Goal: Task Accomplishment & Management: Use online tool/utility

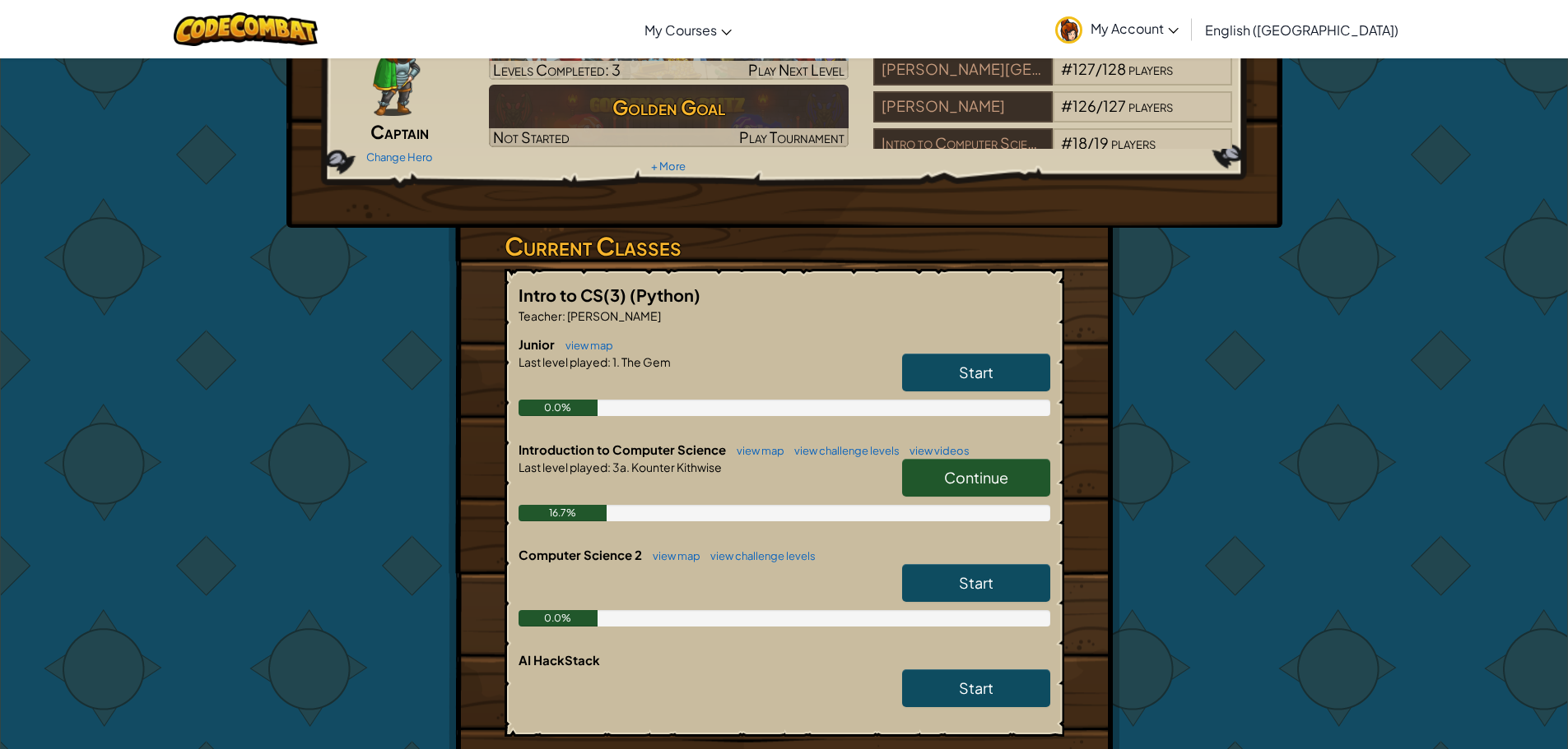
scroll to position [82, 0]
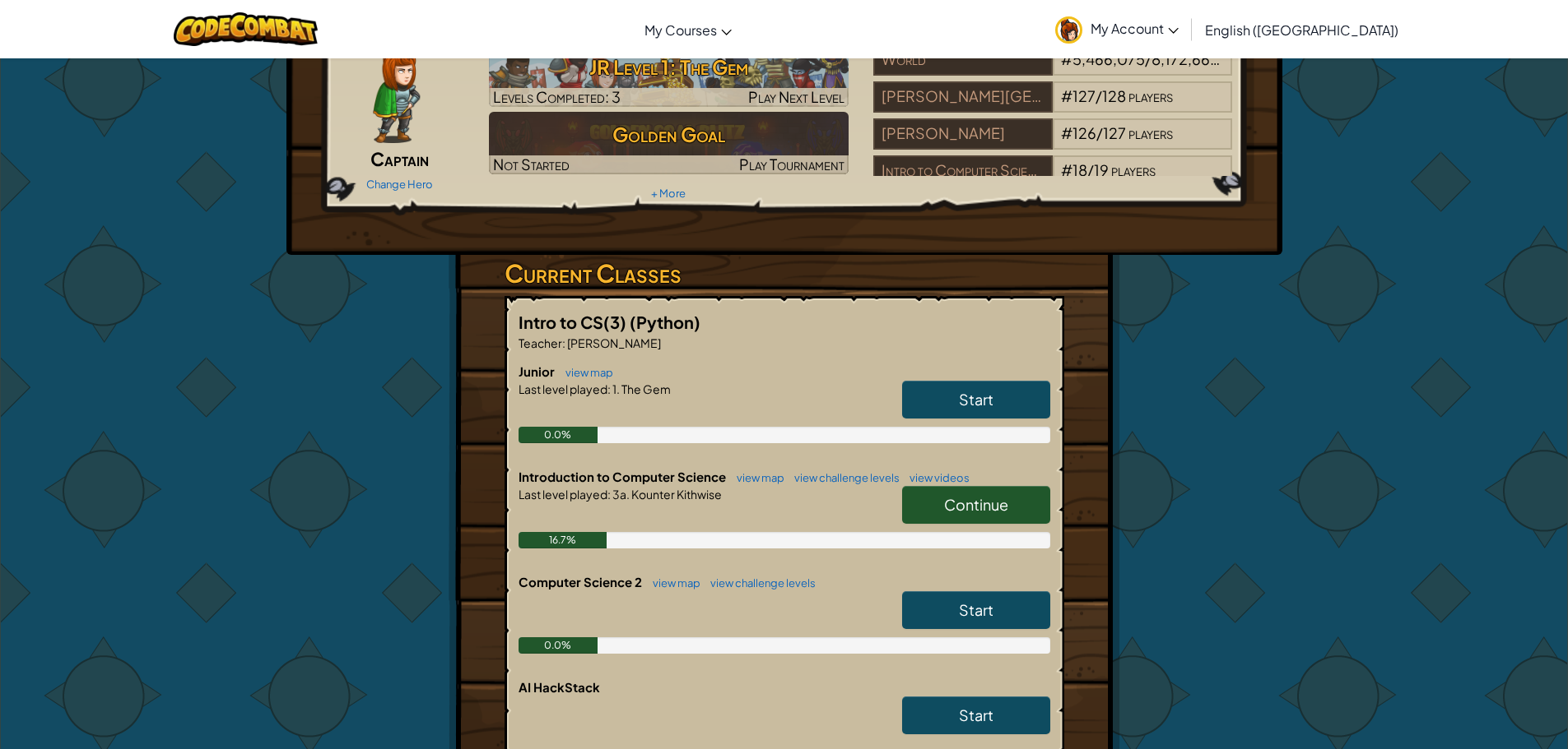
click at [966, 498] on span "Continue" at bounding box center [976, 504] width 64 height 19
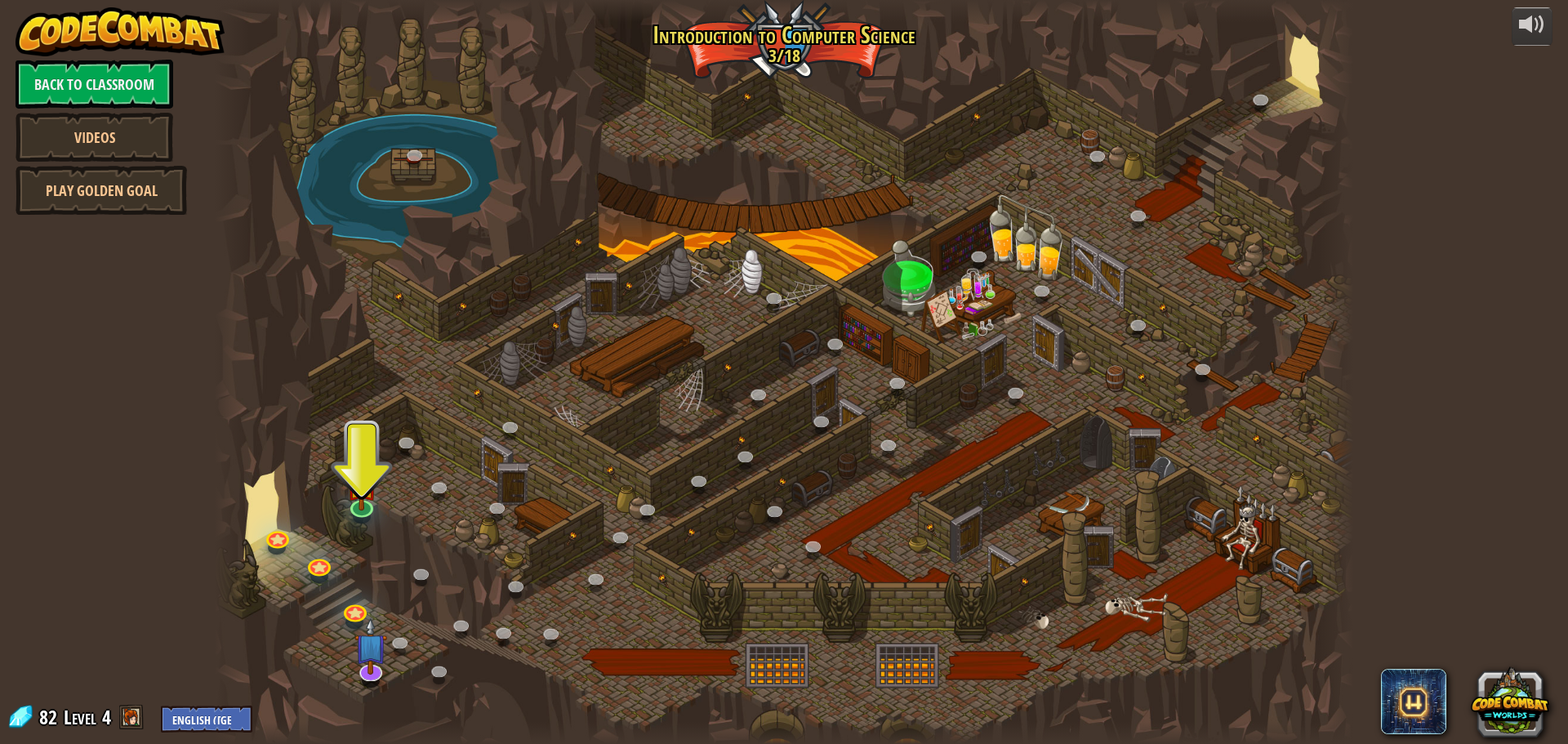
click at [422, 645] on div at bounding box center [784, 372] width 1138 height 744
click at [373, 510] on link at bounding box center [360, 503] width 33 height 33
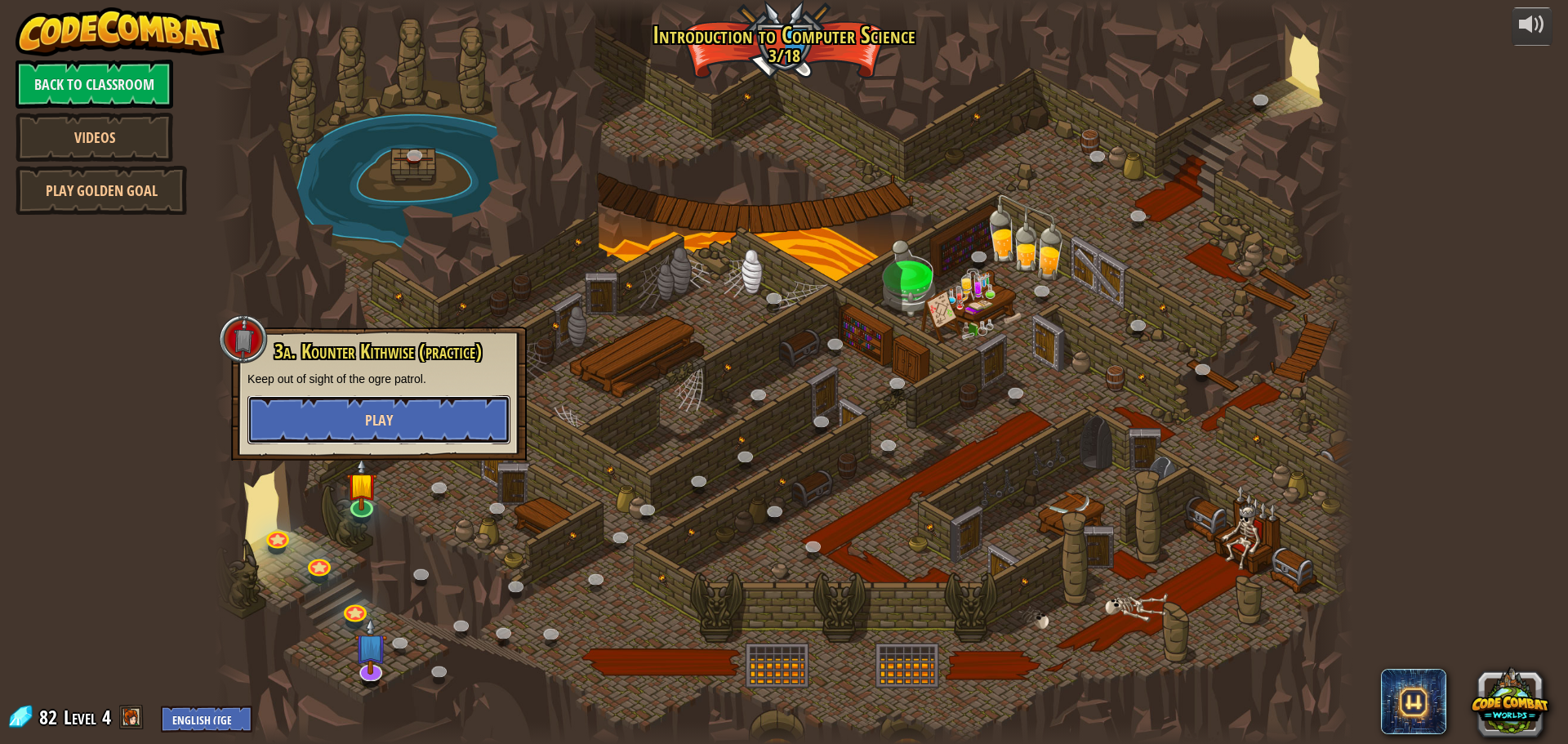
click at [369, 430] on button "Play" at bounding box center [379, 420] width 263 height 49
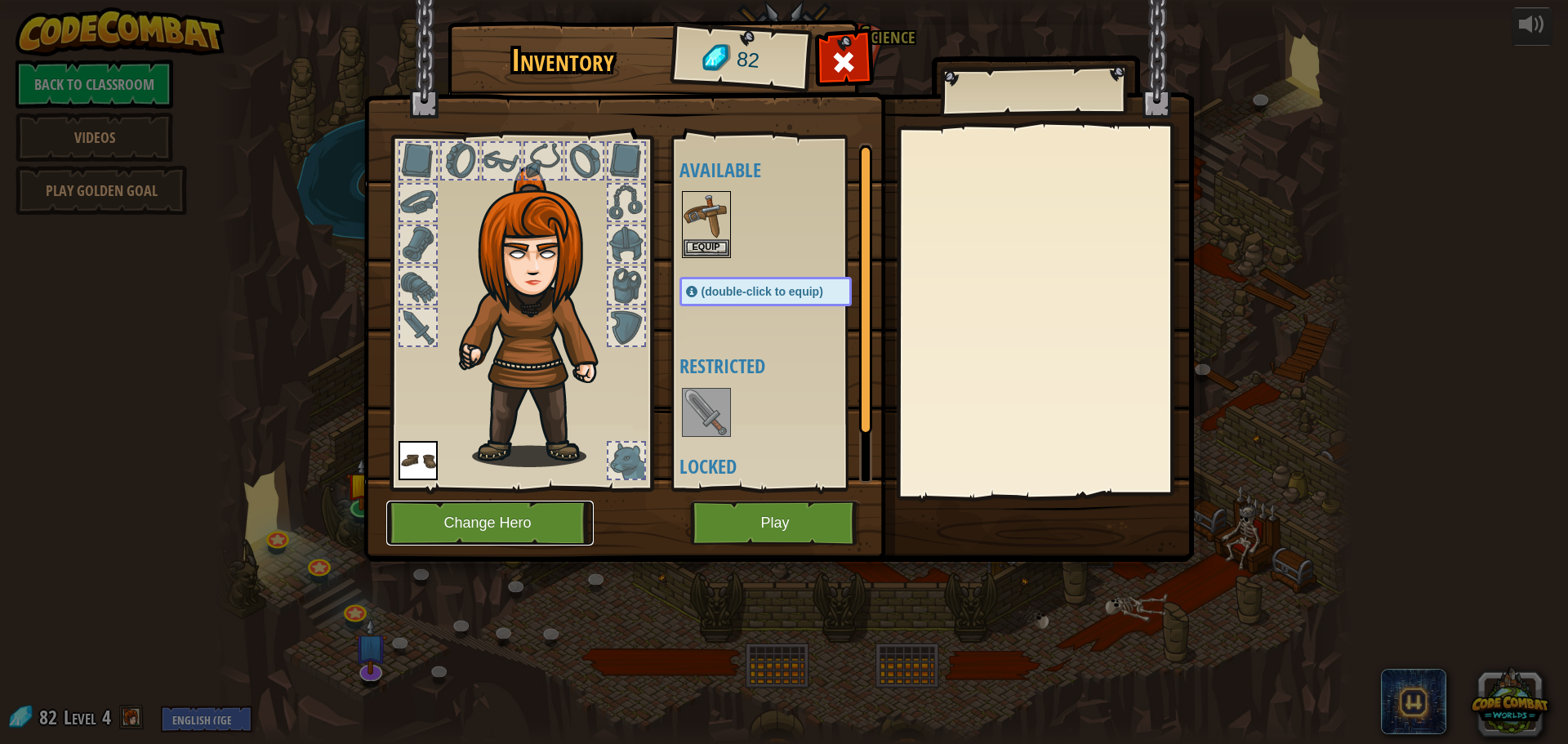
click at [480, 530] on button "Change Hero" at bounding box center [489, 523] width 208 height 45
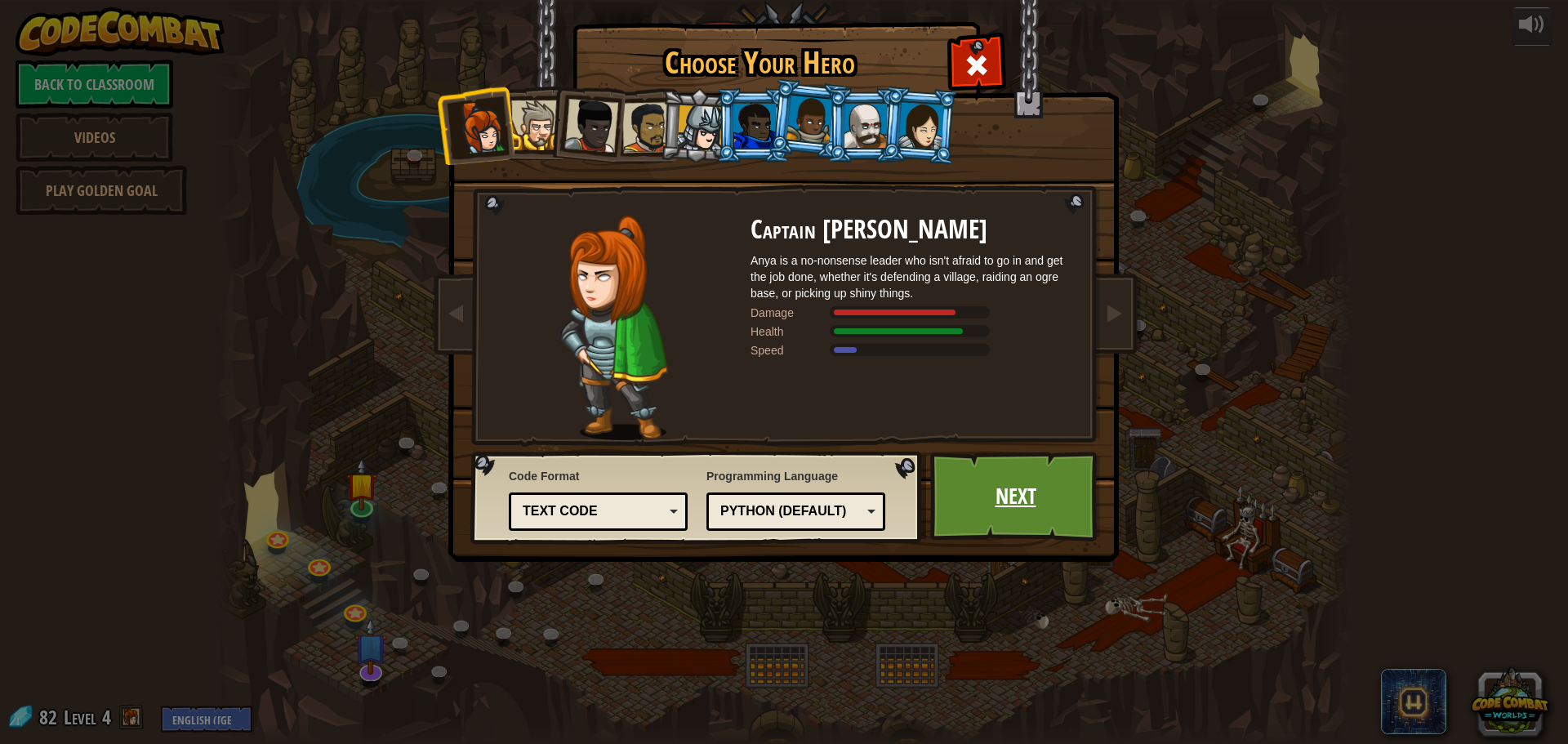
click at [976, 493] on link "Next" at bounding box center [1015, 496] width 170 height 90
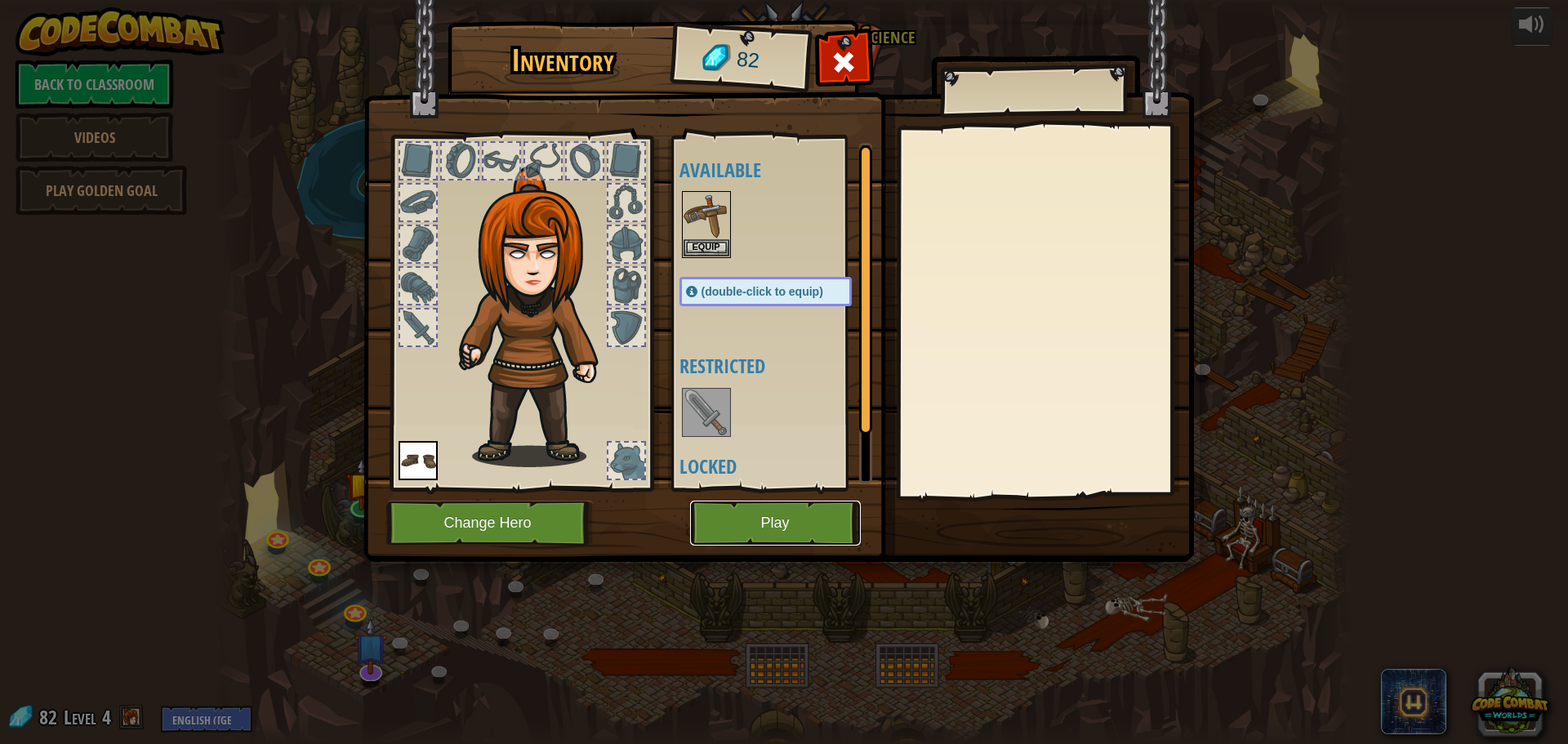
click at [757, 510] on button "Play" at bounding box center [775, 523] width 170 height 45
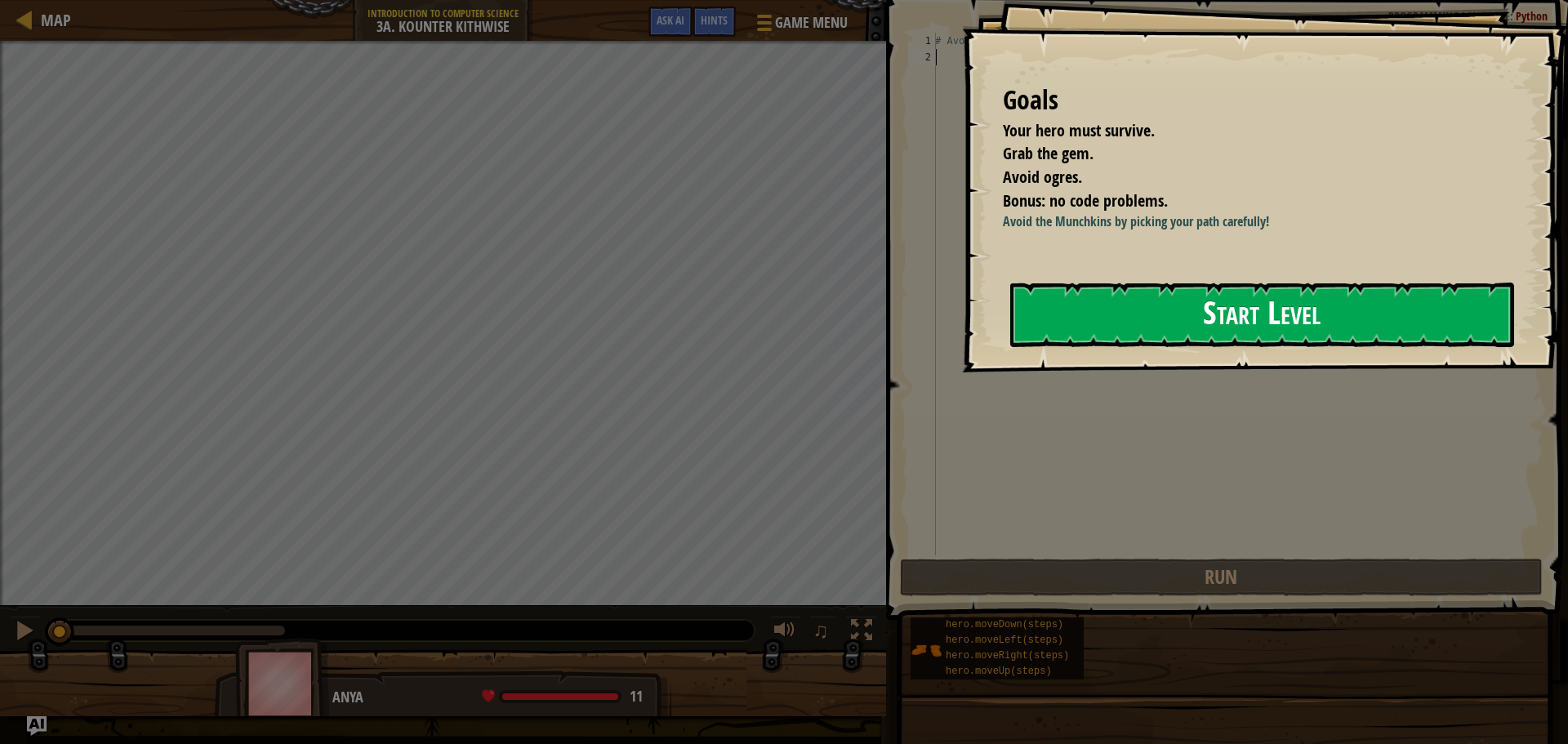
drag, startPoint x: 1163, startPoint y: 355, endPoint x: 1146, endPoint y: 358, distance: 17.3
click at [1159, 347] on button "Start Level" at bounding box center [1262, 315] width 503 height 64
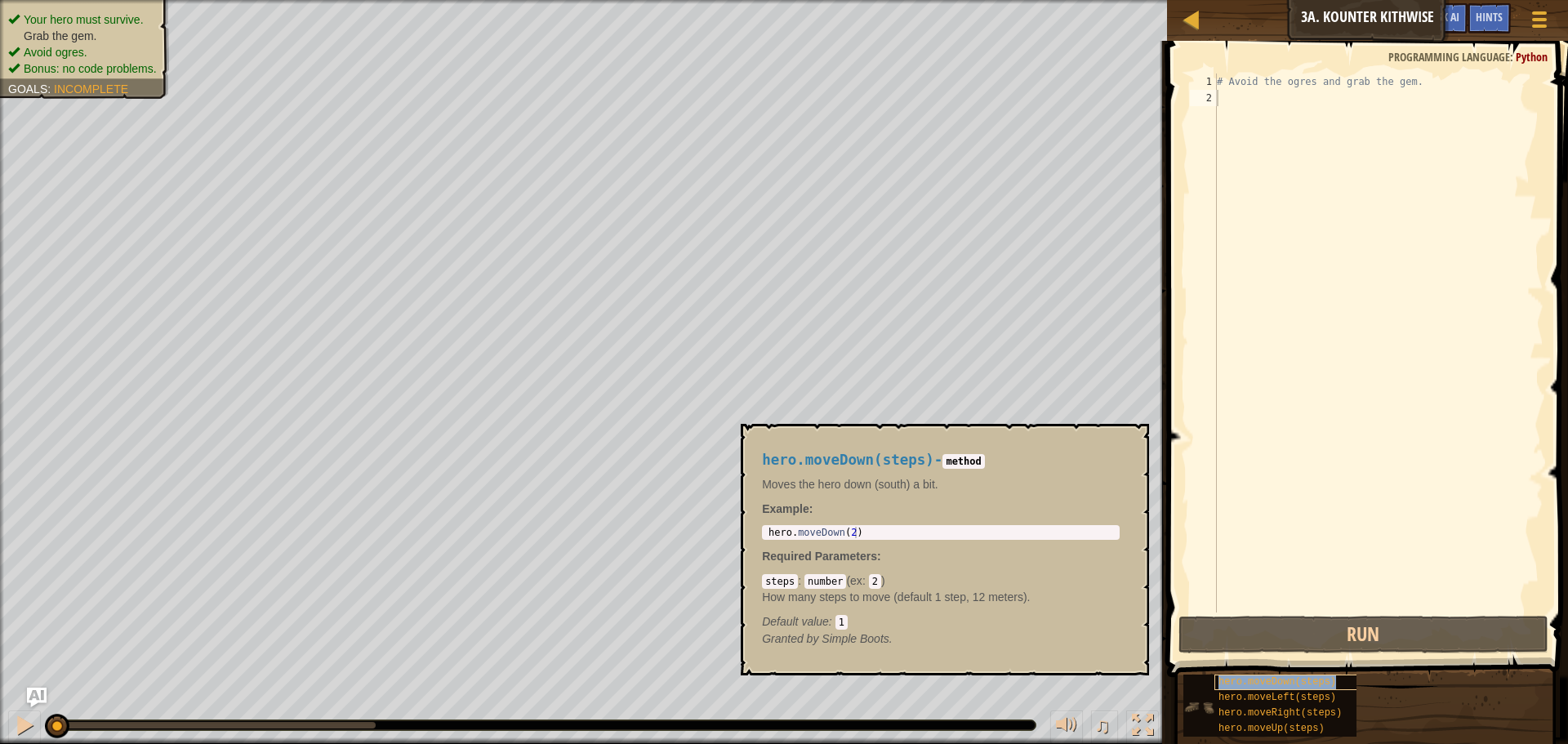
click at [1265, 682] on span "hero.moveDown(steps)" at bounding box center [1277, 683] width 117 height 11
type textarea "h"
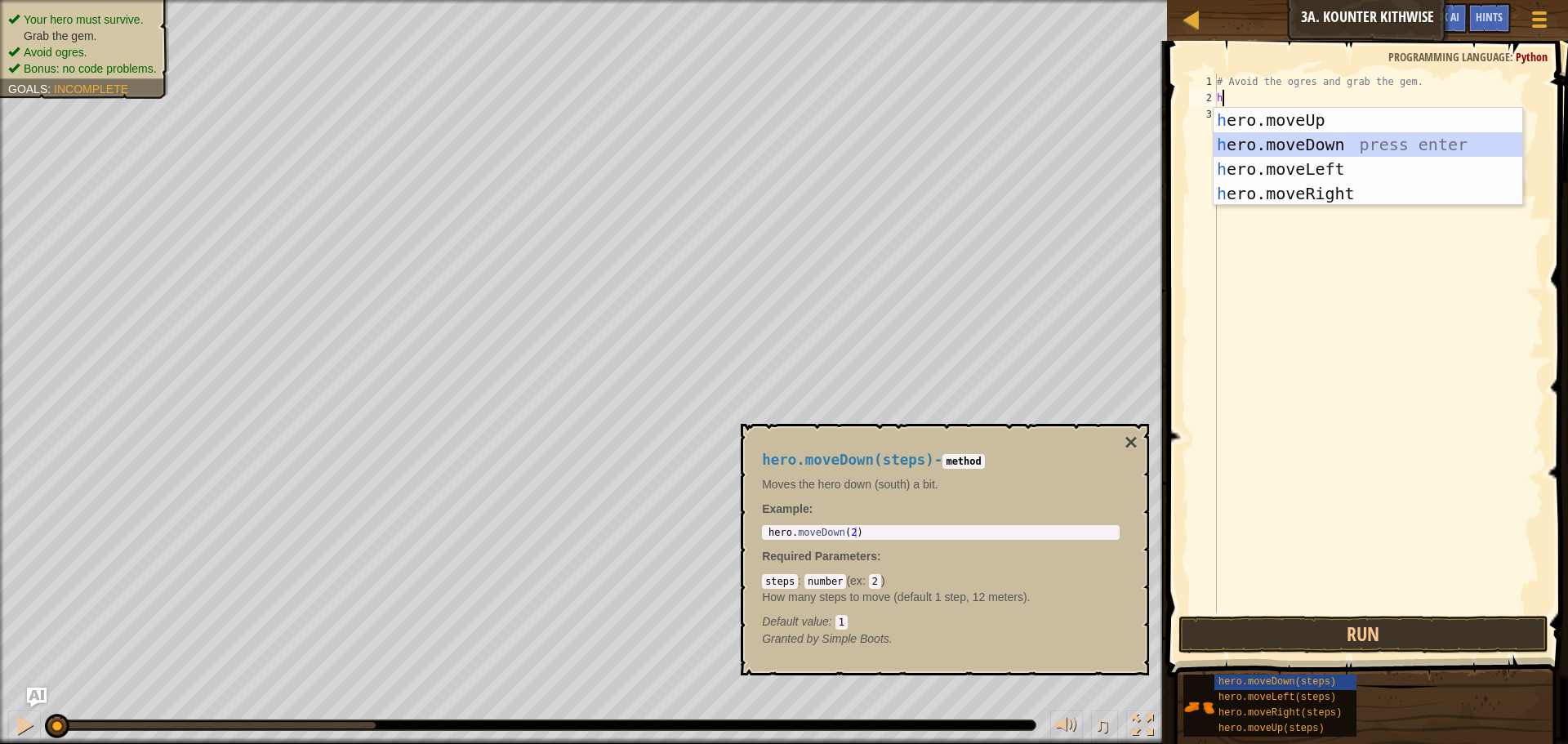
click at [1271, 144] on div "h ero.moveUp press enter h ero.moveDown press enter h ero.moveLeft press enter …" at bounding box center [1368, 182] width 309 height 147
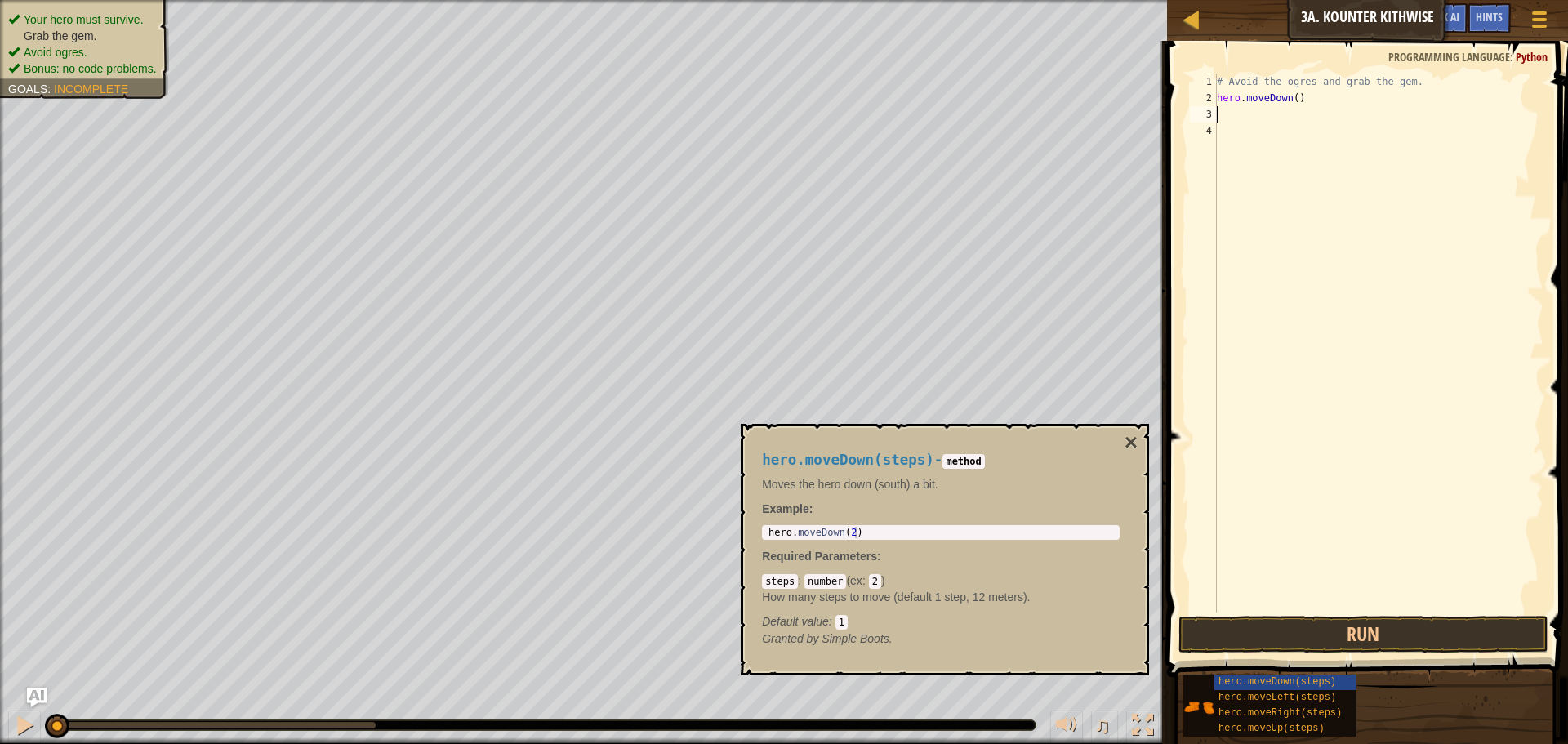
click at [1238, 129] on div "# Avoid the ogres and grab the gem. hero . moveDown ( )" at bounding box center [1378, 359] width 330 height 572
click at [1236, 113] on div "# Avoid the ogres and grab the gem. hero . moveDown ( )" at bounding box center [1378, 359] width 330 height 572
type textarea "h"
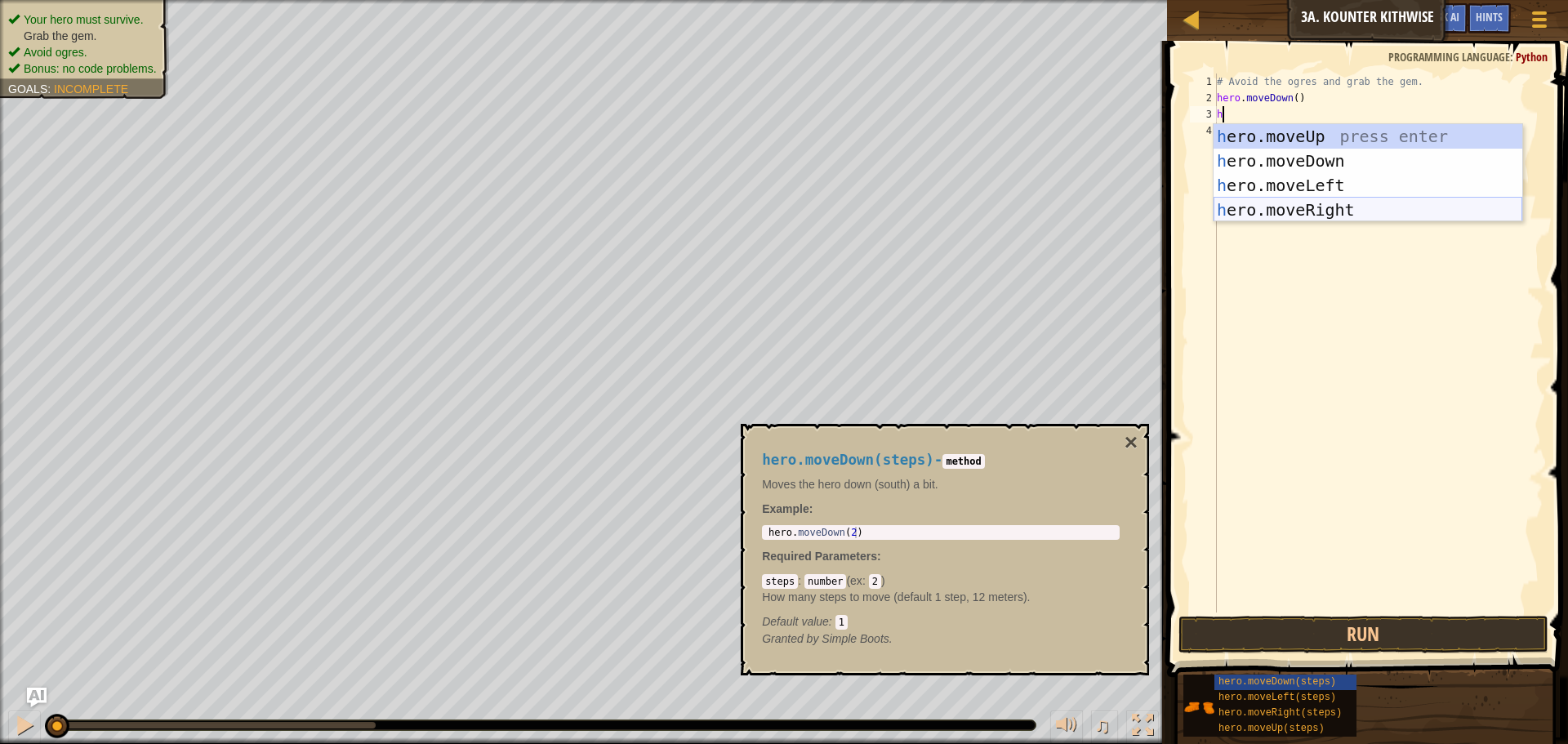
click at [1298, 203] on div "h ero.moveUp press enter h ero.moveDown press enter h ero.moveLeft press enter …" at bounding box center [1368, 197] width 309 height 147
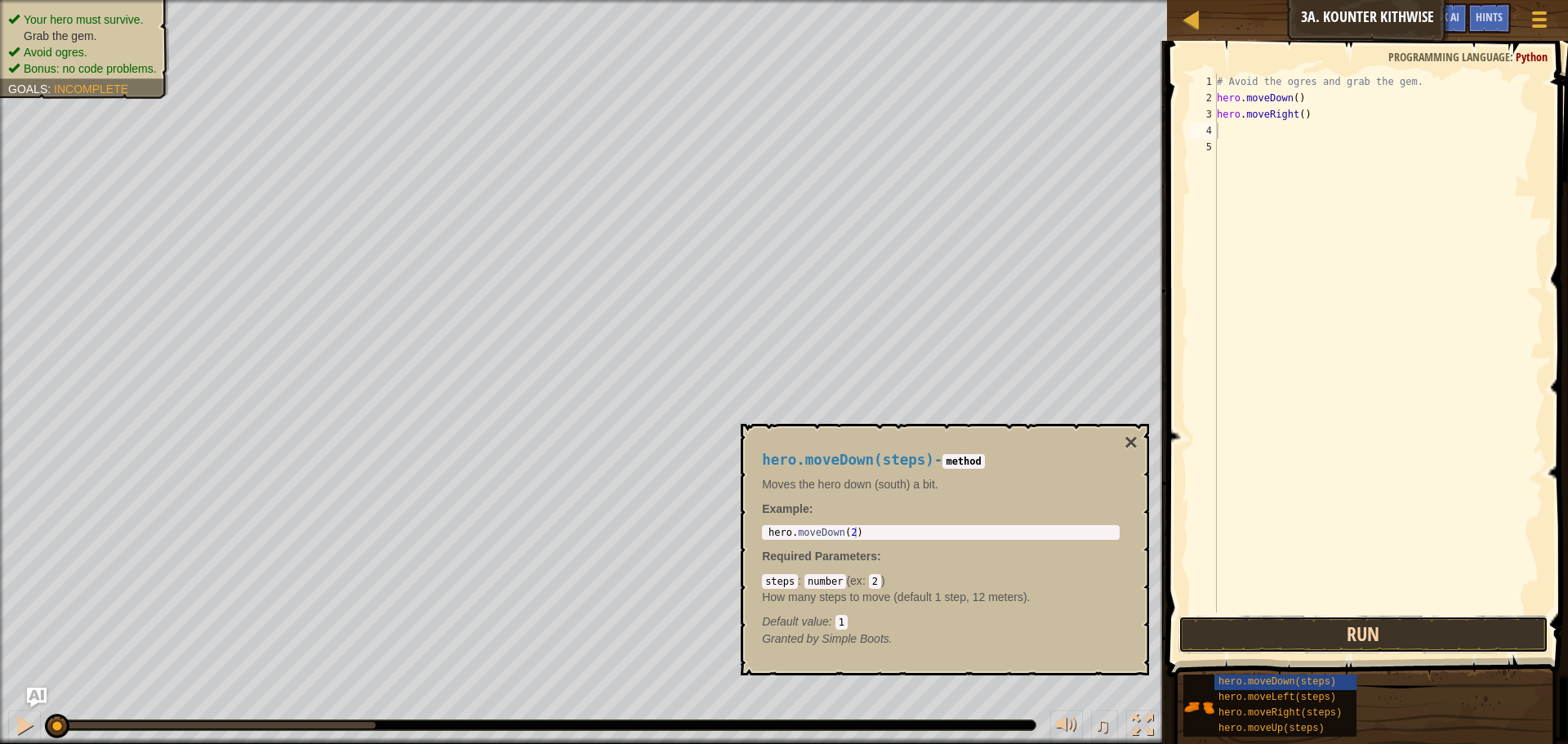
click at [1348, 625] on button "Run" at bounding box center [1363, 635] width 370 height 37
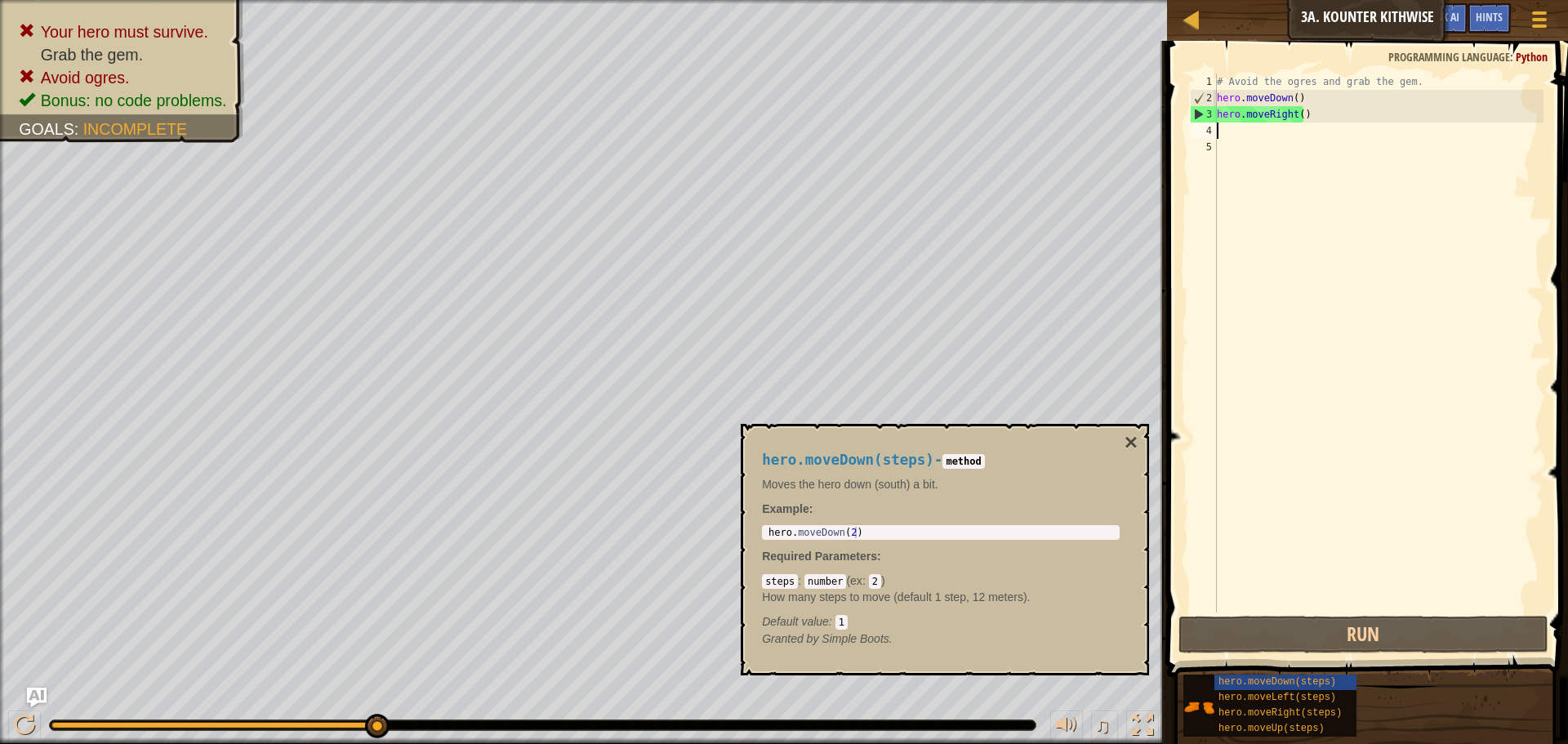
type textarea "h"
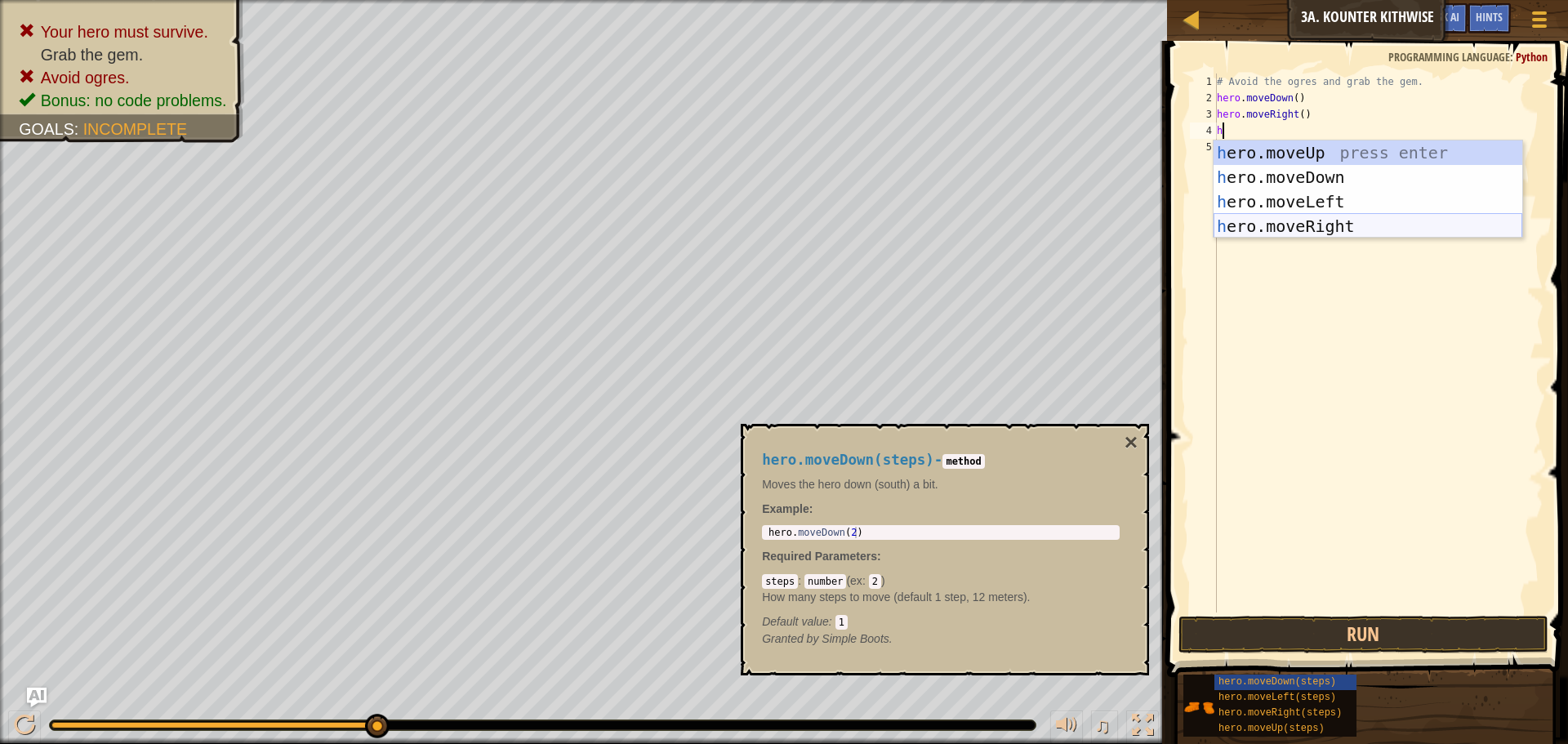
click at [1284, 218] on div "h ero.moveUp press enter h ero.moveDown press enter h ero.moveLeft press enter …" at bounding box center [1368, 214] width 309 height 147
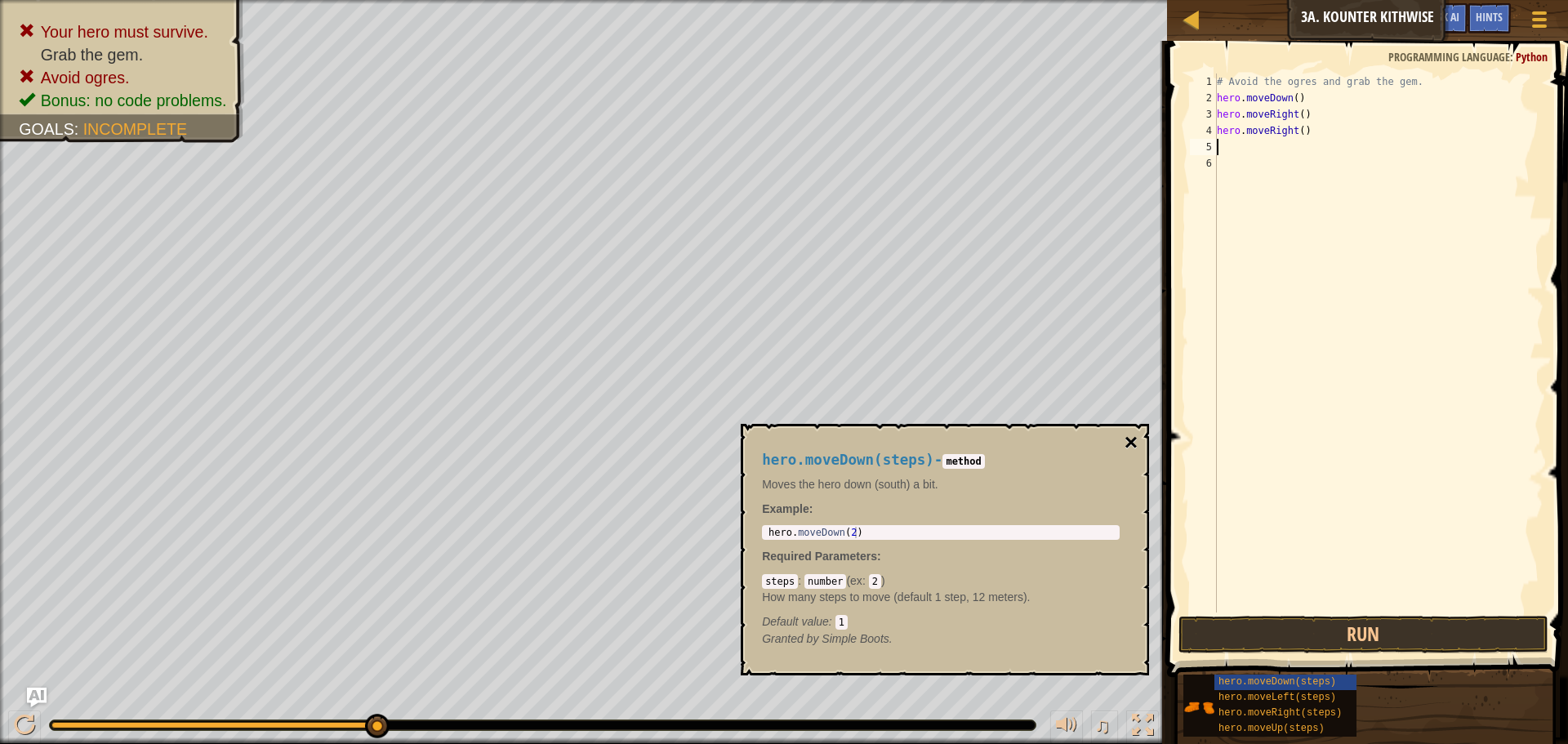
click at [1134, 438] on button "×" at bounding box center [1131, 442] width 13 height 23
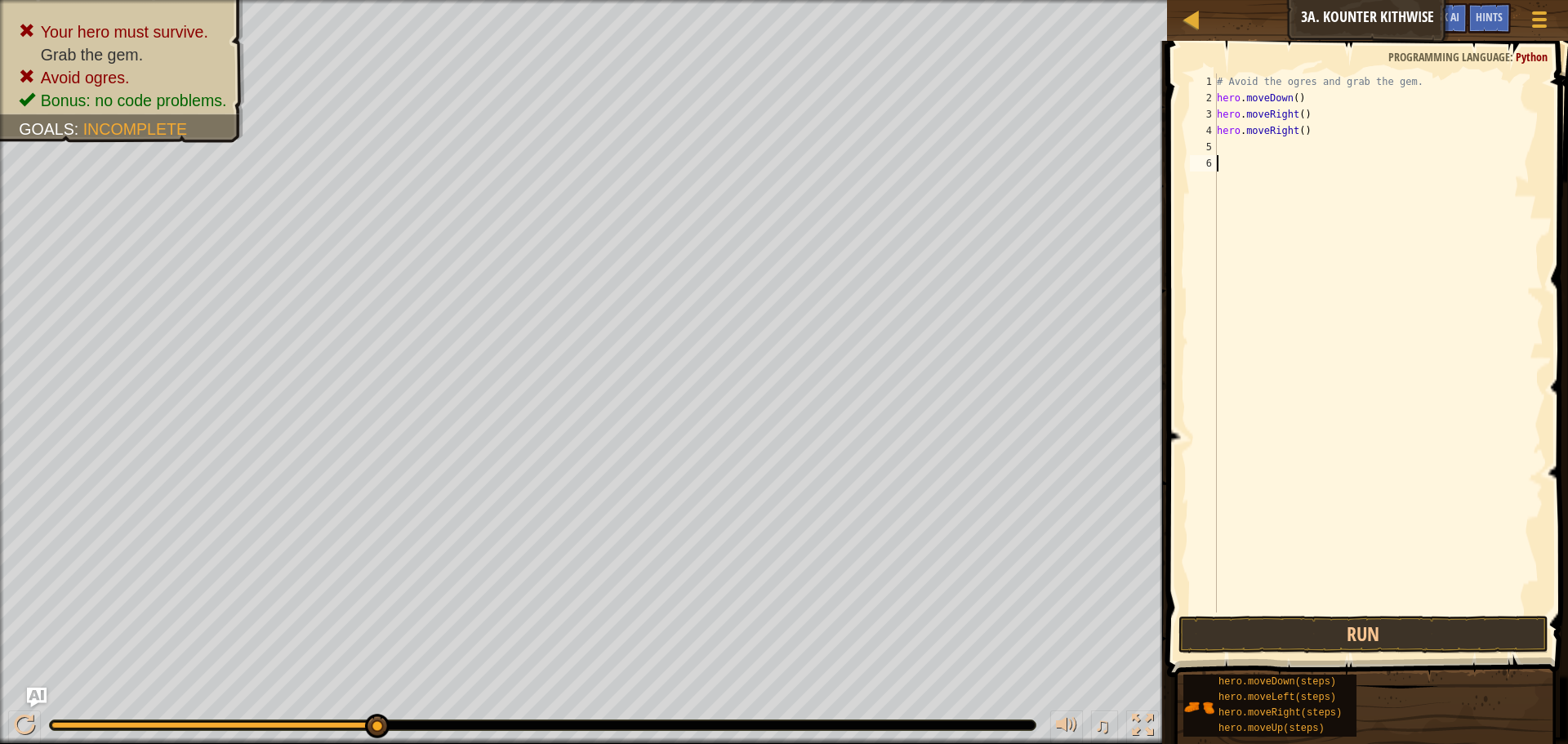
click at [1239, 156] on div "# Avoid the ogres and grab the gem. hero . moveDown ( ) hero . moveRight ( ) he…" at bounding box center [1378, 359] width 330 height 572
type textarea "h"
click at [1238, 146] on div "# Avoid the ogres and grab the gem. hero . moveDown ( ) hero . moveRight ( ) he…" at bounding box center [1378, 359] width 330 height 572
type textarea "h"
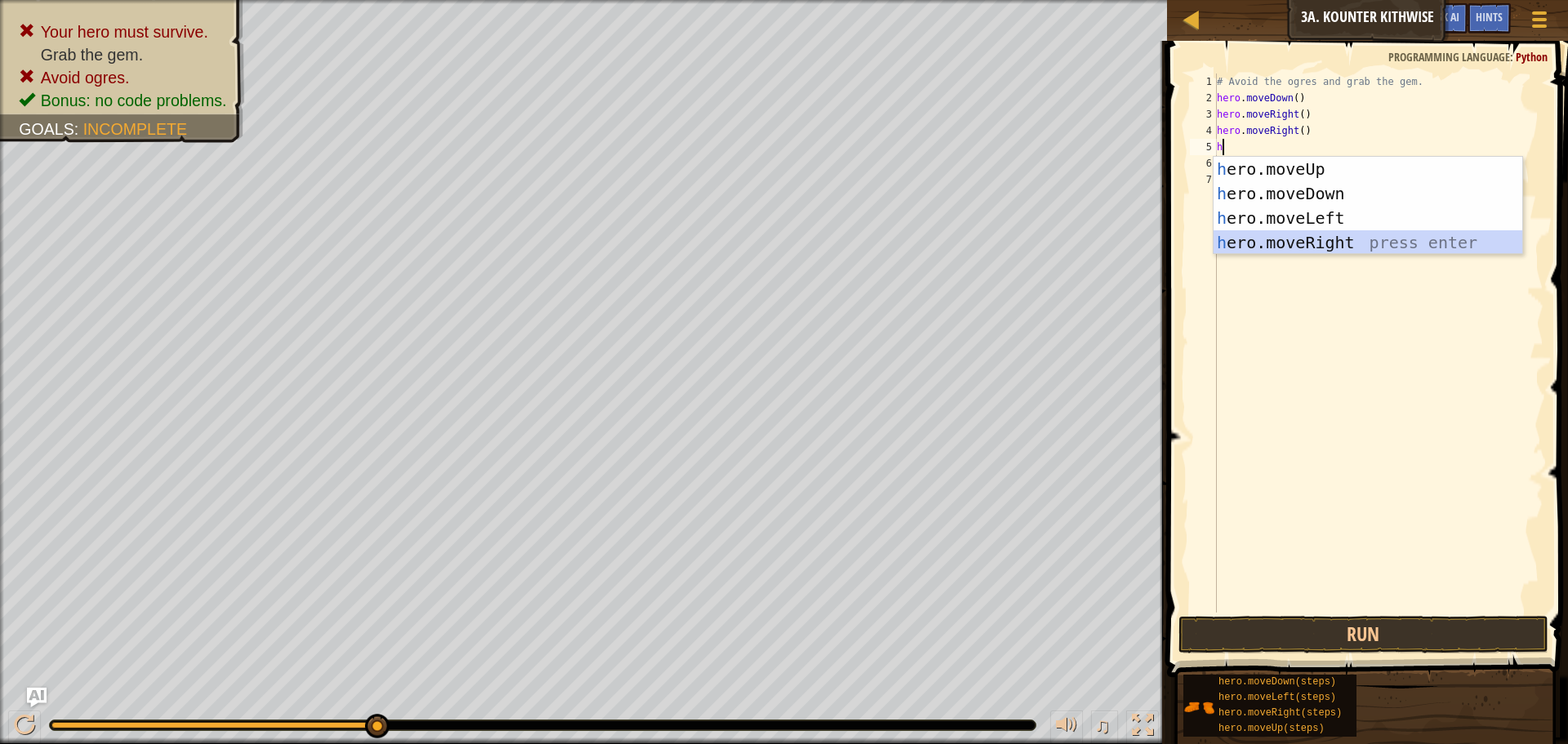
click at [1274, 236] on div "h ero.moveUp press enter h ero.moveDown press enter h ero.moveLeft press enter …" at bounding box center [1368, 230] width 309 height 147
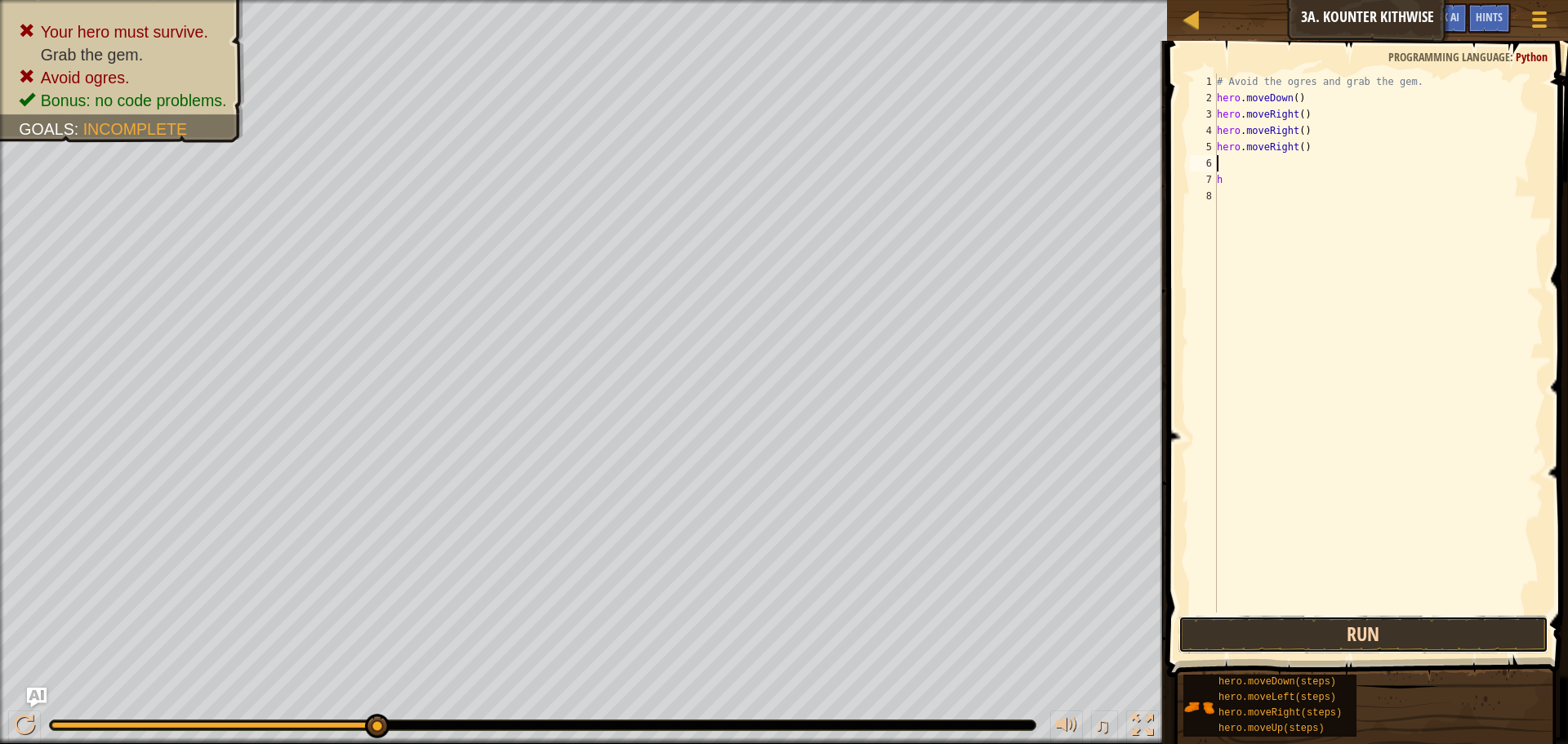
click at [1231, 637] on button "Run" at bounding box center [1363, 635] width 370 height 37
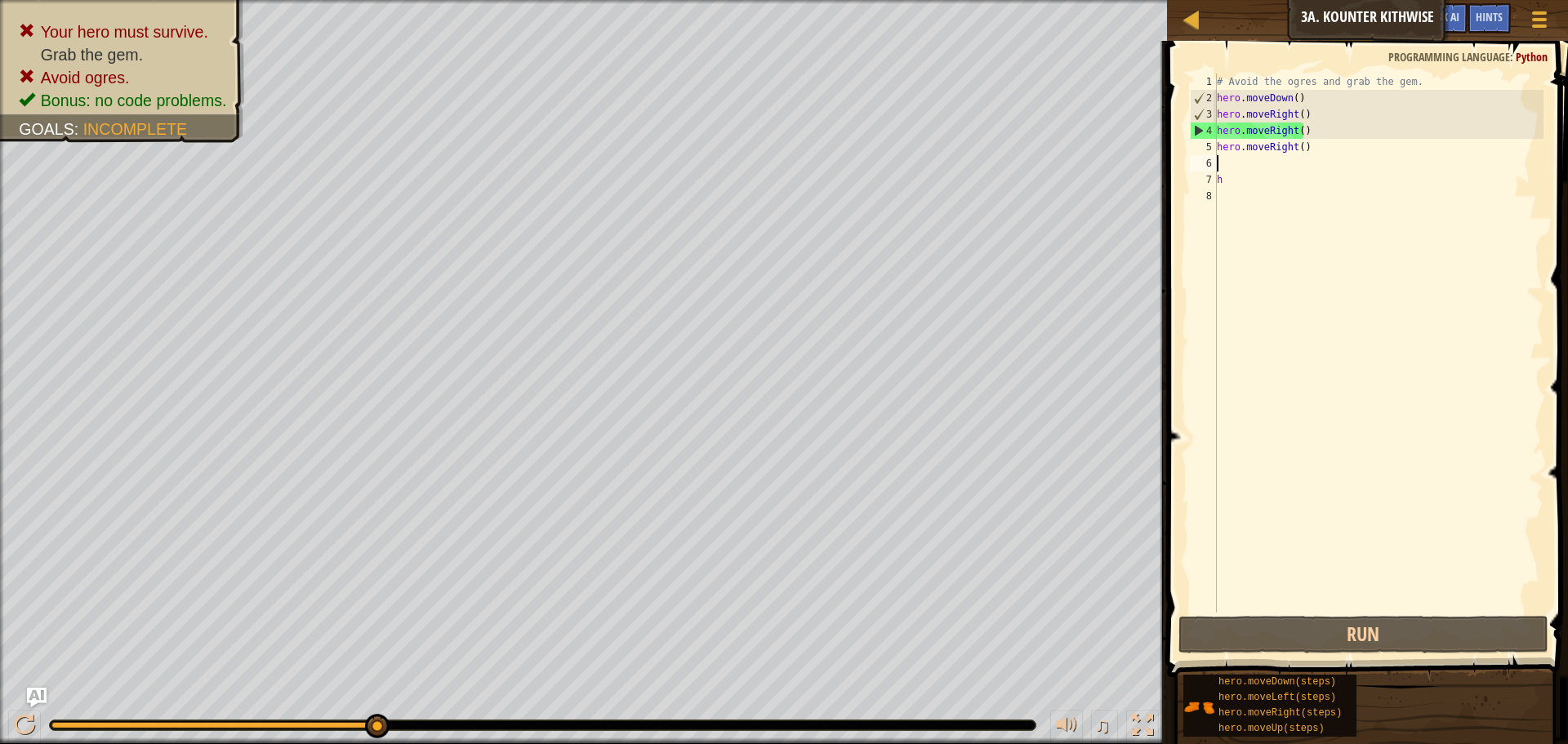
type textarea "h"
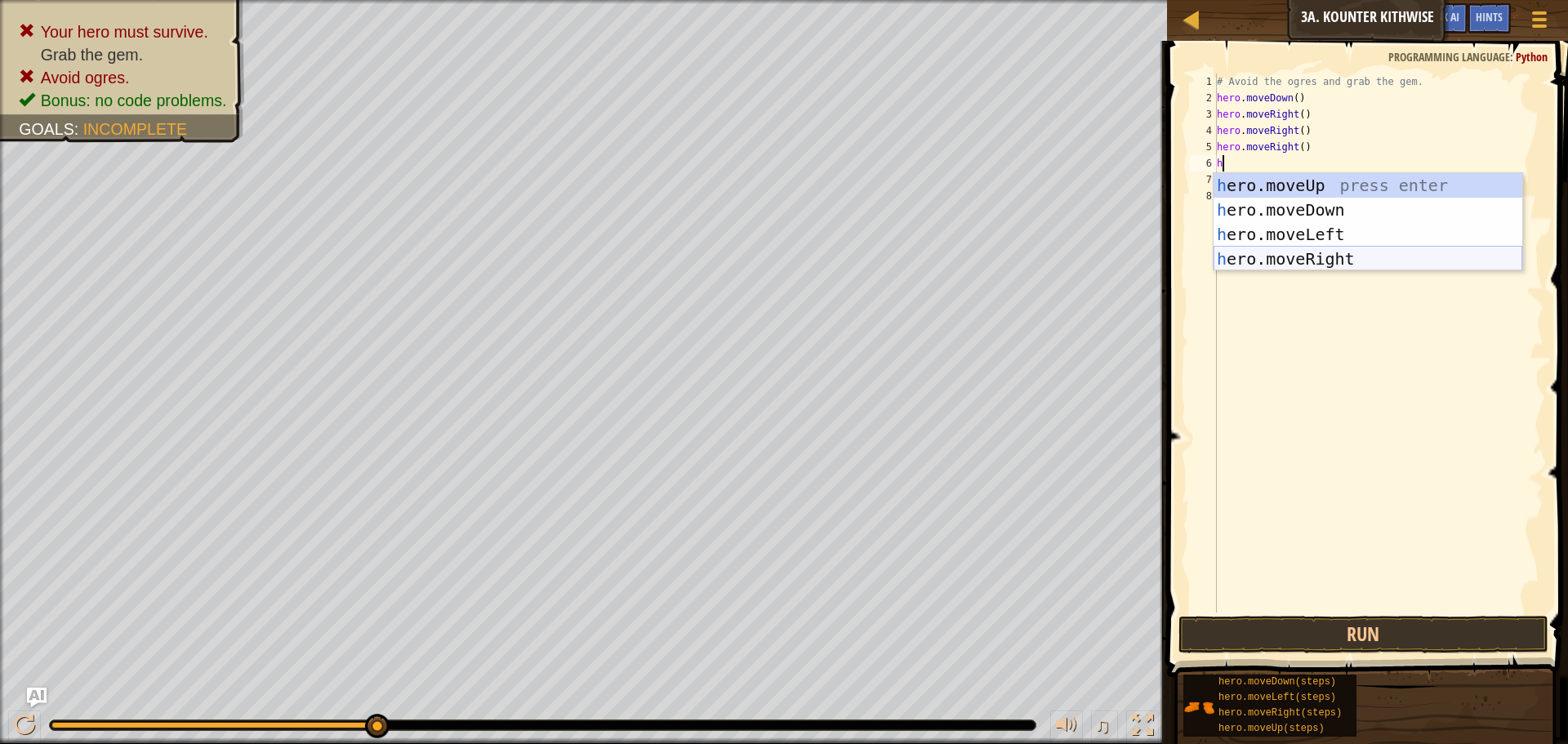
click at [1281, 256] on div "h ero.moveUp press enter h ero.moveDown press enter h ero.moveLeft press enter …" at bounding box center [1368, 247] width 309 height 147
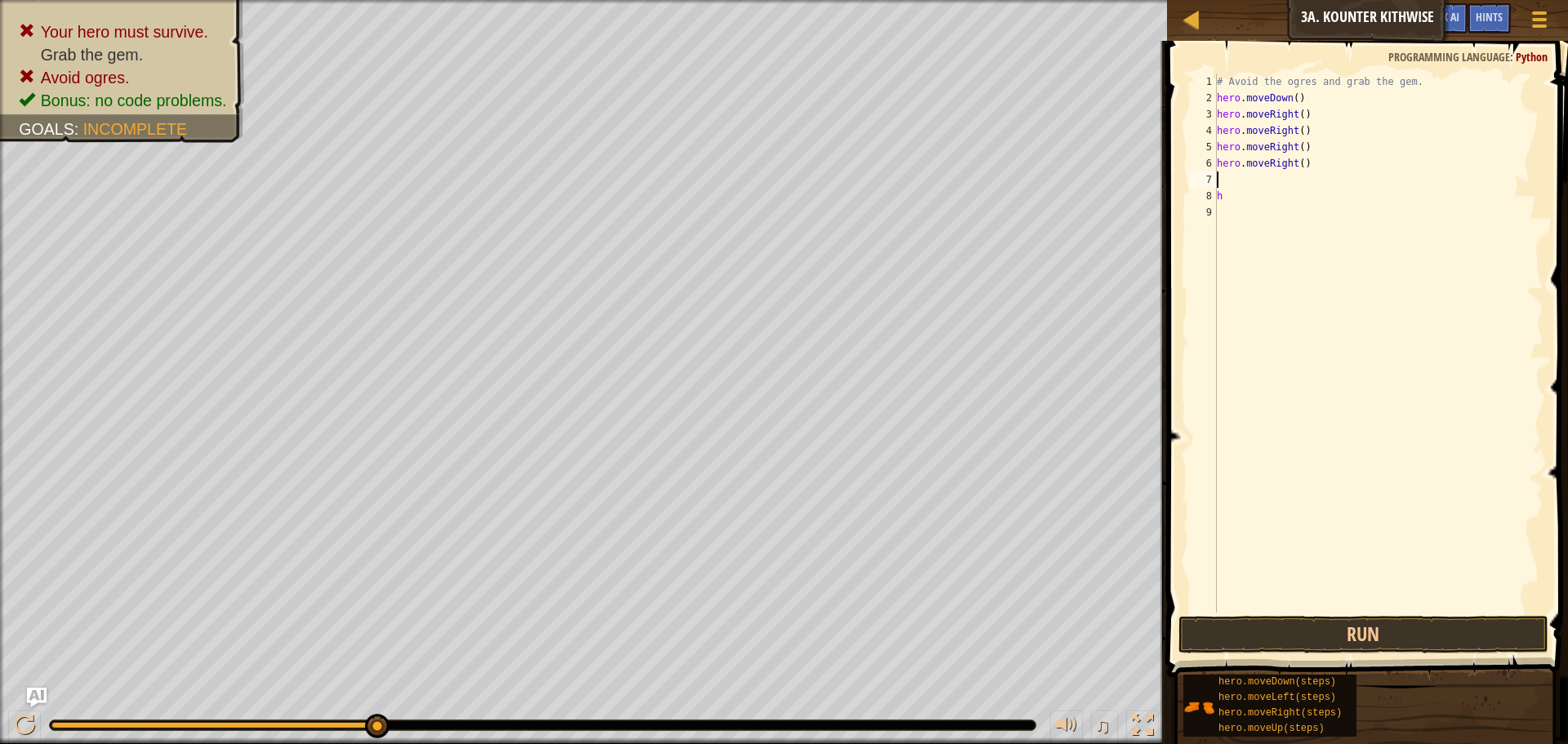
type textarea "h"
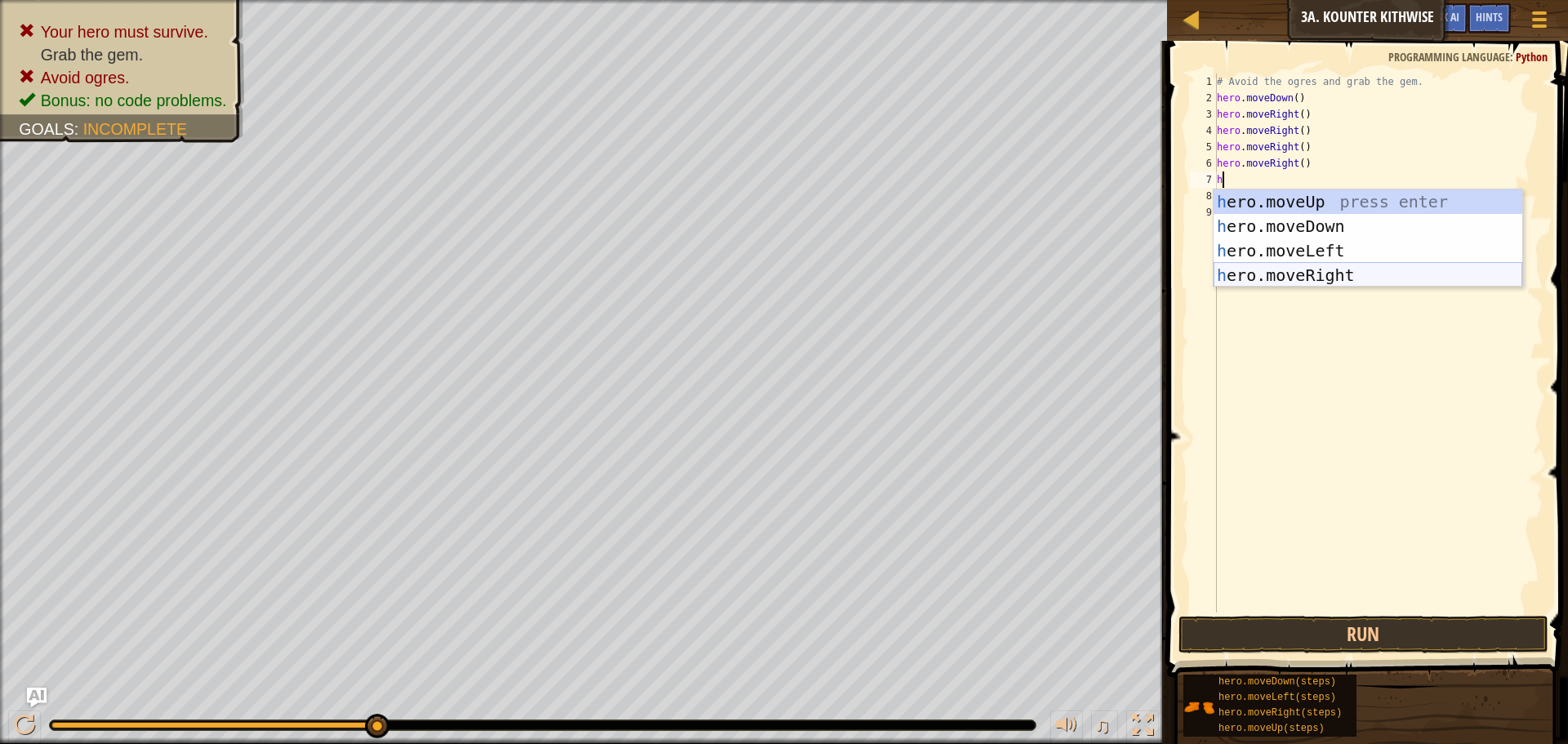
click at [1287, 275] on div "h ero.moveUp press enter h ero.moveDown press enter h ero.moveLeft press enter …" at bounding box center [1368, 264] width 309 height 147
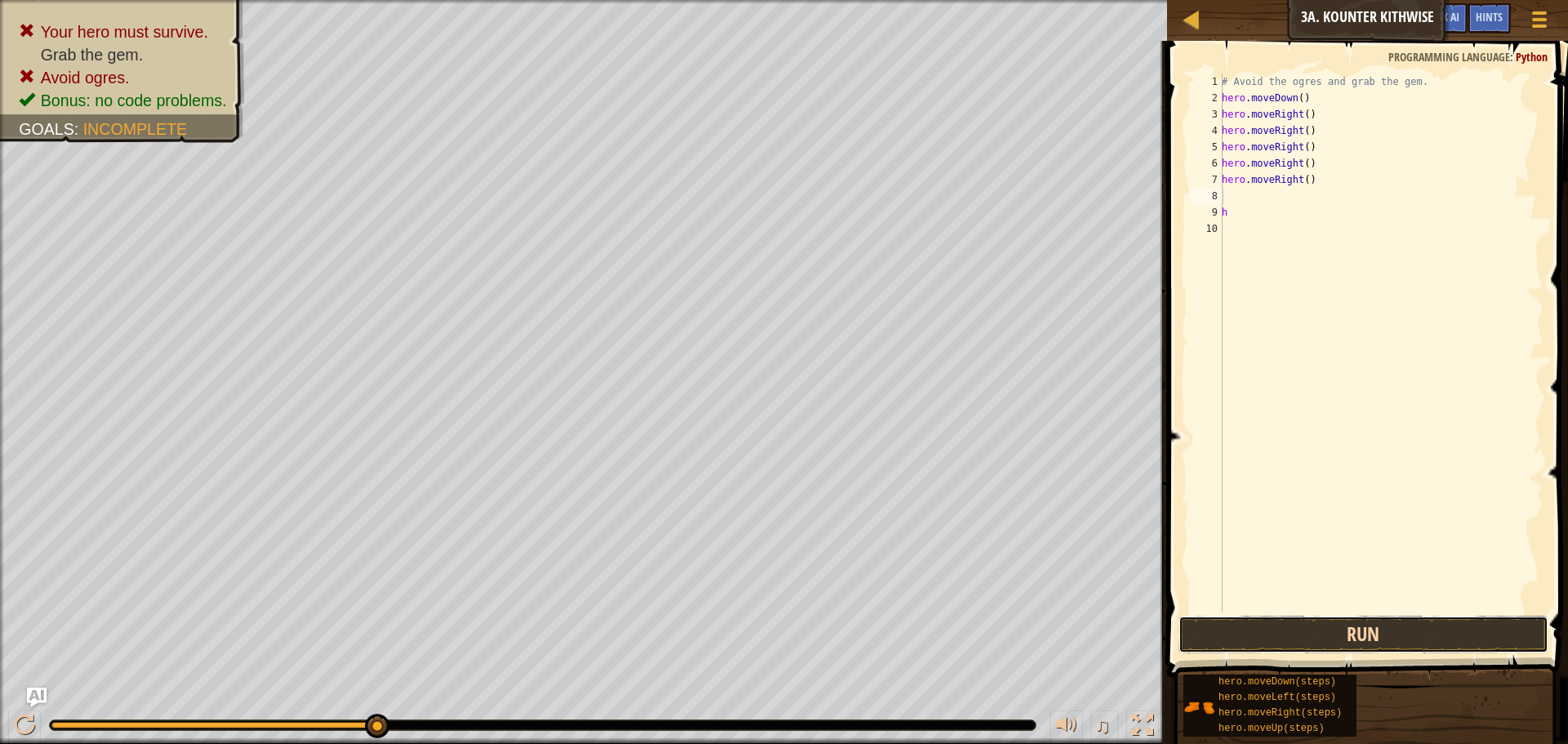
click at [1287, 629] on button "Run" at bounding box center [1363, 635] width 370 height 37
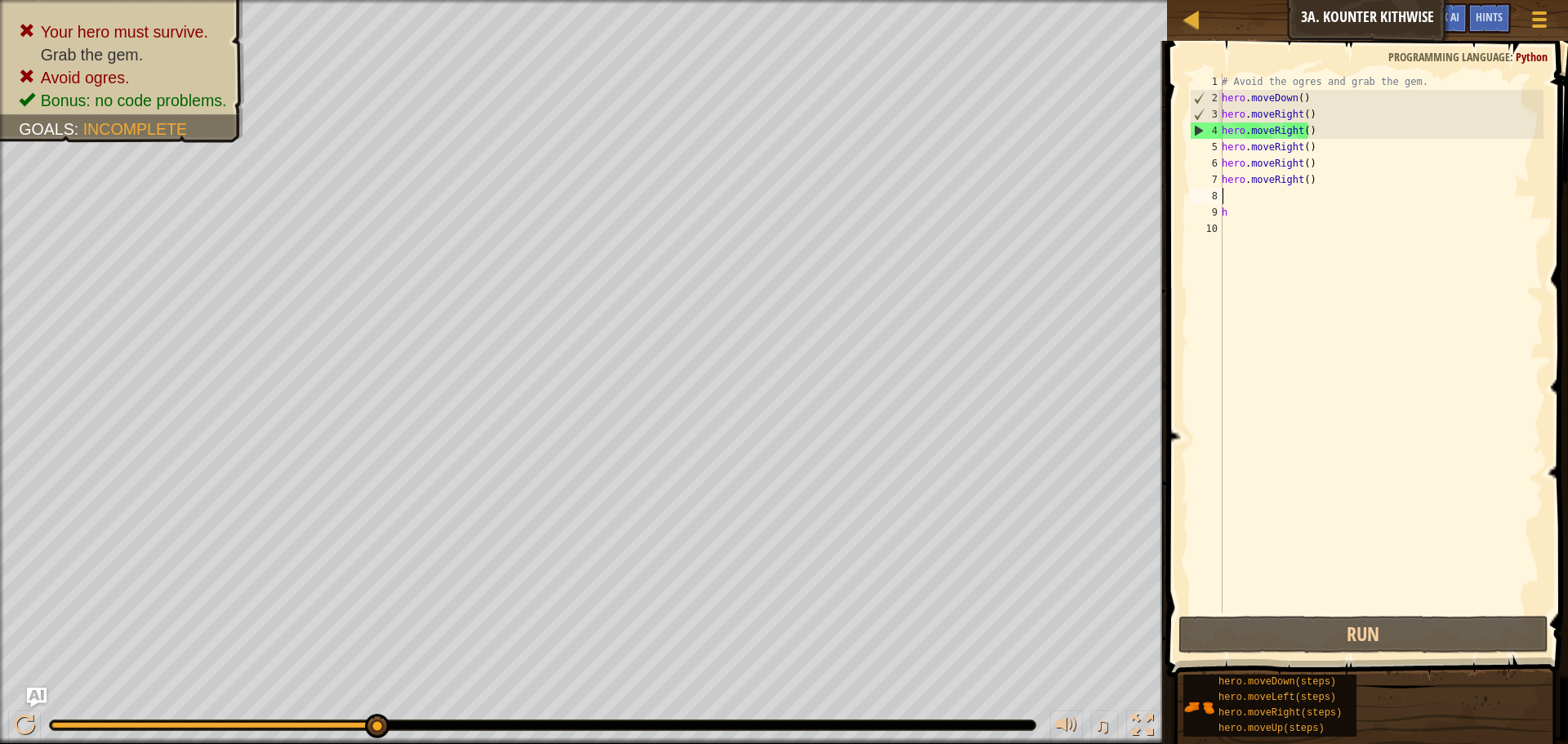
type textarea "h"
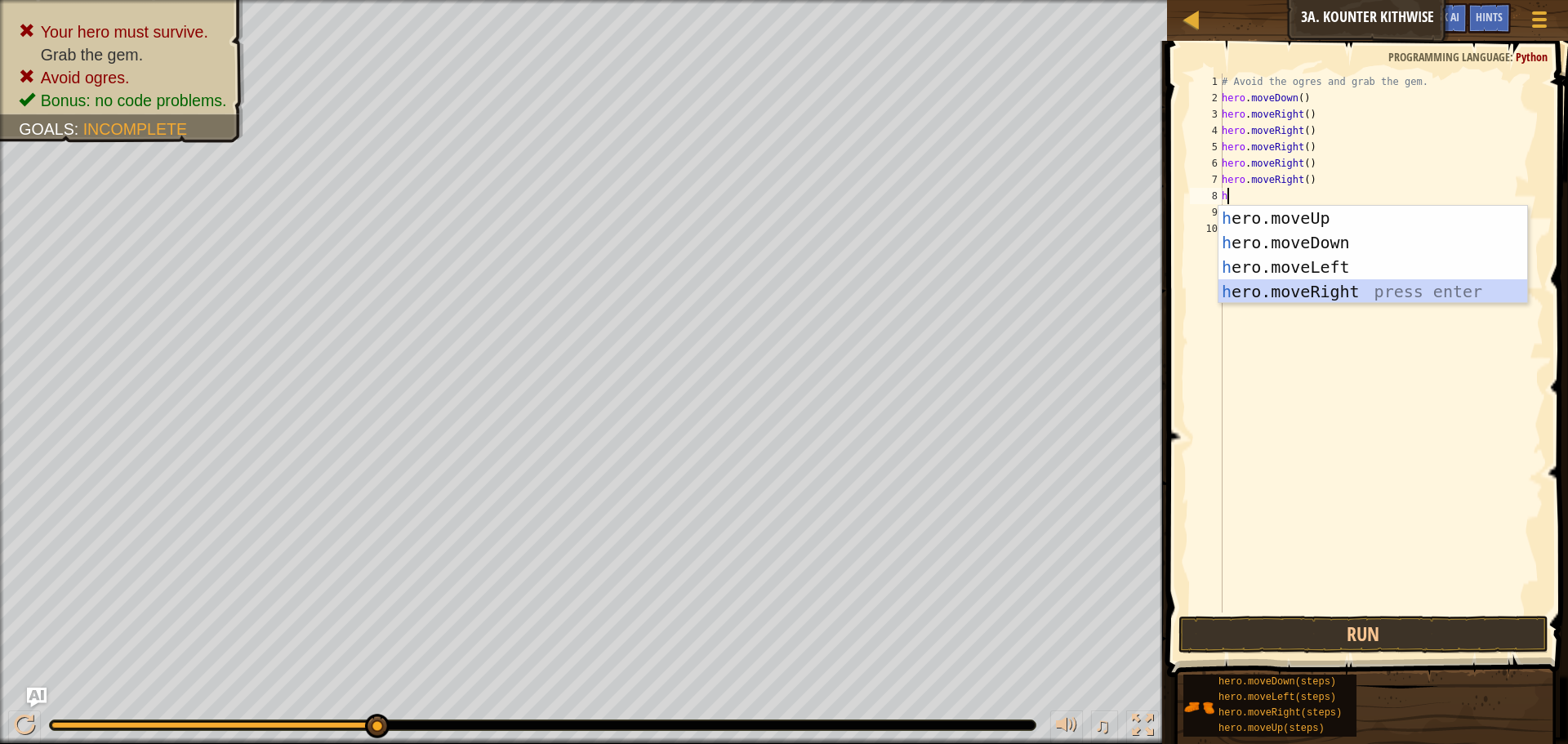
click at [1265, 291] on div "h ero.moveUp press enter h ero.moveDown press enter h ero.moveLeft press enter …" at bounding box center [1373, 279] width 309 height 147
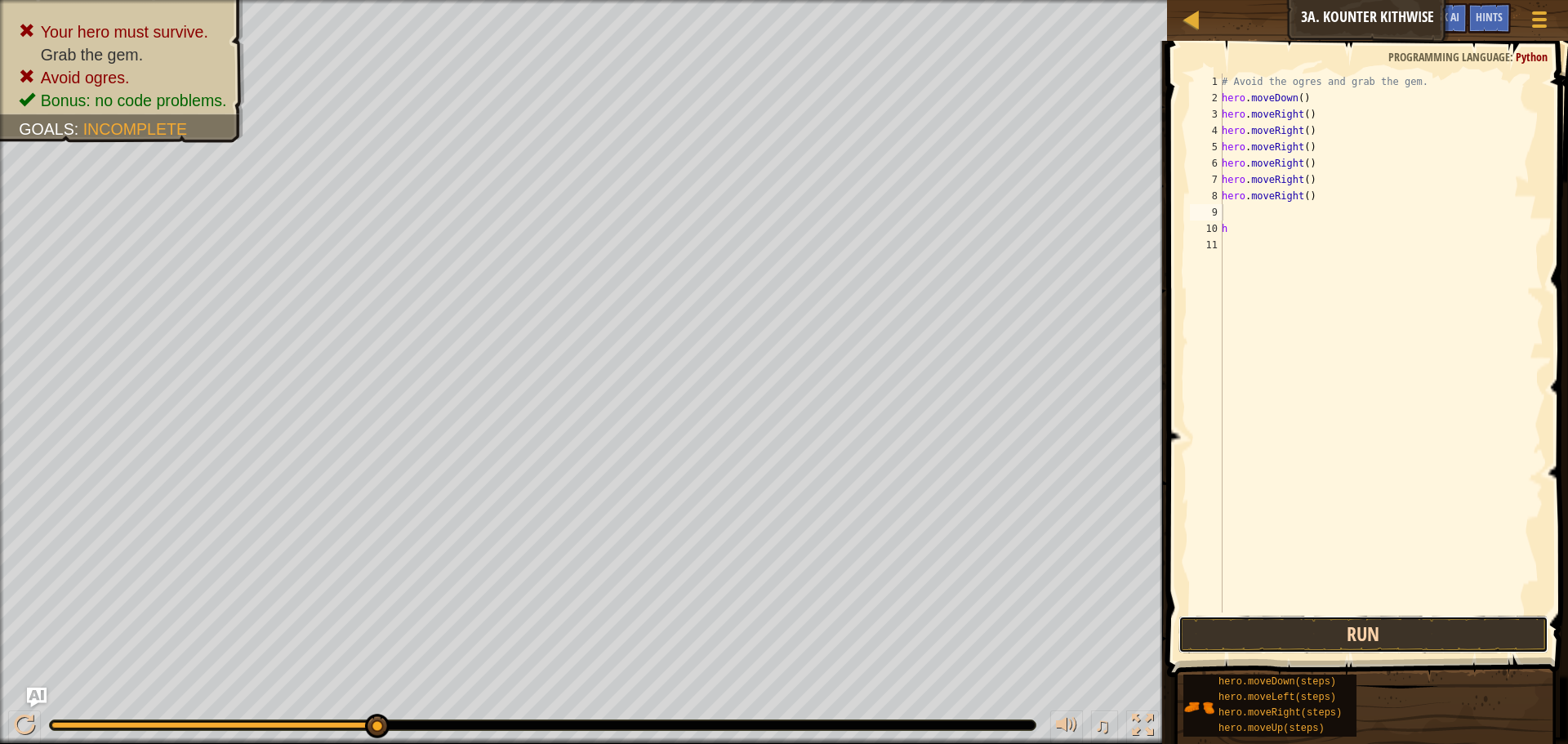
click at [1339, 630] on button "Run" at bounding box center [1363, 635] width 370 height 37
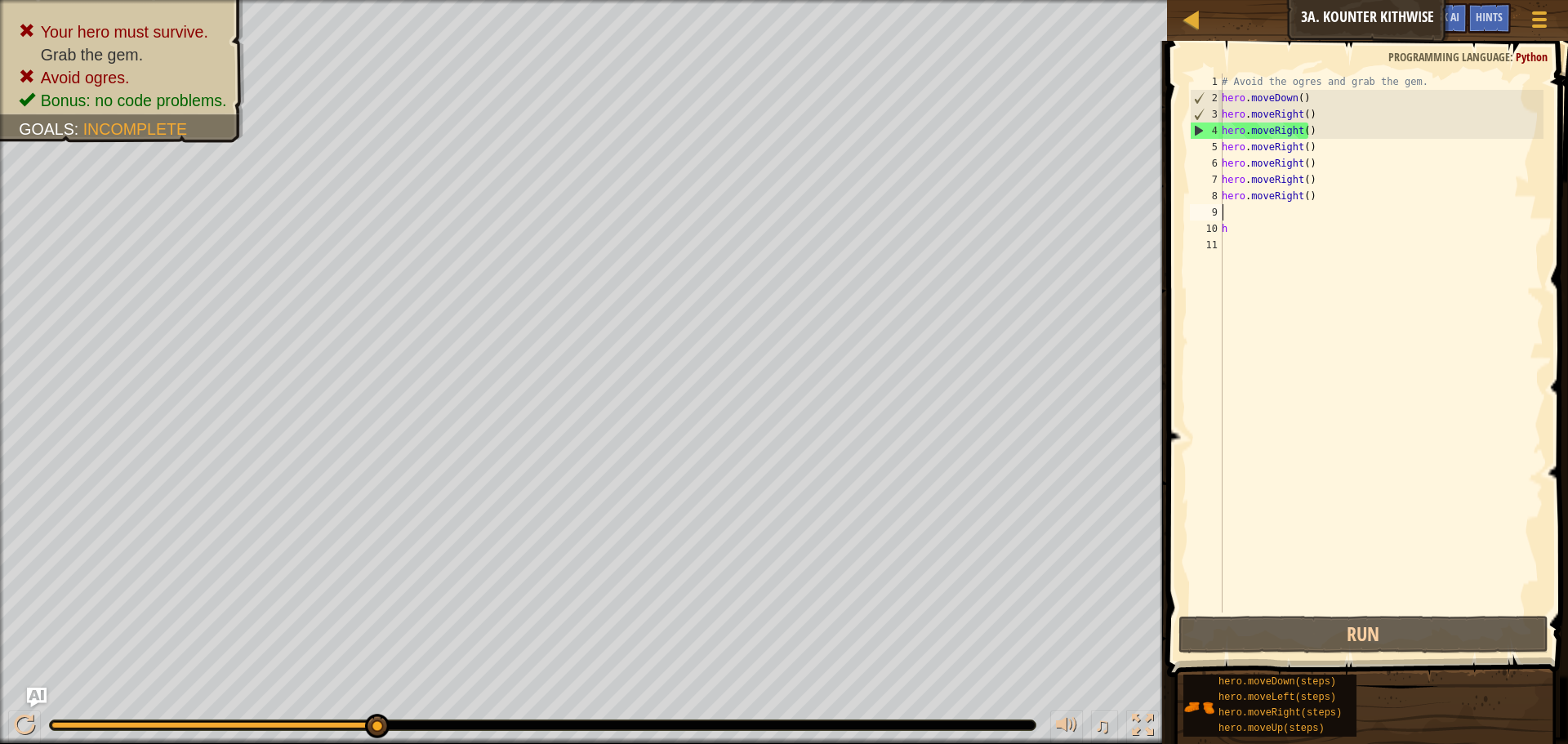
click at [1333, 197] on div "# Avoid the ogres and grab the gem. hero . moveDown ( ) hero . moveRight ( ) he…" at bounding box center [1380, 359] width 325 height 572
click at [1244, 183] on div "# Avoid the ogres and grab the gem. hero . moveDown ( ) hero . moveRight ( ) he…" at bounding box center [1380, 359] width 325 height 572
click at [1317, 195] on div "# Avoid the ogres and grab the gem. hero . moveDown ( ) hero . moveRight ( ) he…" at bounding box center [1380, 359] width 325 height 572
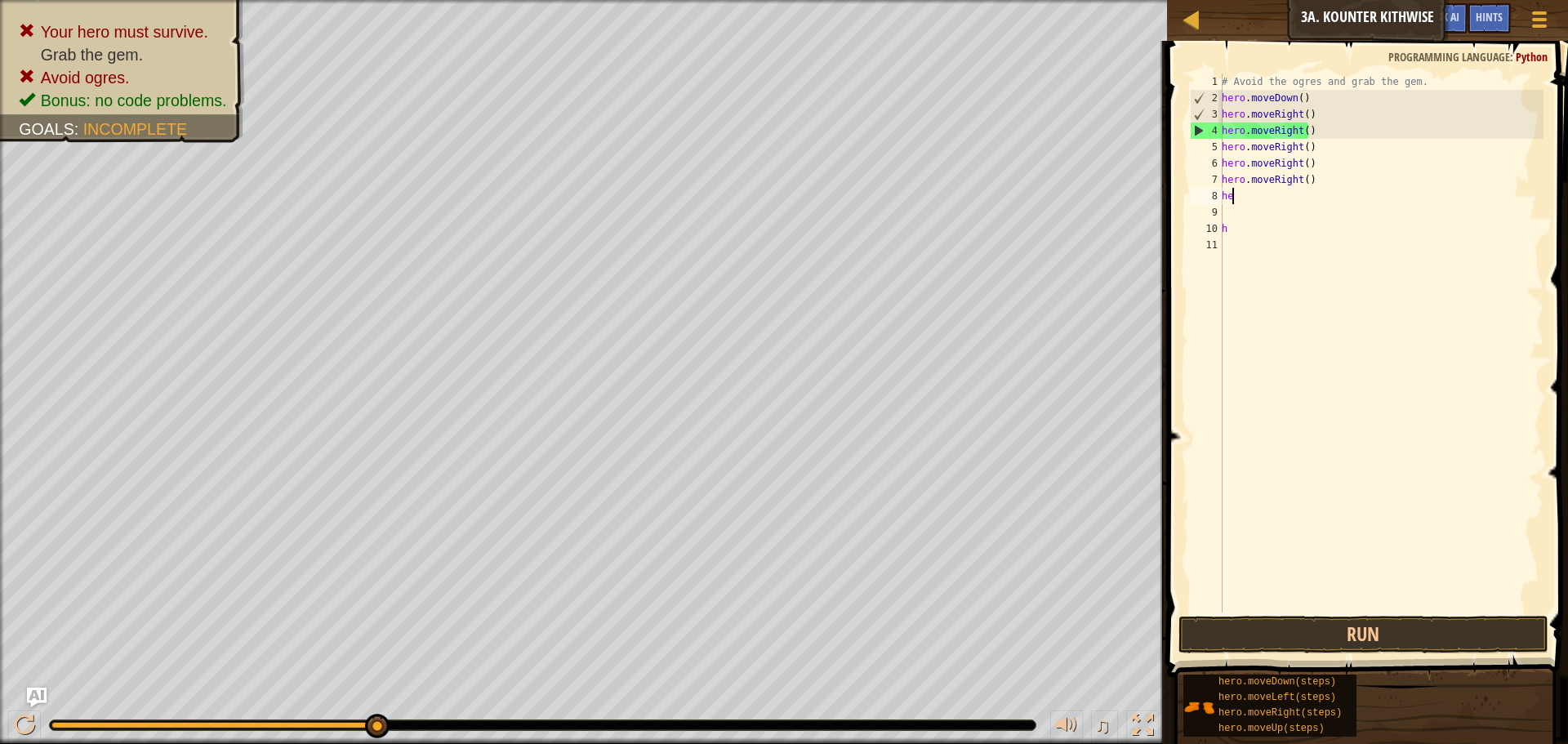
type textarea "h"
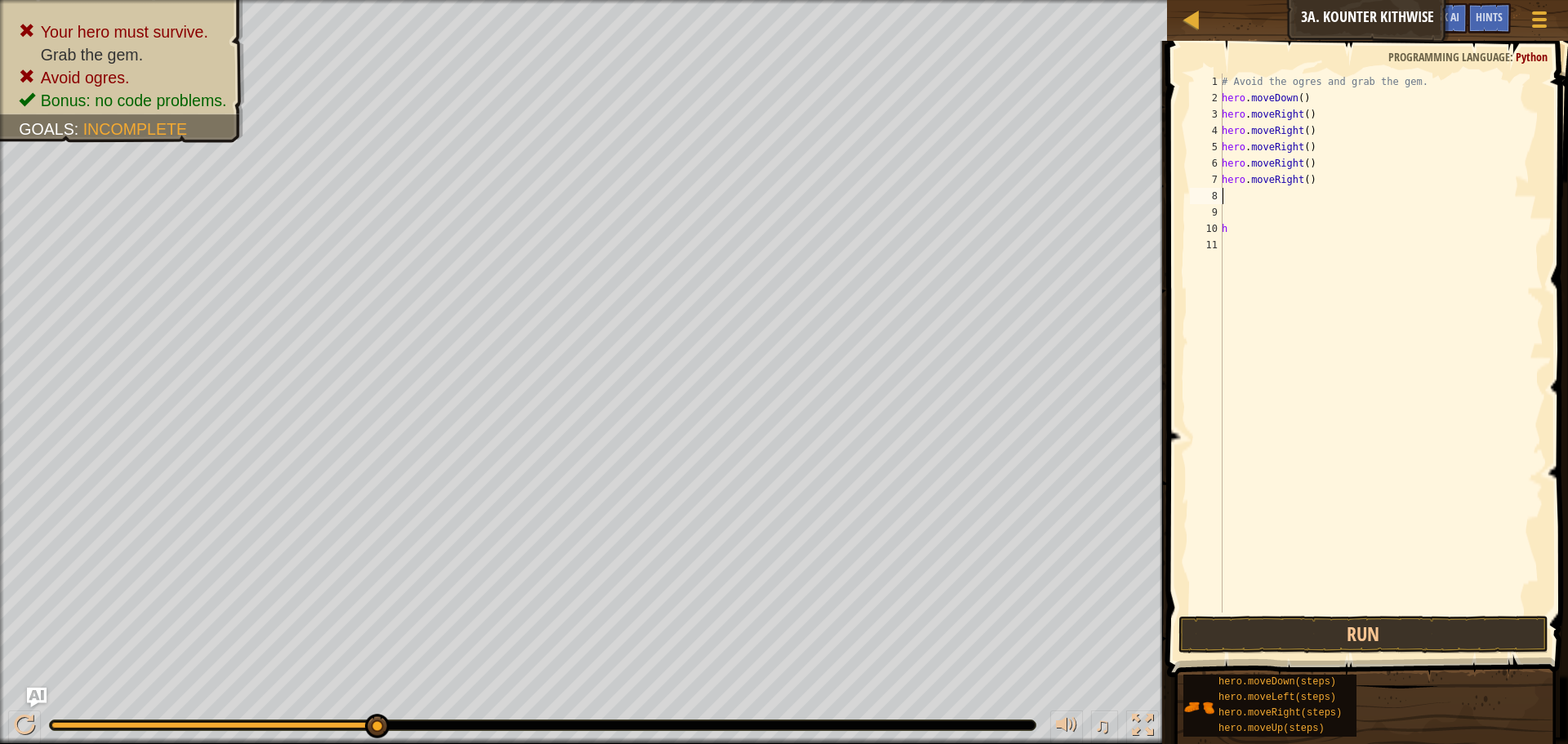
click at [1305, 171] on div "# Avoid the ogres and grab the gem. hero . moveDown ( ) hero . moveRight ( ) he…" at bounding box center [1380, 359] width 325 height 572
click at [1316, 163] on div "# Avoid the ogres and grab the gem. hero . moveDown ( ) hero . moveRight ( ) he…" at bounding box center [1380, 359] width 325 height 572
type textarea "h"
click at [1328, 147] on div "# Avoid the ogres and grab the gem. hero . moveDown ( ) hero . moveRight ( ) he…" at bounding box center [1380, 359] width 325 height 572
type textarea "h"
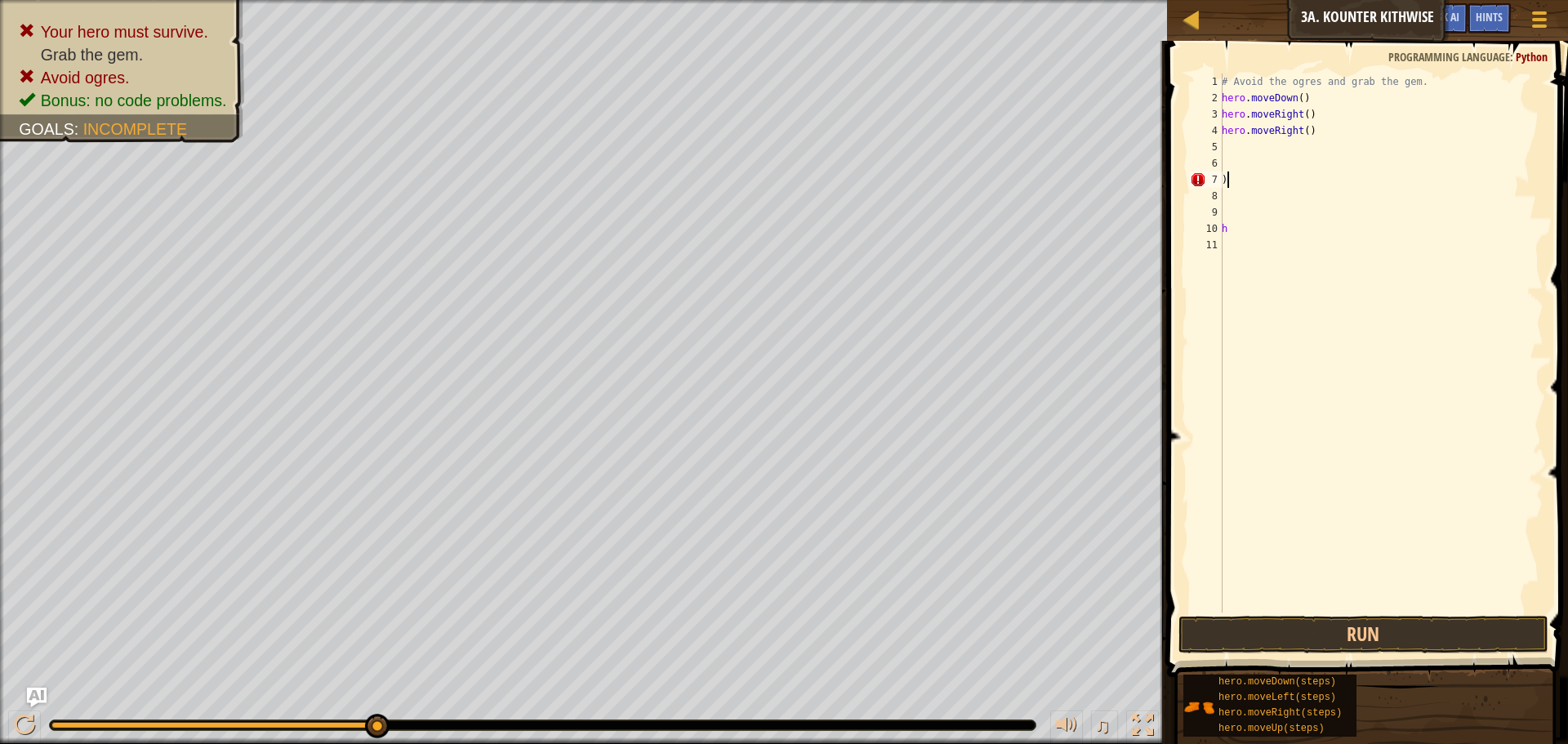
click at [1305, 177] on div "# Avoid the ogres and grab the gem. hero . moveDown ( ) hero . moveRight ( ) he…" at bounding box center [1380, 359] width 325 height 572
type textarea ")"
click at [1317, 137] on div "# Avoid the ogres and grab the gem. hero . moveDown ( ) hero . moveRight ( ) he…" at bounding box center [1380, 359] width 325 height 572
type textarea "h"
click at [1330, 119] on div "# Avoid the ogres and grab the gem. hero . moveDown ( ) hero . moveRight ( ) h" at bounding box center [1380, 359] width 325 height 572
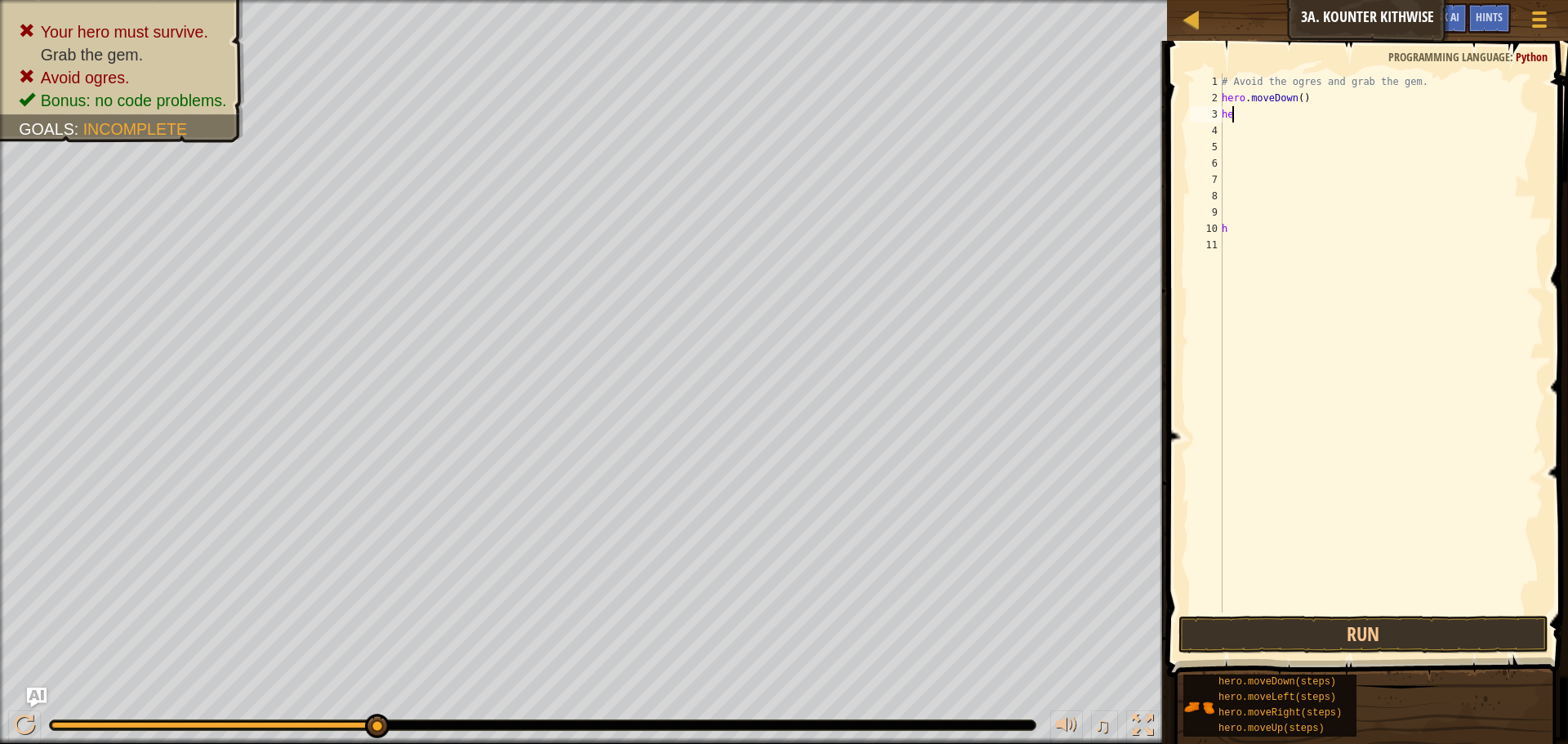
type textarea "h"
type textarea "# Avoid the ogres and grab the g"
click at [1218, 109] on div "# Avoid the ogres and grab the g h" at bounding box center [1378, 359] width 330 height 572
click at [1230, 100] on div "# Avoid the ogres and grab the g h" at bounding box center [1378, 359] width 330 height 572
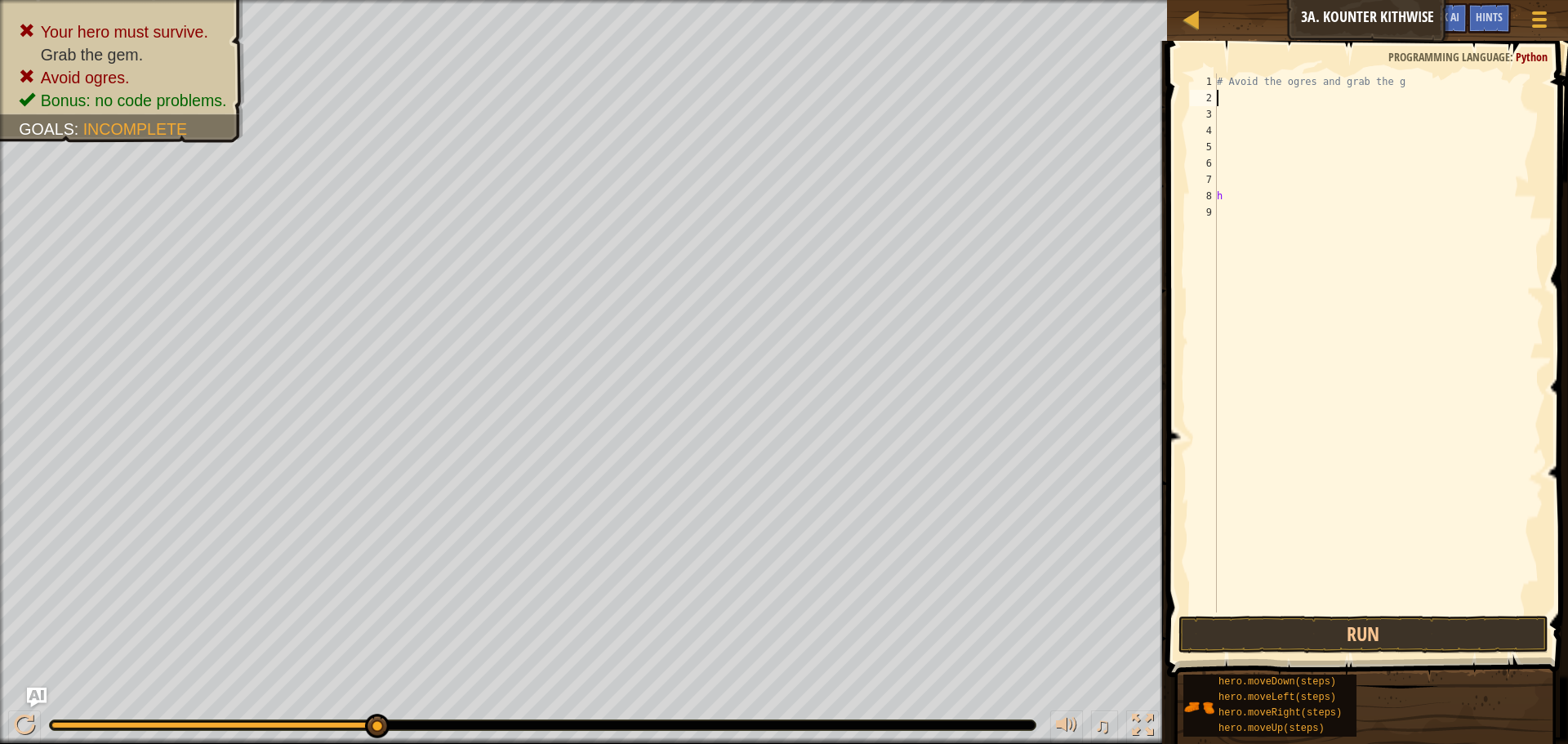
type textarea "h"
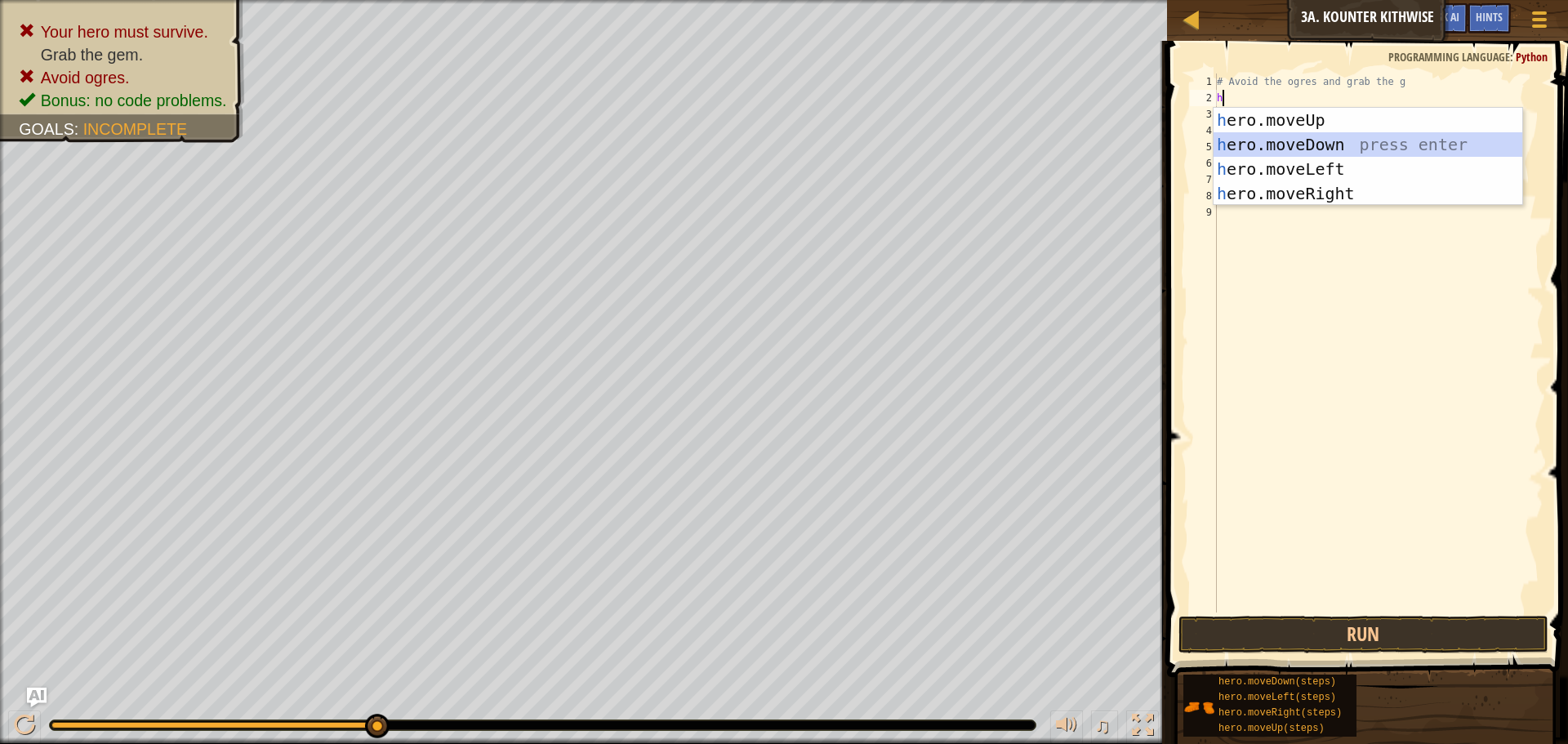
click at [1257, 141] on div "h ero.moveUp press enter h ero.moveDown press enter h ero.moveLeft press enter …" at bounding box center [1368, 182] width 309 height 147
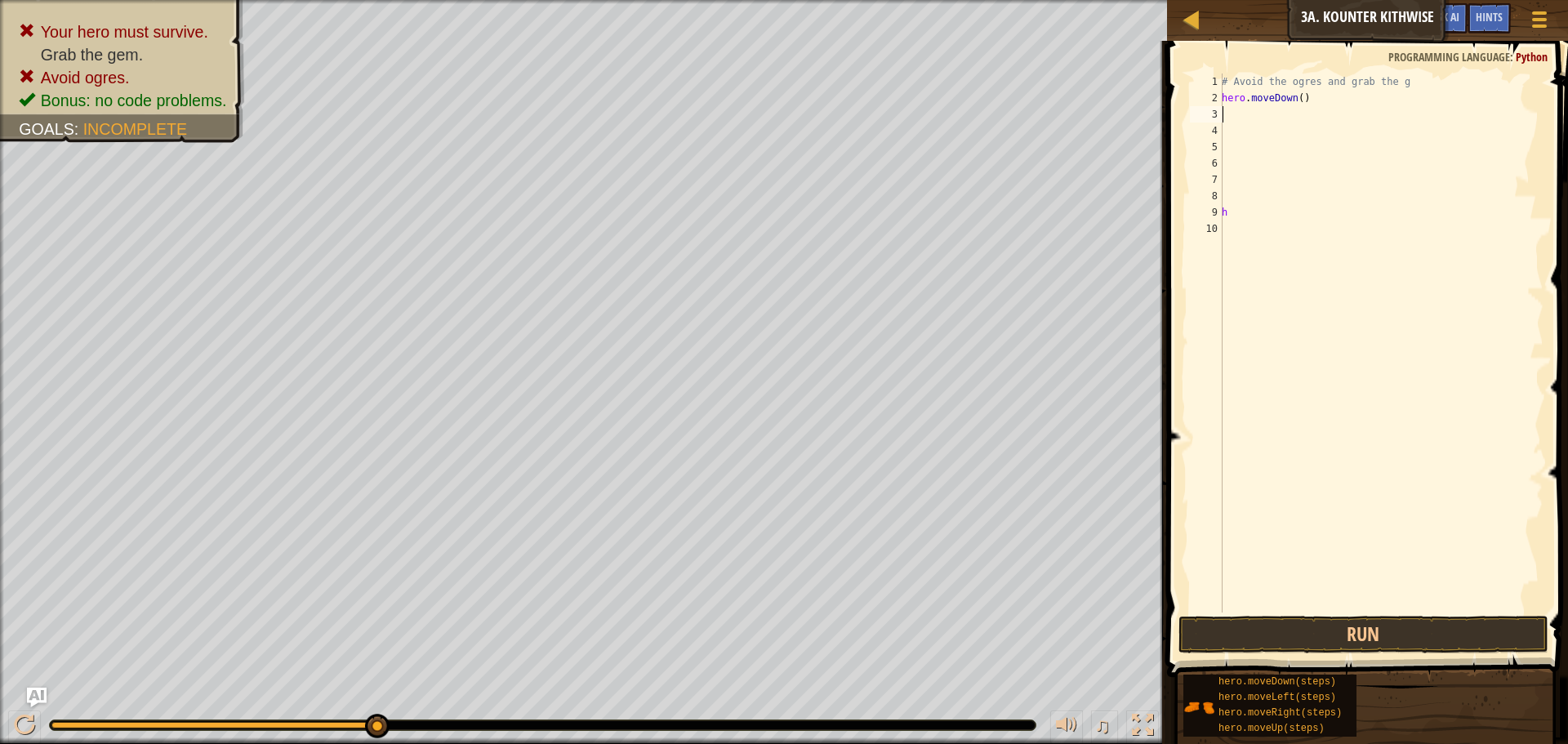
click at [1266, 117] on div "# Avoid the ogres and grab the g hero . moveDown ( ) h" at bounding box center [1380, 359] width 325 height 572
type textarea "h"
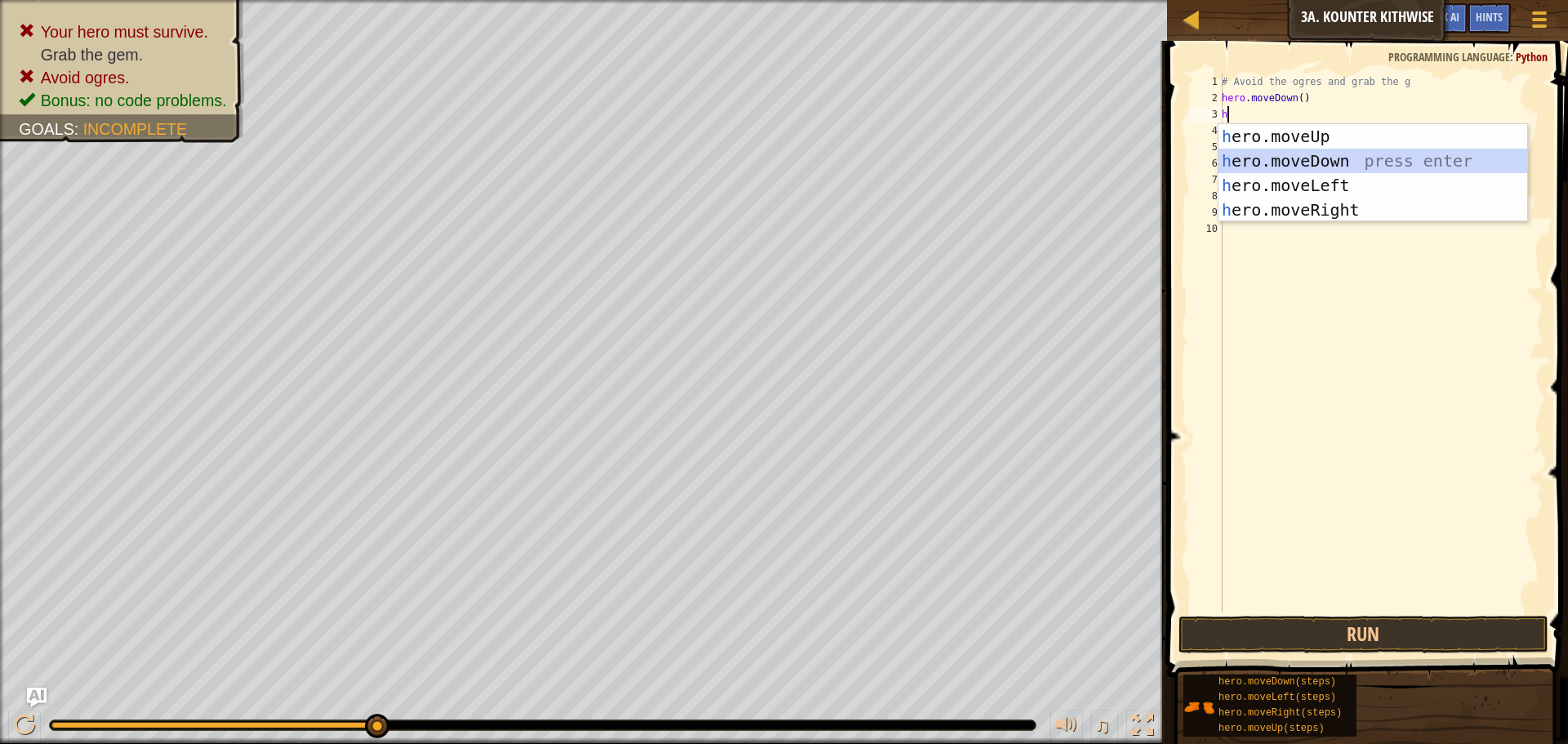
click at [1284, 152] on div "h ero.moveUp press enter h ero.moveDown press enter h ero.moveLeft press enter …" at bounding box center [1373, 197] width 309 height 147
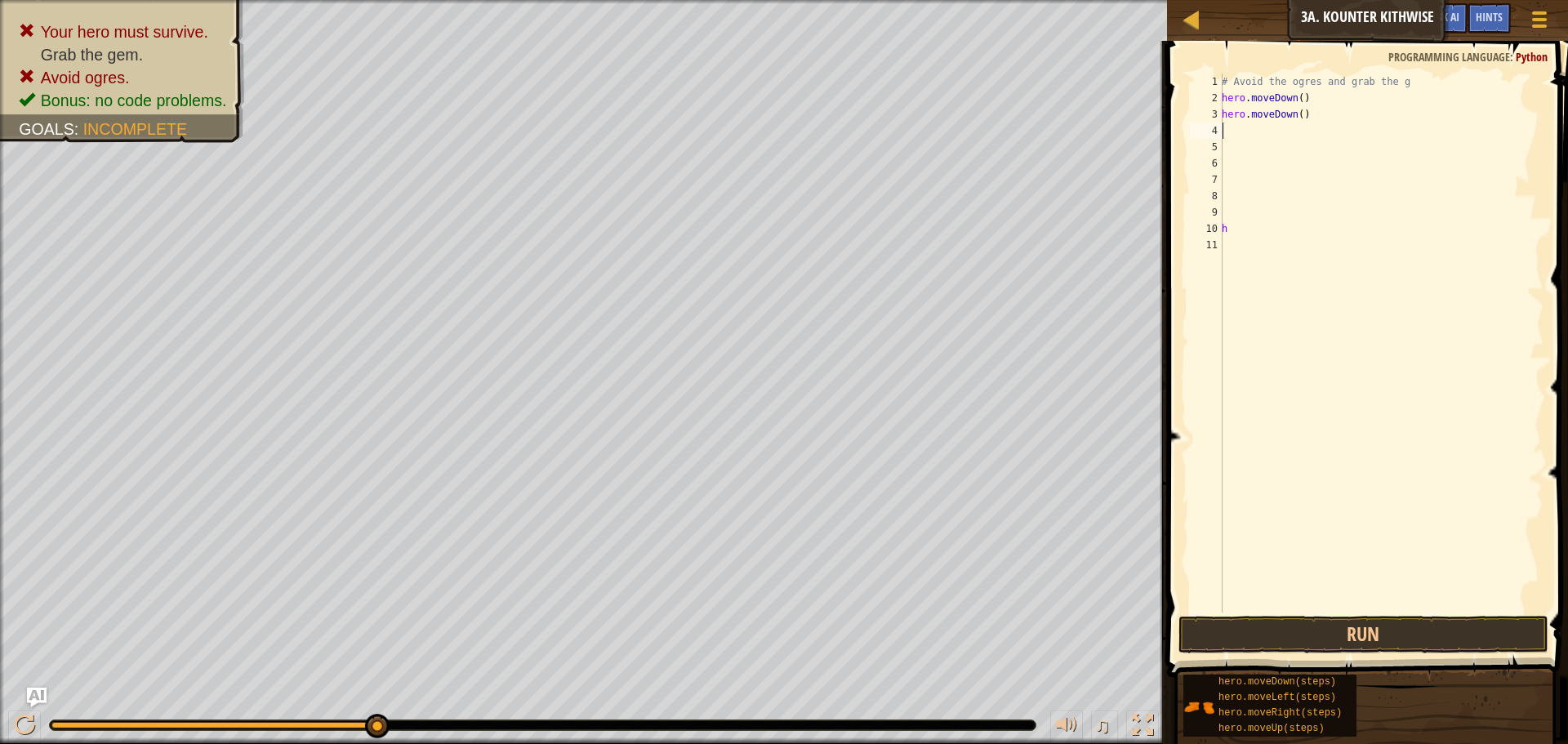
click at [1231, 130] on div "# Avoid the ogres and grab the g hero . moveDown ( ) hero . moveDown ( ) h" at bounding box center [1380, 359] width 325 height 572
type textarea "h"
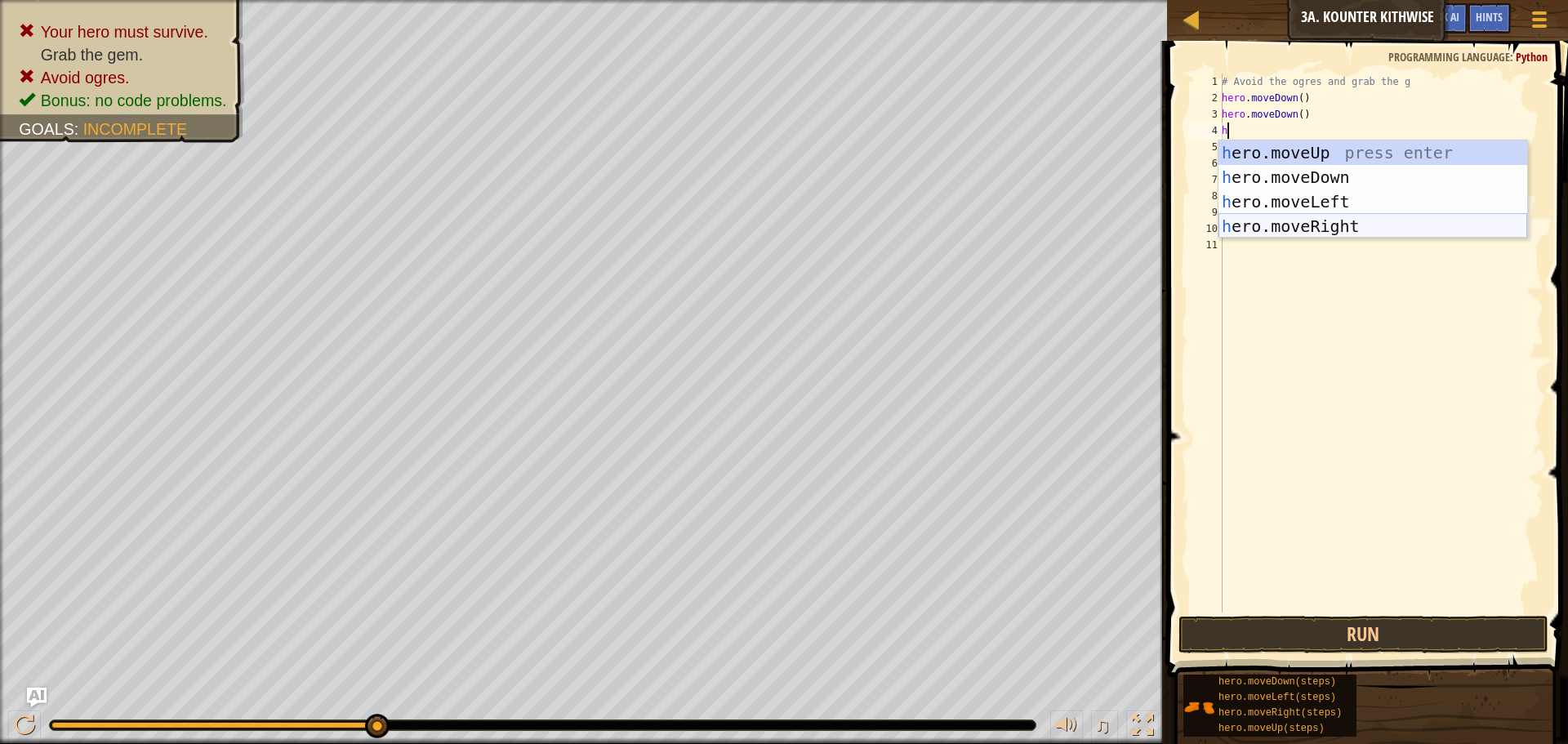
click at [1273, 220] on div "h ero.moveUp press enter h ero.moveDown press enter h ero.moveLeft press enter …" at bounding box center [1373, 214] width 309 height 147
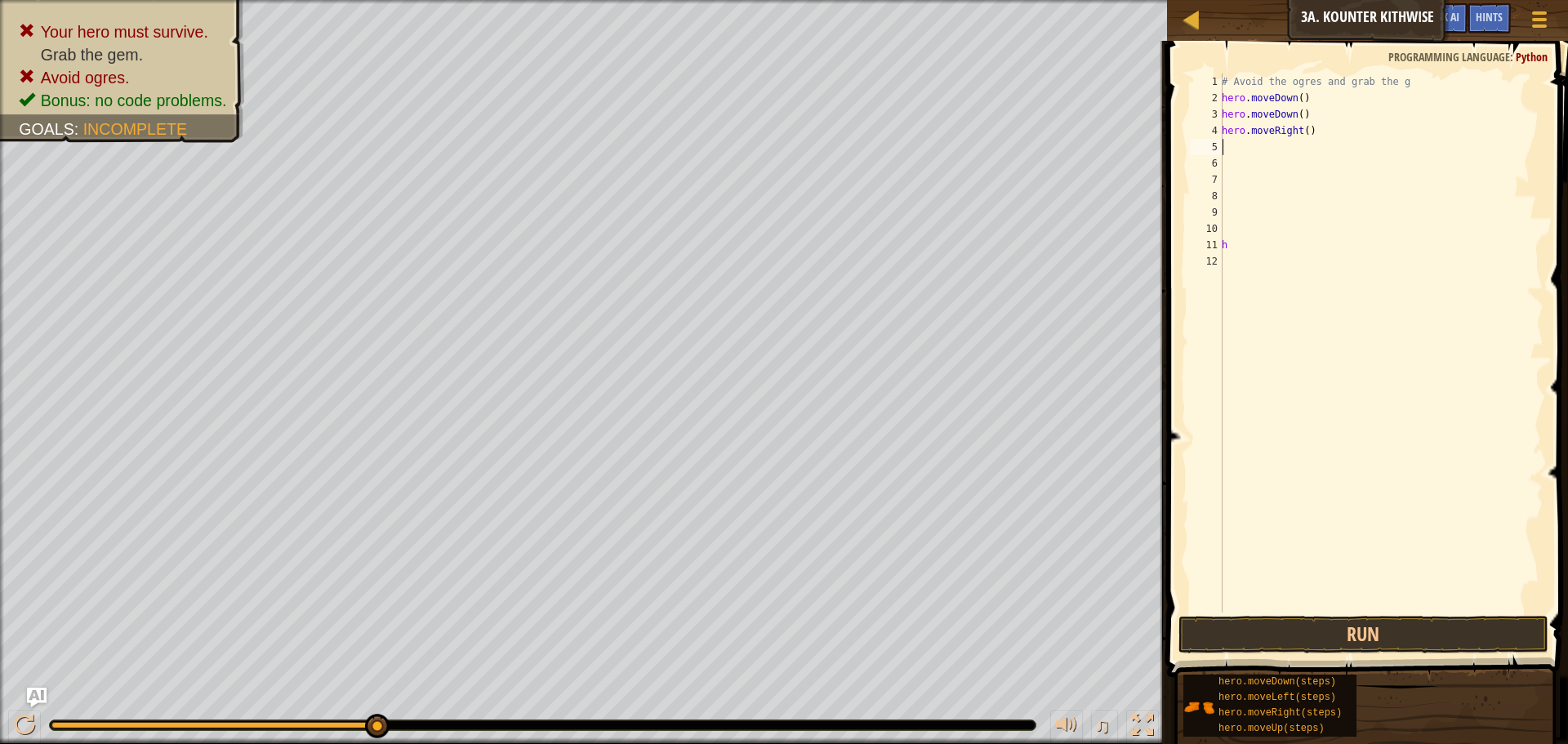
type textarea "h"
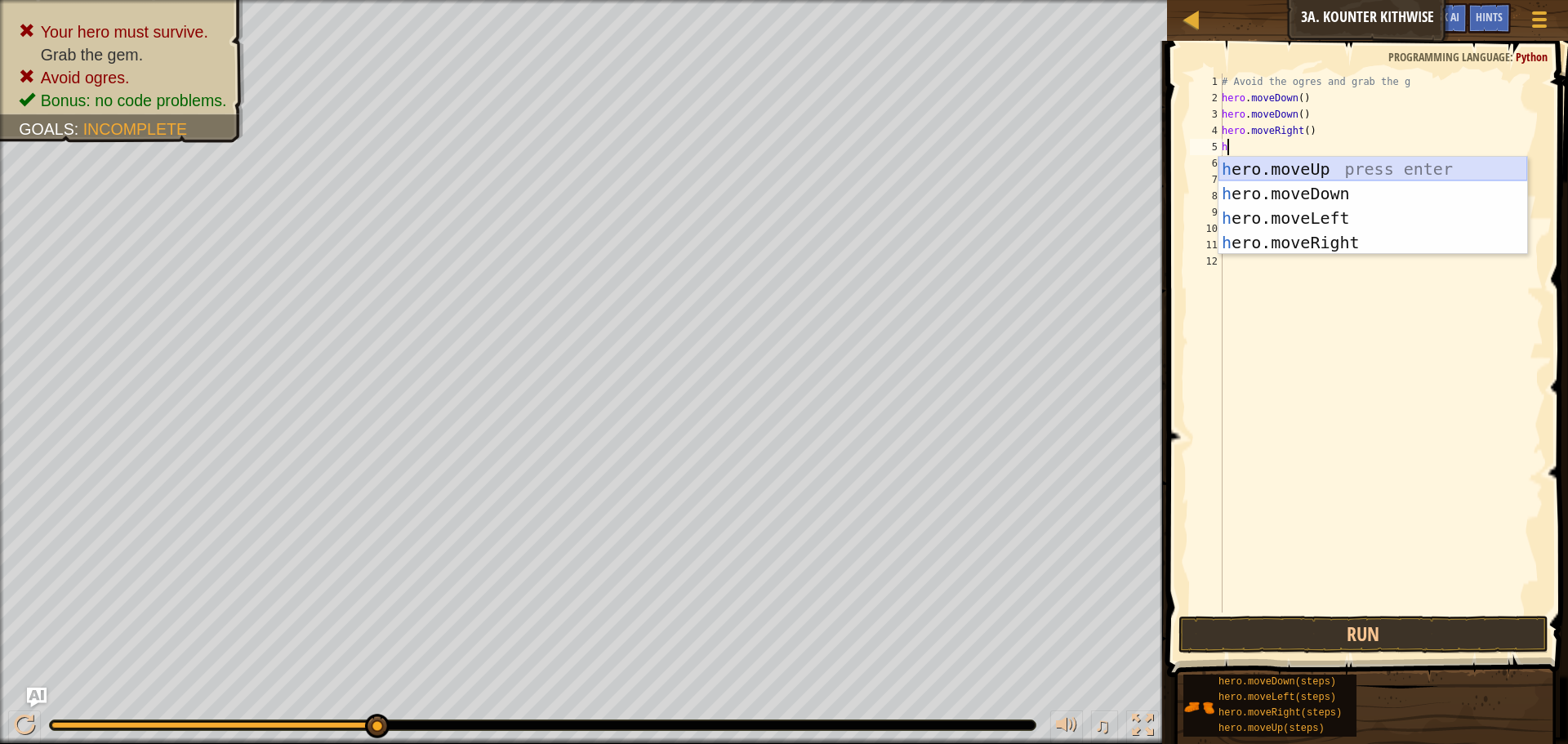
click at [1288, 162] on div "h ero.moveUp press enter h ero.moveDown press enter h ero.moveLeft press enter …" at bounding box center [1373, 230] width 309 height 147
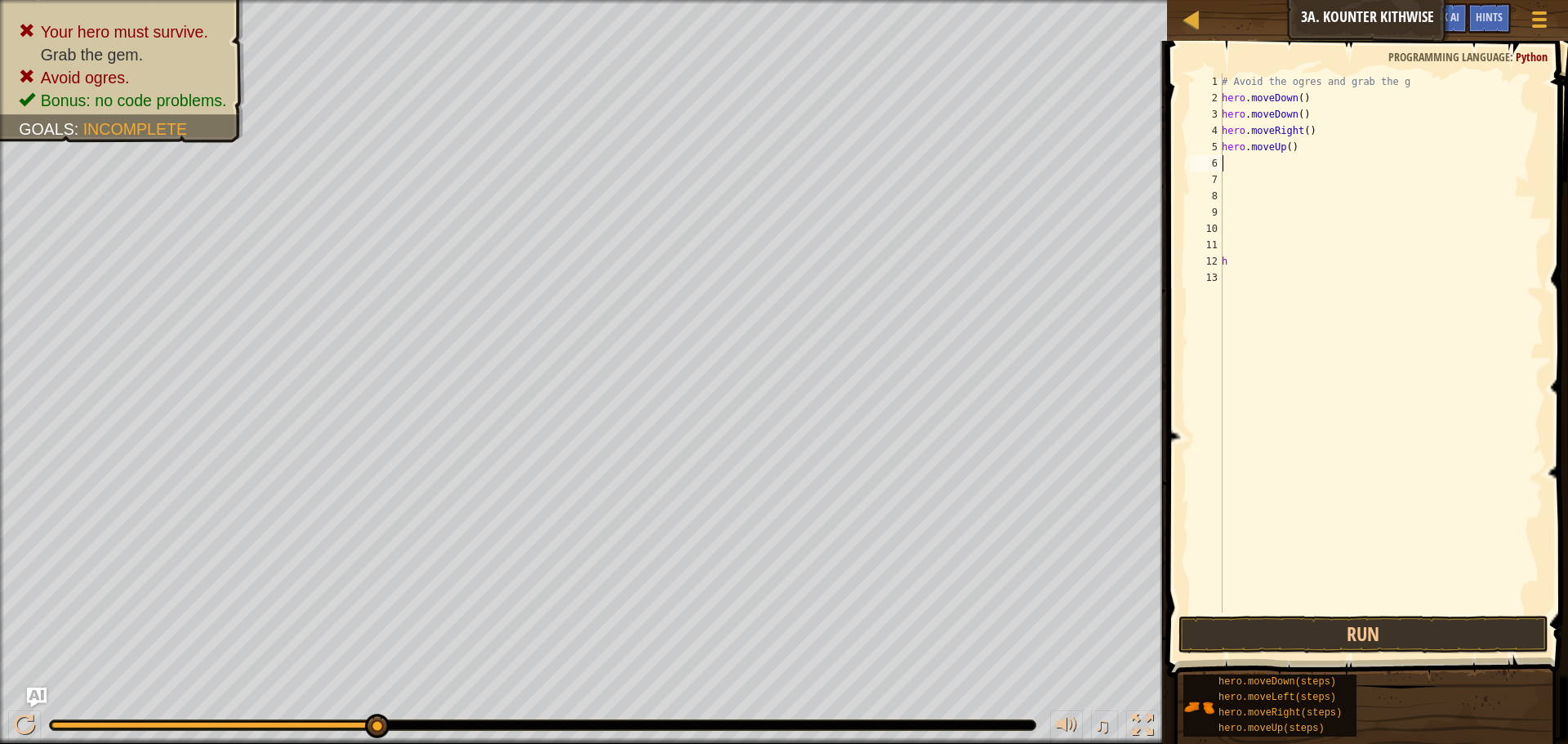
type textarea "h"
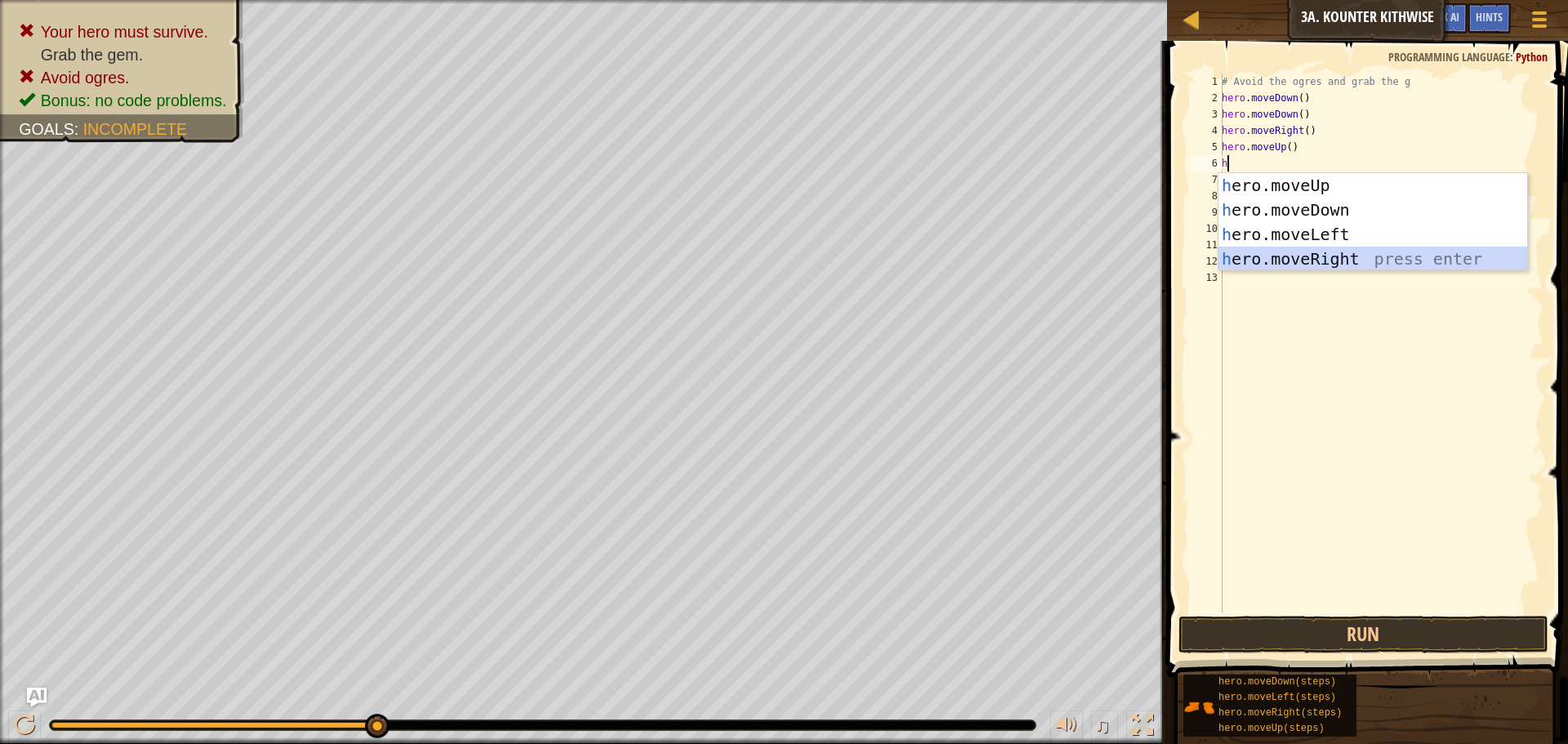
click at [1311, 251] on div "h ero.moveUp press enter h ero.moveDown press enter h ero.moveLeft press enter …" at bounding box center [1373, 247] width 309 height 147
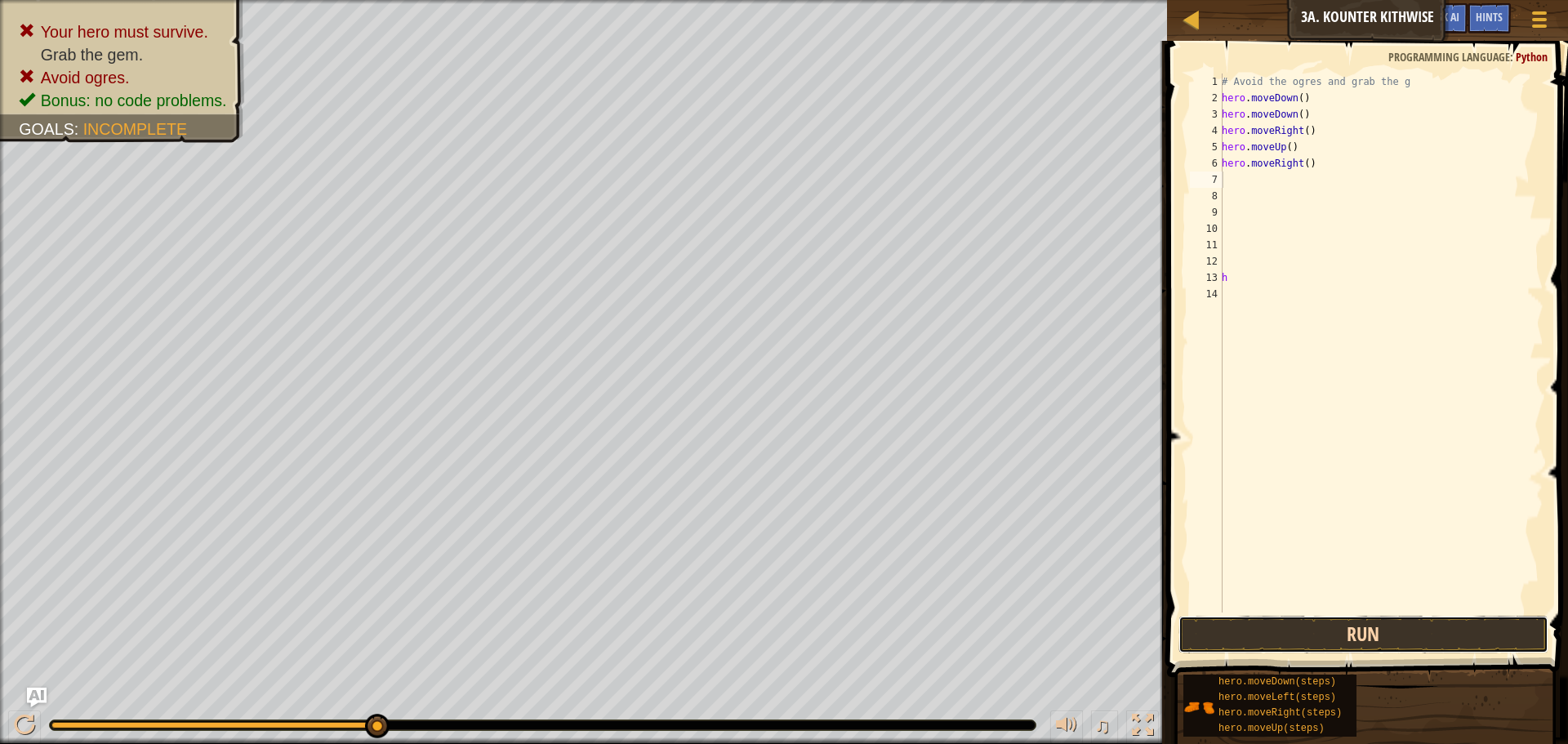
click at [1244, 632] on button "Run" at bounding box center [1363, 635] width 370 height 37
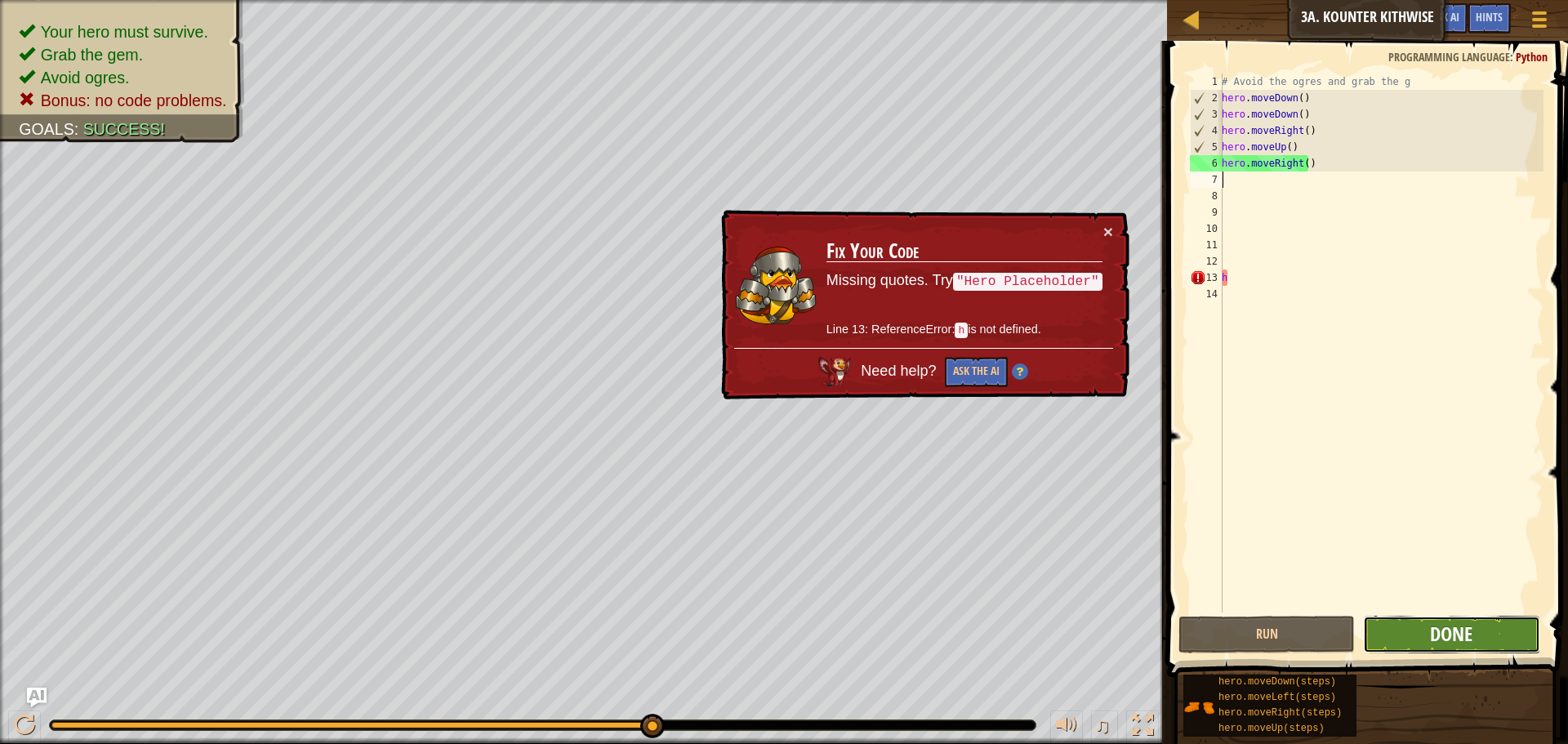
click at [1440, 630] on span "Done" at bounding box center [1452, 634] width 43 height 26
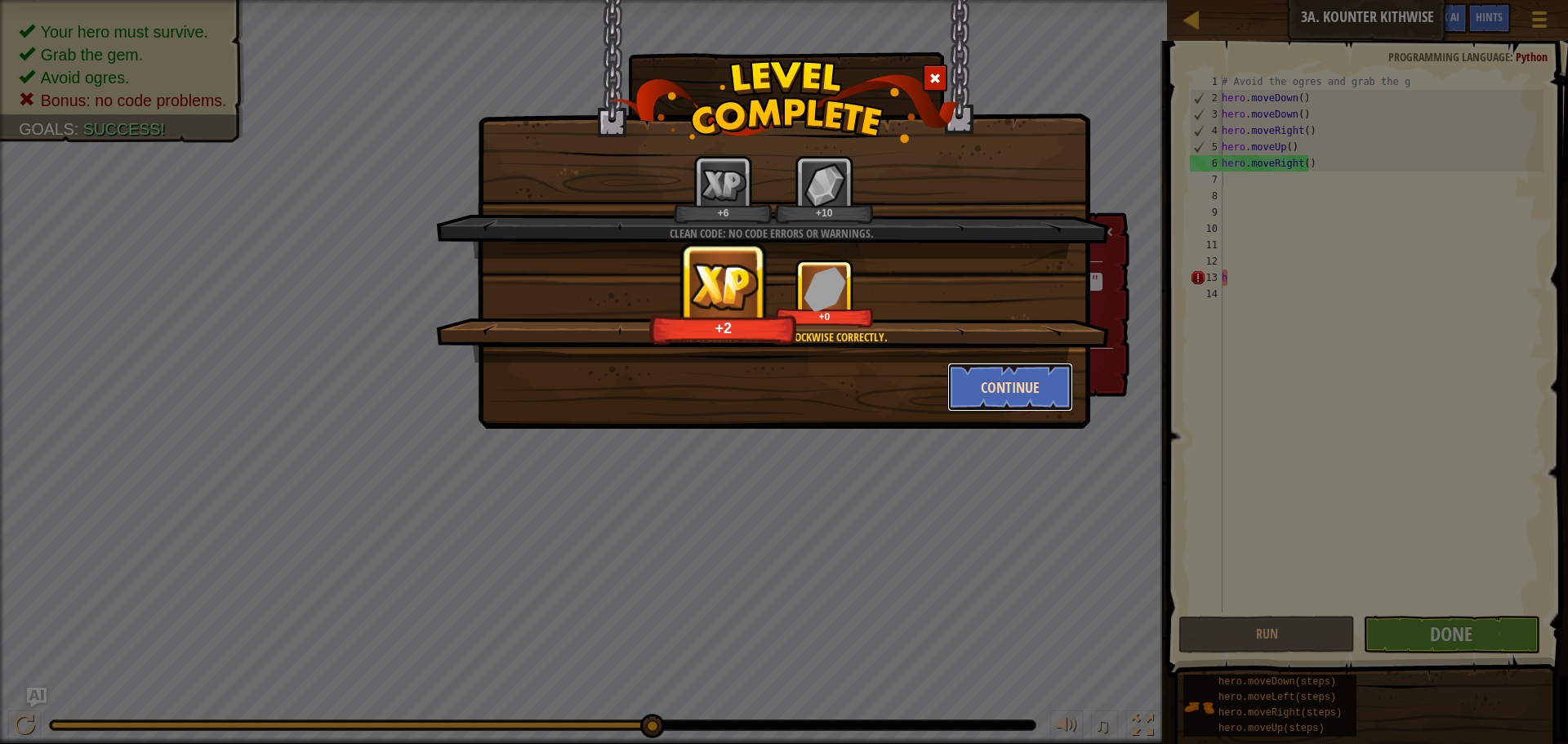
click at [1001, 366] on button "Continue" at bounding box center [1011, 387] width 127 height 49
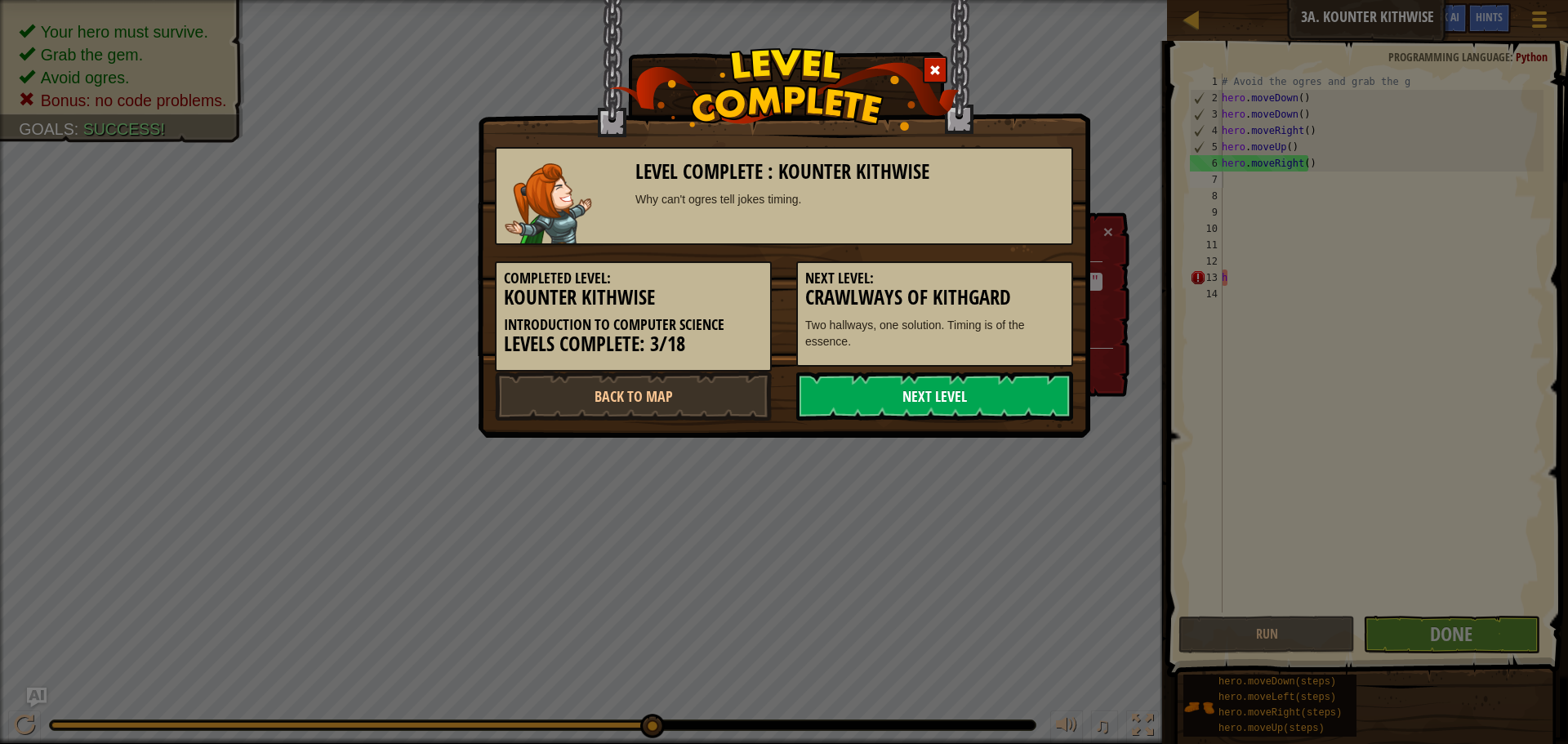
click at [990, 397] on link "Next Level" at bounding box center [935, 396] width 277 height 49
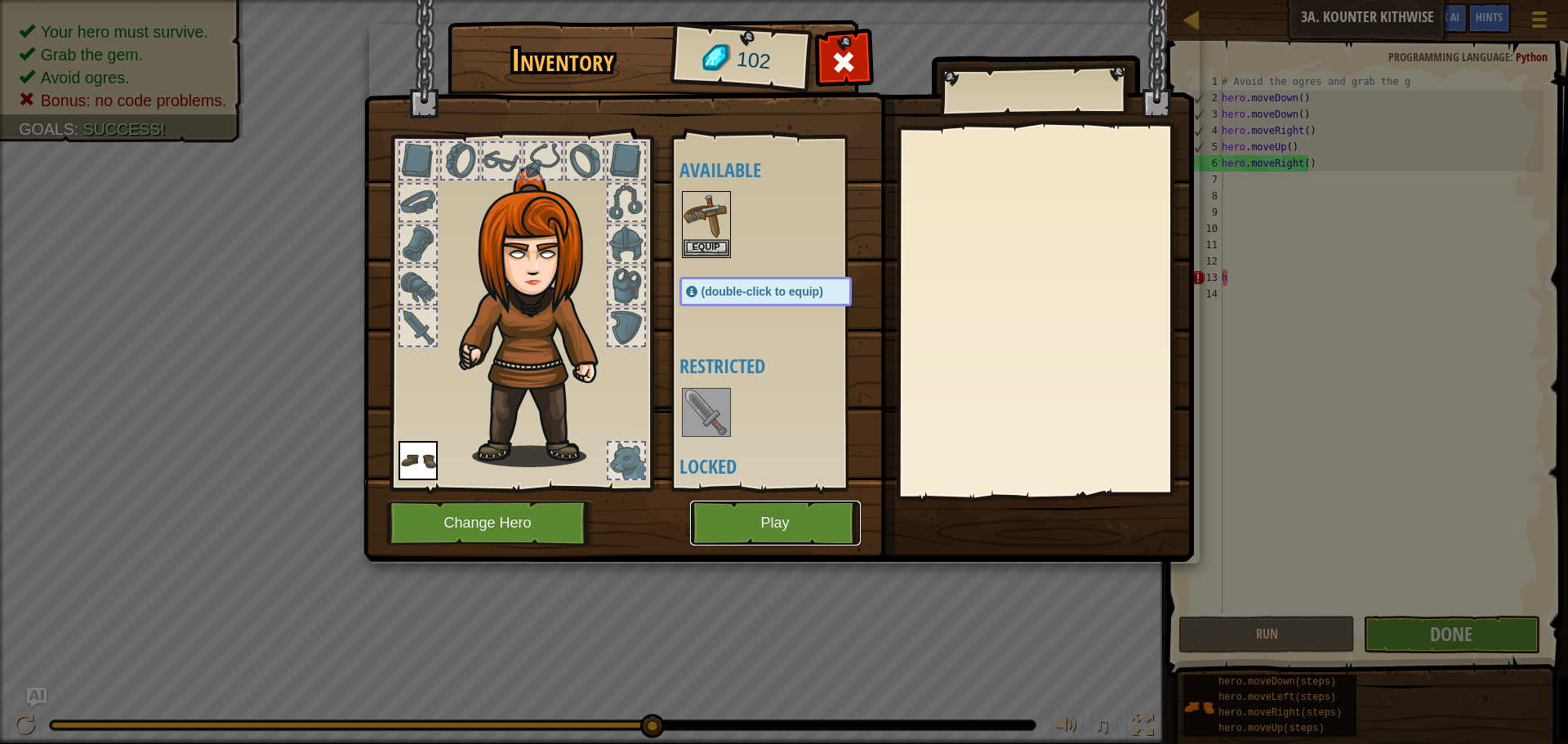
click at [797, 524] on button "Play" at bounding box center [775, 523] width 170 height 45
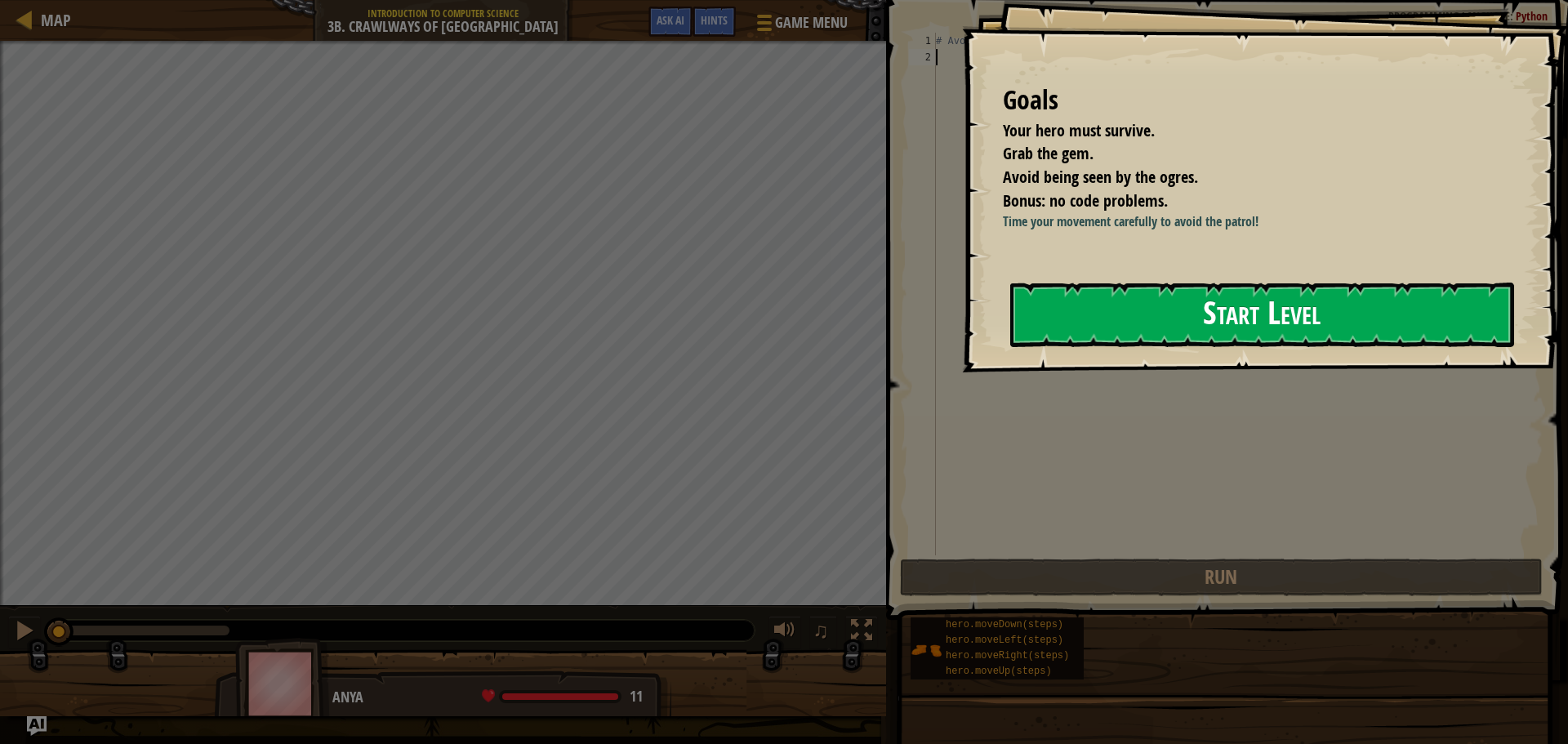
click at [1096, 347] on button "Start Level" at bounding box center [1262, 315] width 503 height 64
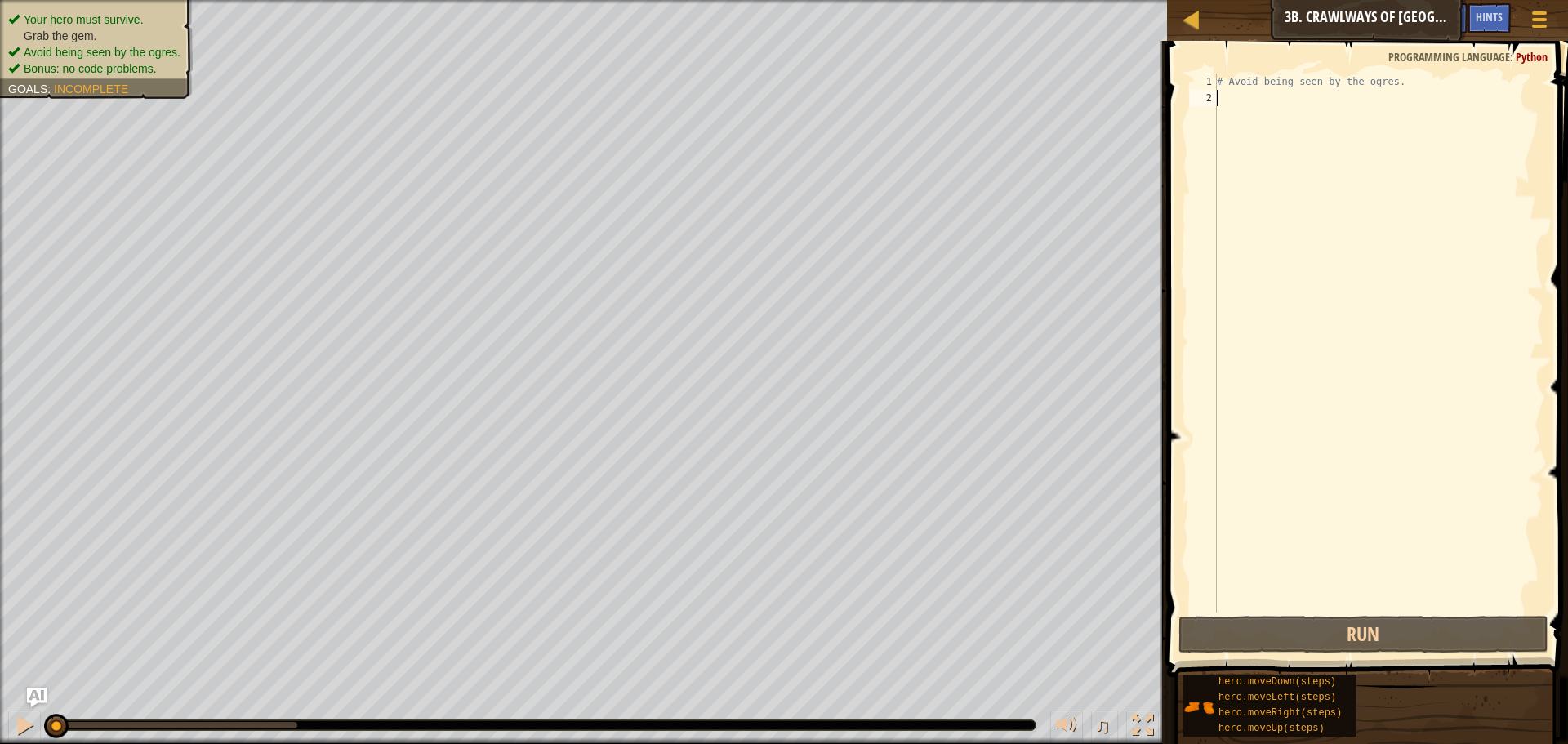
type textarea "h"
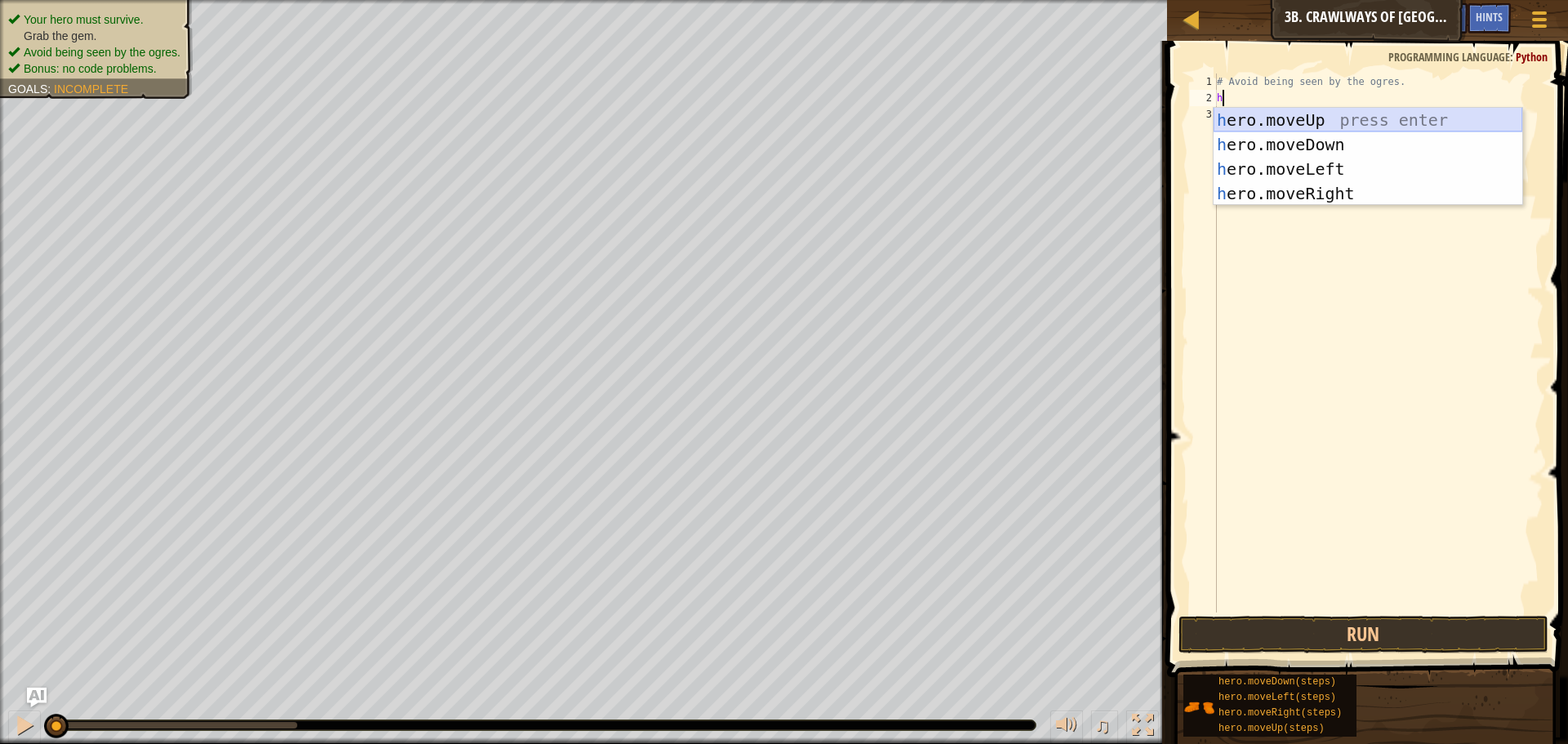
click at [1261, 118] on div "h ero.moveUp press enter h ero.moveDown press enter h ero.moveLeft press enter …" at bounding box center [1368, 182] width 309 height 147
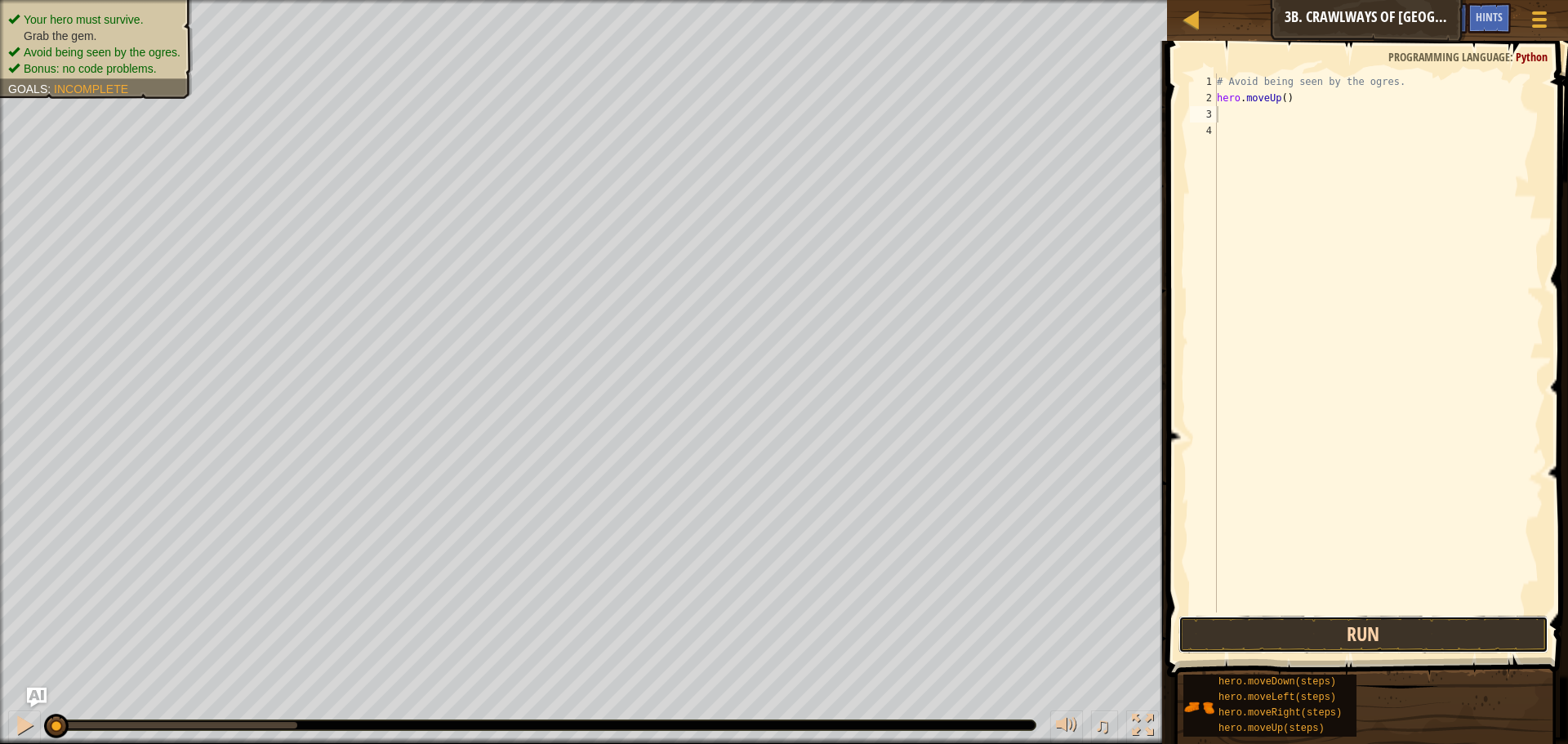
drag, startPoint x: 1355, startPoint y: 636, endPoint x: 1357, endPoint y: 627, distance: 9.2
click at [1355, 631] on button "Run" at bounding box center [1363, 635] width 370 height 37
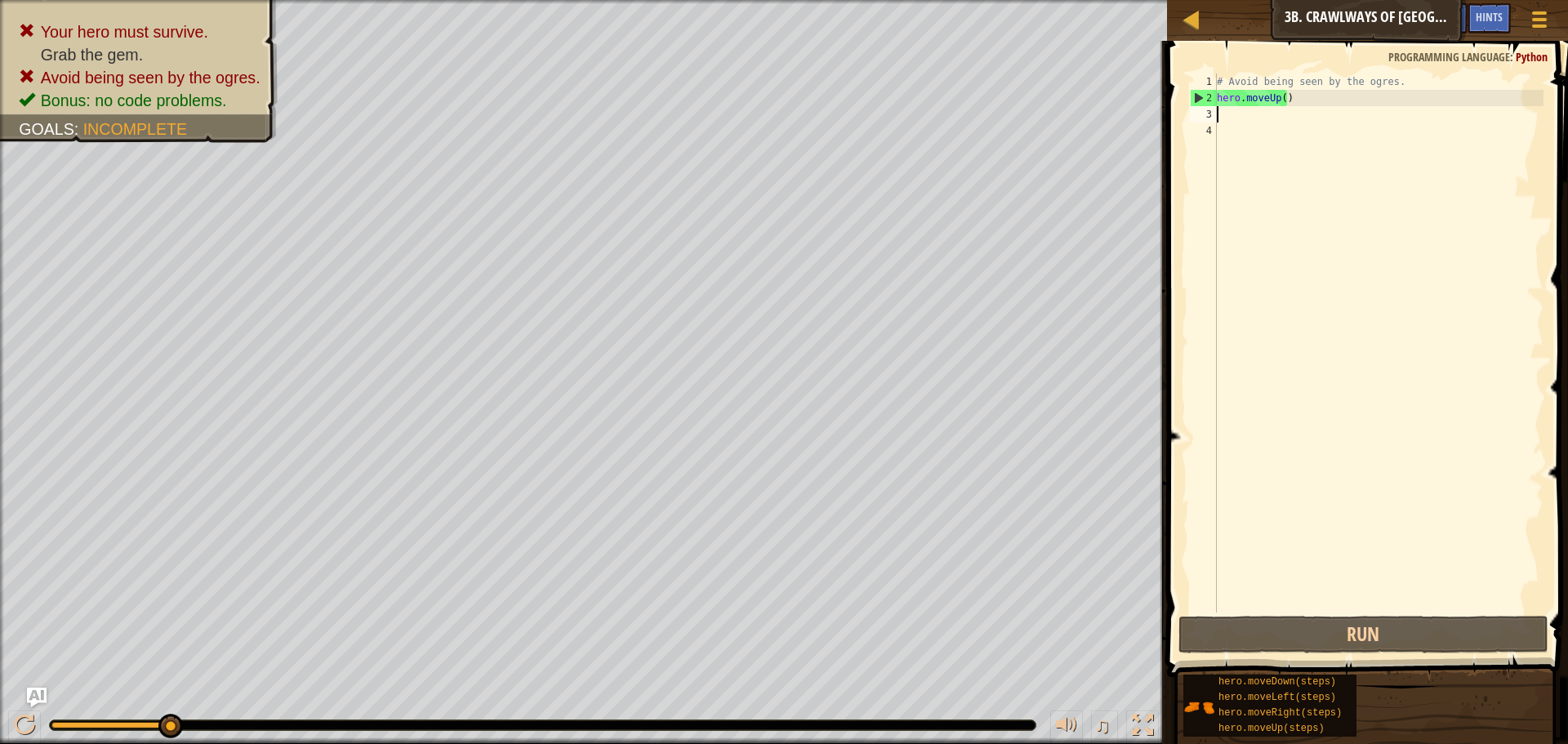
click at [1285, 102] on div "# Avoid being seen by the ogres. hero . moveUp ( )" at bounding box center [1378, 359] width 330 height 572
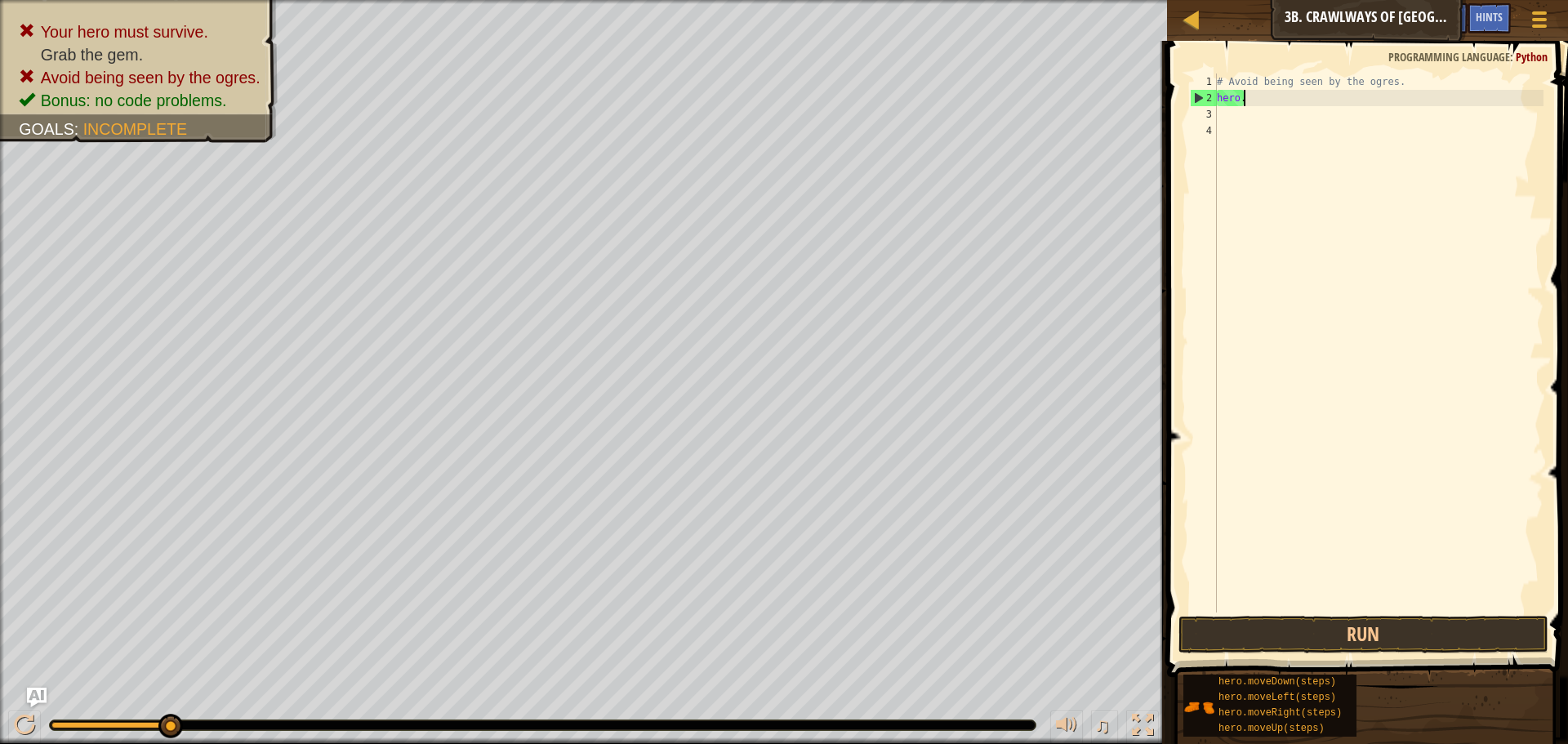
type textarea "h"
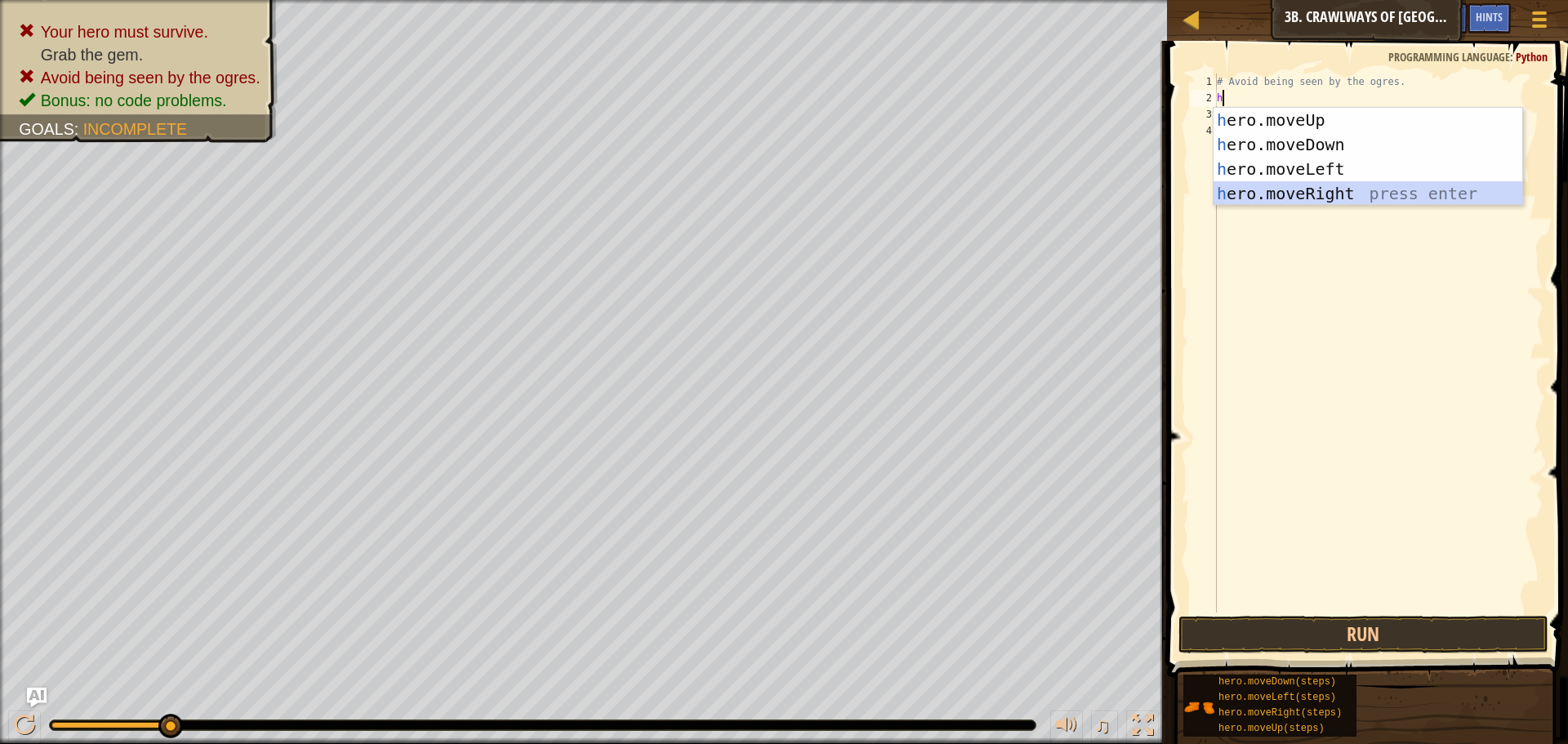
click at [1262, 197] on div "h ero.moveUp press enter h ero.moveDown press enter h ero.moveLeft press enter …" at bounding box center [1368, 182] width 309 height 147
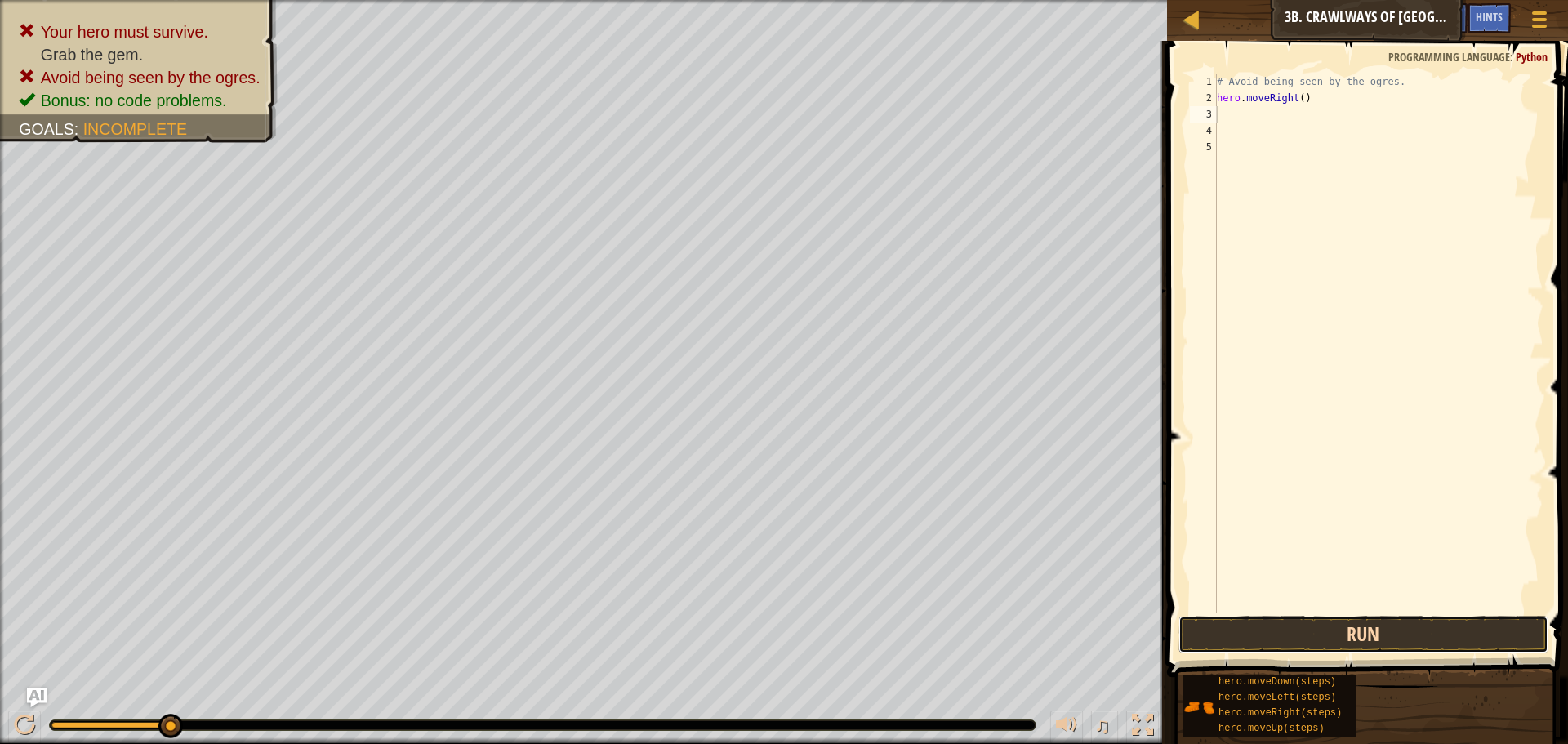
click at [1391, 641] on button "Run" at bounding box center [1363, 635] width 370 height 37
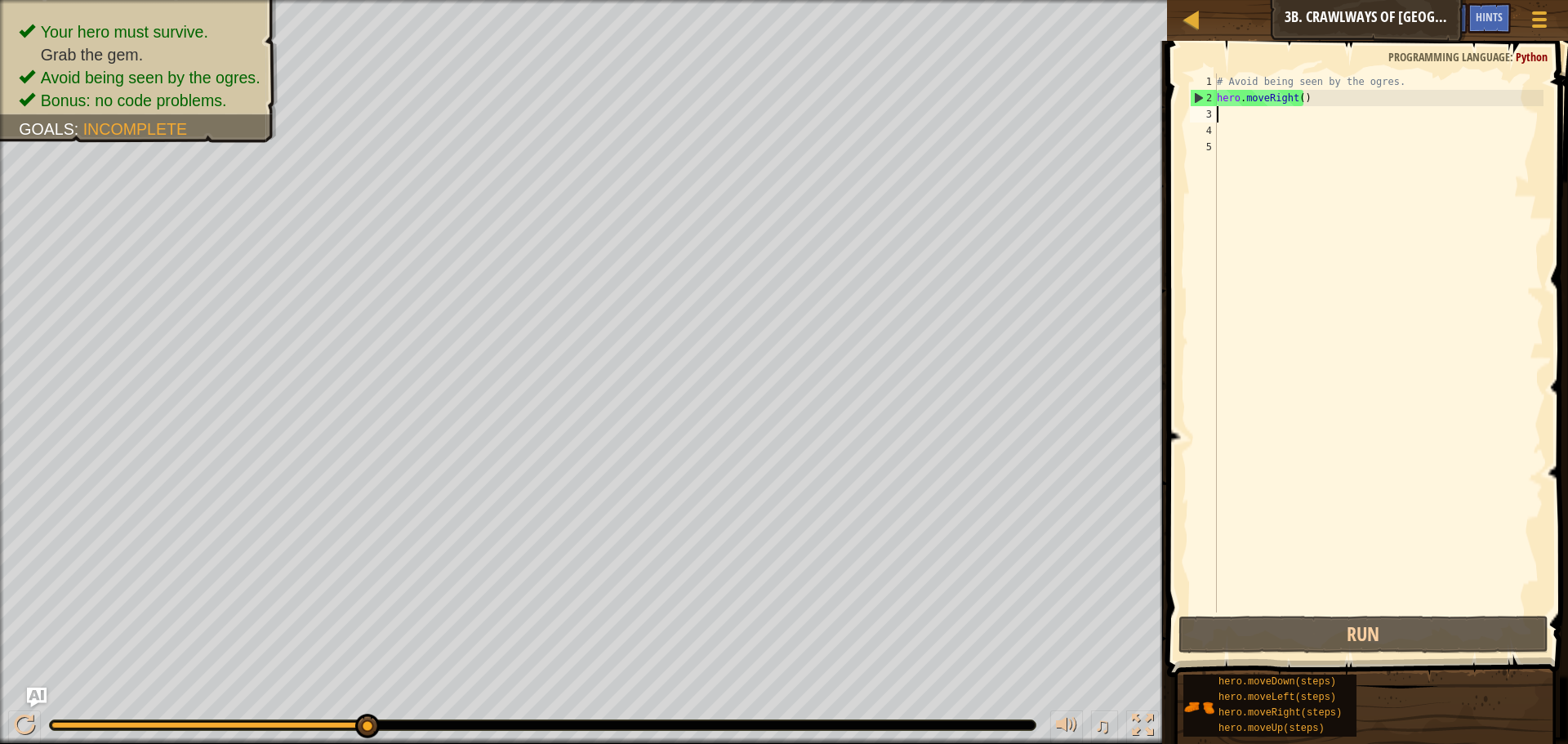
type textarea "h"
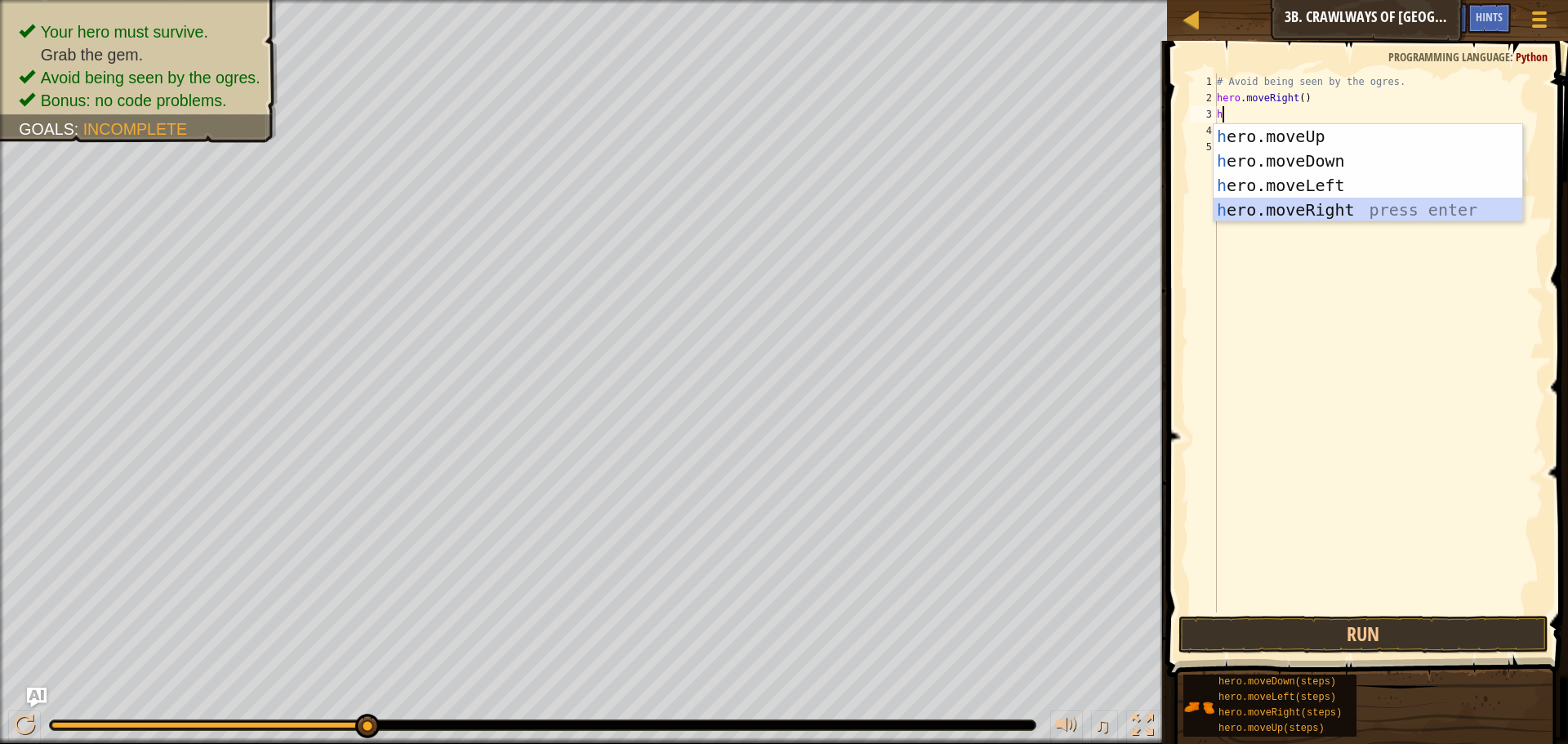
click at [1282, 203] on div "h ero.moveUp press enter h ero.moveDown press enter h ero.moveLeft press enter …" at bounding box center [1368, 197] width 309 height 147
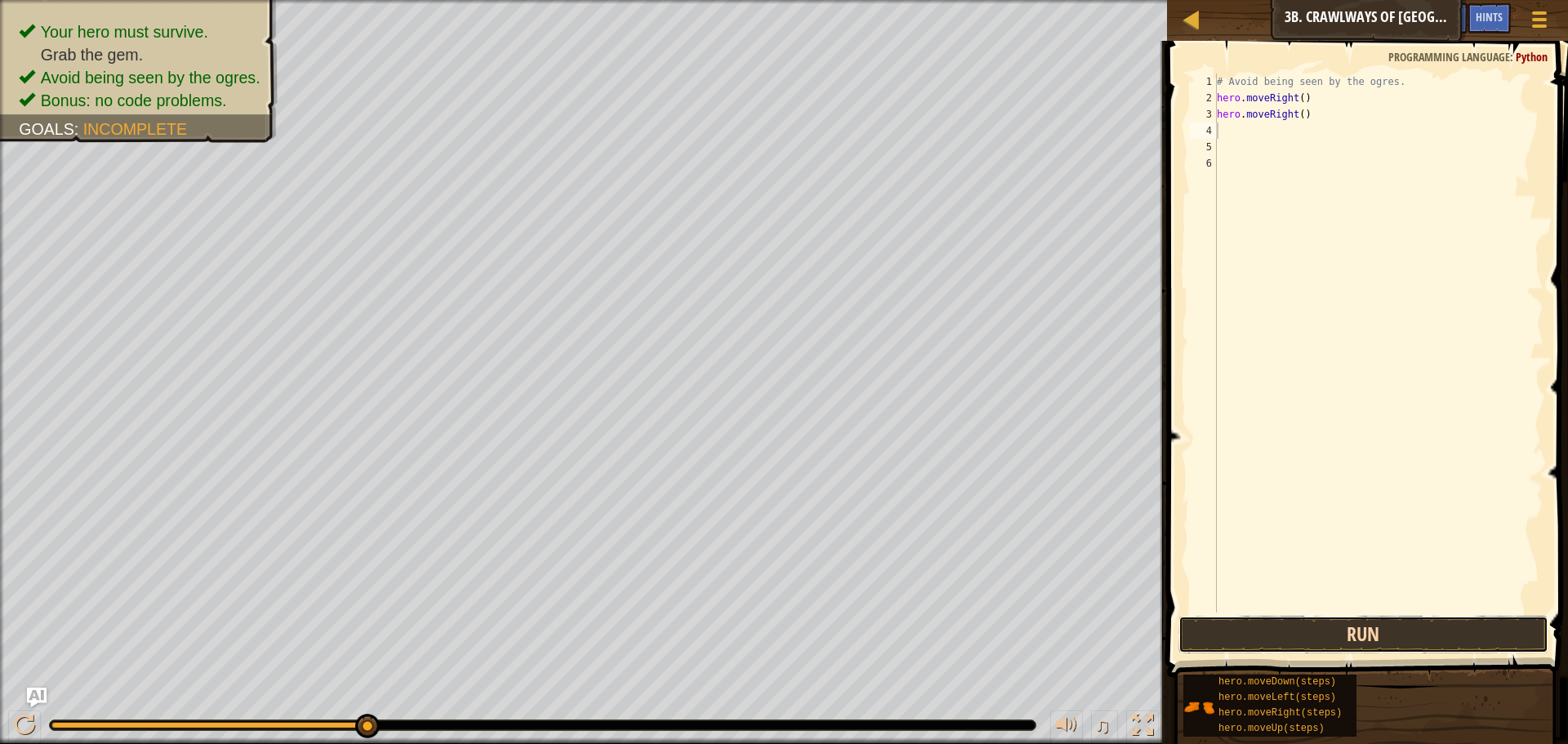
click at [1369, 638] on button "Run" at bounding box center [1363, 635] width 370 height 37
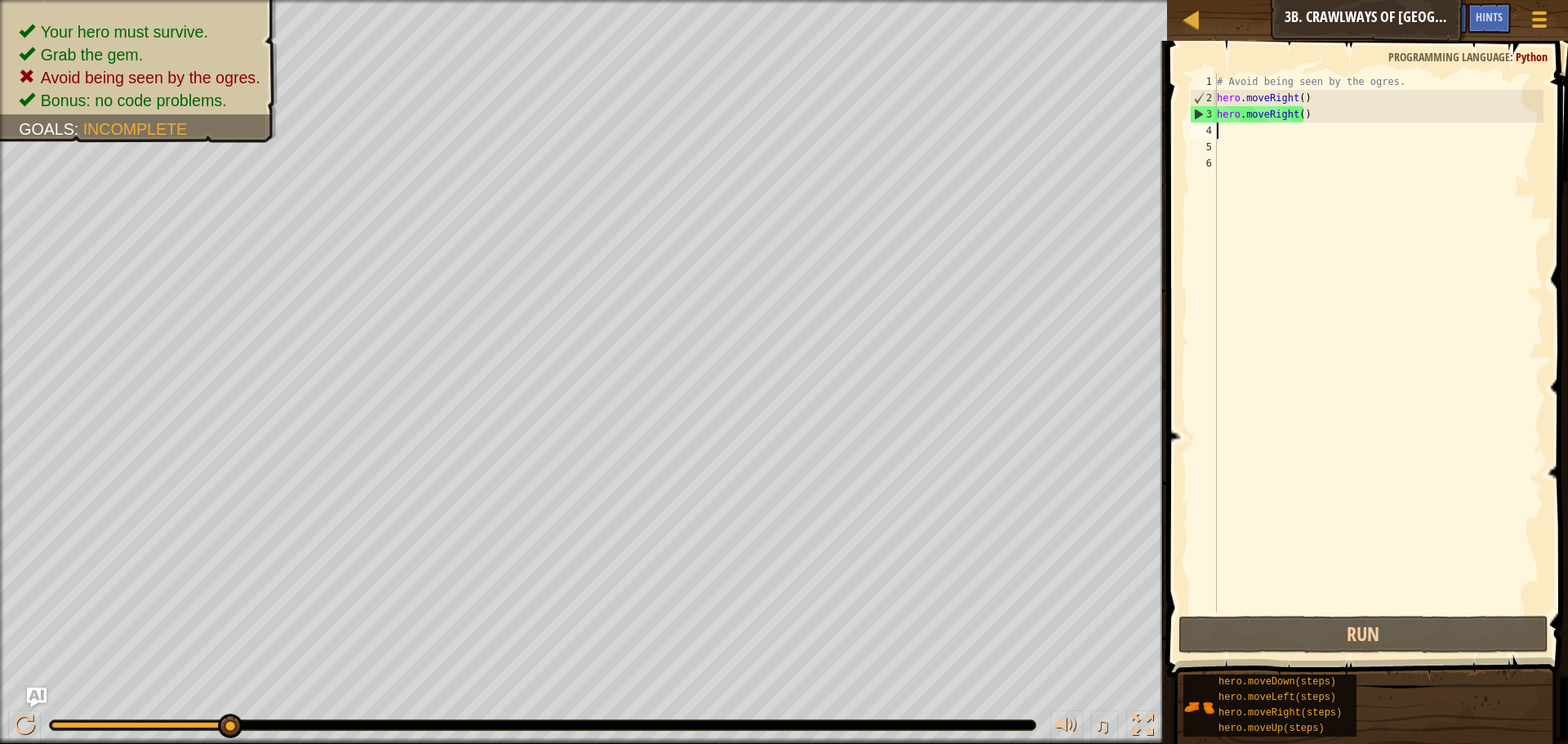
click at [1320, 129] on div "# Avoid being seen by the ogres. hero . moveRight ( ) hero . moveRight ( )" at bounding box center [1378, 359] width 330 height 572
click at [1321, 119] on div "# Avoid being seen by the ogres. hero . moveRight ( ) hero . moveRight ( )" at bounding box center [1378, 359] width 330 height 572
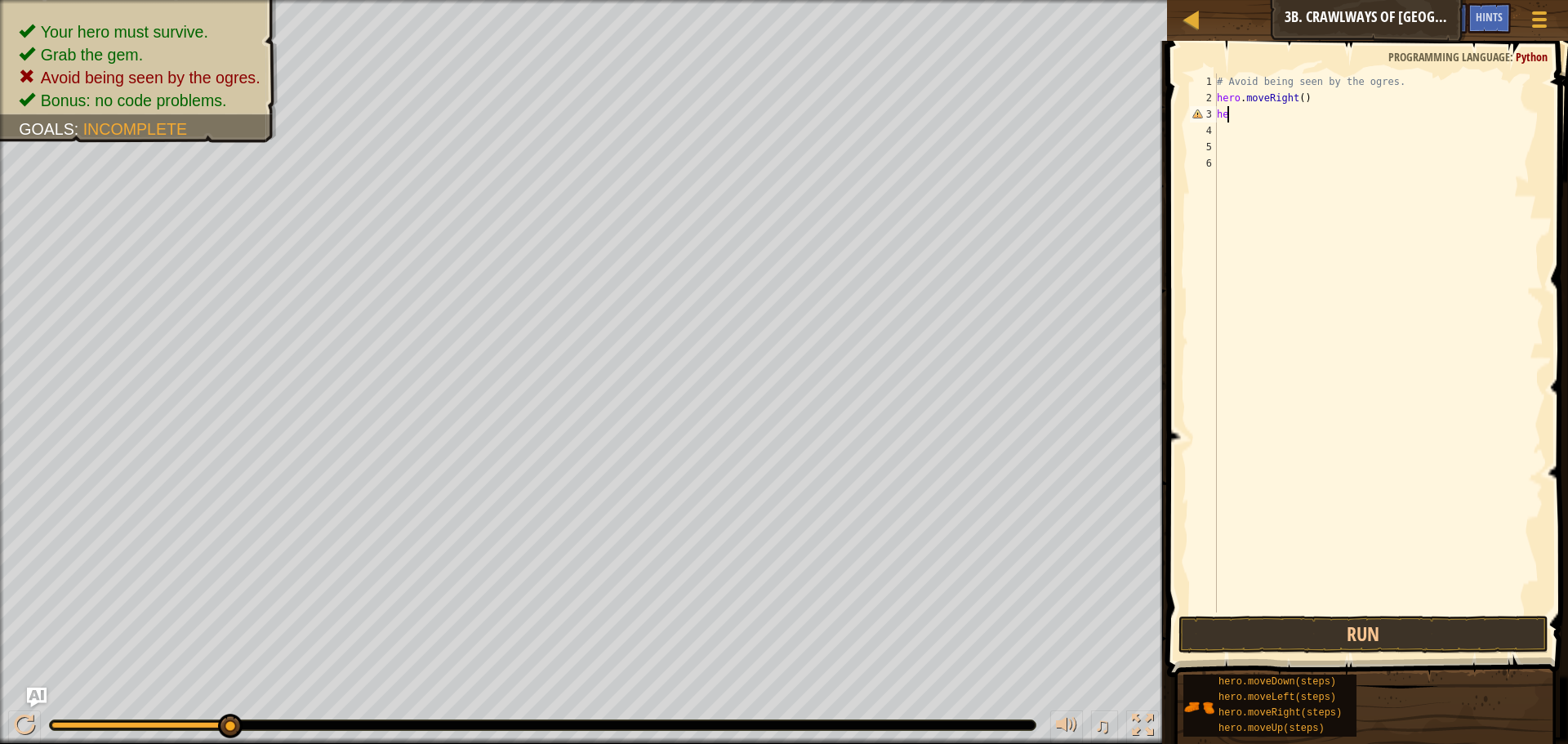
type textarea "h"
click at [1359, 647] on button "Run" at bounding box center [1363, 635] width 370 height 37
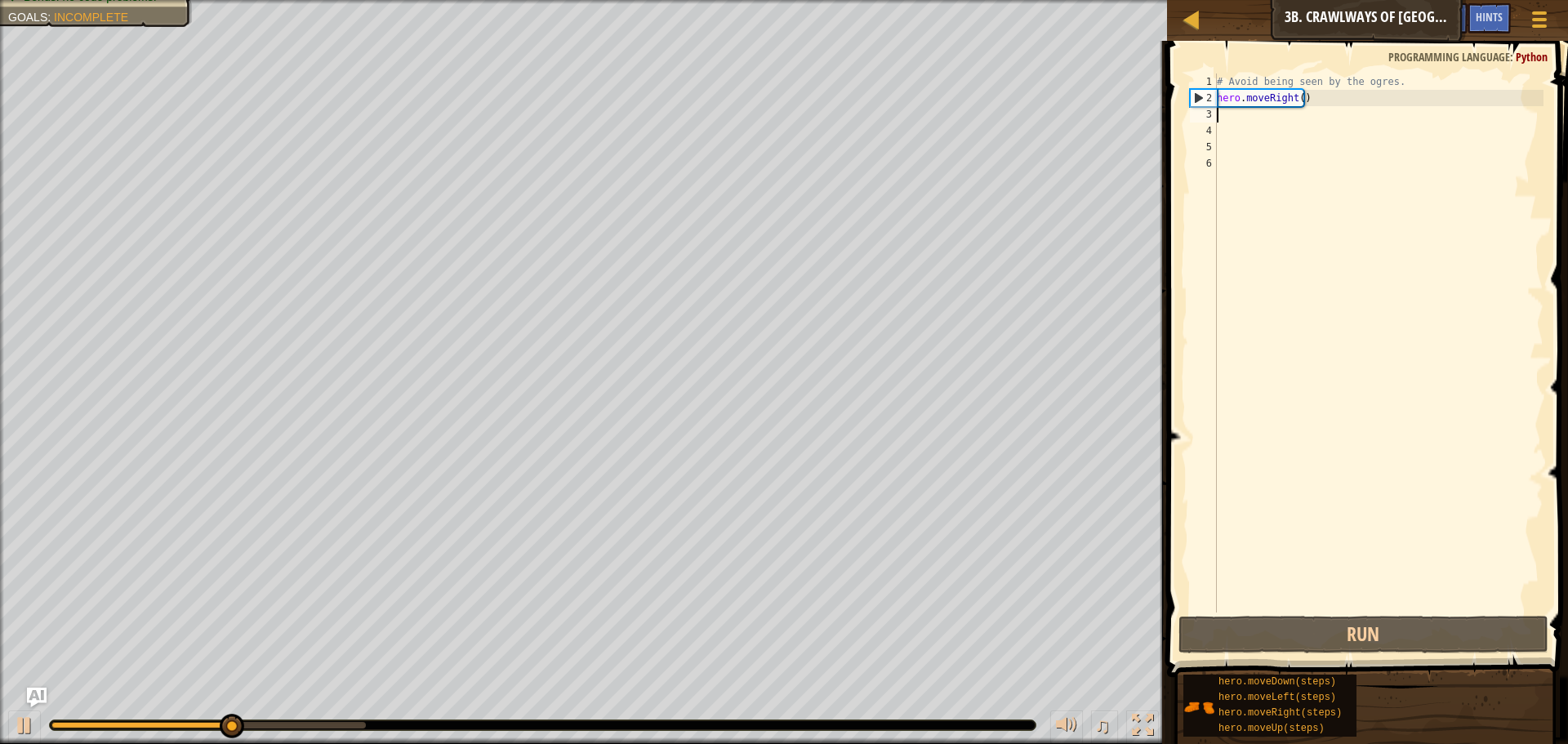
type textarea "h"
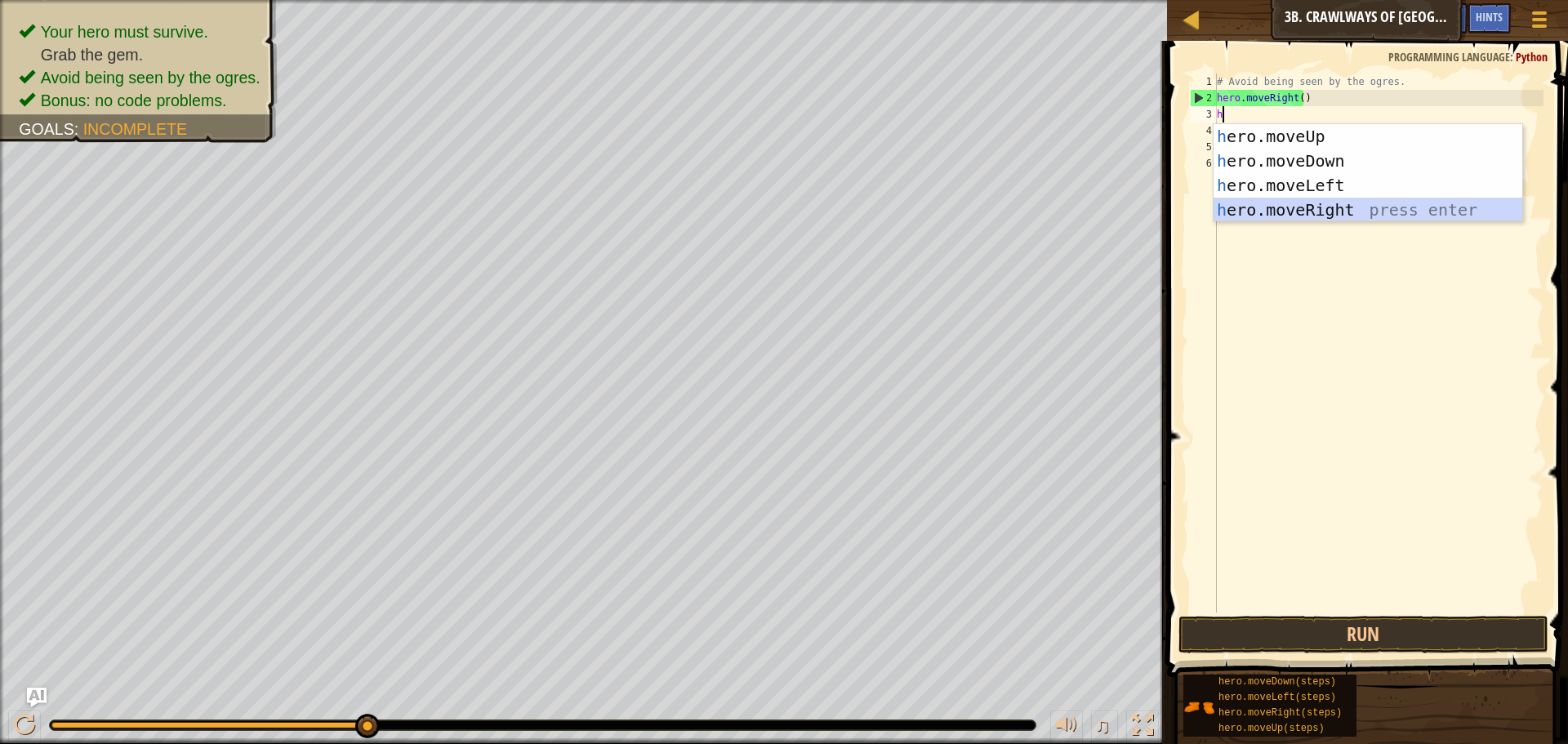
click at [1305, 211] on div "h ero.moveUp press enter h ero.moveDown press enter h ero.moveLeft press enter …" at bounding box center [1368, 197] width 309 height 147
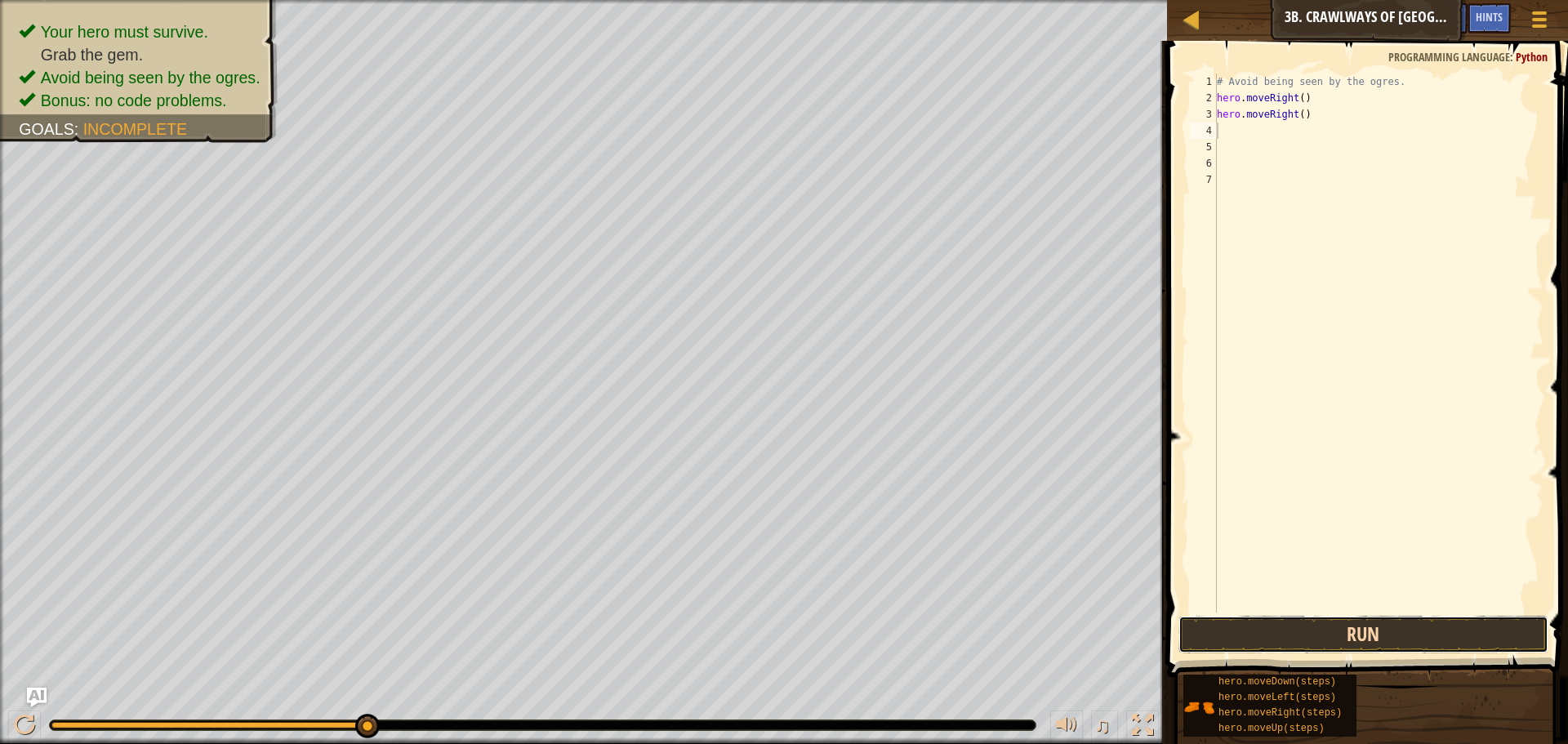
click at [1371, 635] on button "Run" at bounding box center [1363, 635] width 370 height 37
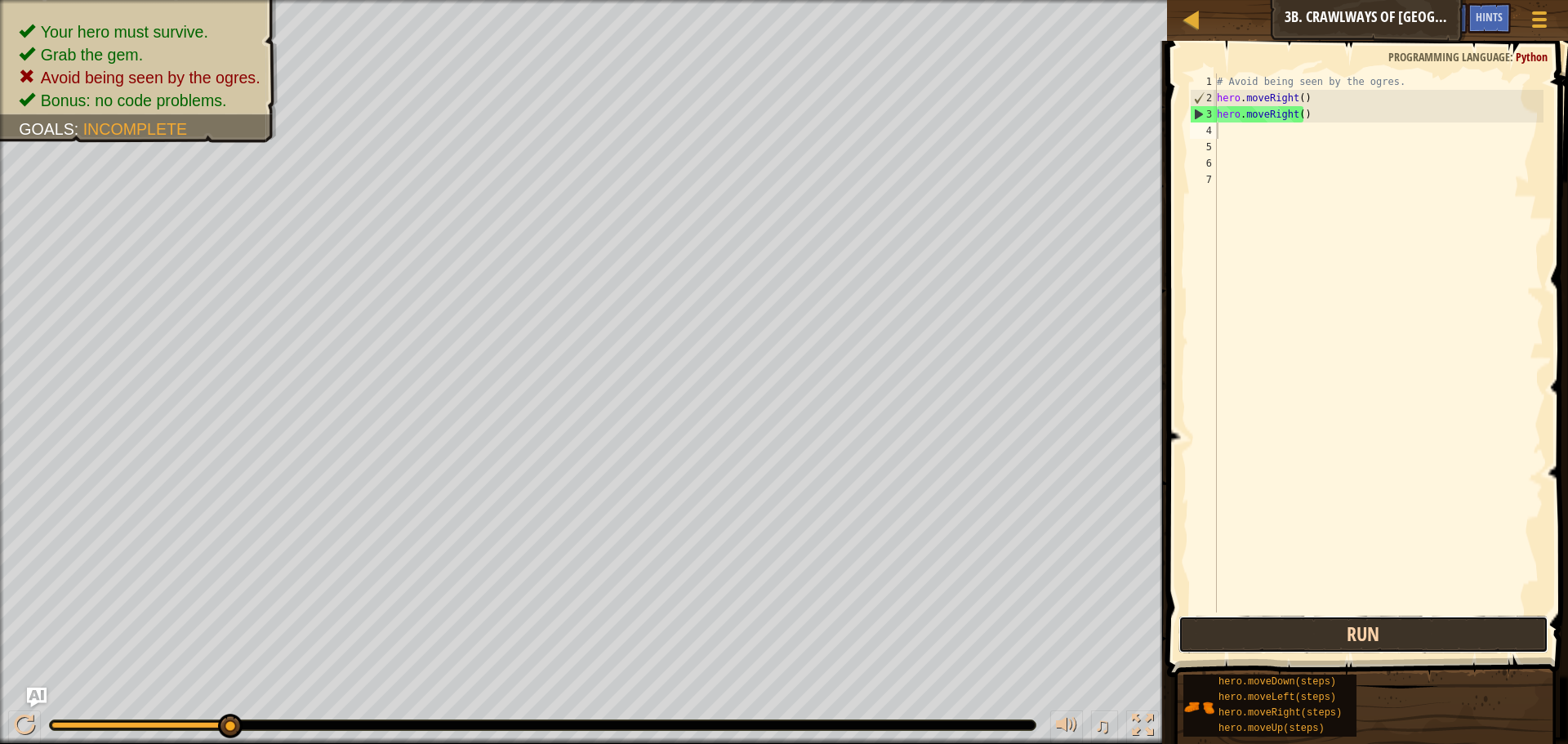
click at [1352, 629] on button "Run" at bounding box center [1363, 635] width 370 height 37
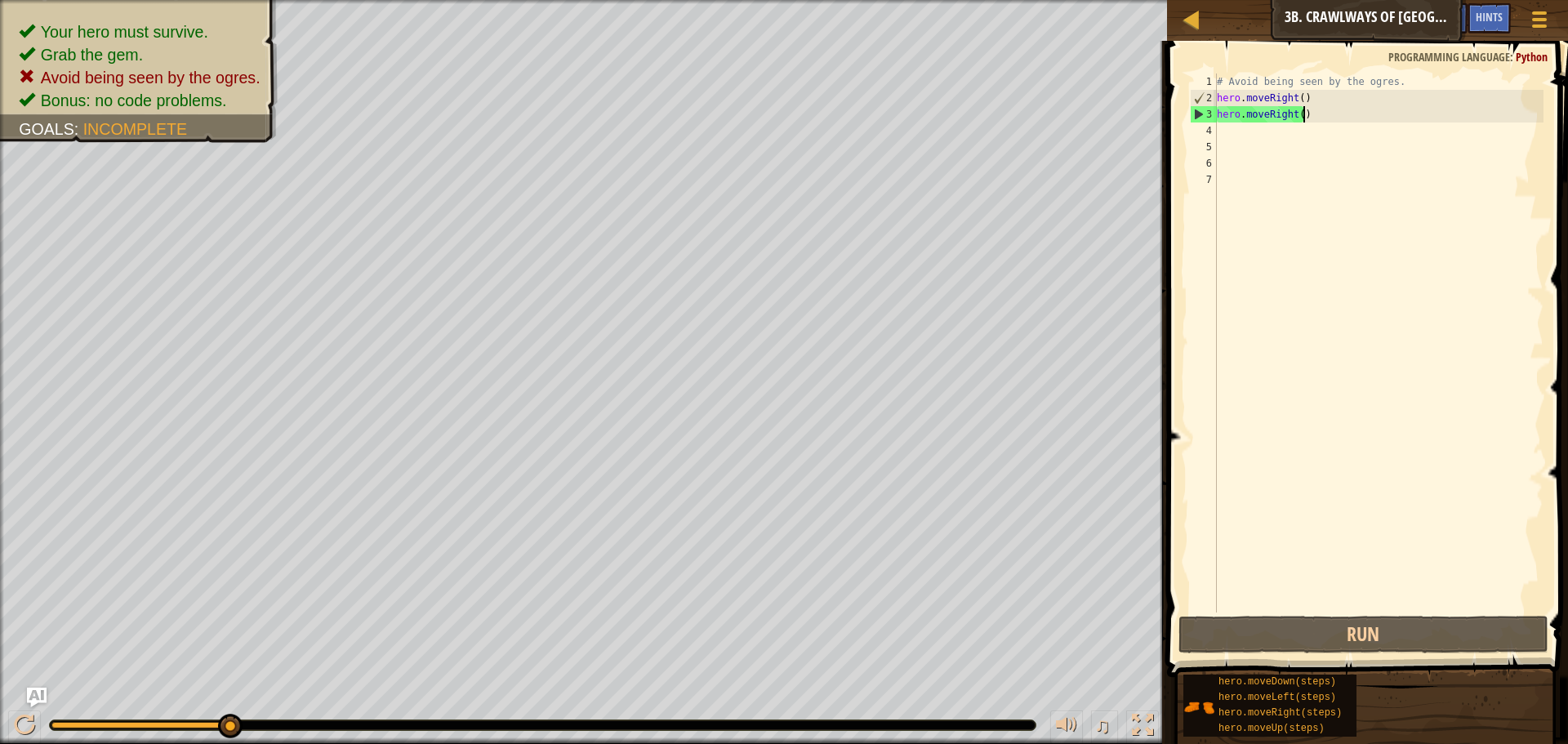
click at [1331, 117] on div "# Avoid being seen by the ogres. hero . moveRight ( ) hero . moveRight ( )" at bounding box center [1378, 359] width 330 height 572
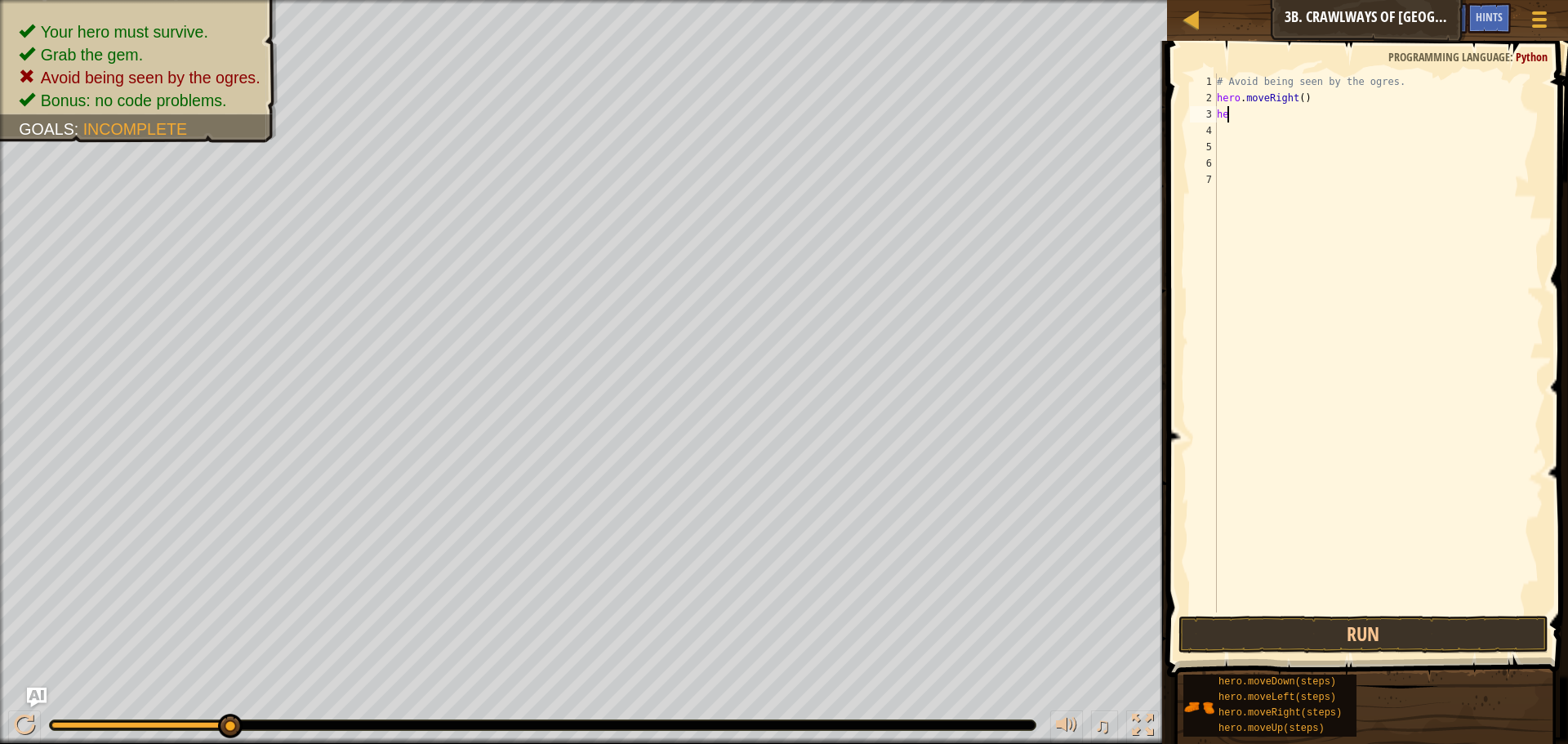
type textarea "h"
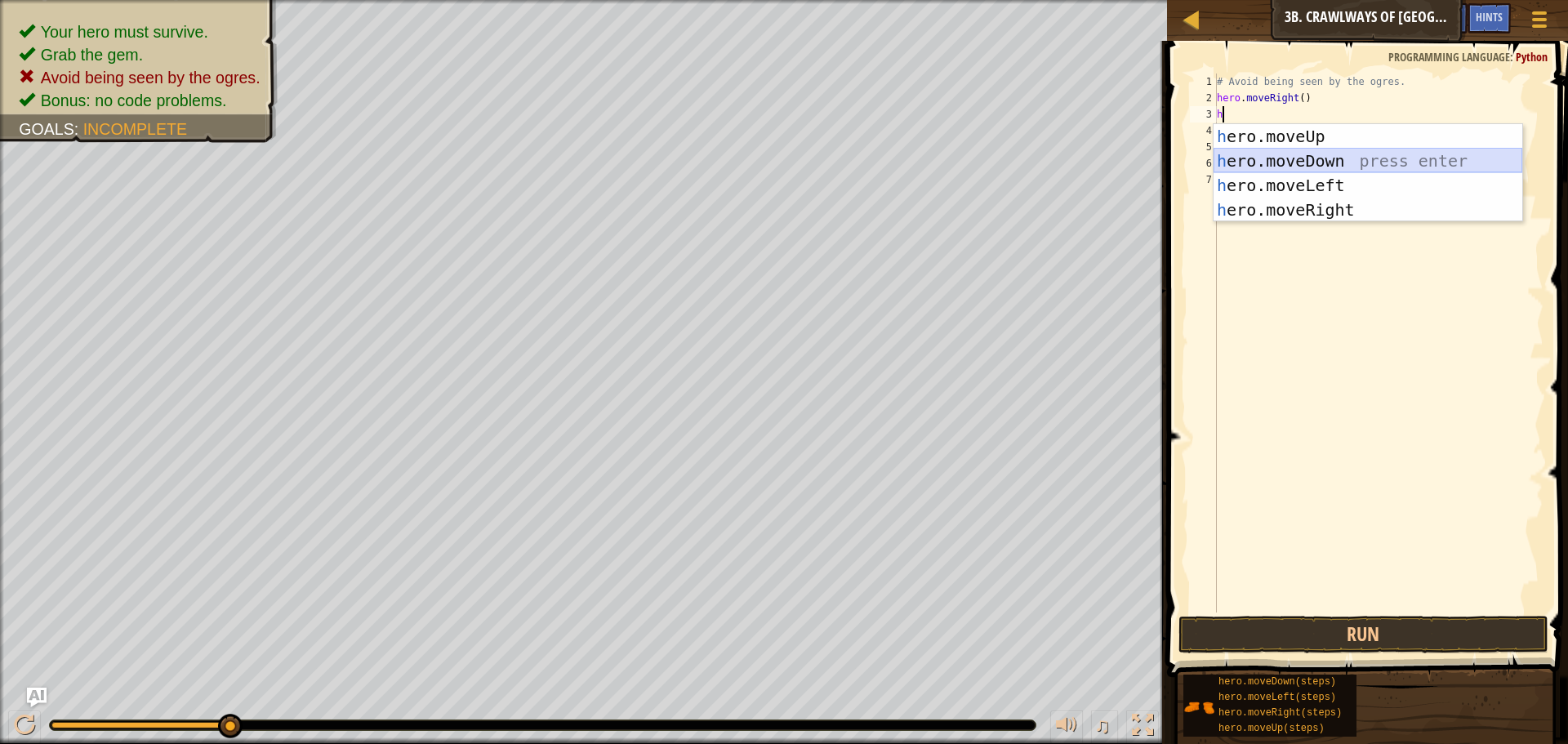
click at [1305, 153] on div "h ero.moveUp press enter h ero.moveDown press enter h ero.moveLeft press enter …" at bounding box center [1368, 197] width 309 height 147
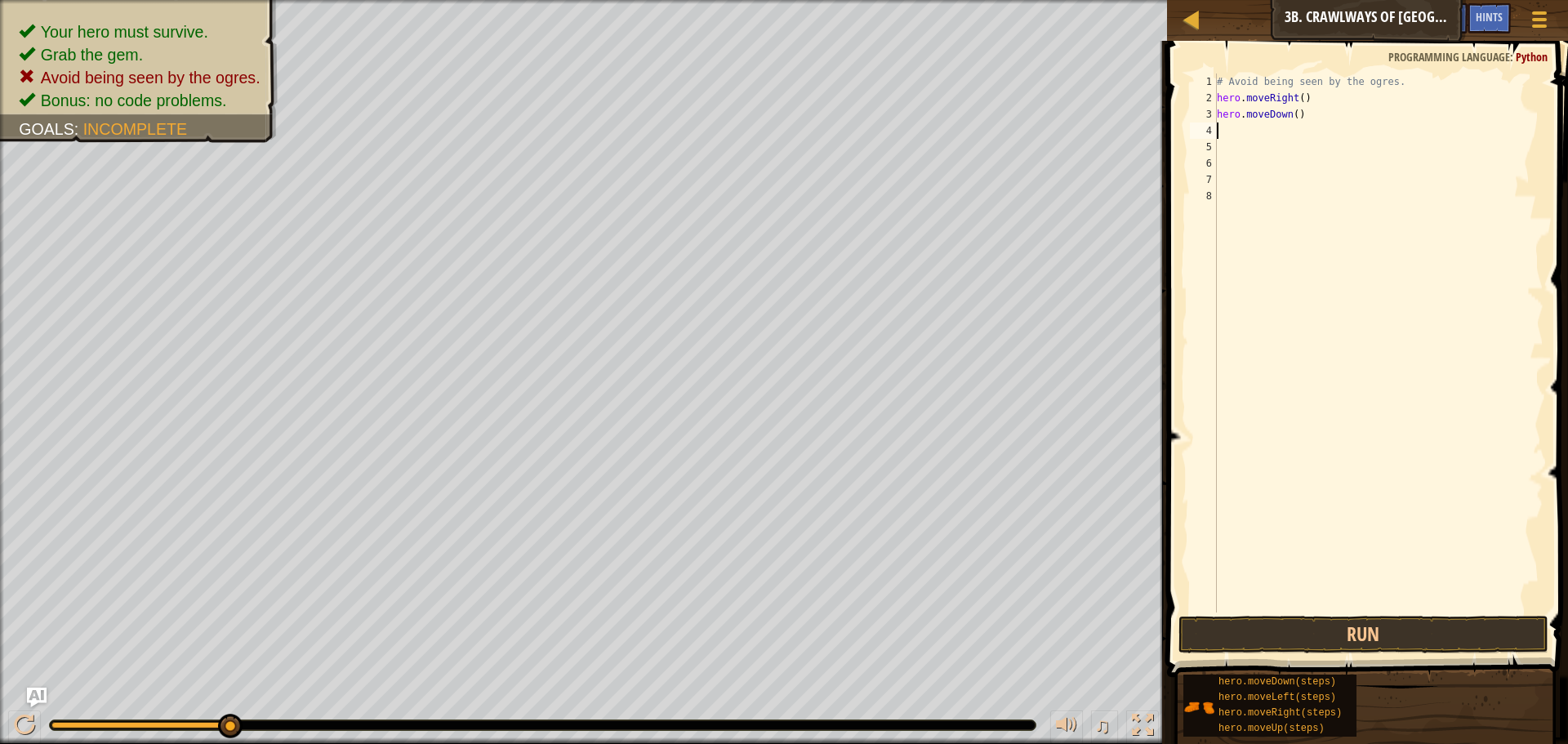
click at [1387, 593] on div "# Avoid being seen by the ogres. hero . moveRight ( ) hero . moveDown ( )" at bounding box center [1378, 359] width 330 height 572
click at [1397, 641] on button "Run" at bounding box center [1363, 635] width 370 height 37
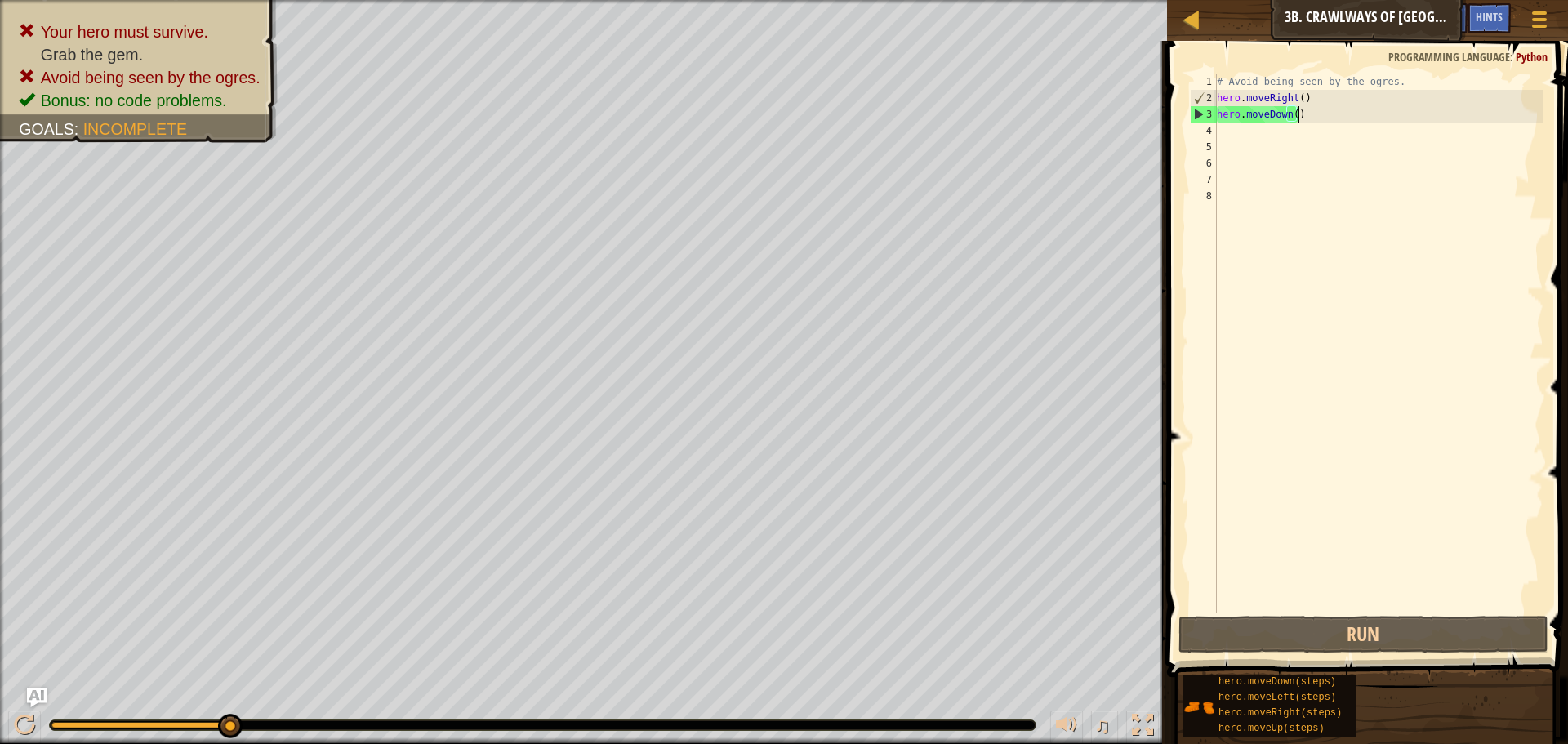
click at [1307, 117] on div "# Avoid being seen by the ogres. hero . moveRight ( ) hero . moveDown ( )" at bounding box center [1378, 359] width 330 height 572
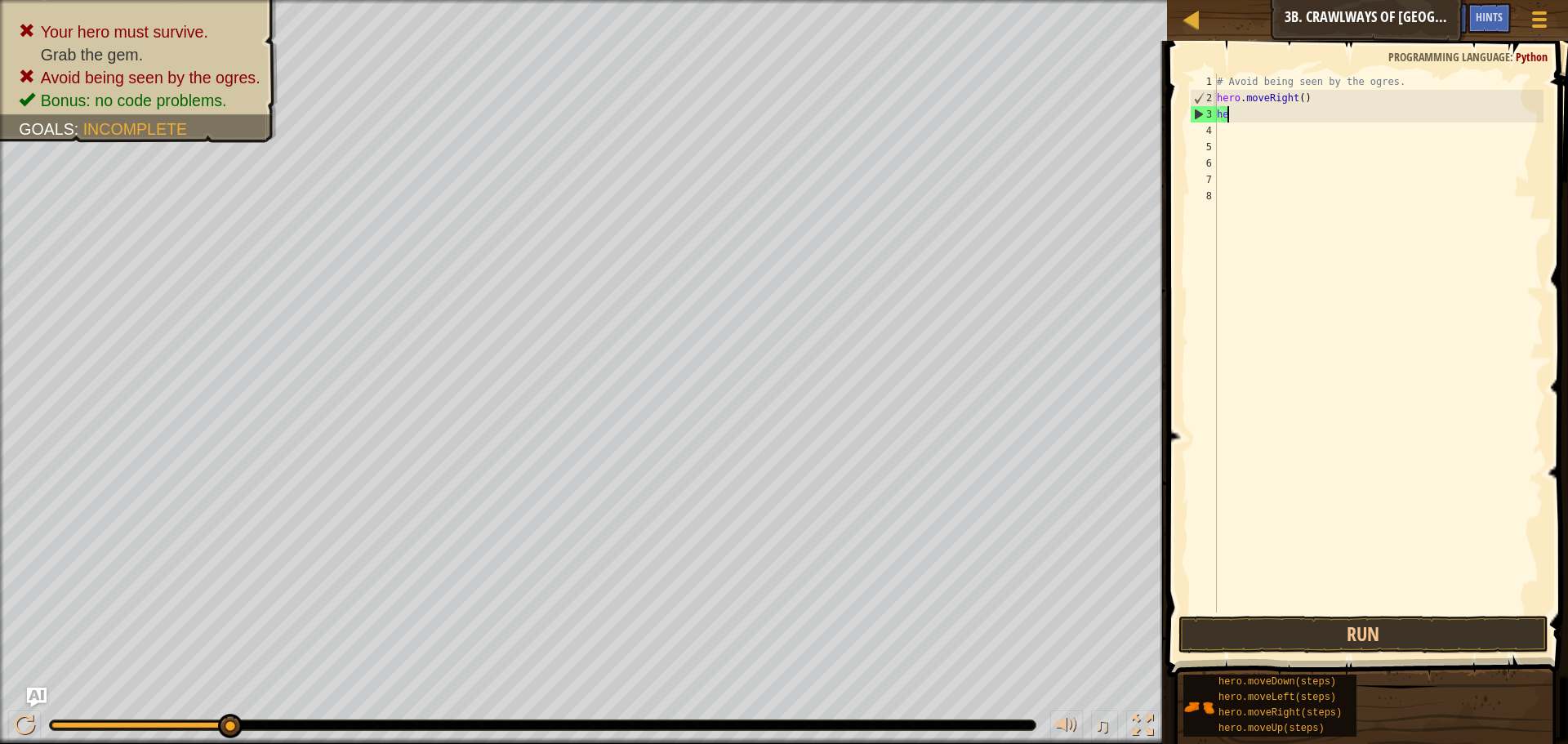
type textarea "h"
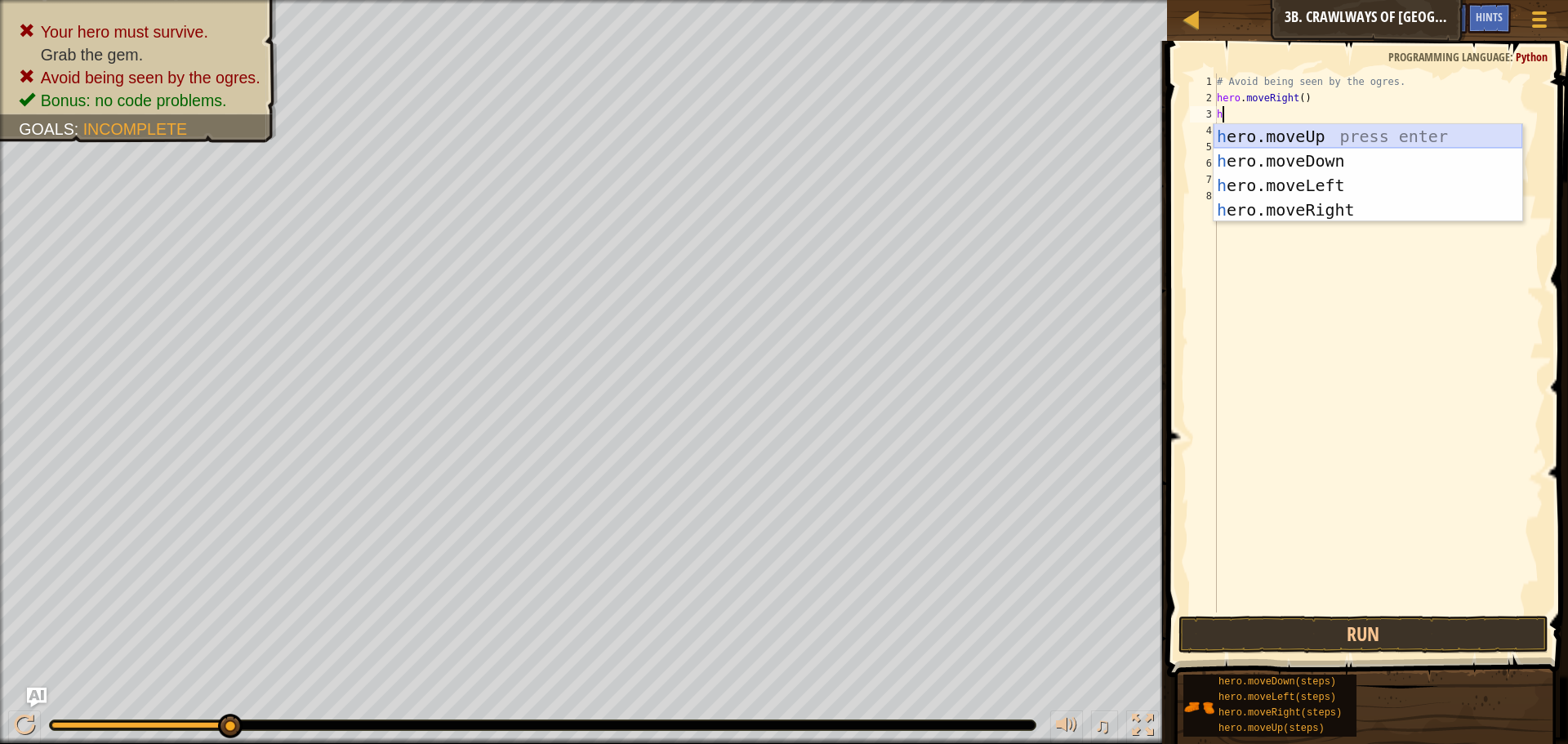
click at [1317, 134] on div "h ero.moveUp press enter h ero.moveDown press enter h ero.moveLeft press enter …" at bounding box center [1368, 197] width 309 height 147
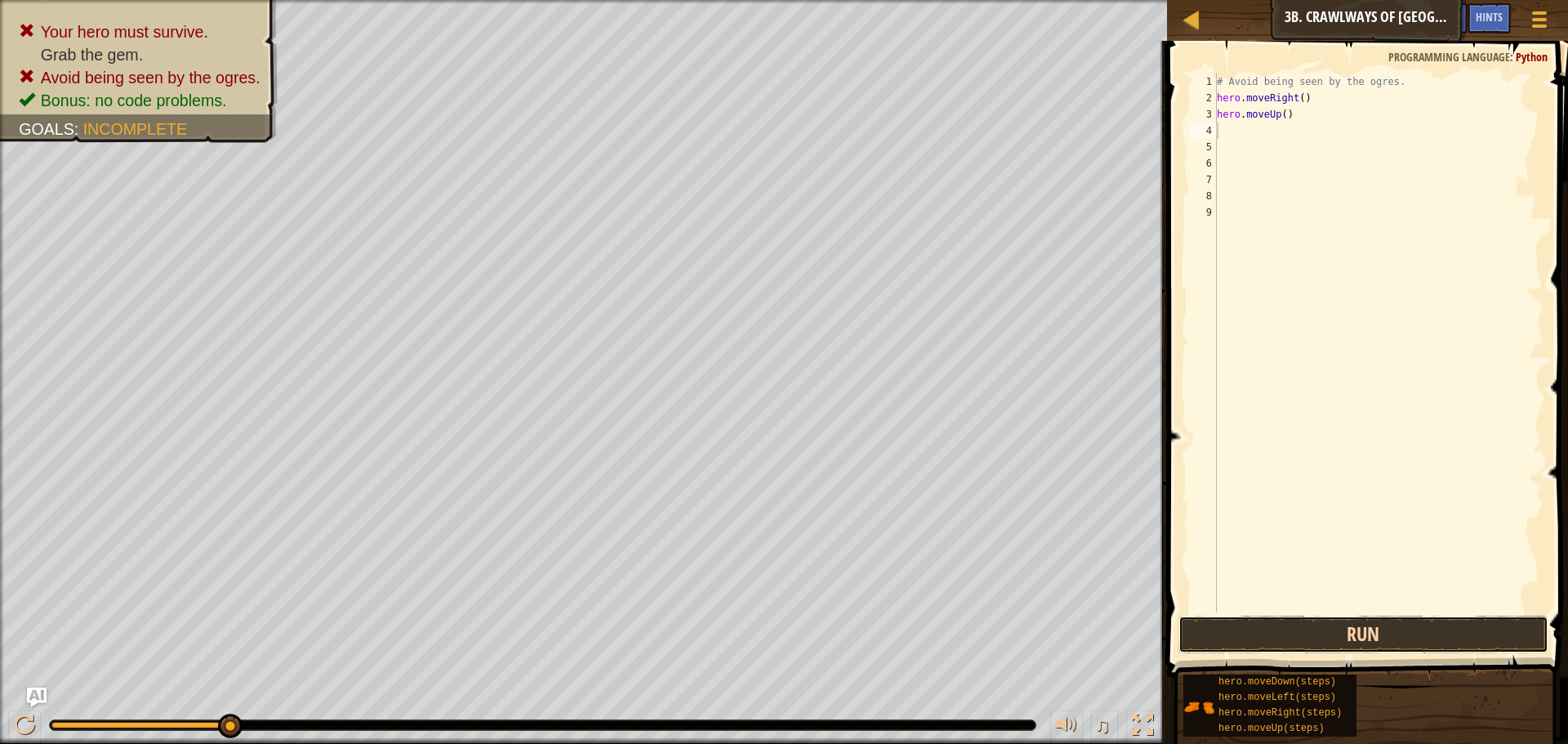
click at [1420, 643] on button "Run" at bounding box center [1363, 635] width 370 height 37
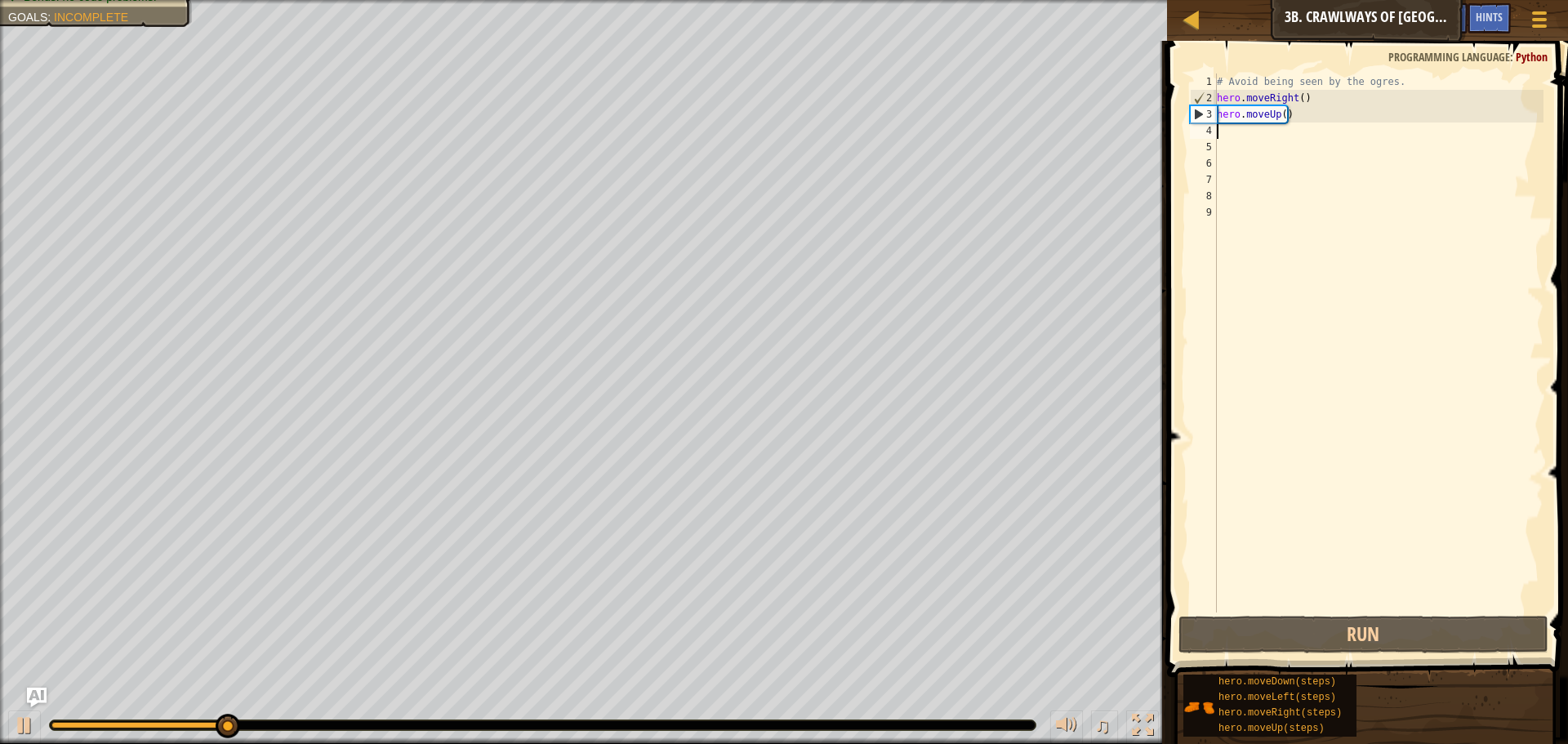
click at [1294, 129] on div "# Avoid being seen by the ogres. hero . moveRight ( ) hero . moveUp ( )" at bounding box center [1378, 359] width 330 height 572
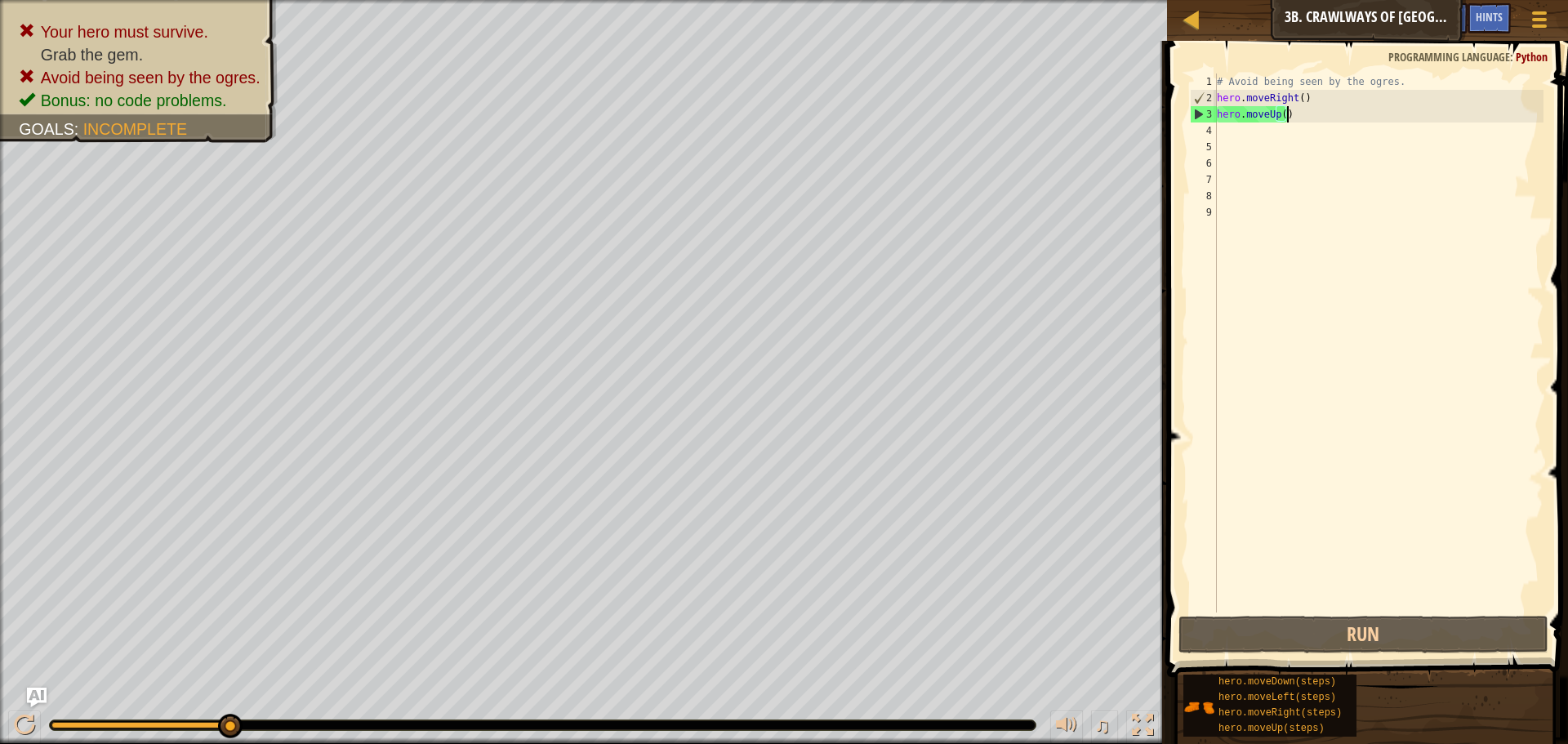
click at [1294, 118] on div "# Avoid being seen by the ogres. hero . moveRight ( ) hero . moveUp ( )" at bounding box center [1378, 359] width 330 height 572
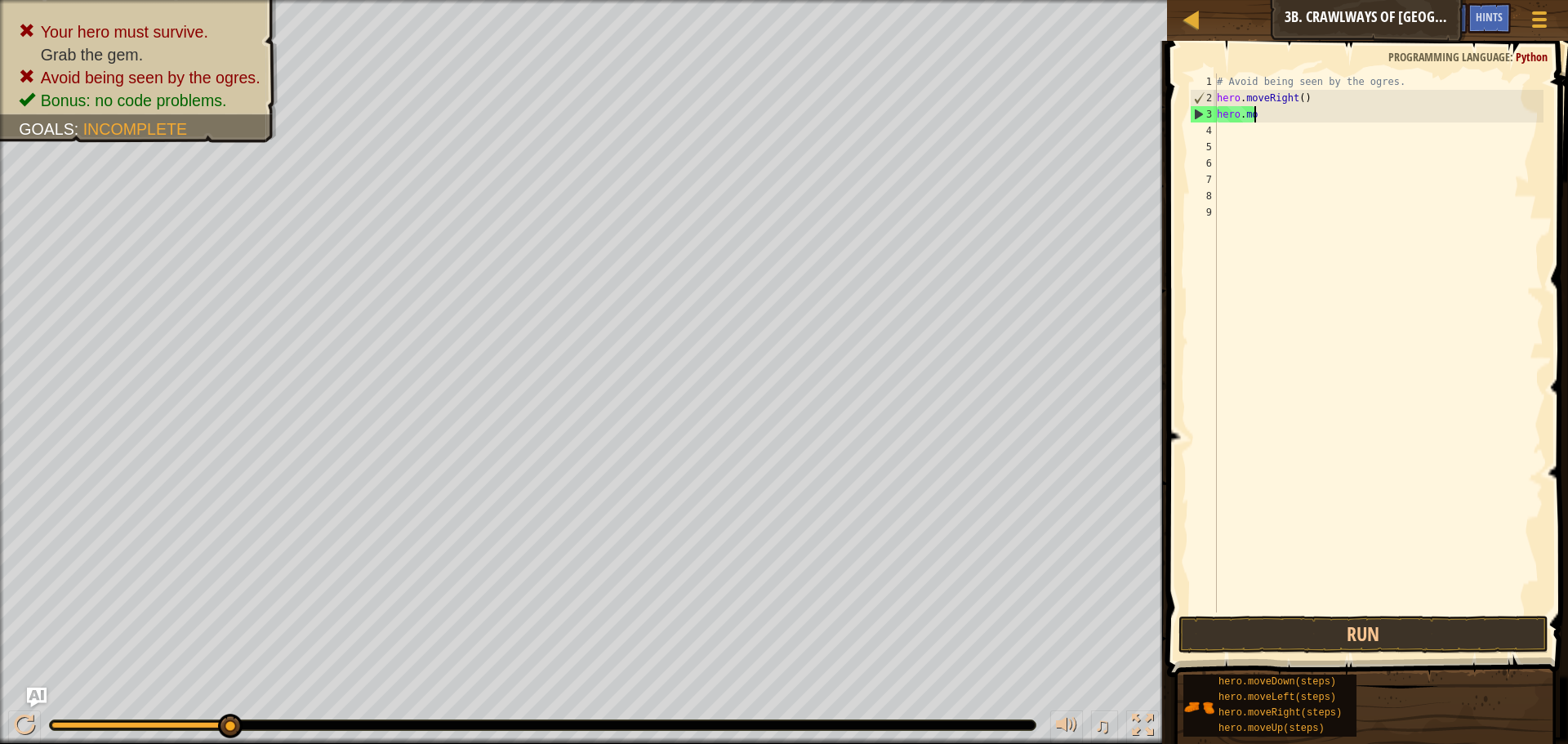
type textarea "h"
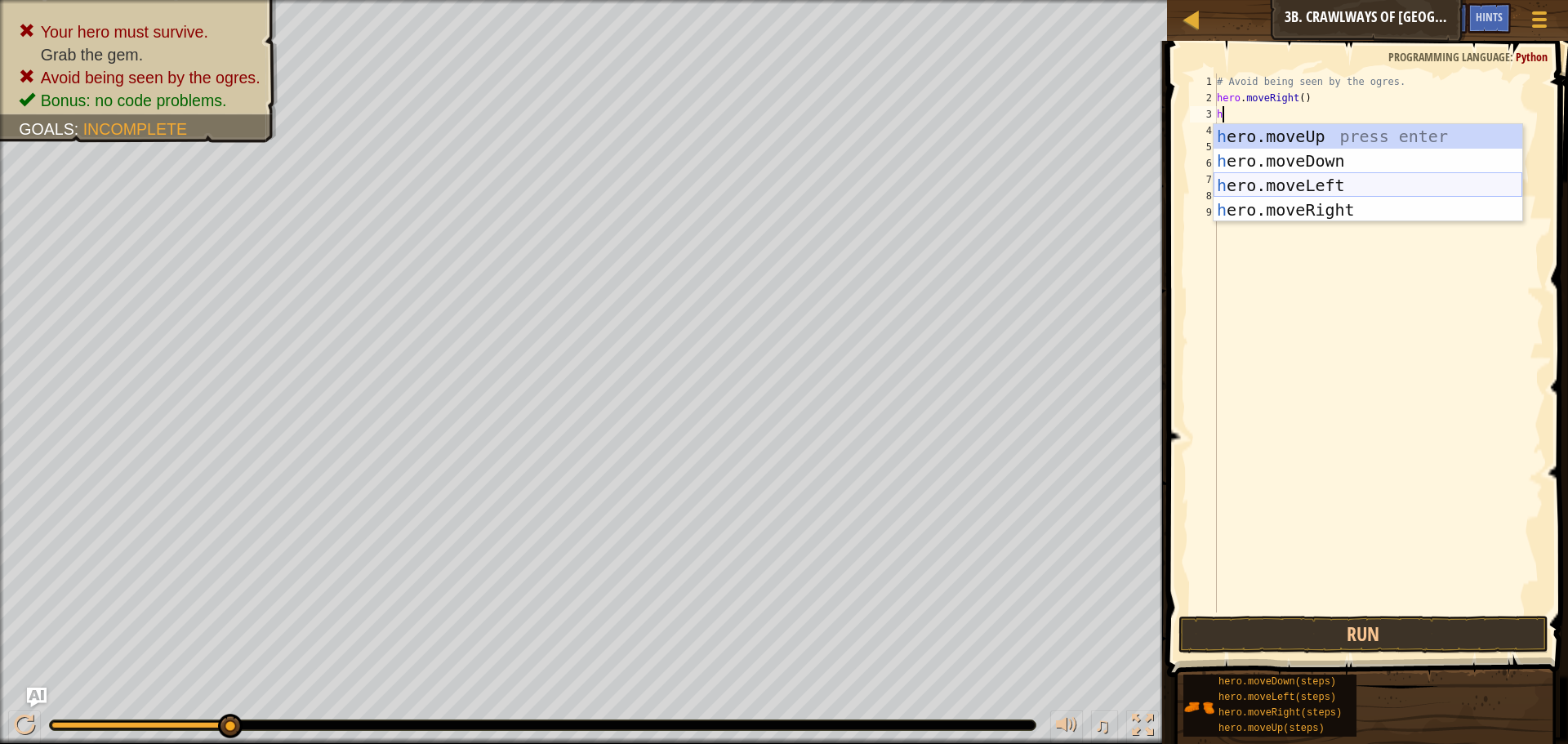
click at [1298, 186] on div "h ero.moveUp press enter h ero.moveDown press enter h ero.moveLeft press enter …" at bounding box center [1368, 197] width 309 height 147
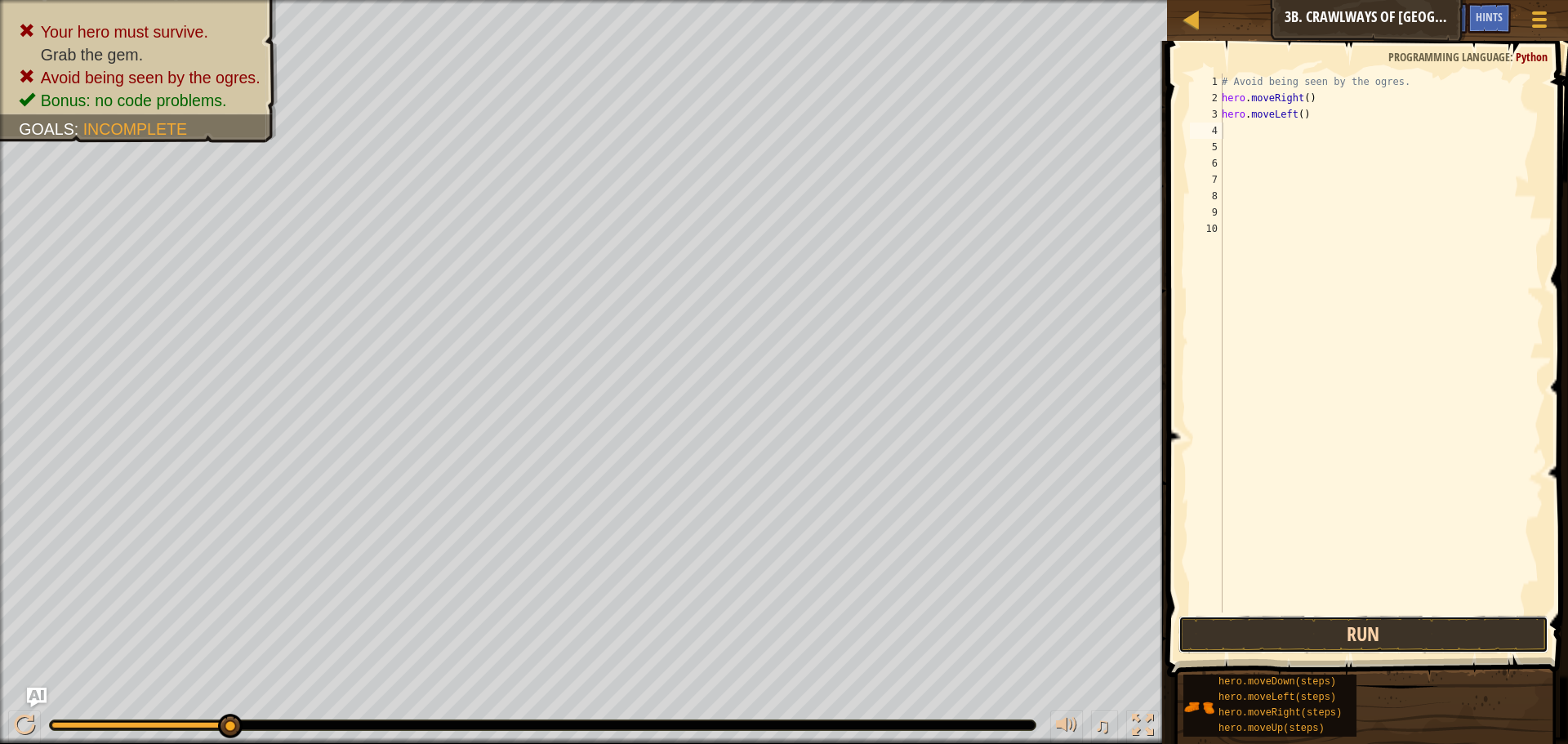
click at [1363, 648] on button "Run" at bounding box center [1363, 635] width 370 height 37
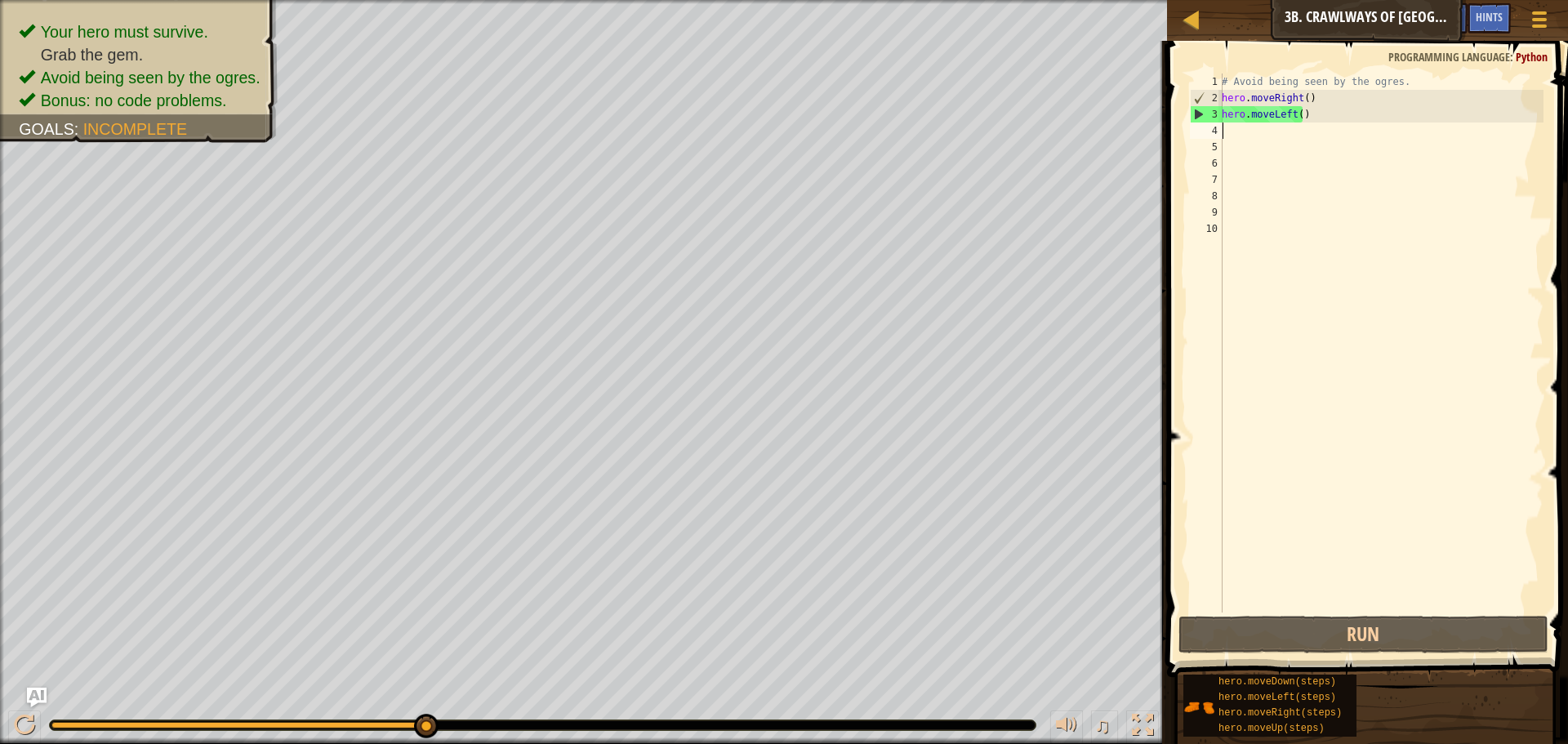
click at [1239, 136] on div "# Avoid being seen by the ogres. hero . moveRight ( ) hero . moveLeft ( )" at bounding box center [1380, 359] width 325 height 572
type textarea "h"
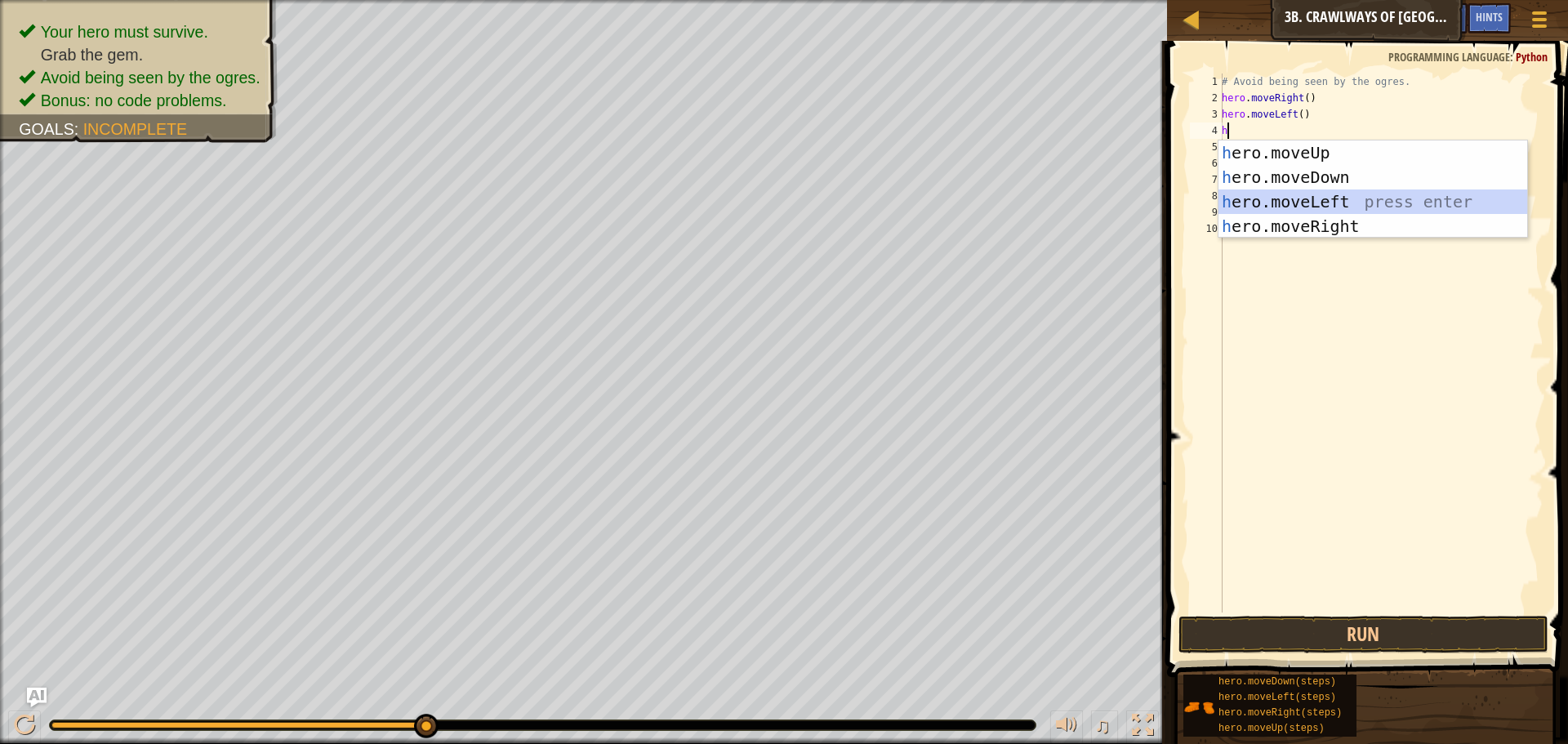
click at [1313, 200] on div "h ero.moveUp press enter h ero.moveDown press enter h ero.moveLeft press enter …" at bounding box center [1373, 214] width 309 height 147
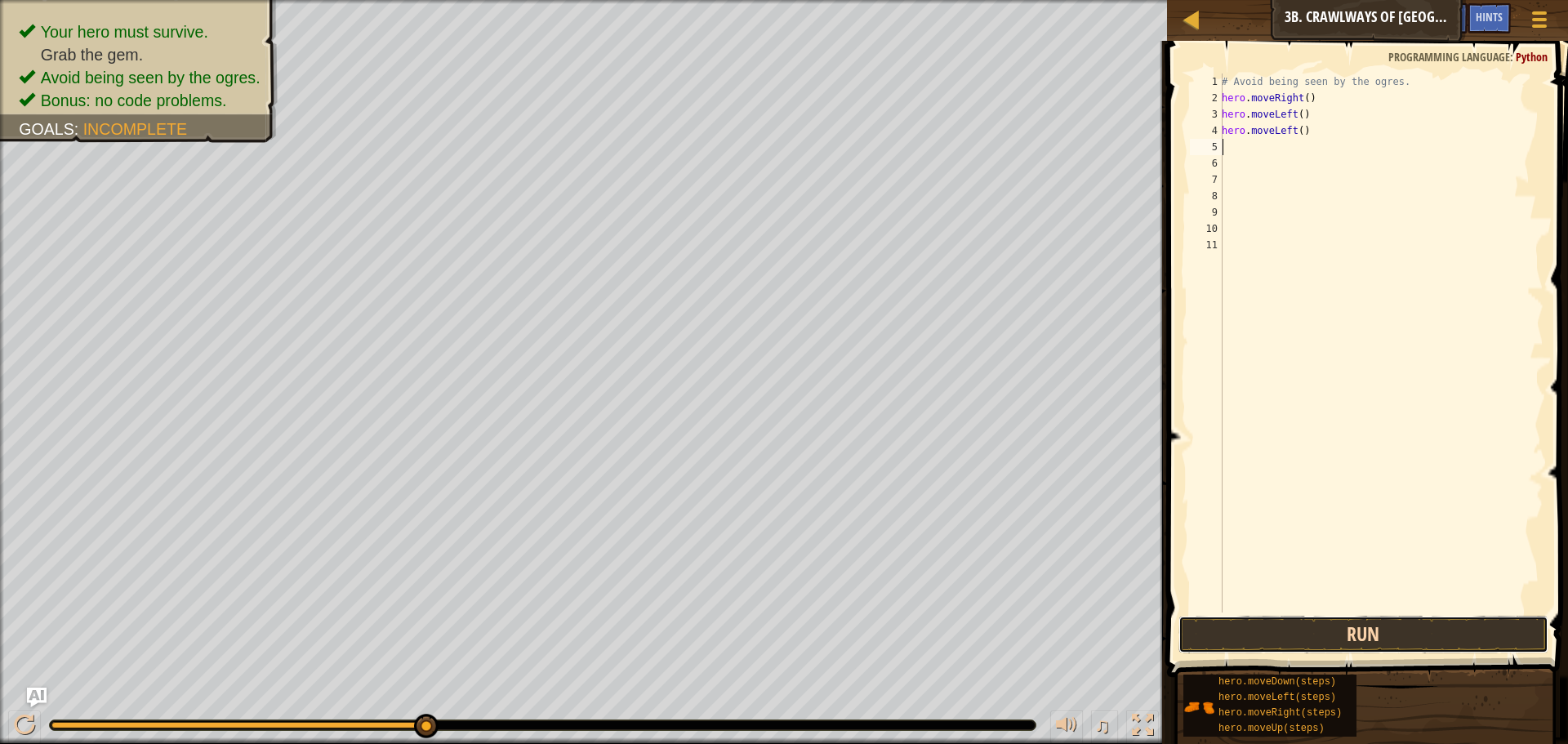
click at [1383, 624] on button "Run" at bounding box center [1363, 635] width 370 height 37
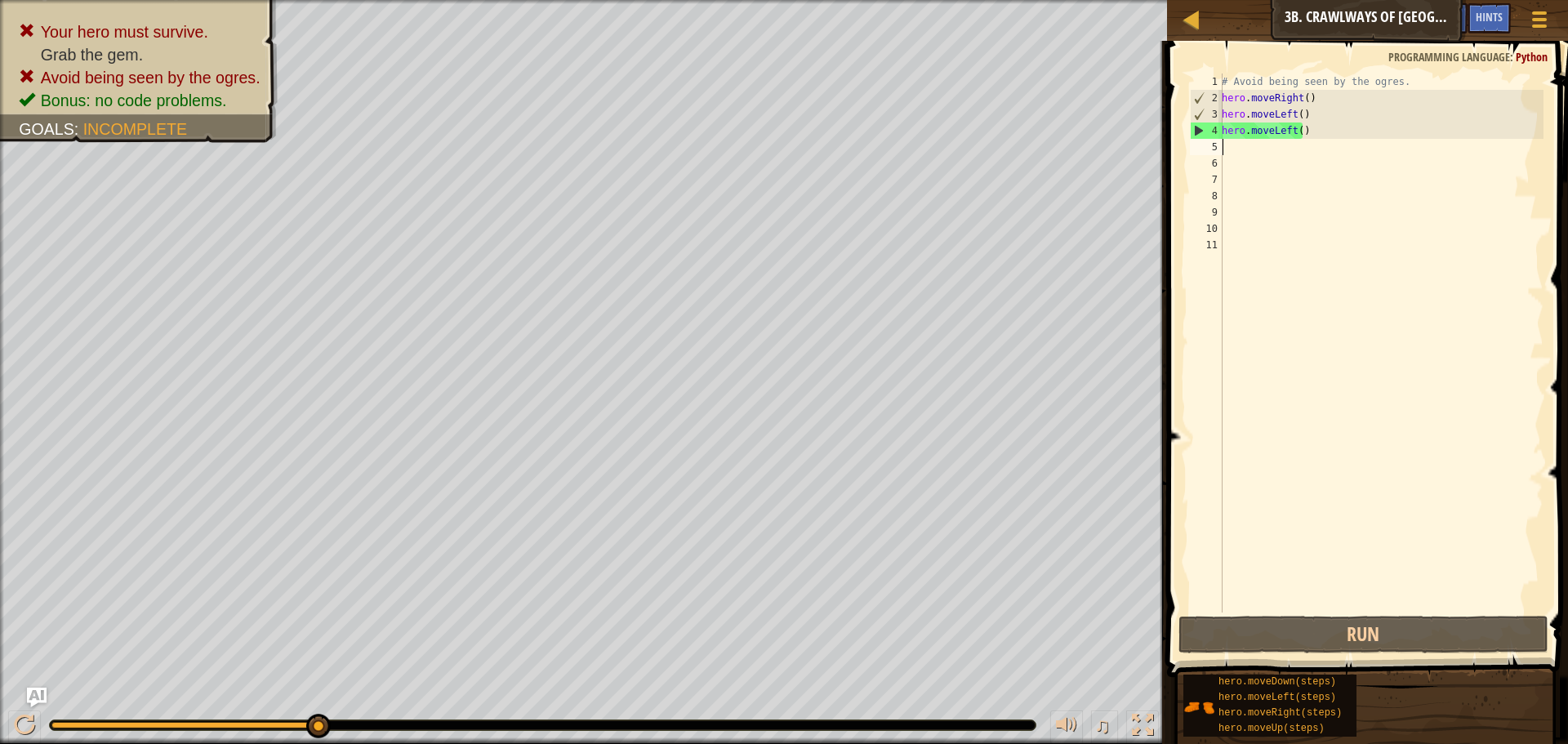
click at [1328, 122] on div "# Avoid being seen by the ogres. hero . moveRight ( ) hero . moveLeft ( ) hero …" at bounding box center [1380, 359] width 325 height 572
click at [1325, 135] on div "# Avoid being seen by the ogres. hero . moveRight ( ) hero . moveLeft ( ) hero …" at bounding box center [1380, 359] width 325 height 572
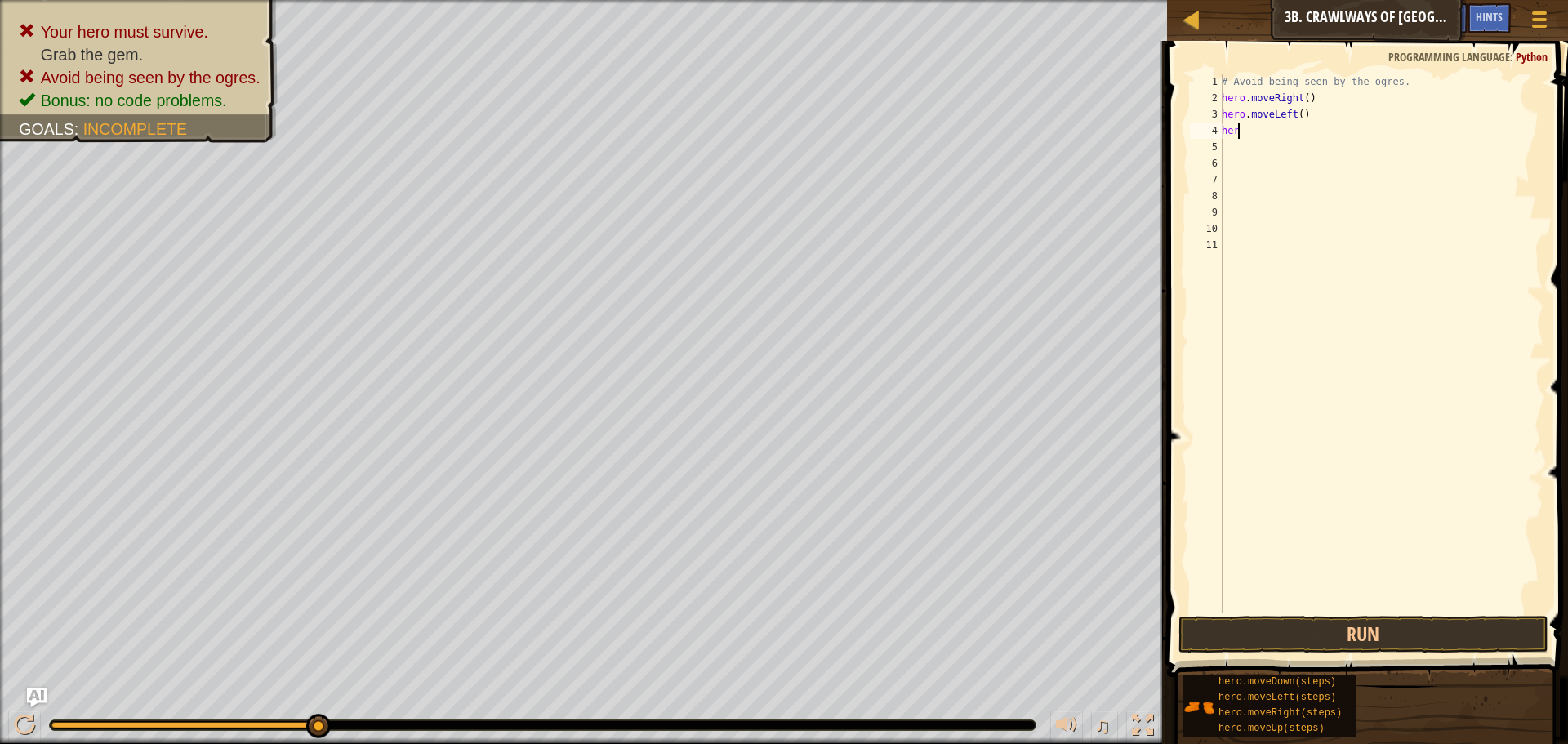
type textarea "h"
click at [1270, 123] on div "# Avoid being seen by the ogres. hero . moveRight ( ) hero . moveLeft ( )" at bounding box center [1380, 359] width 325 height 572
type textarea "h"
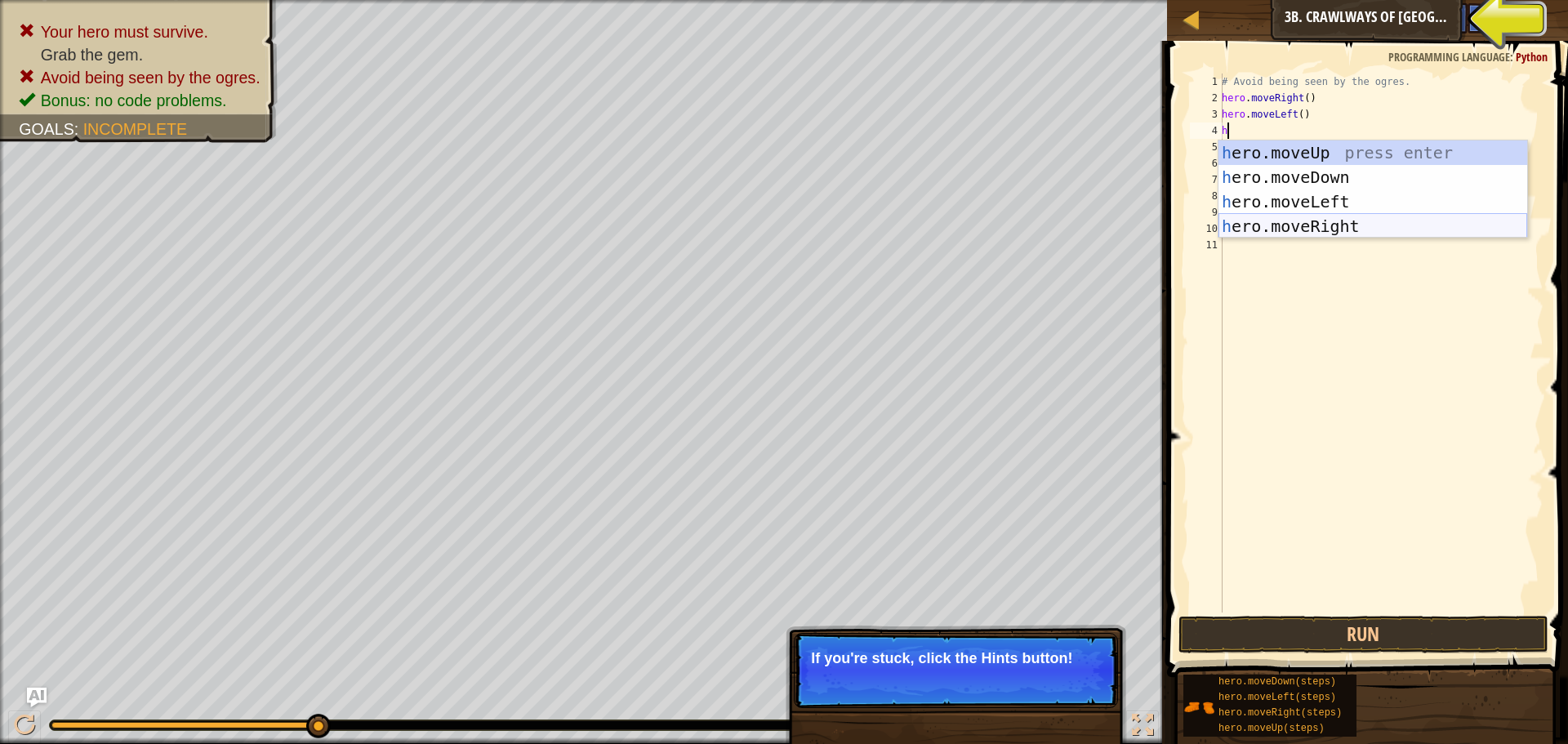
click at [1311, 217] on div "h ero.moveUp press enter h ero.moveDown press enter h ero.moveLeft press enter …" at bounding box center [1373, 214] width 309 height 147
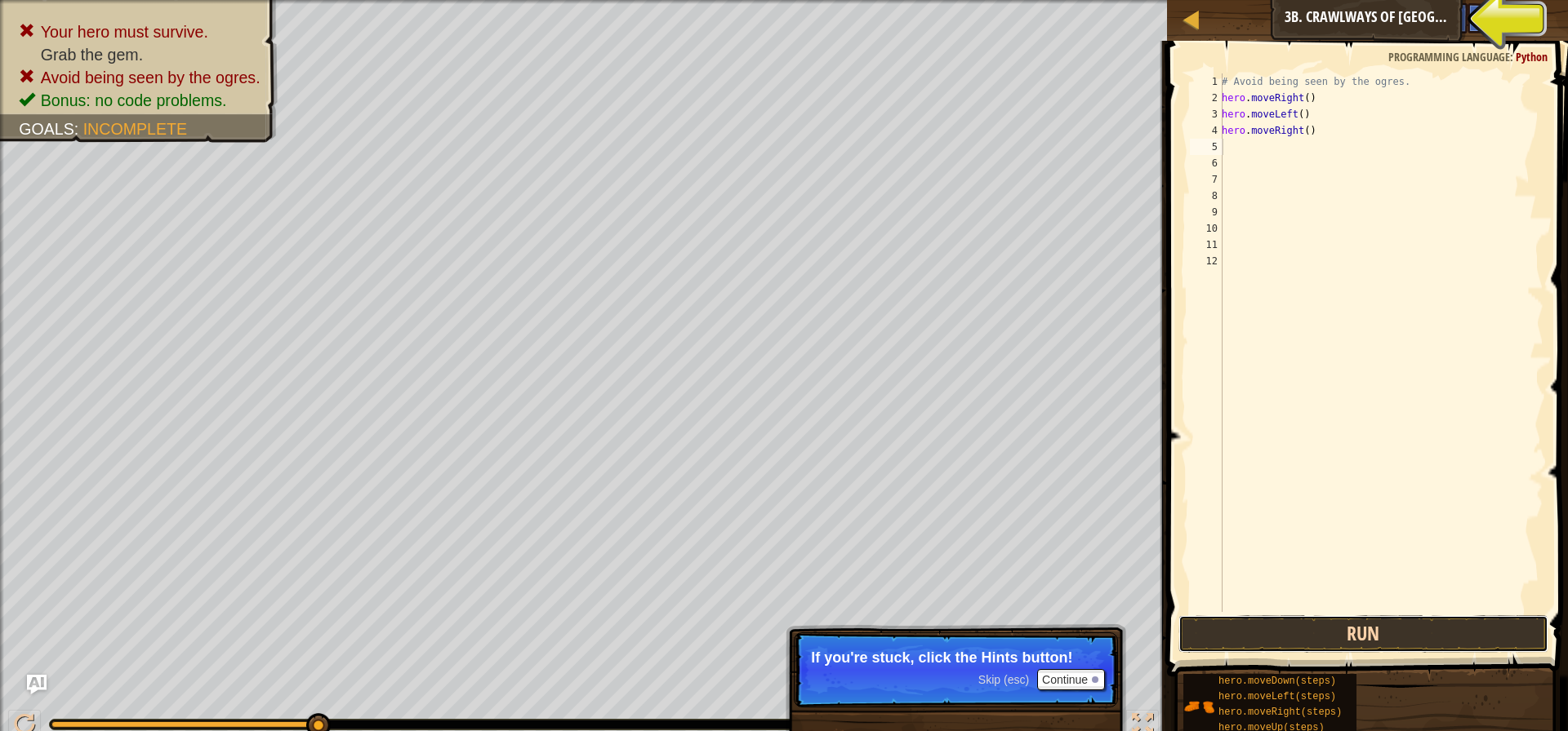
click at [1450, 623] on button "Run" at bounding box center [1363, 634] width 370 height 37
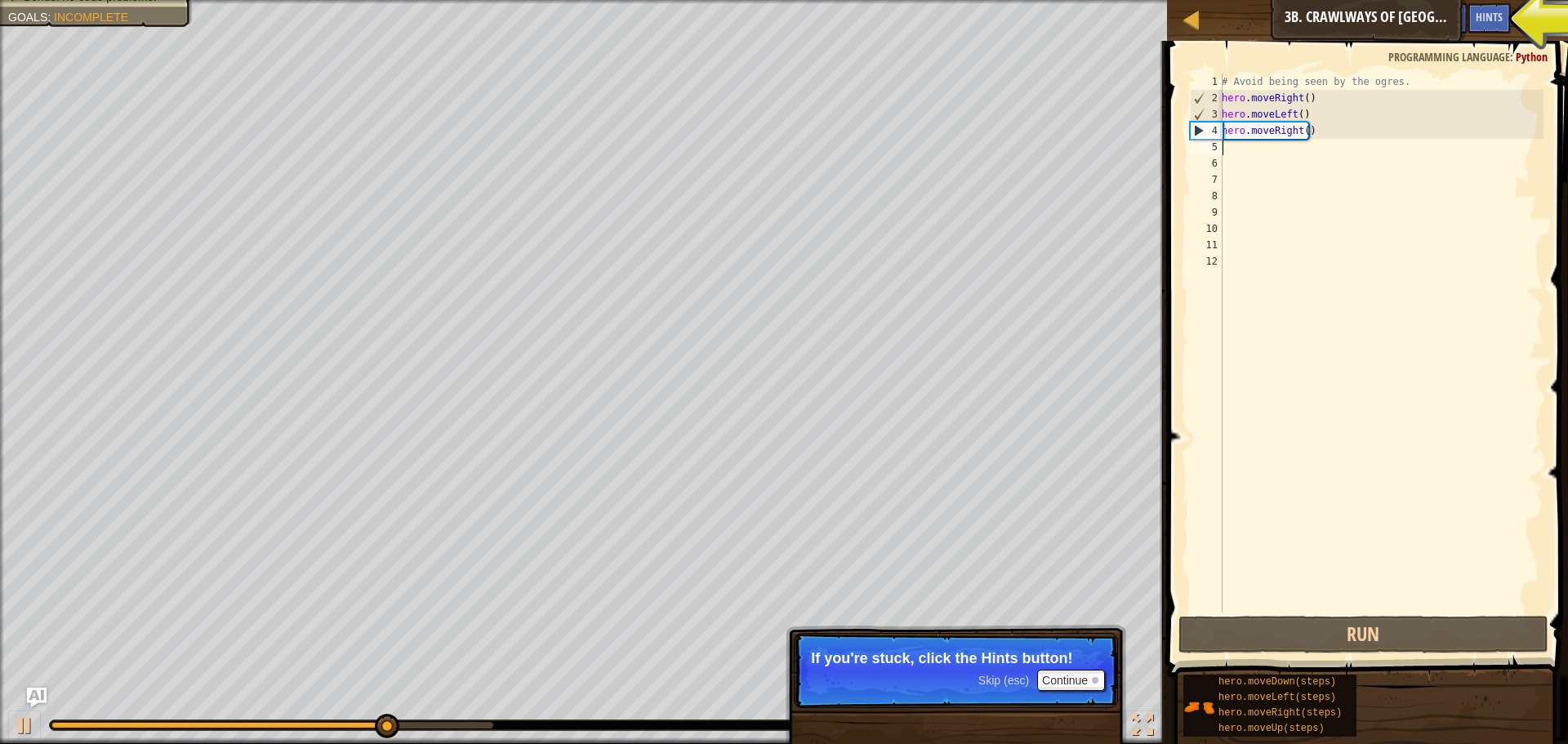
click at [1231, 155] on div "# Avoid being seen by the ogres. hero . moveRight ( ) hero . moveLeft ( ) hero …" at bounding box center [1380, 359] width 325 height 572
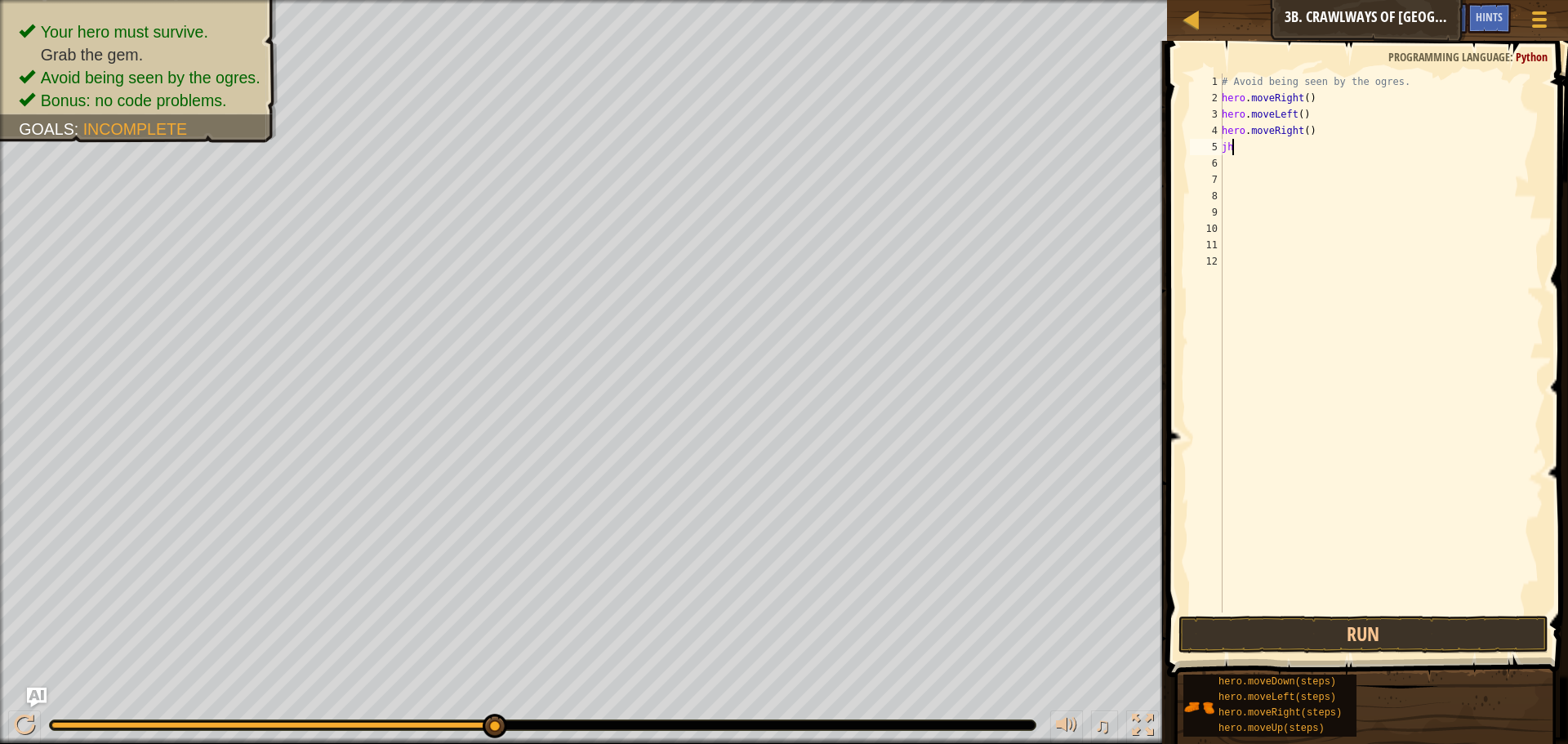
type textarea "j"
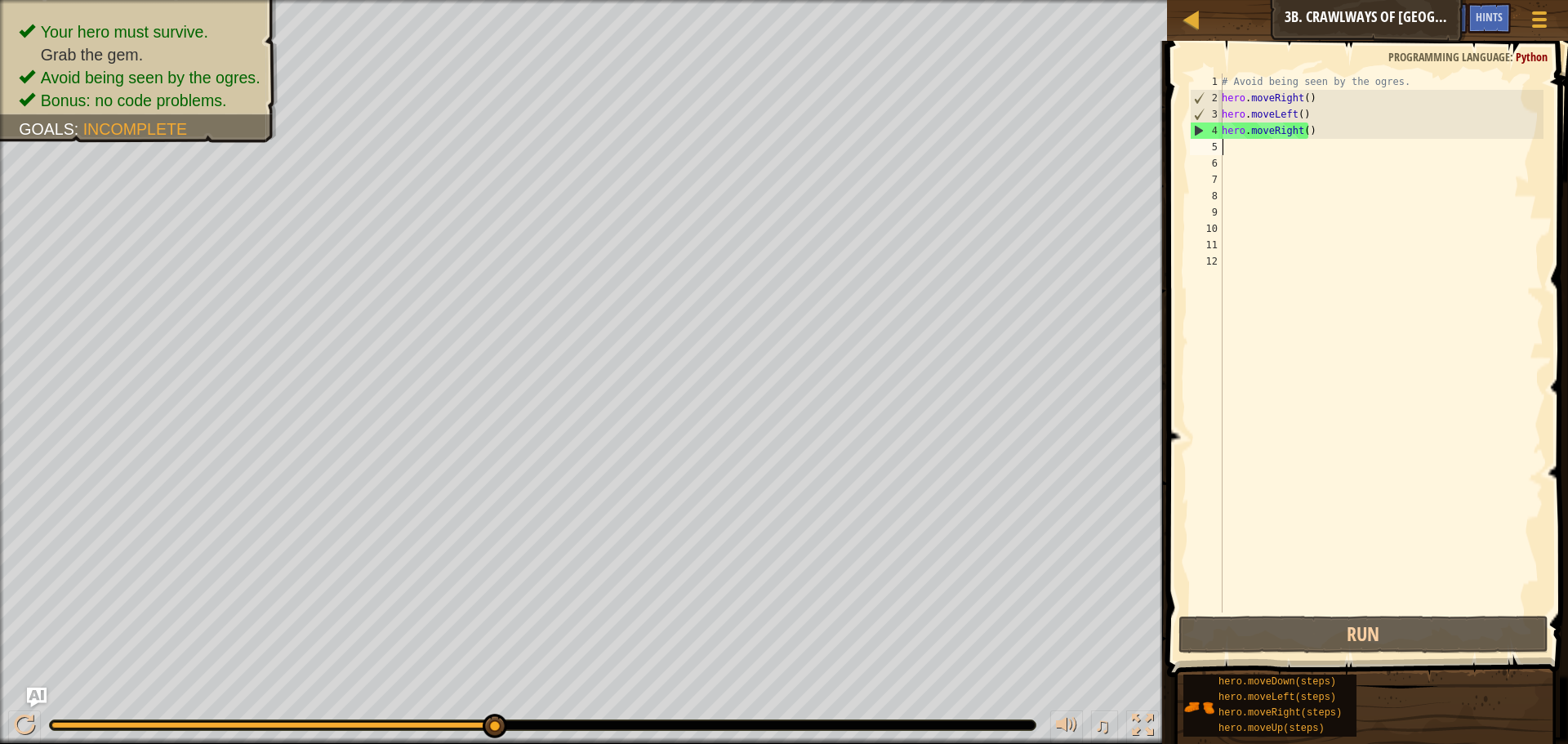
type textarea "h"
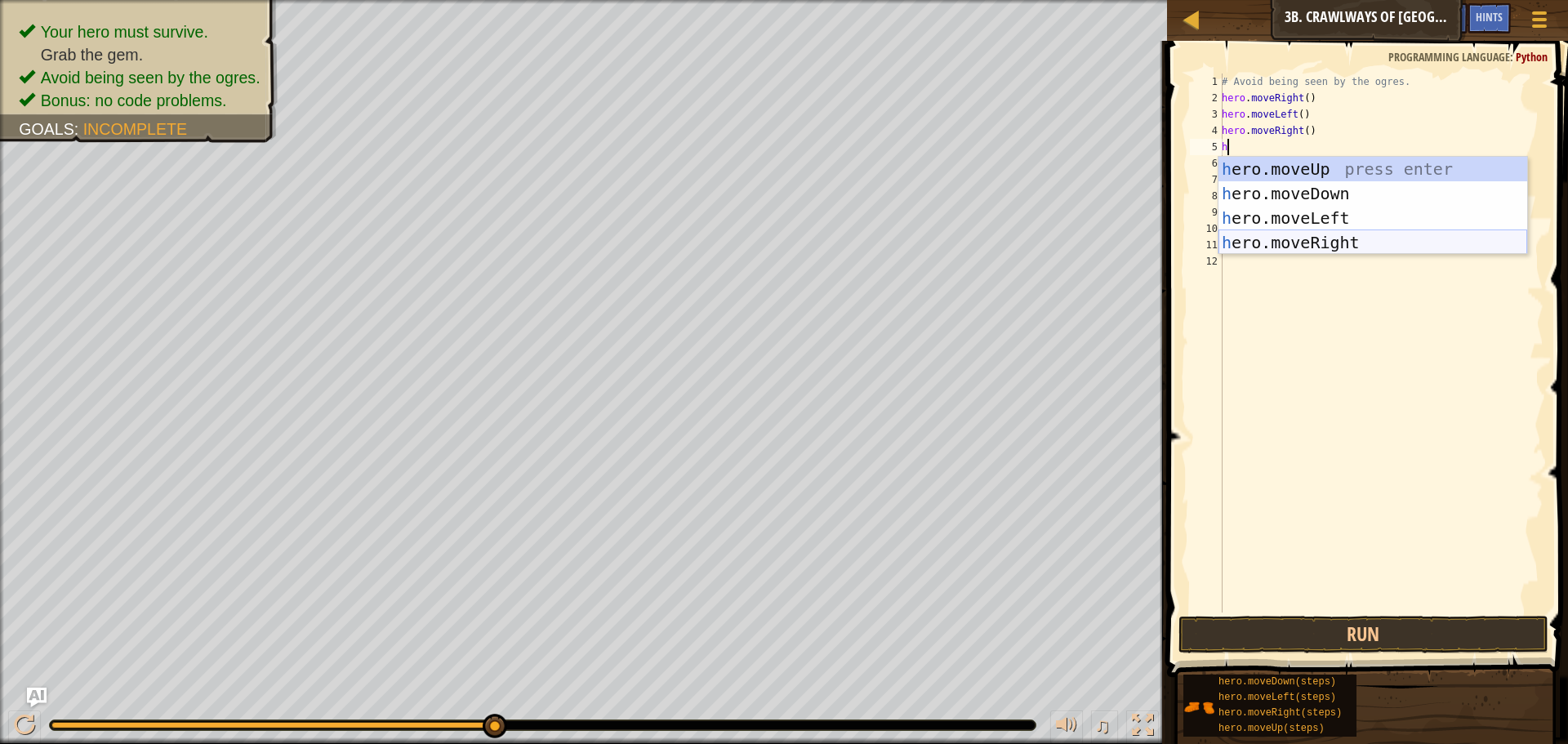
click at [1313, 236] on div "h ero.moveUp press enter h ero.moveDown press enter h ero.moveLeft press enter …" at bounding box center [1373, 230] width 309 height 147
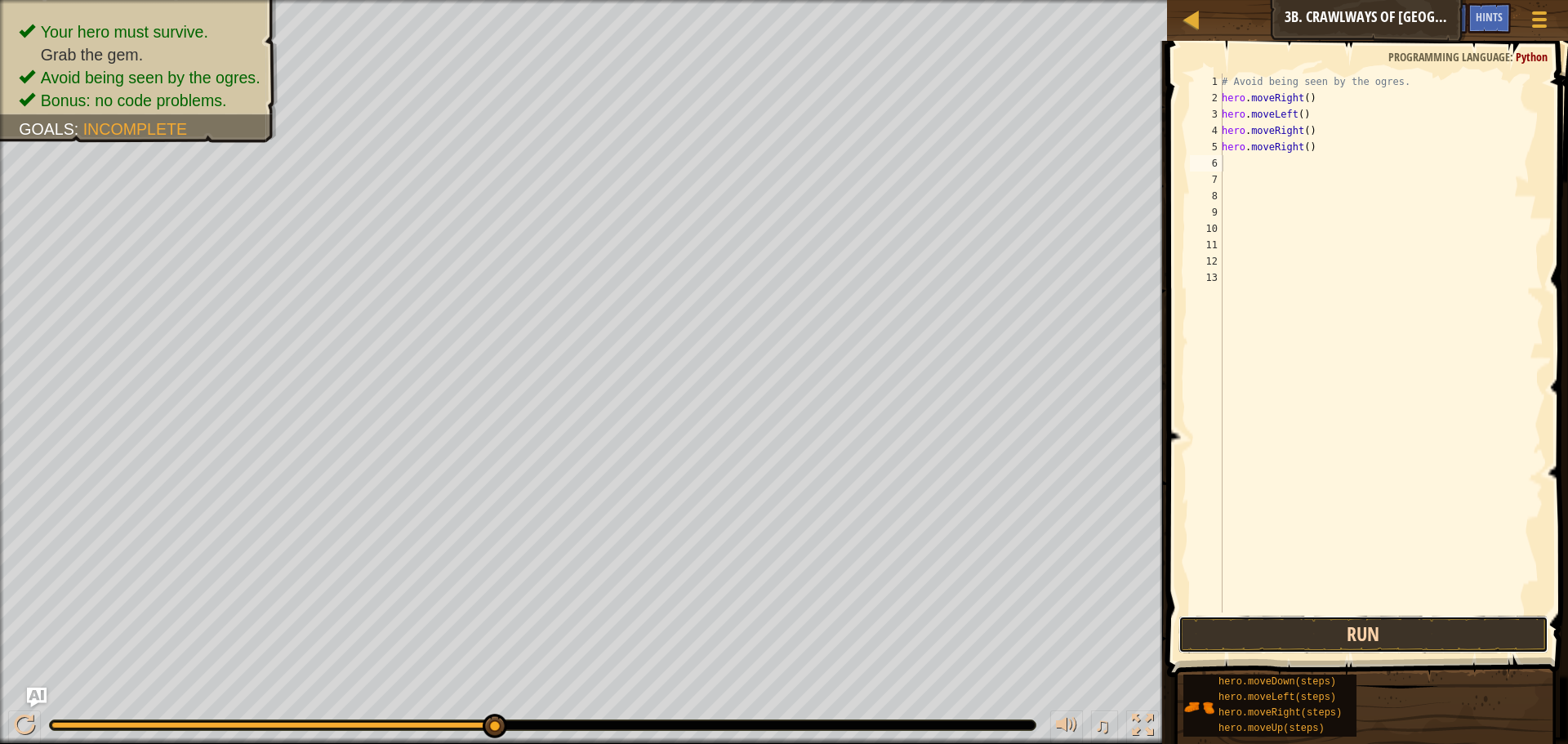
click at [1458, 637] on button "Run" at bounding box center [1363, 635] width 370 height 37
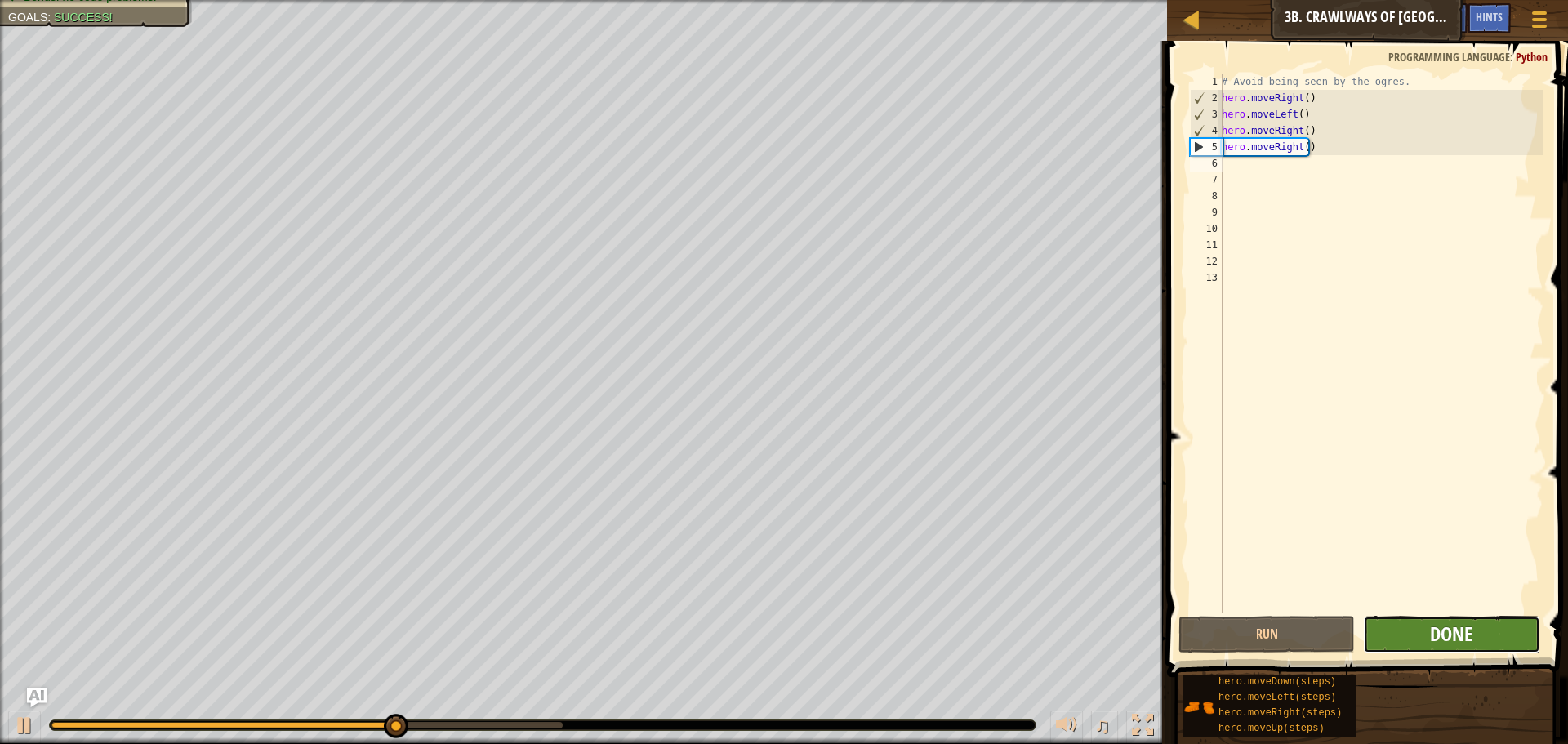
click at [1463, 637] on span "Done" at bounding box center [1452, 634] width 43 height 26
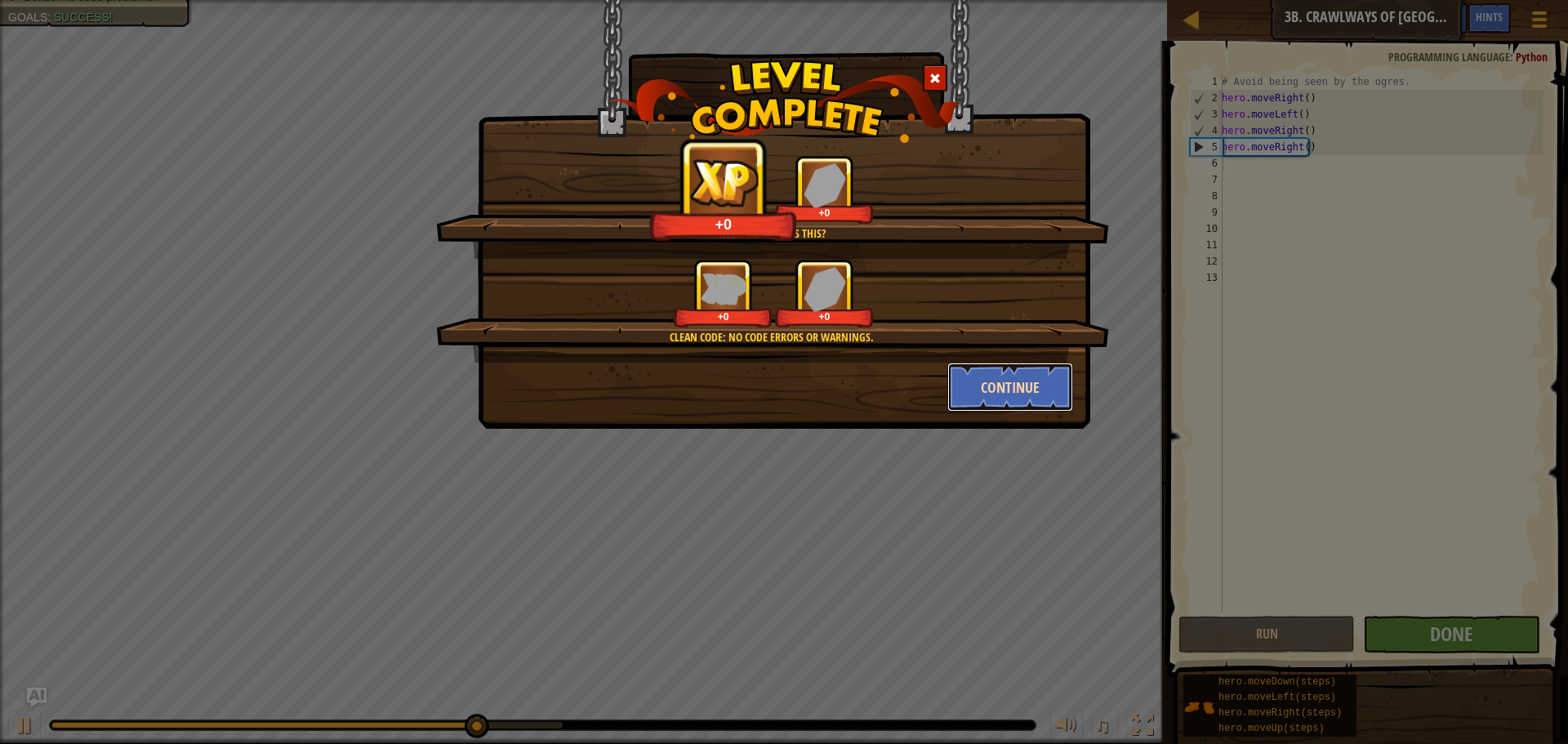
click at [1007, 387] on button "Continue" at bounding box center [1011, 387] width 127 height 49
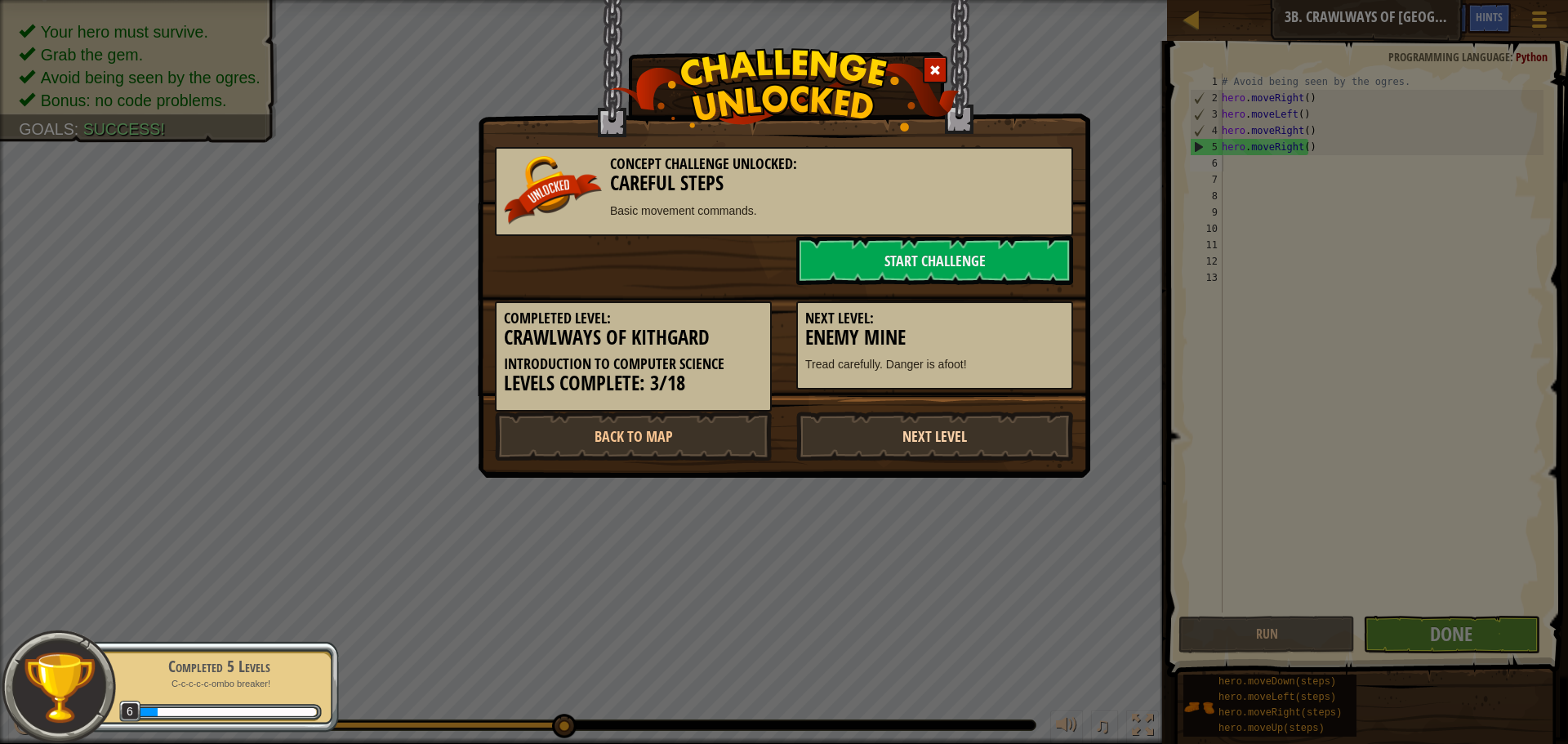
click at [960, 429] on link "Next Level" at bounding box center [935, 436] width 277 height 49
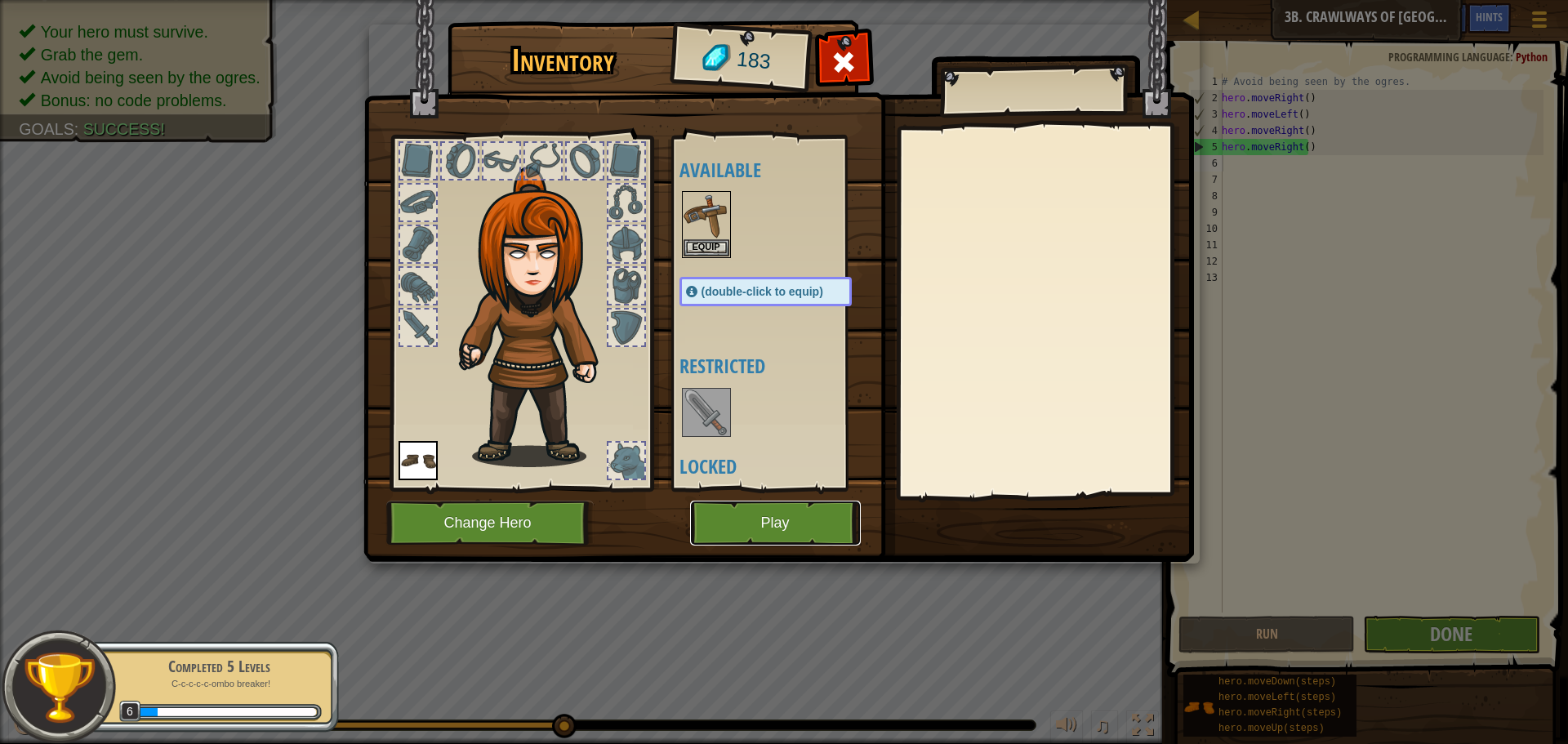
click at [804, 524] on button "Play" at bounding box center [775, 523] width 170 height 45
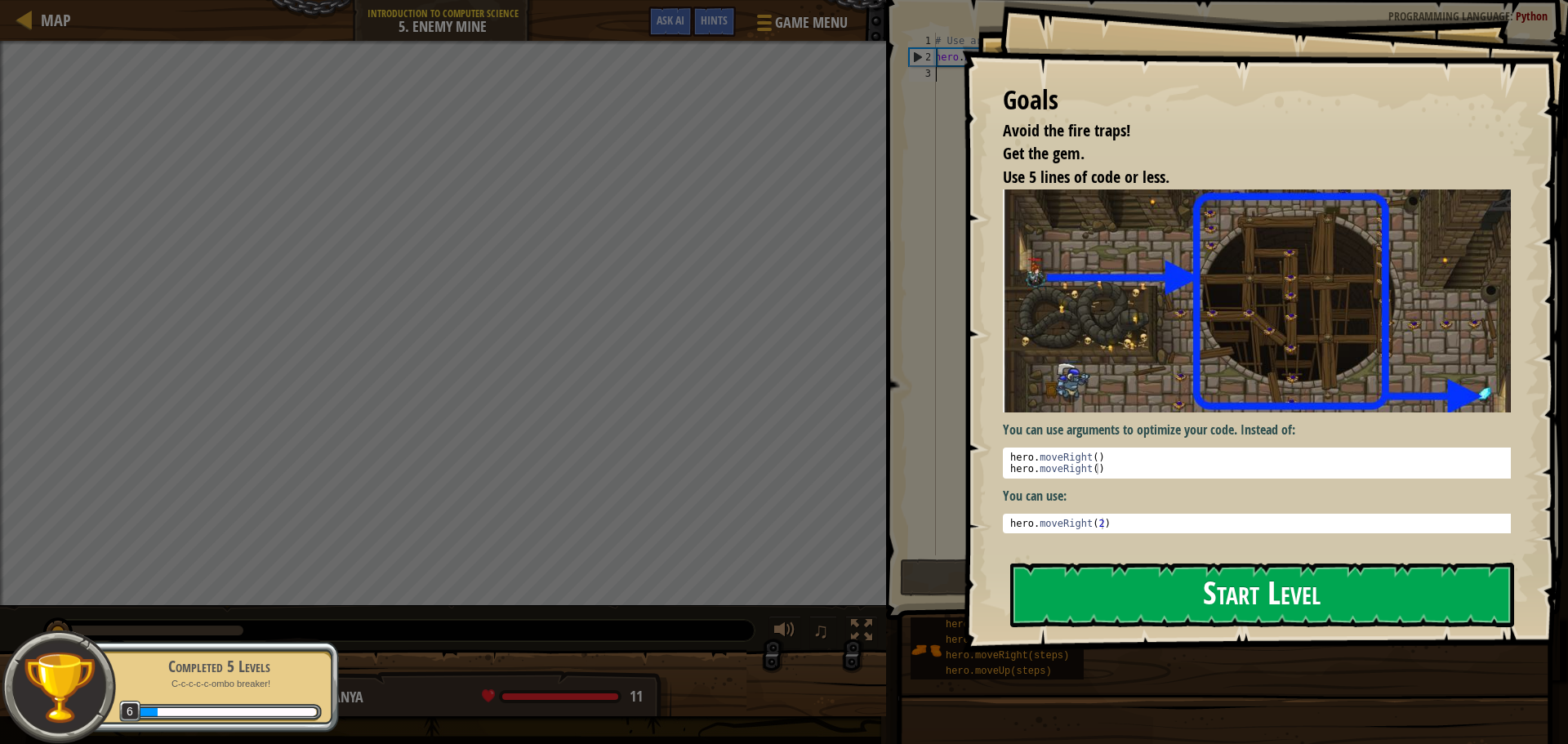
click at [1097, 585] on button "Start Level" at bounding box center [1262, 595] width 503 height 64
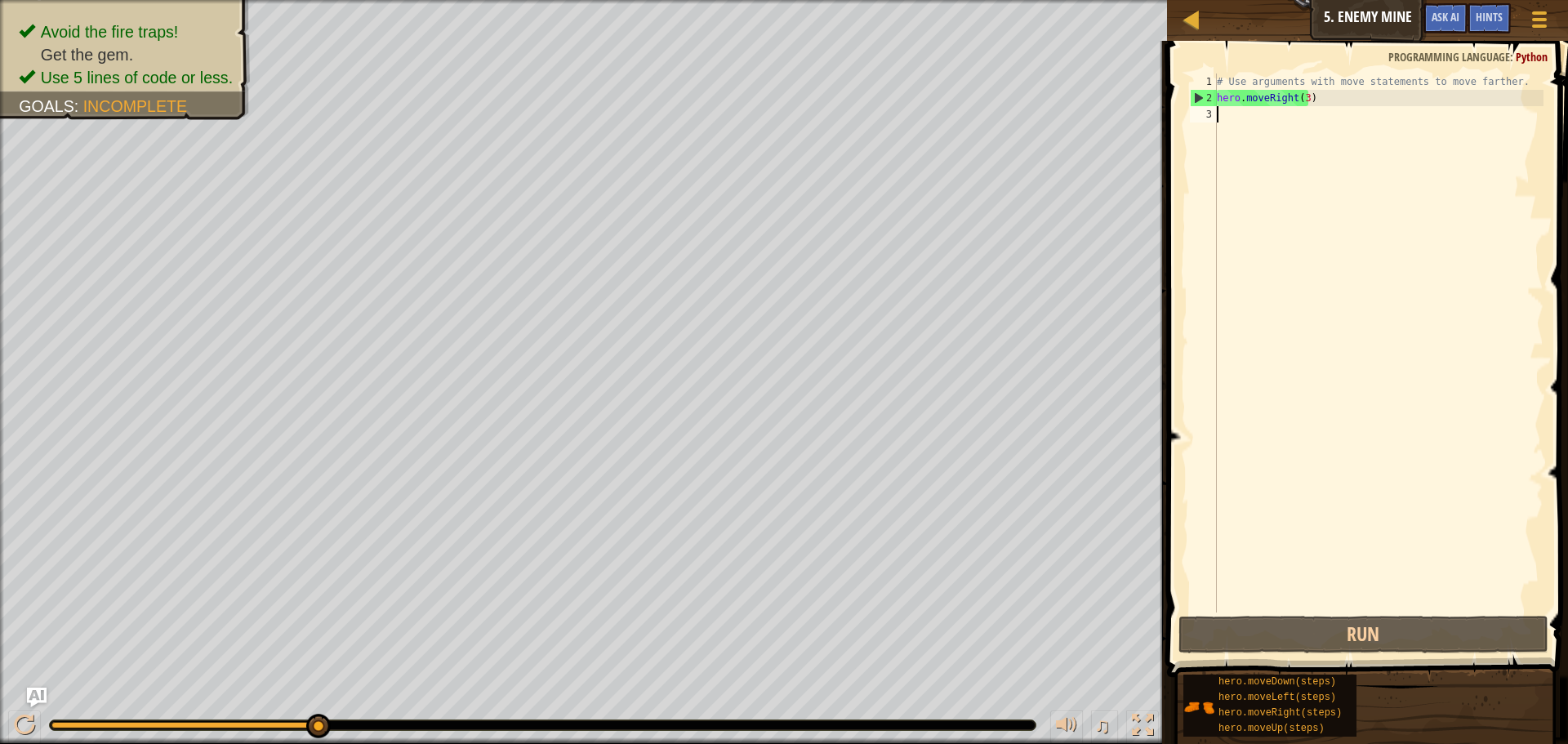
type textarea "h"
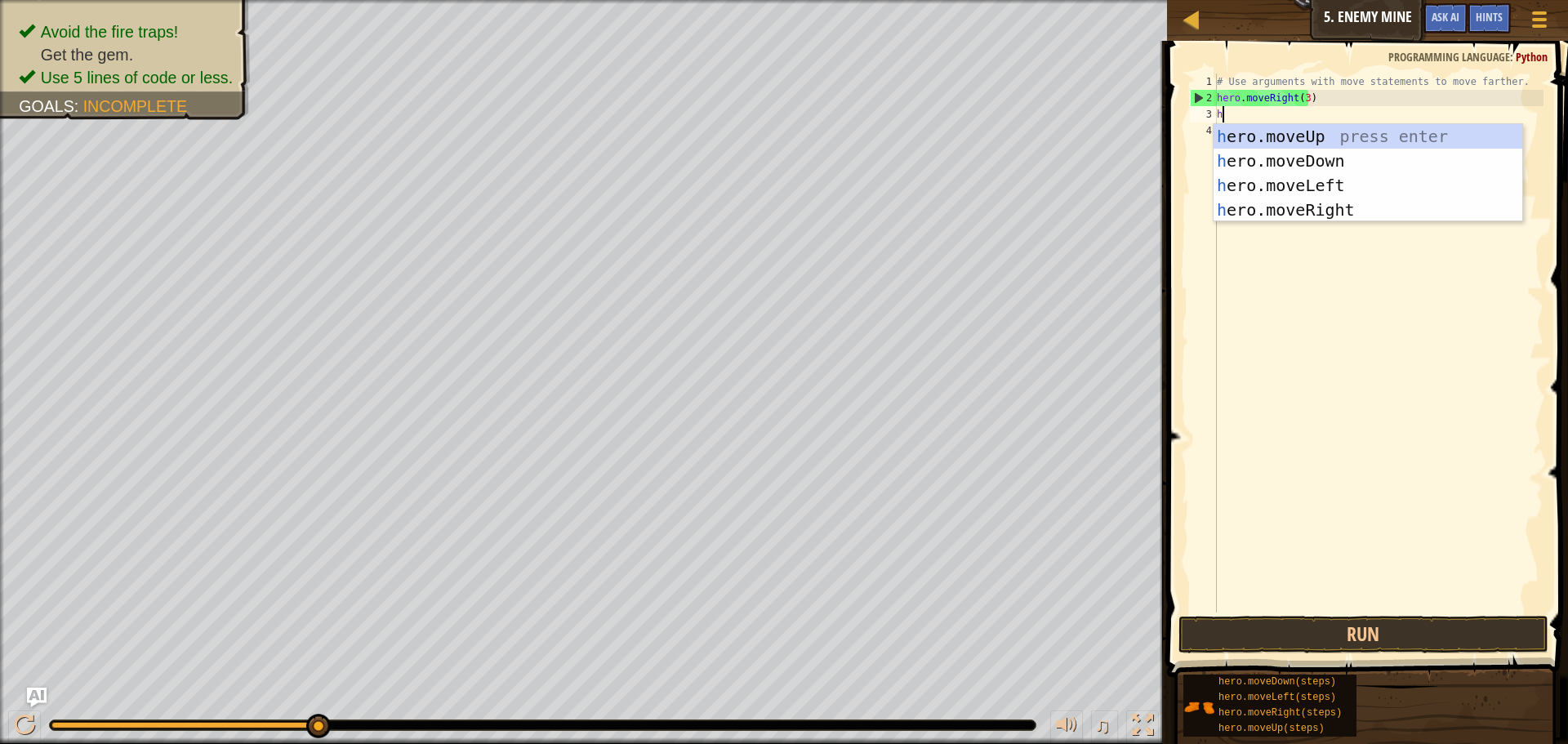
scroll to position [7, 0]
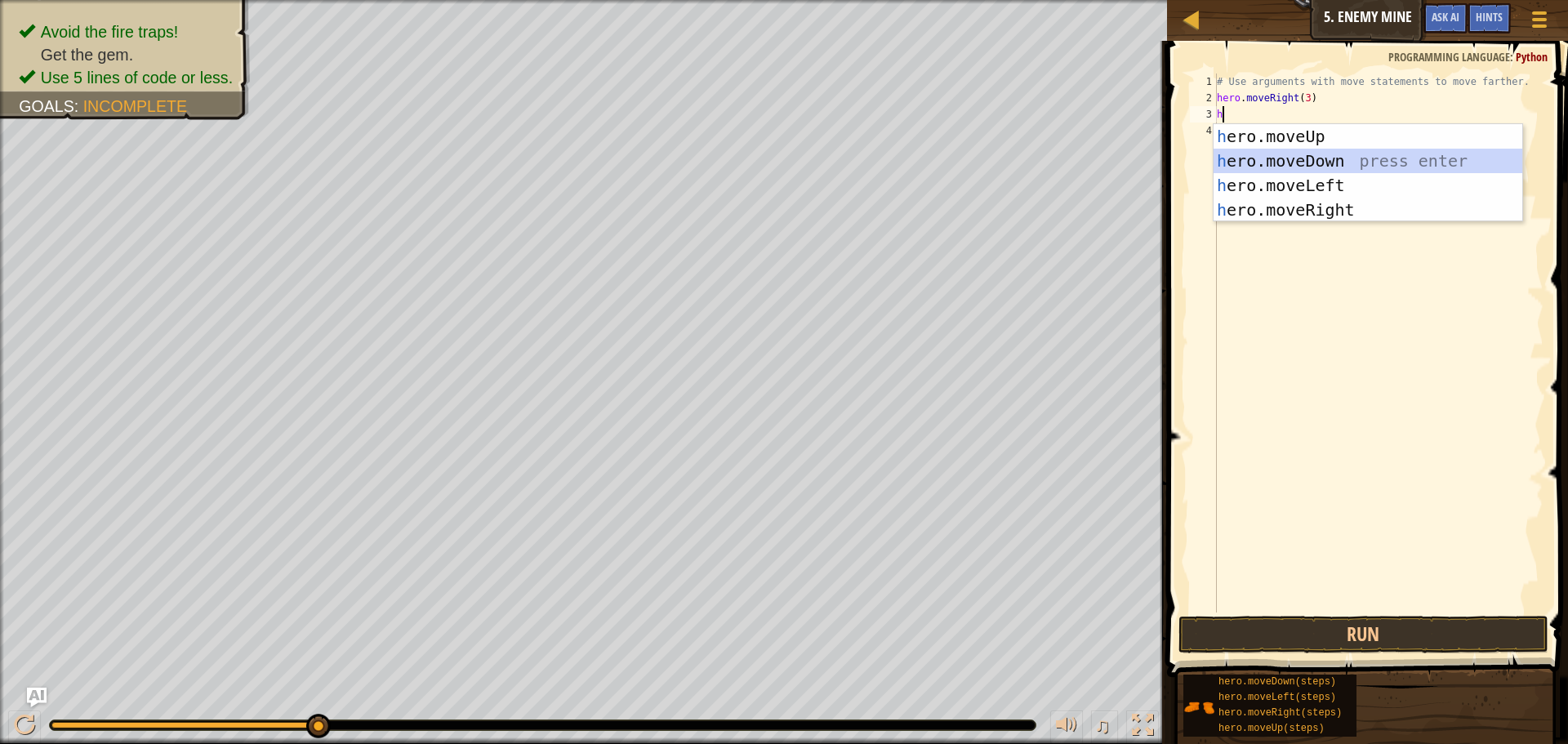
click at [1271, 153] on div "h ero.moveUp press enter h ero.moveDown press enter h ero.moveLeft press enter …" at bounding box center [1368, 197] width 309 height 147
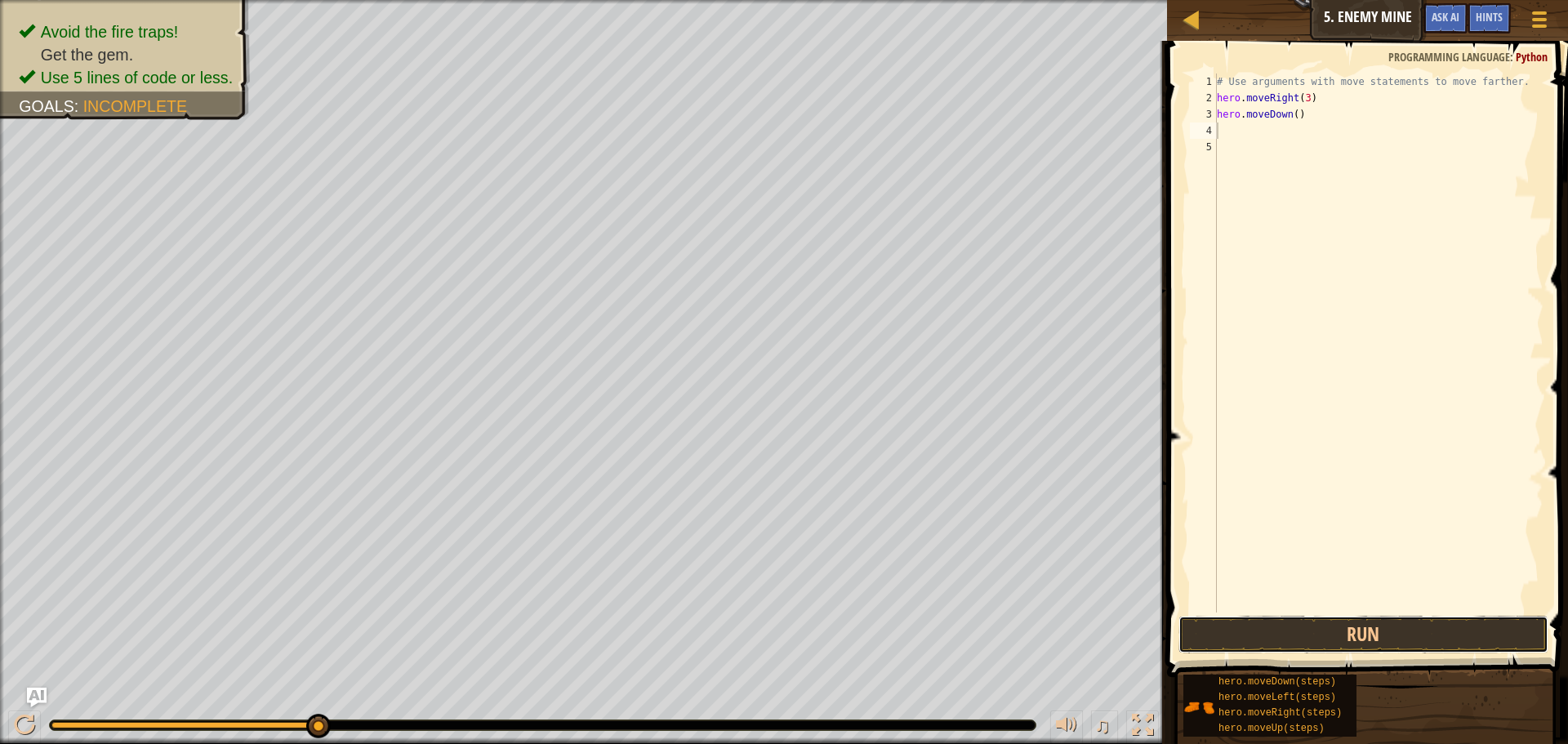
drag, startPoint x: 1264, startPoint y: 622, endPoint x: 1265, endPoint y: 612, distance: 10.0
click at [1265, 612] on div "1 2 3 4 5 # Use arguments with move statements to move farther. hero . moveRigh…" at bounding box center [1365, 391] width 406 height 684
click at [1244, 632] on button "Run" at bounding box center [1363, 635] width 370 height 37
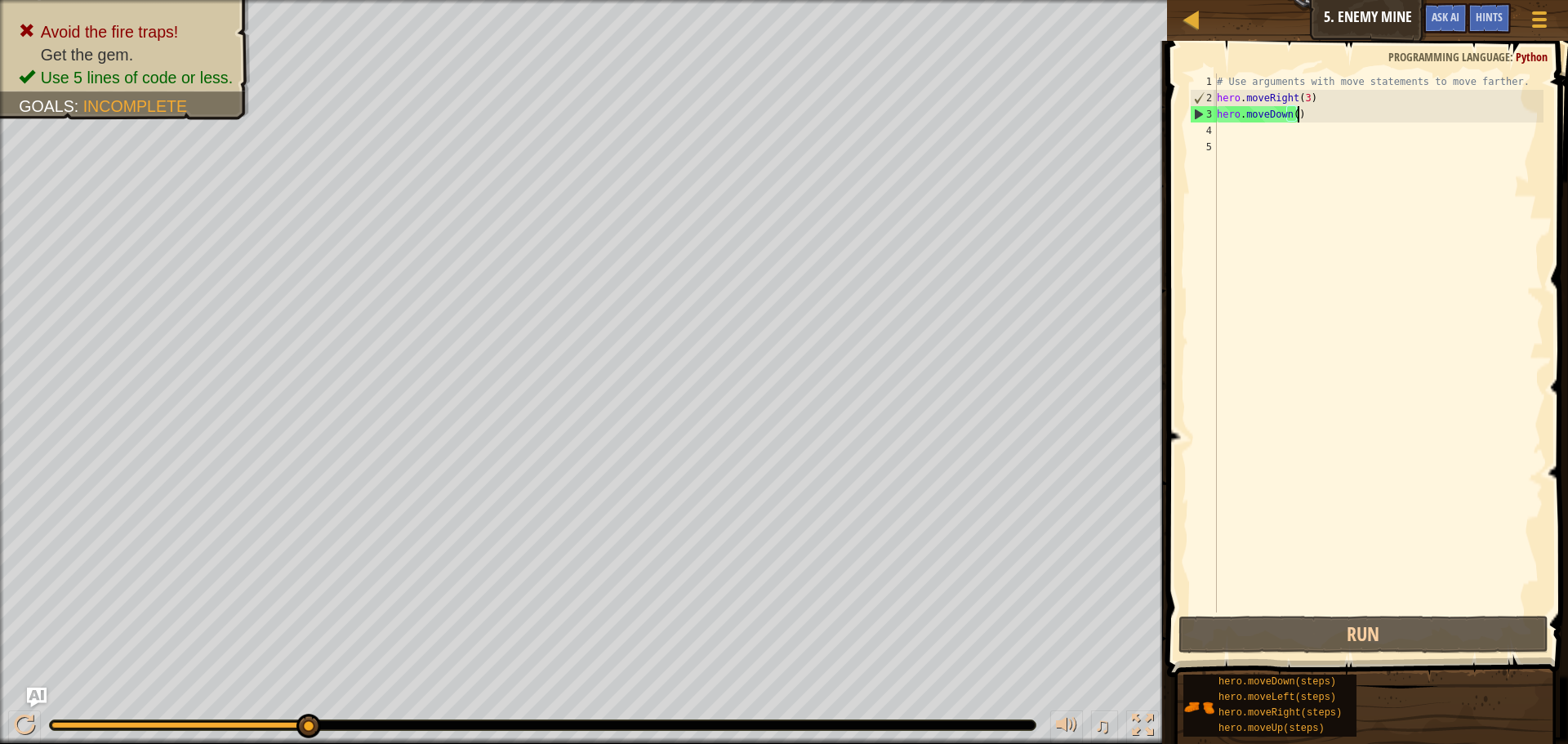
click at [1317, 110] on div "# Use arguments with move statements to move farther. hero . moveRight ( 3 ) he…" at bounding box center [1378, 359] width 330 height 572
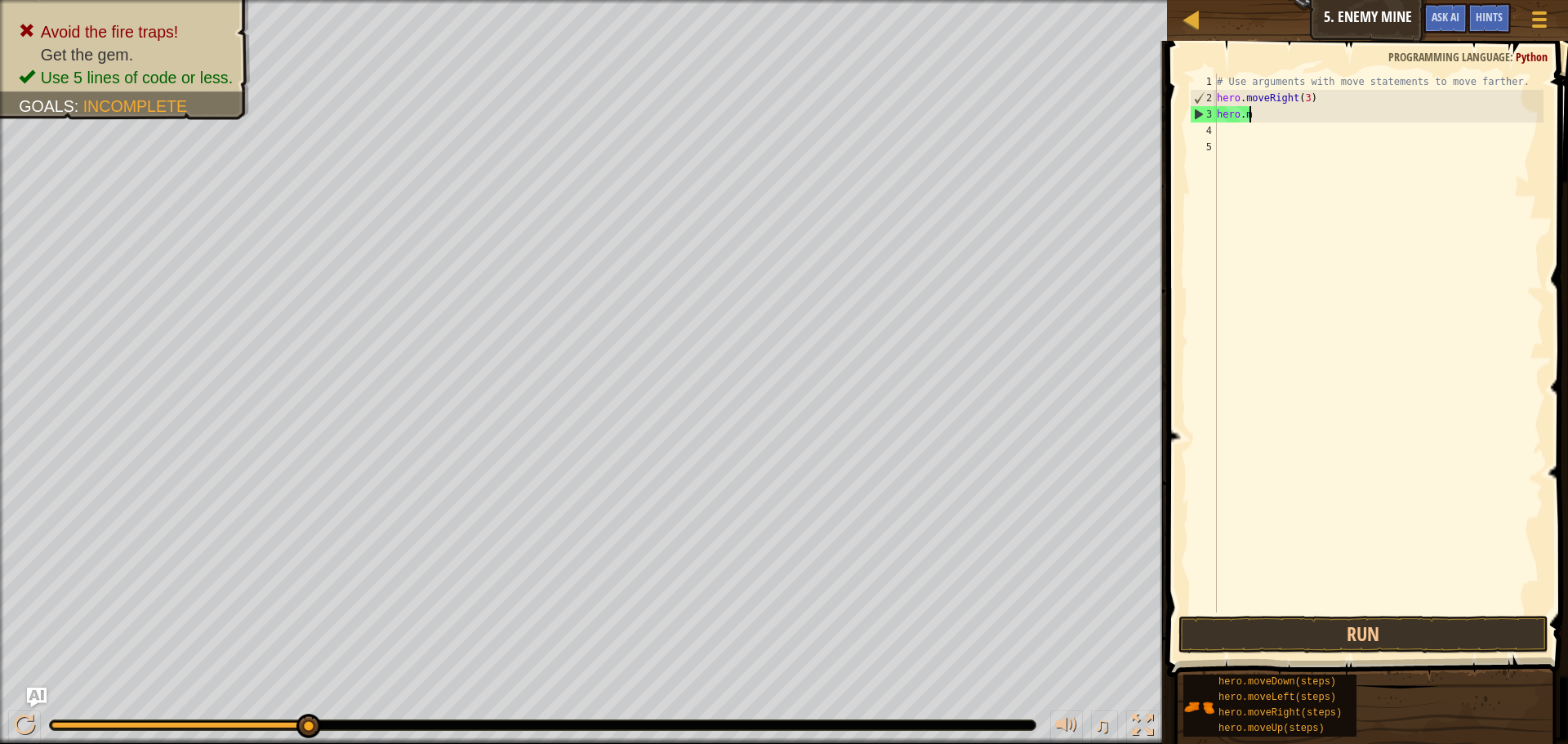
type textarea "h"
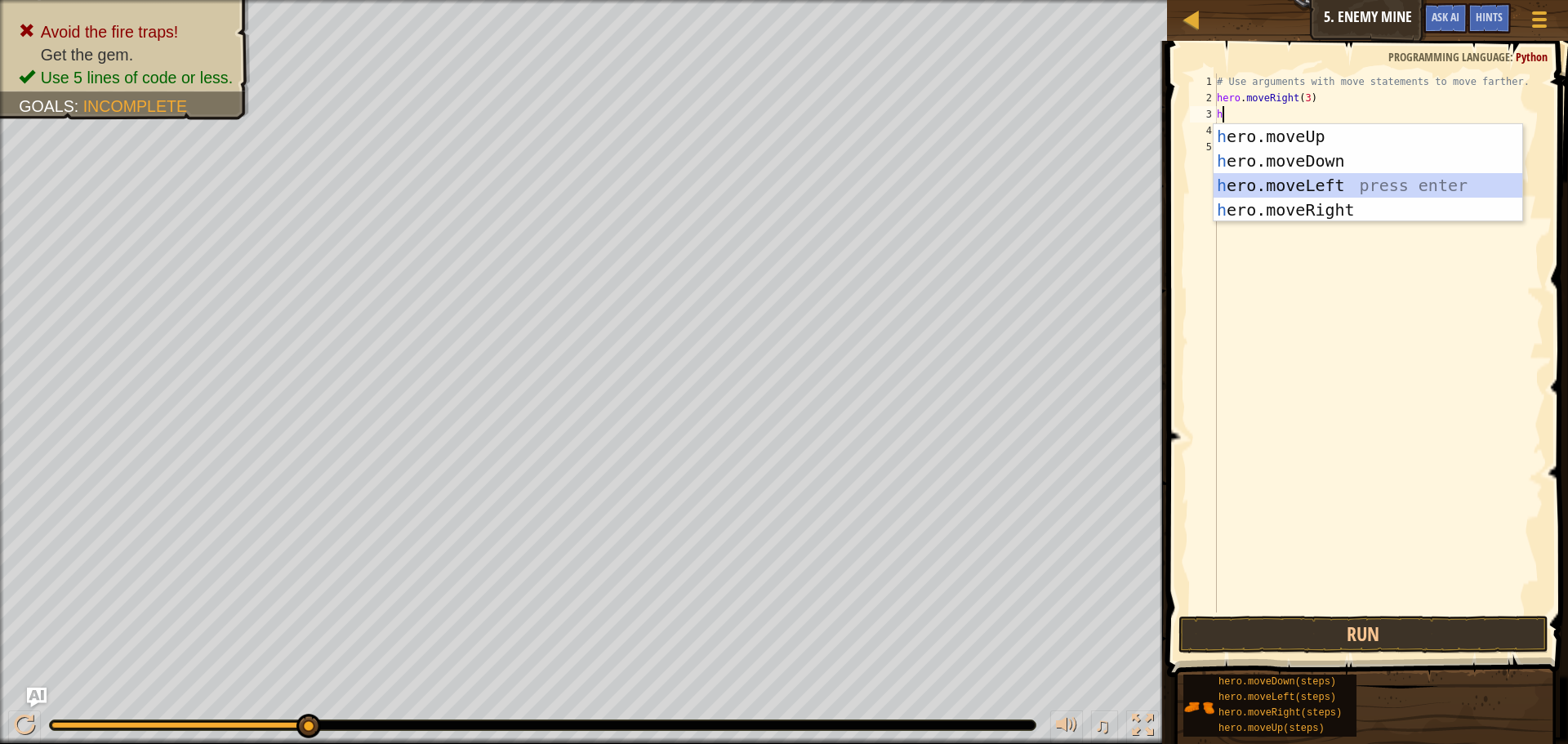
click at [1301, 176] on div "h ero.moveUp press enter h ero.moveDown press enter h ero.moveLeft press enter …" at bounding box center [1368, 197] width 309 height 147
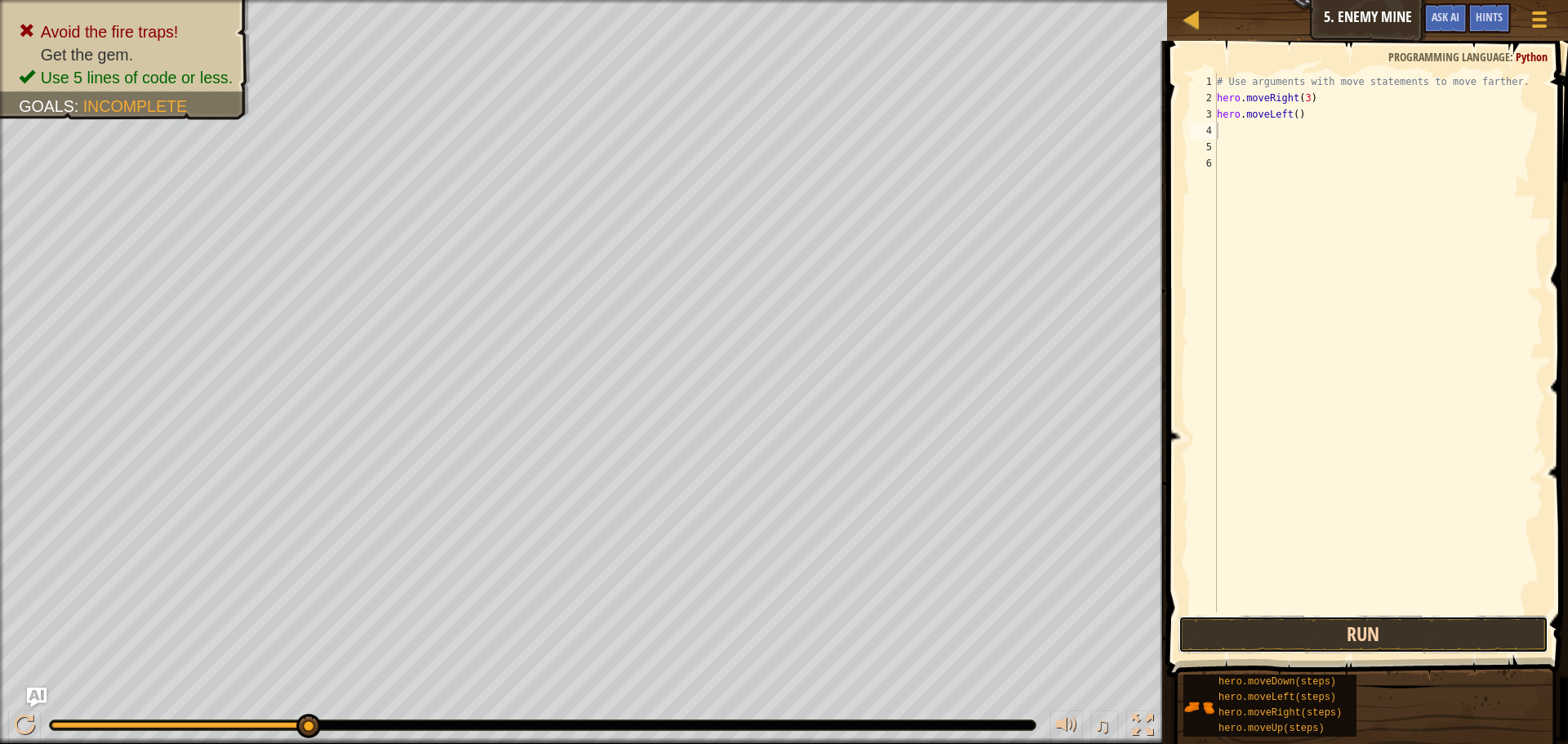
click at [1245, 621] on button "Run" at bounding box center [1363, 635] width 370 height 37
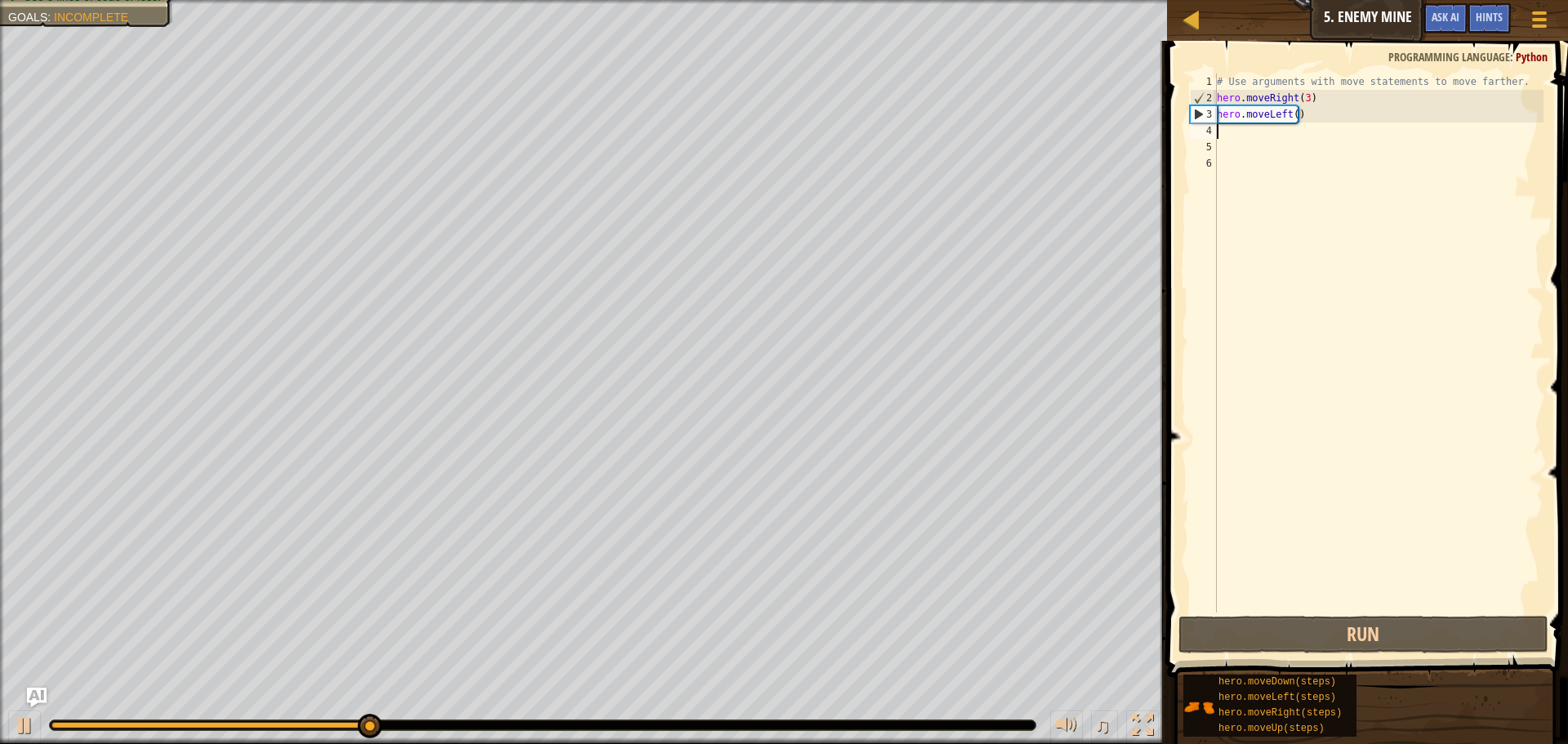
type textarea "h"
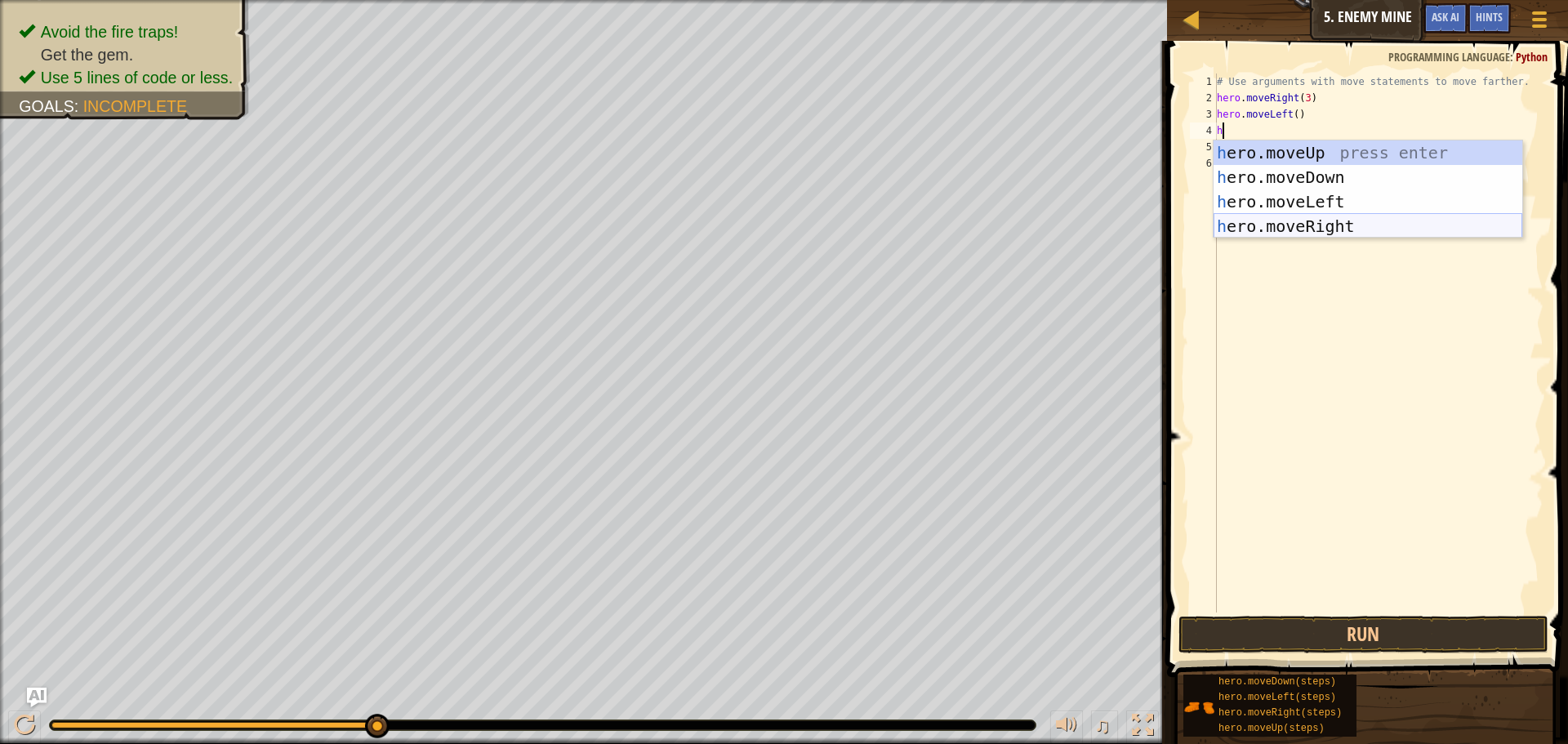
click at [1330, 216] on div "h ero.moveUp press enter h ero.moveDown press enter h ero.moveLeft press enter …" at bounding box center [1368, 214] width 309 height 147
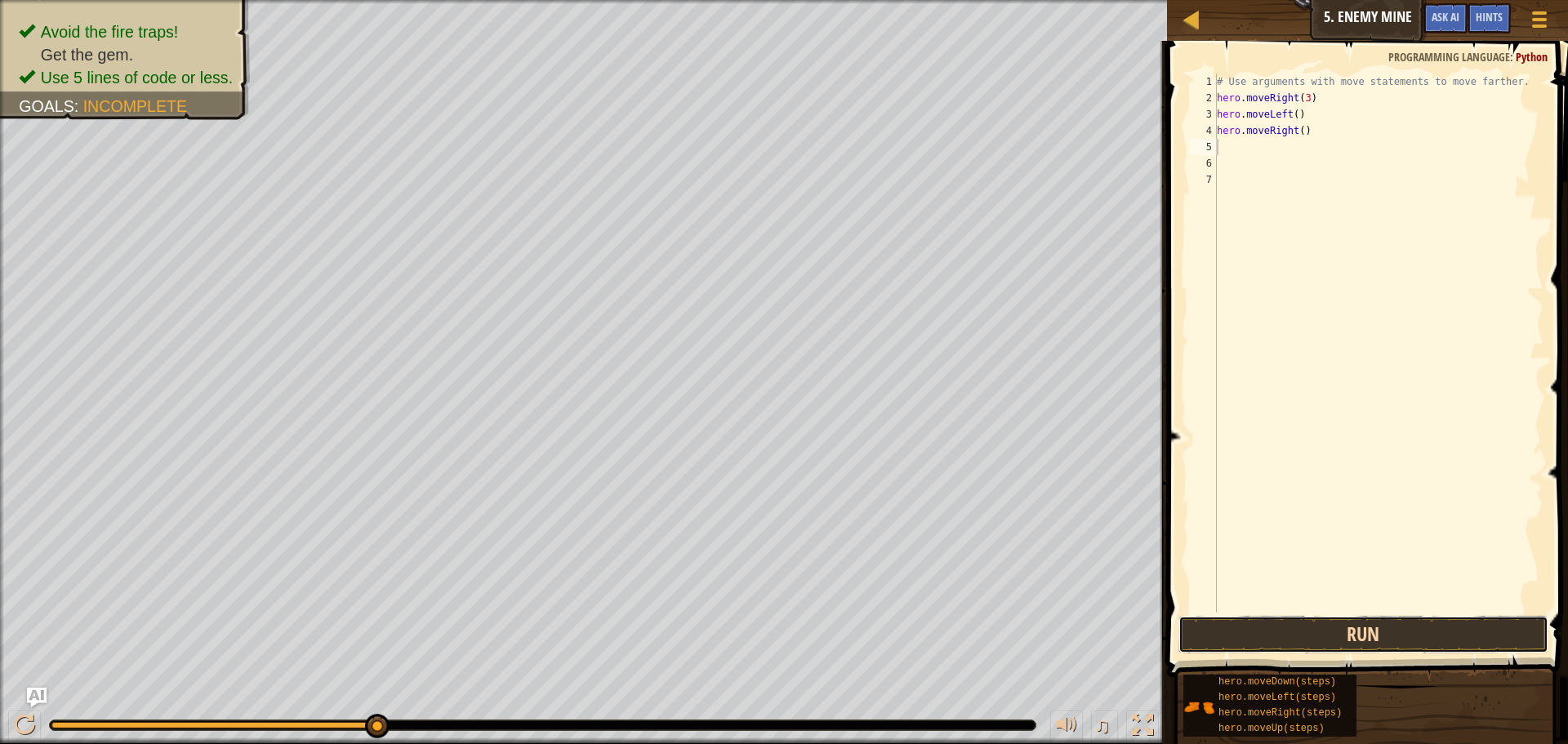
click at [1374, 638] on button "Run" at bounding box center [1363, 635] width 370 height 37
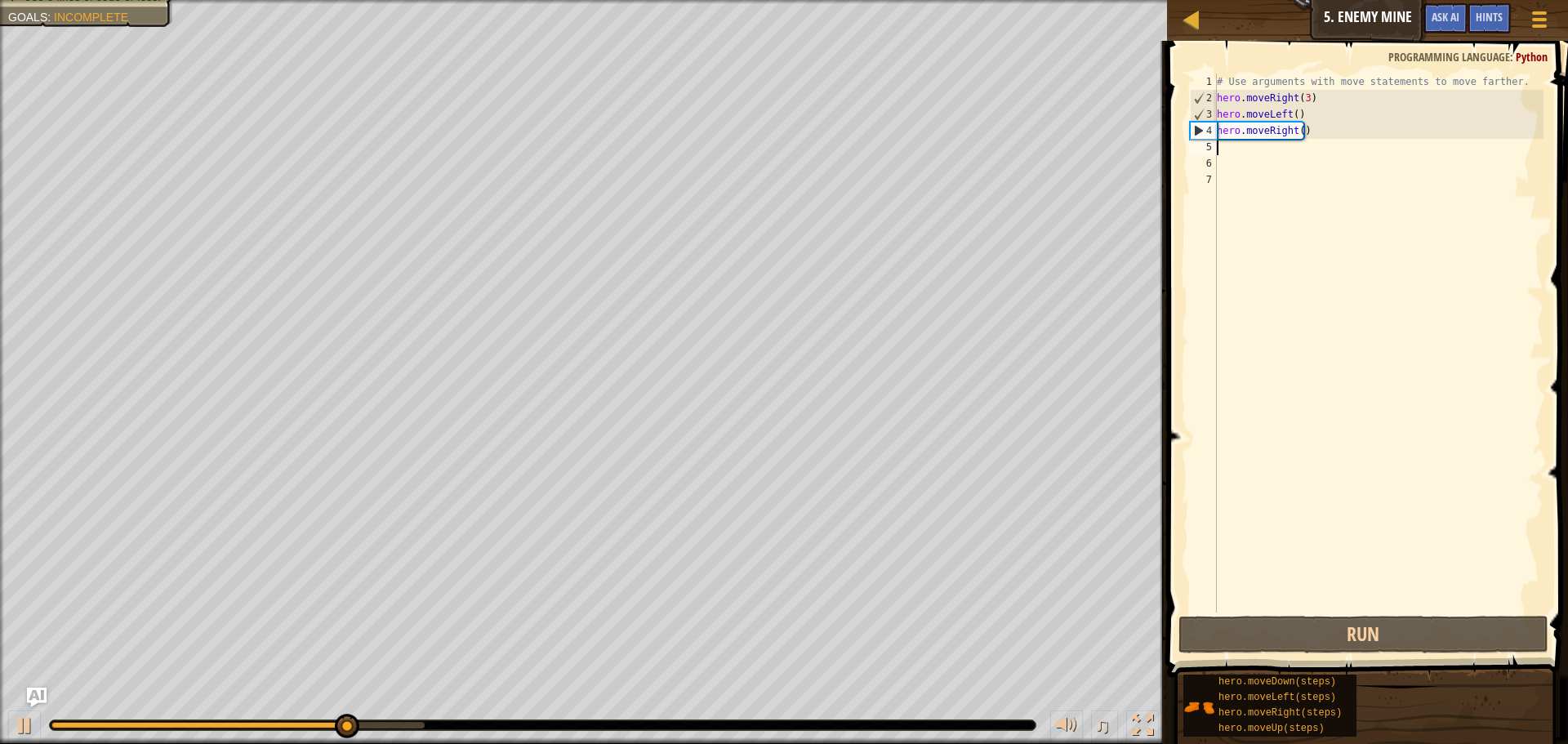
type textarea "h"
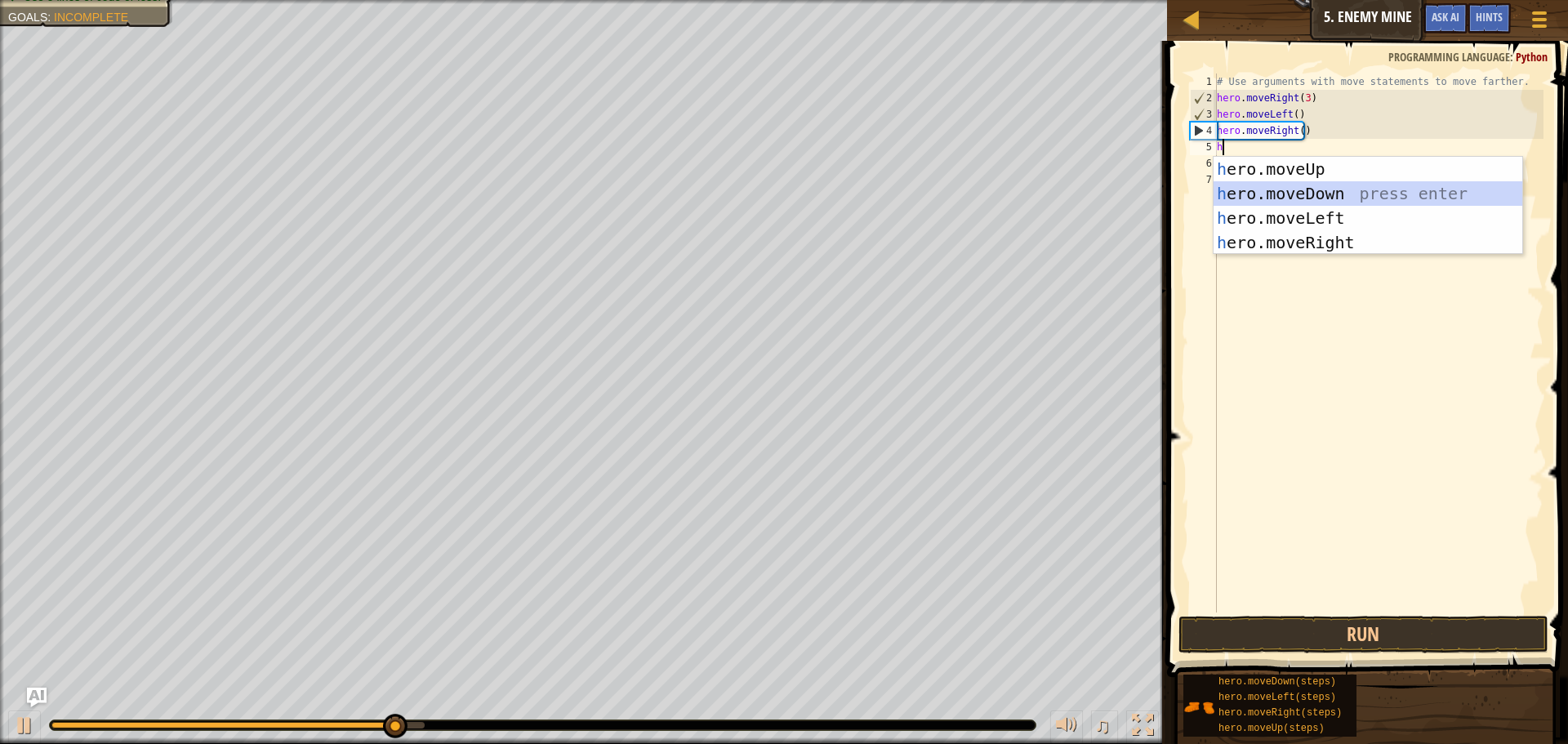
click at [1246, 191] on div "h ero.moveUp press enter h ero.moveDown press enter h ero.moveLeft press enter …" at bounding box center [1368, 230] width 309 height 147
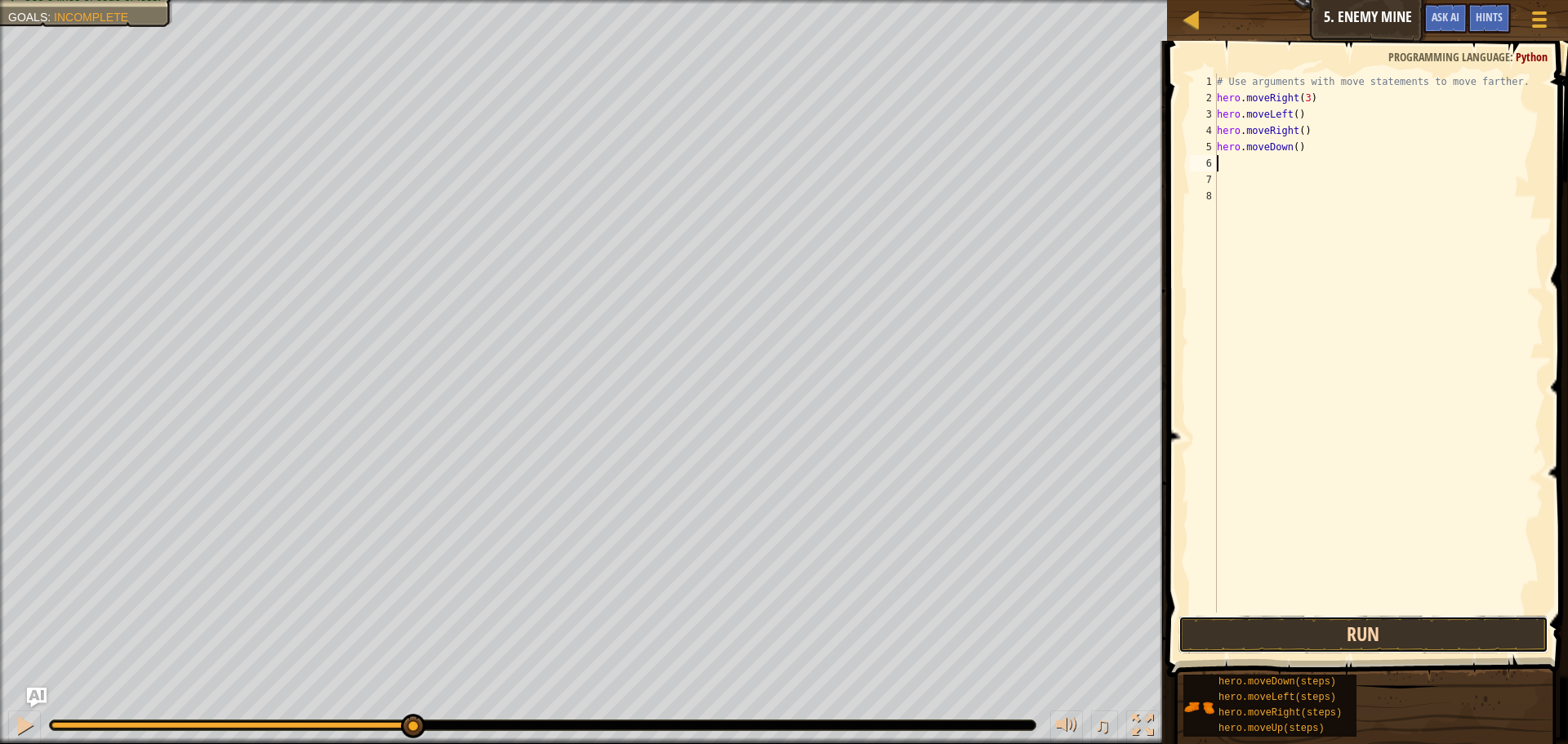
click at [1311, 617] on button "Run" at bounding box center [1363, 635] width 370 height 37
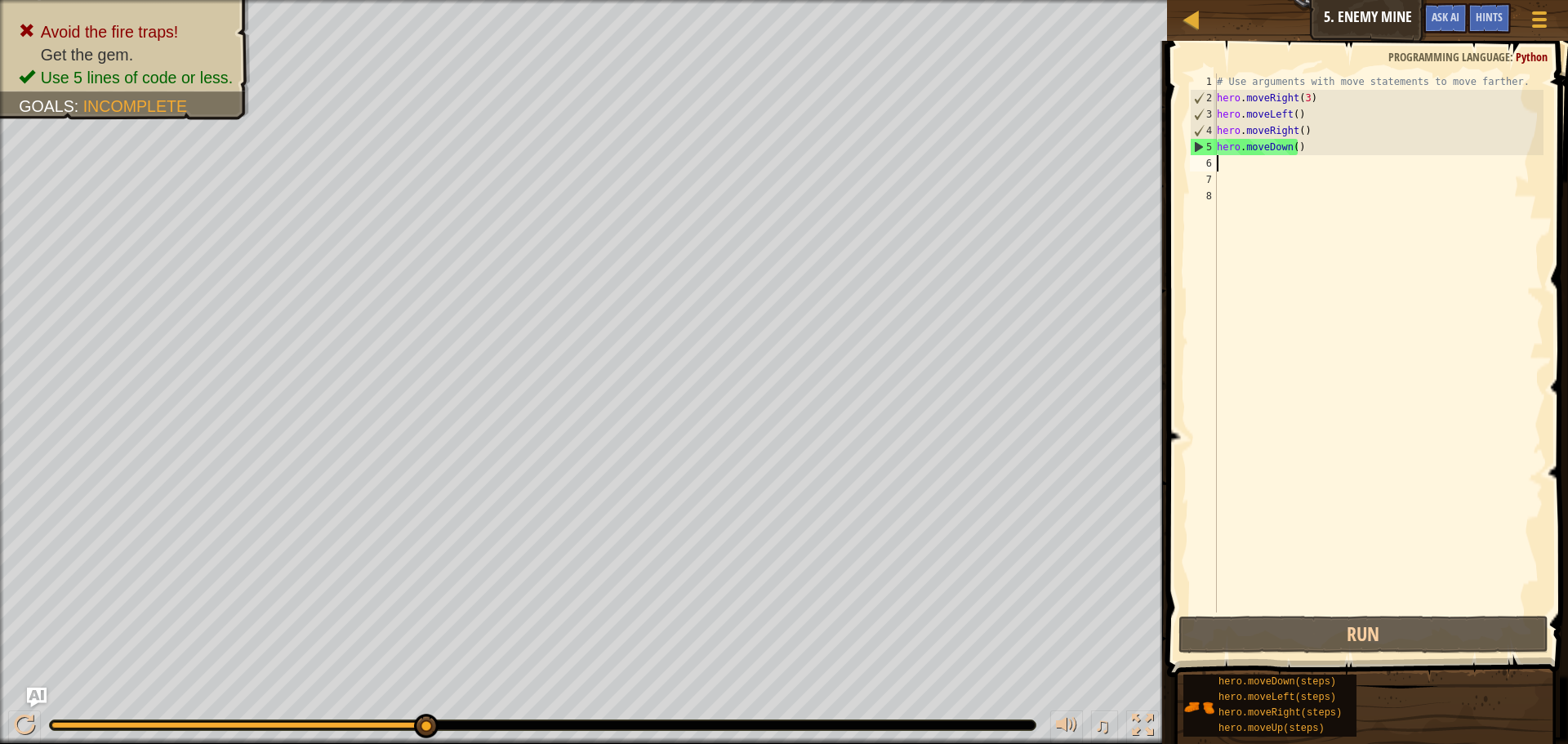
click at [1304, 145] on div "# Use arguments with move statements to move farther. hero . moveRight ( 3 ) he…" at bounding box center [1378, 359] width 330 height 572
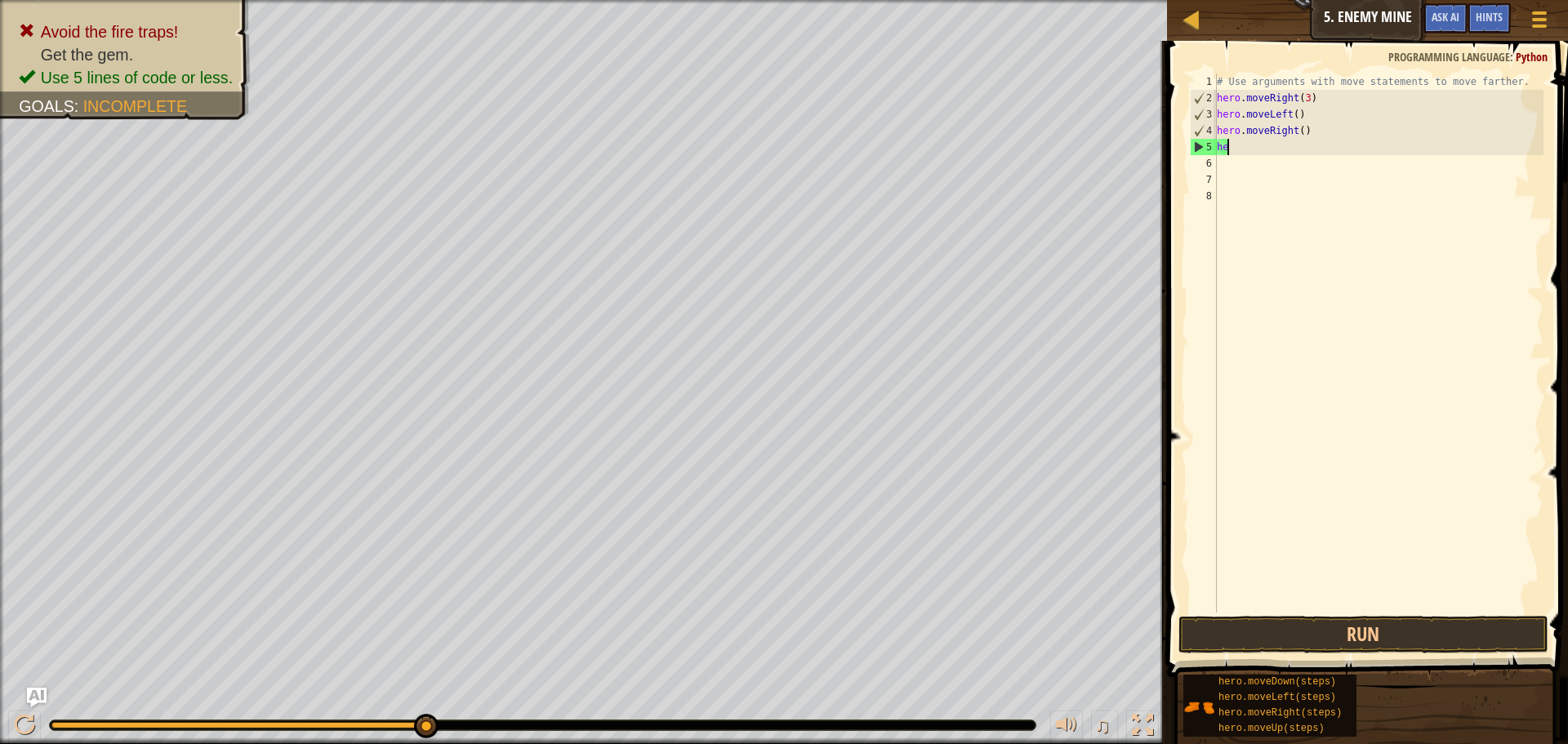
type textarea "h"
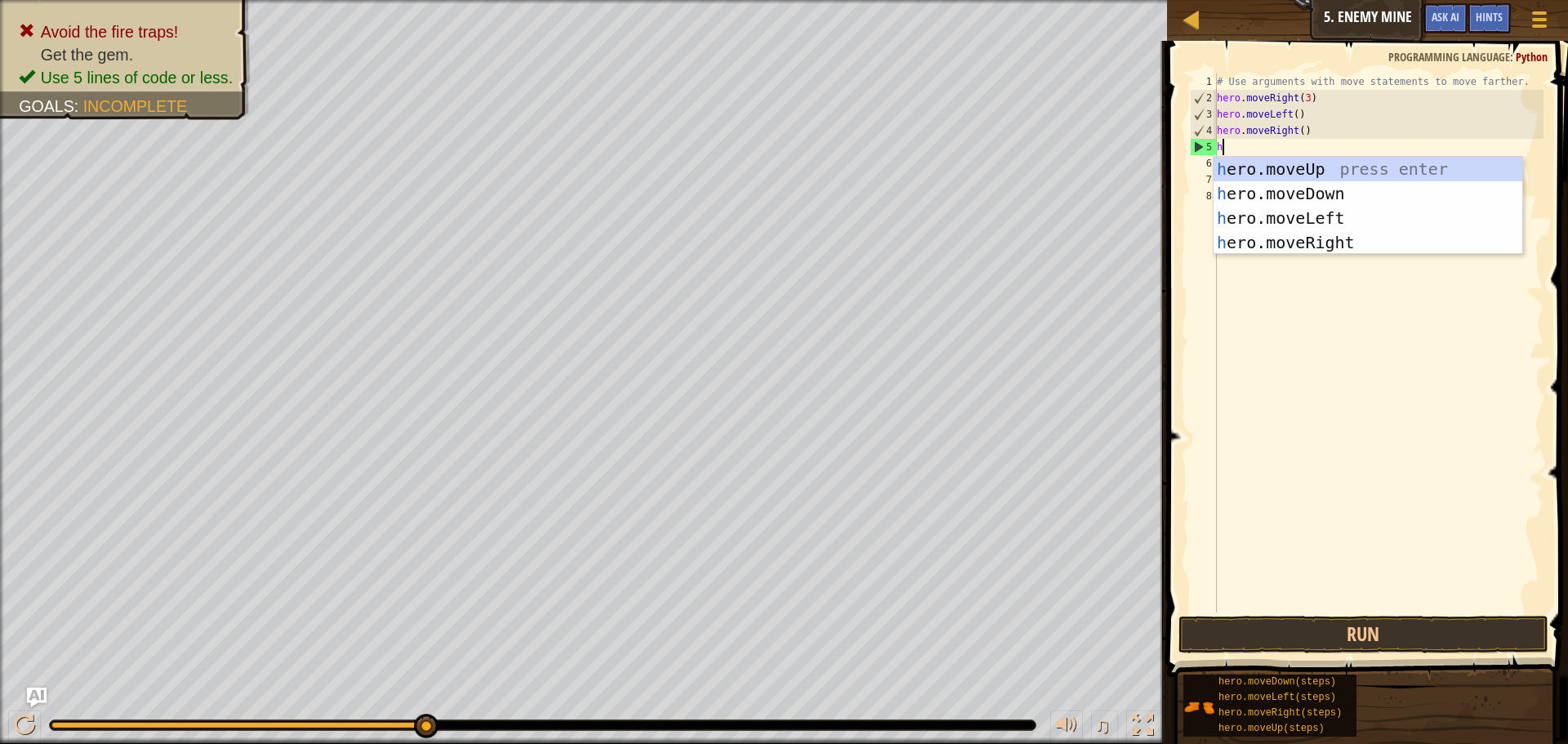
type textarea "he"
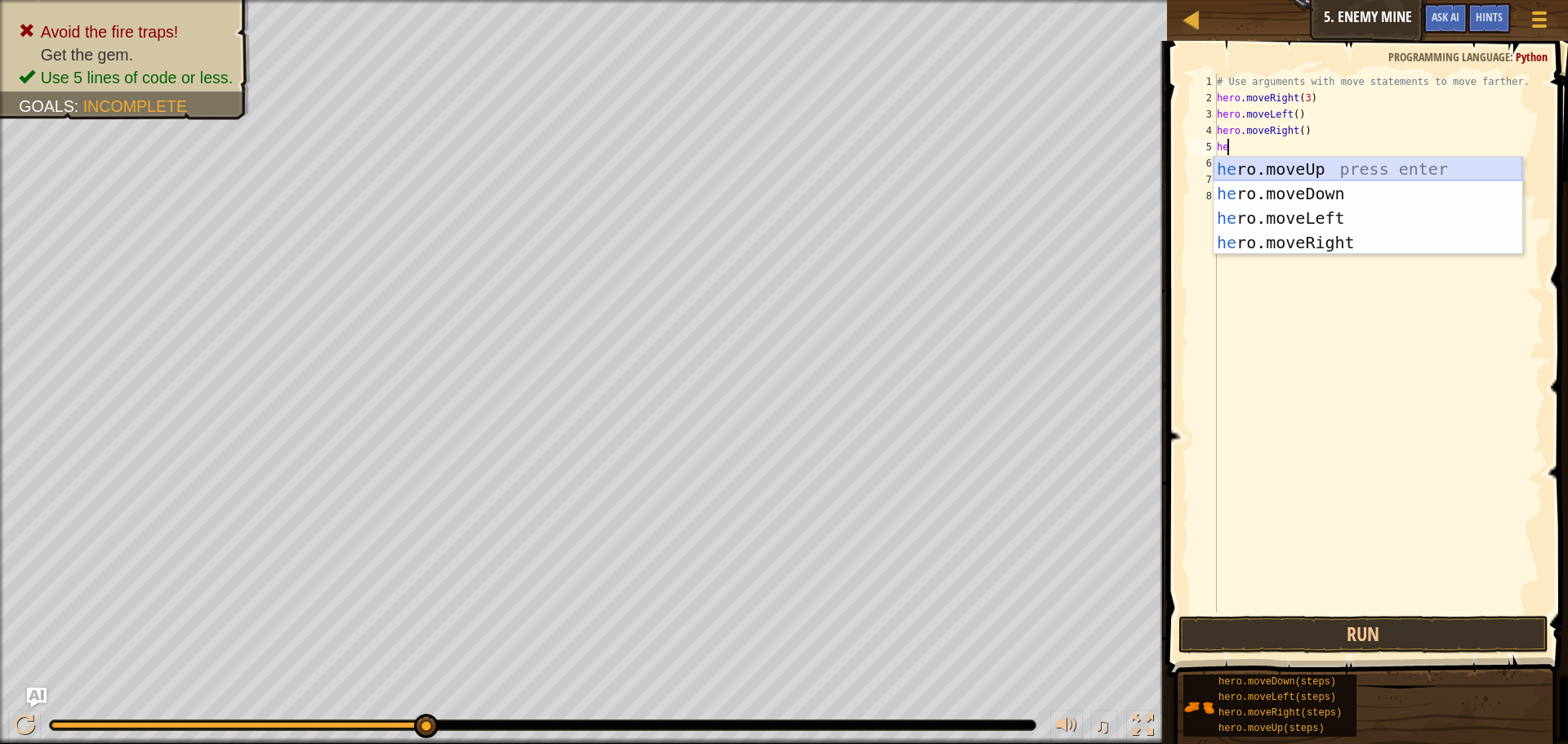
click at [1284, 167] on div "he ro.moveUp press enter he ro.moveDown press enter he ro.moveLeft press enter …" at bounding box center [1368, 230] width 309 height 147
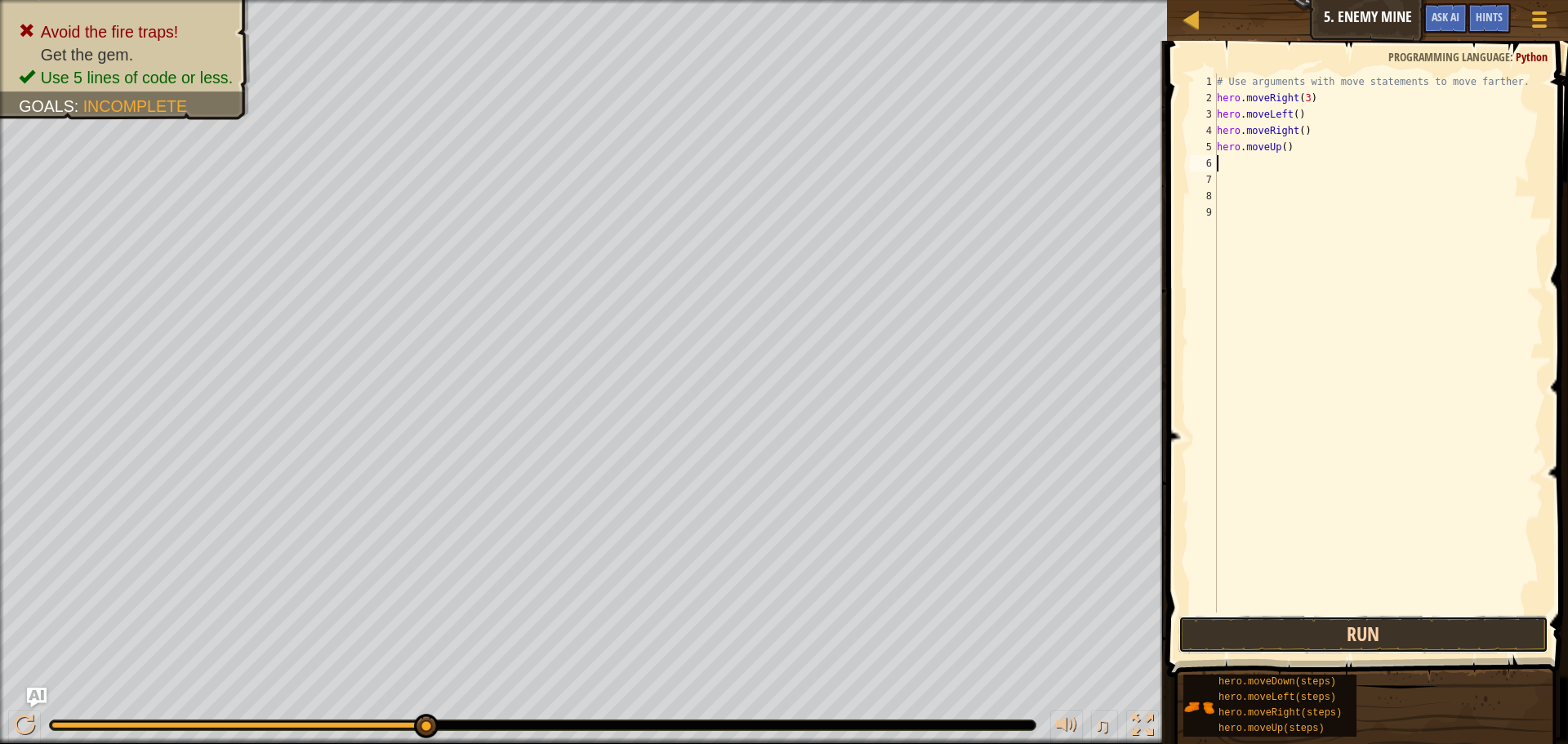
click at [1333, 629] on button "Run" at bounding box center [1363, 635] width 370 height 37
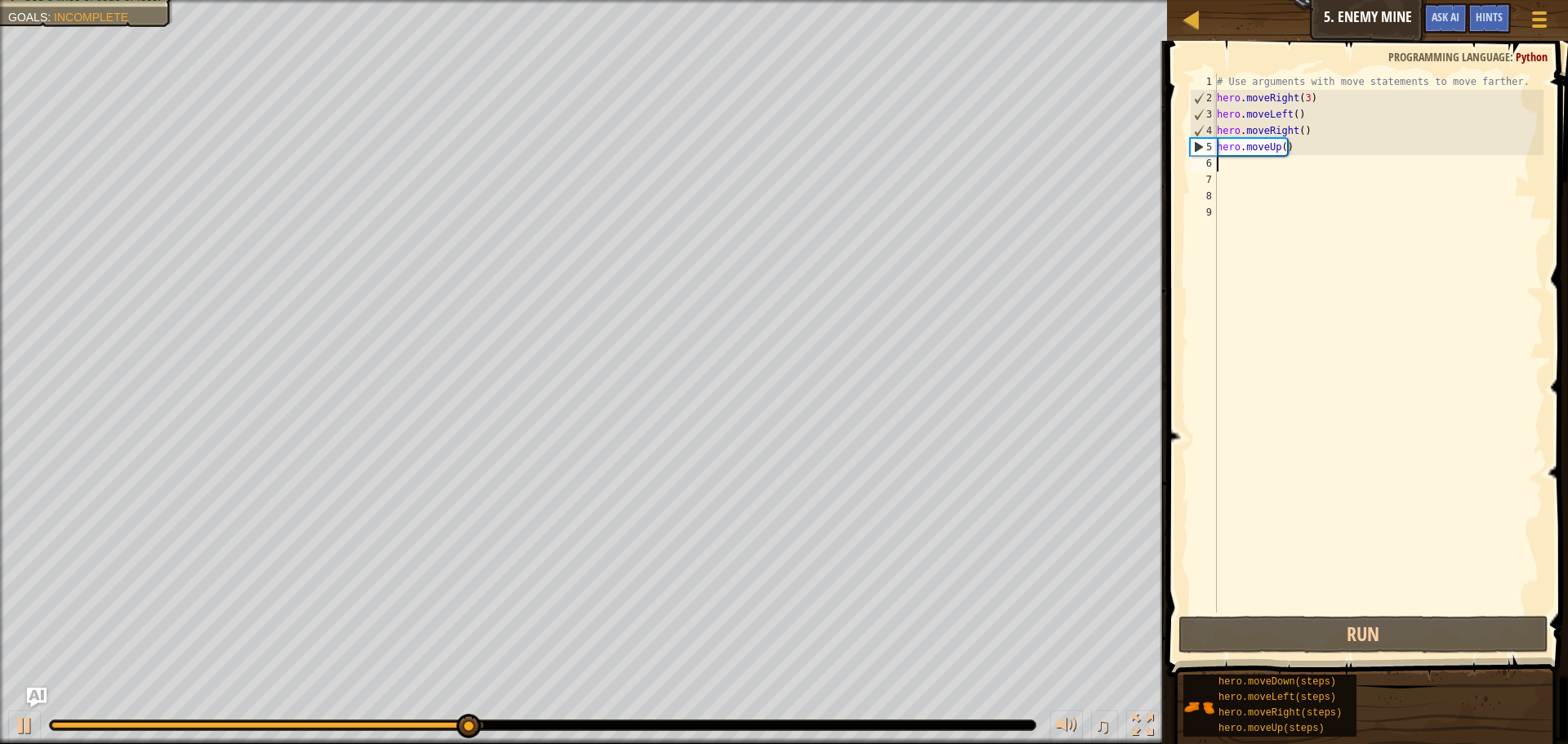
type textarea "h"
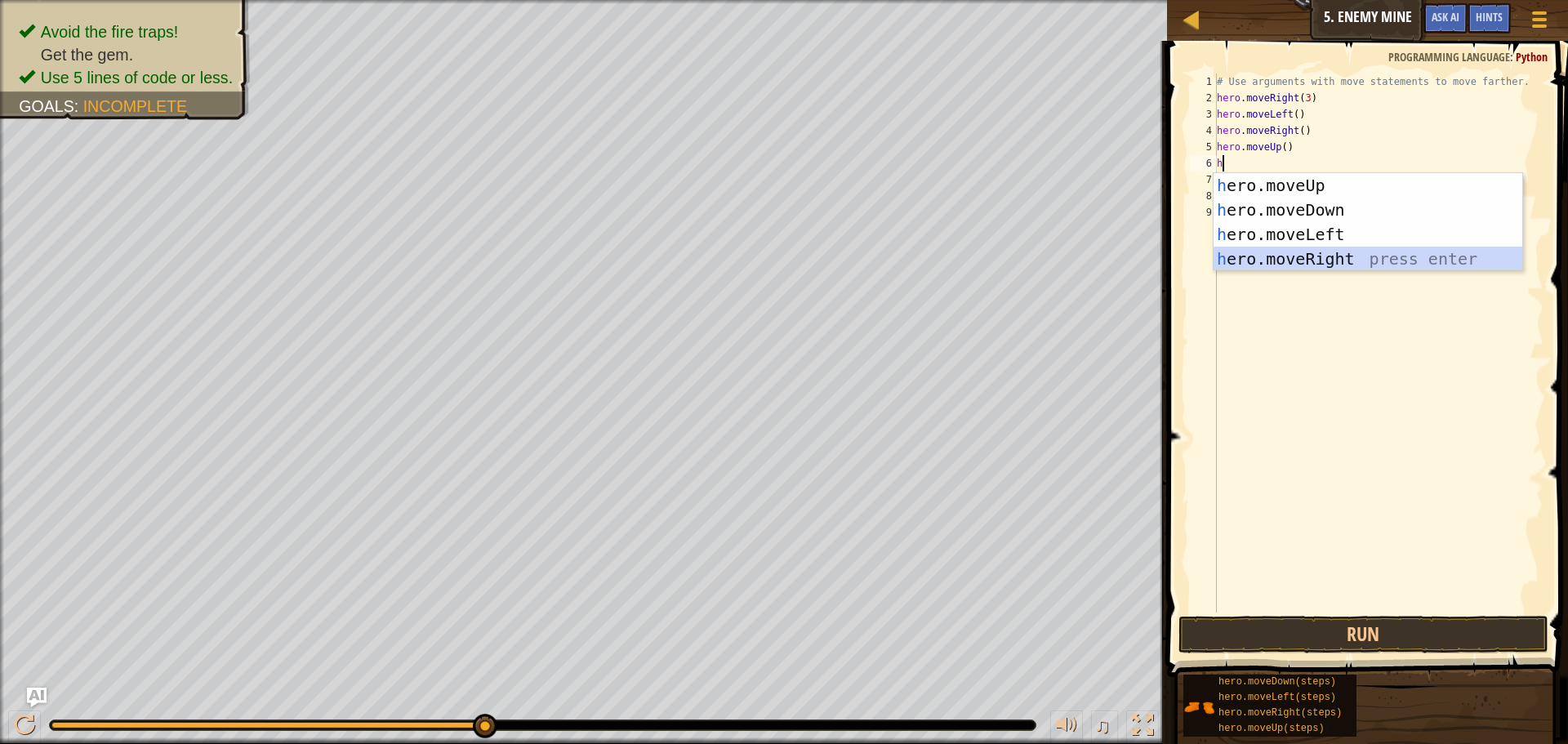
drag, startPoint x: 1319, startPoint y: 261, endPoint x: 1323, endPoint y: 289, distance: 28.3
click at [1317, 262] on div "h ero.moveUp press enter h ero.moveDown press enter h ero.moveLeft press enter …" at bounding box center [1368, 247] width 309 height 147
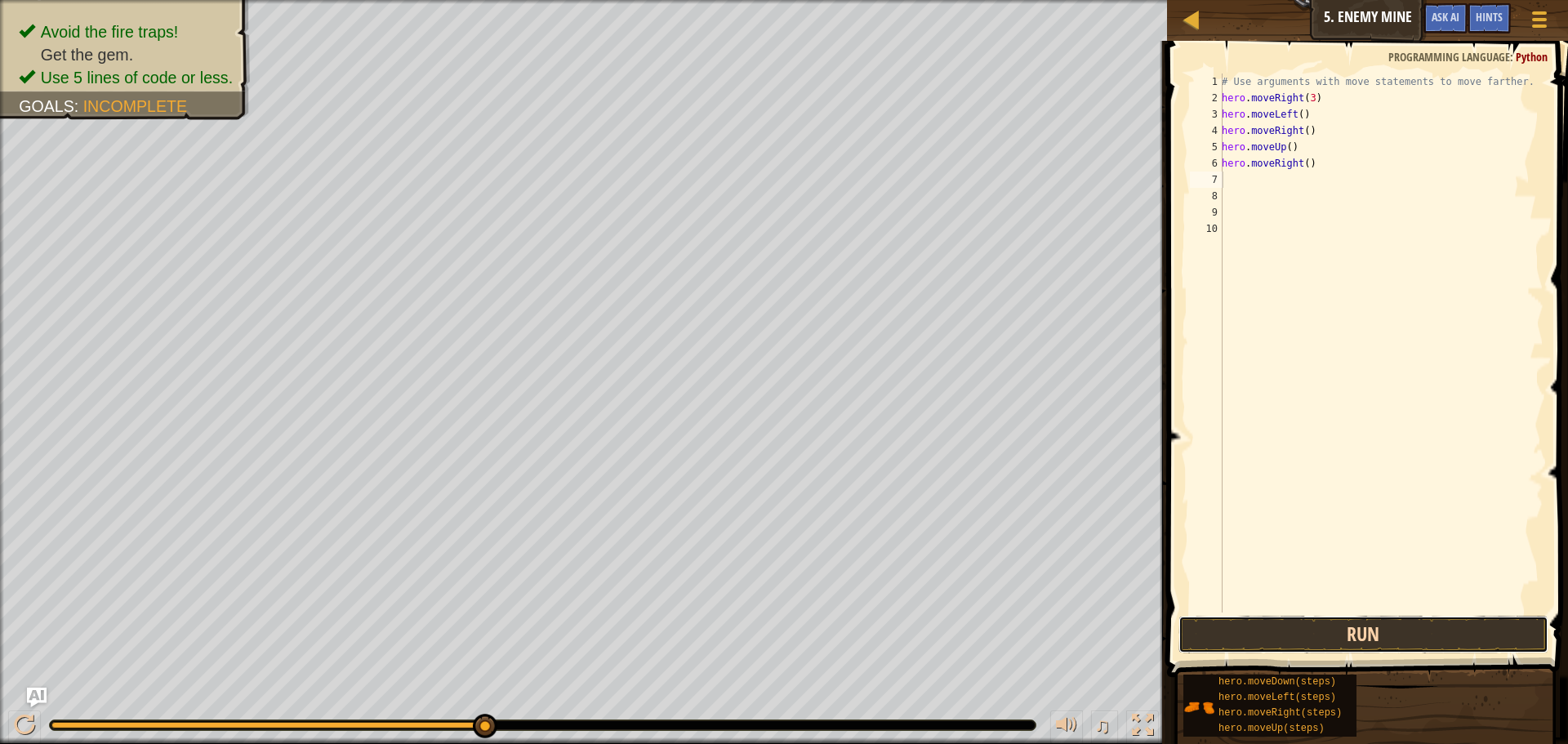
click at [1363, 638] on button "Run" at bounding box center [1363, 635] width 370 height 37
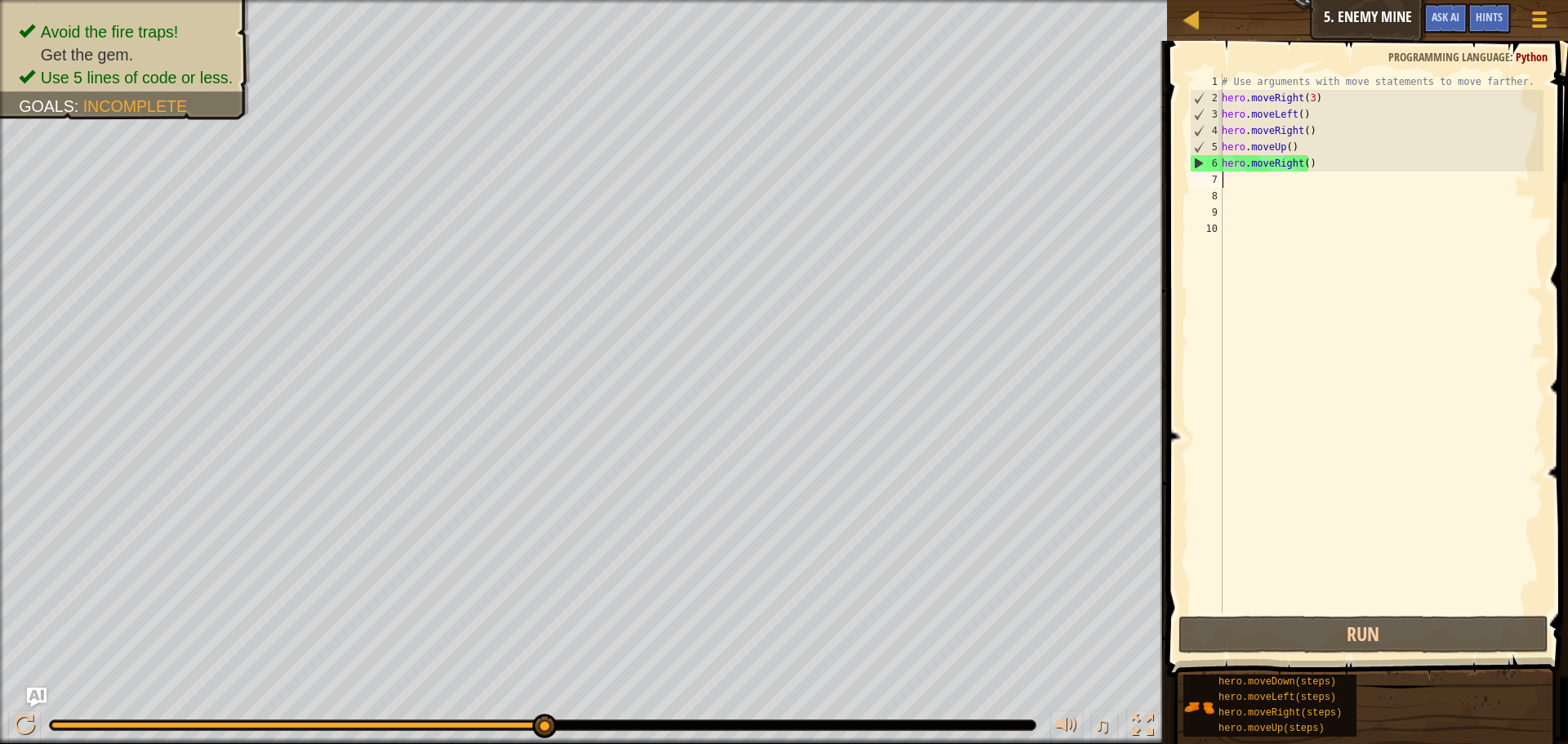
type textarea "j"
type textarea "h"
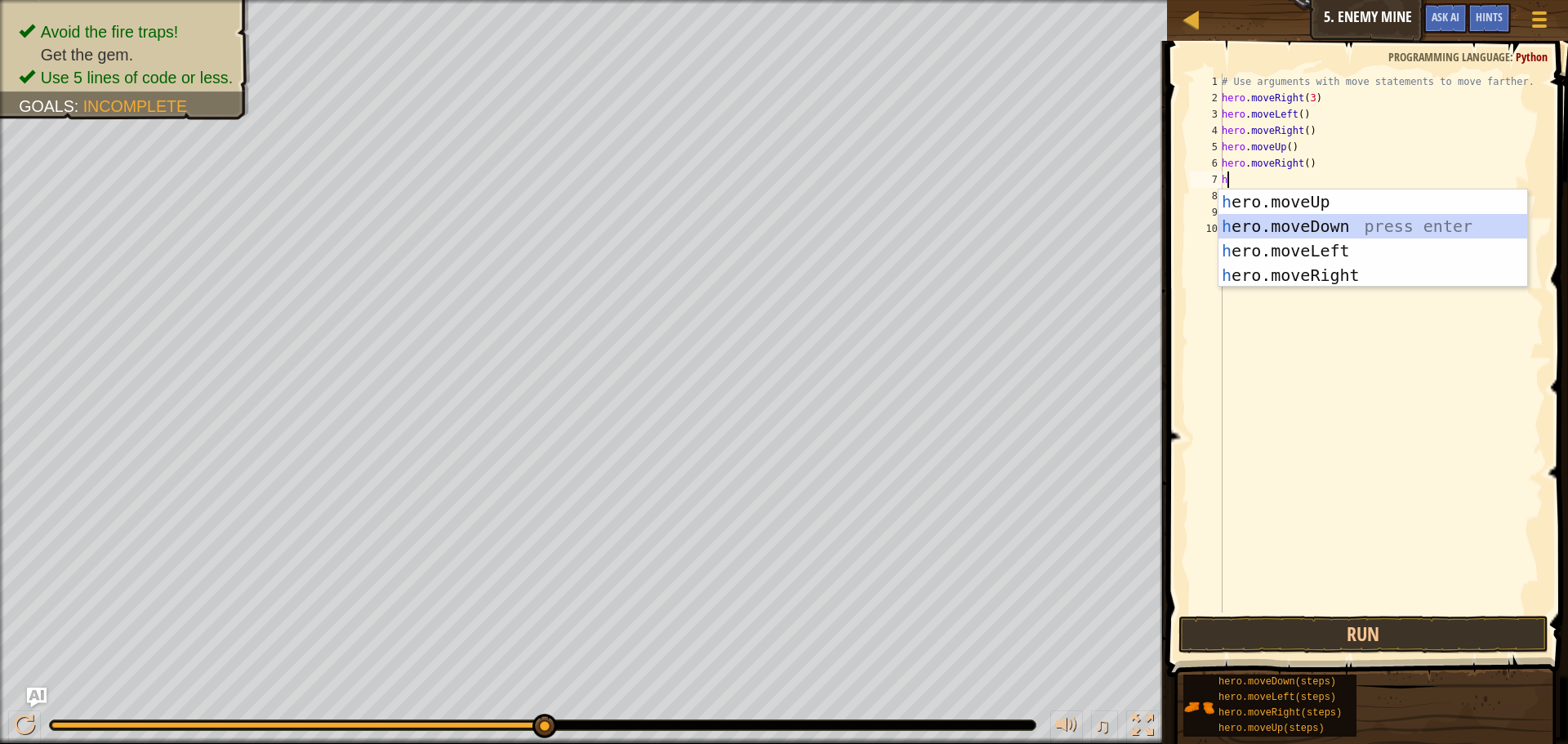
drag, startPoint x: 1324, startPoint y: 220, endPoint x: 1325, endPoint y: 232, distance: 12.0
click at [1324, 223] on div "h ero.moveUp press enter h ero.moveDown press enter h ero.moveLeft press enter …" at bounding box center [1373, 264] width 309 height 147
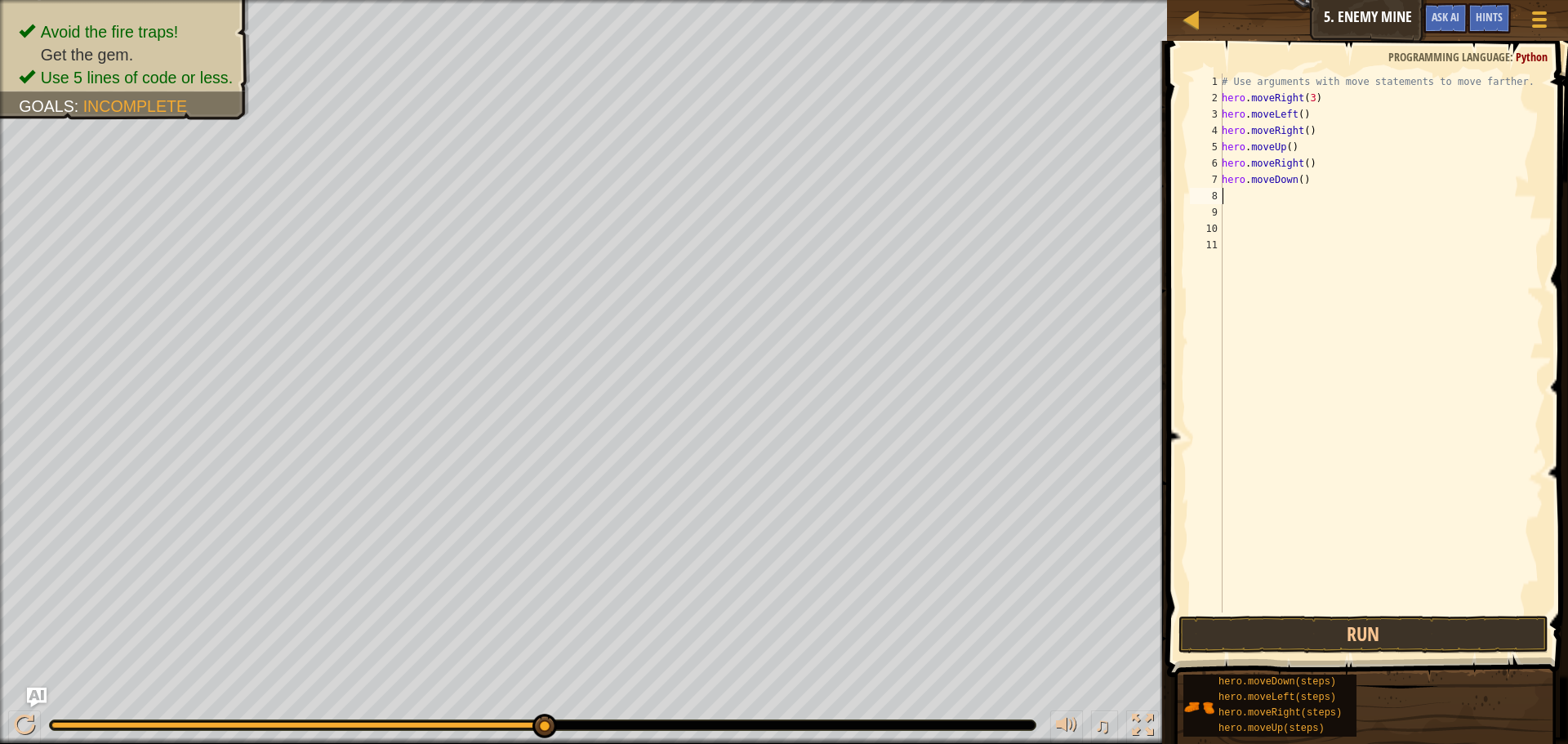
type textarea "h"
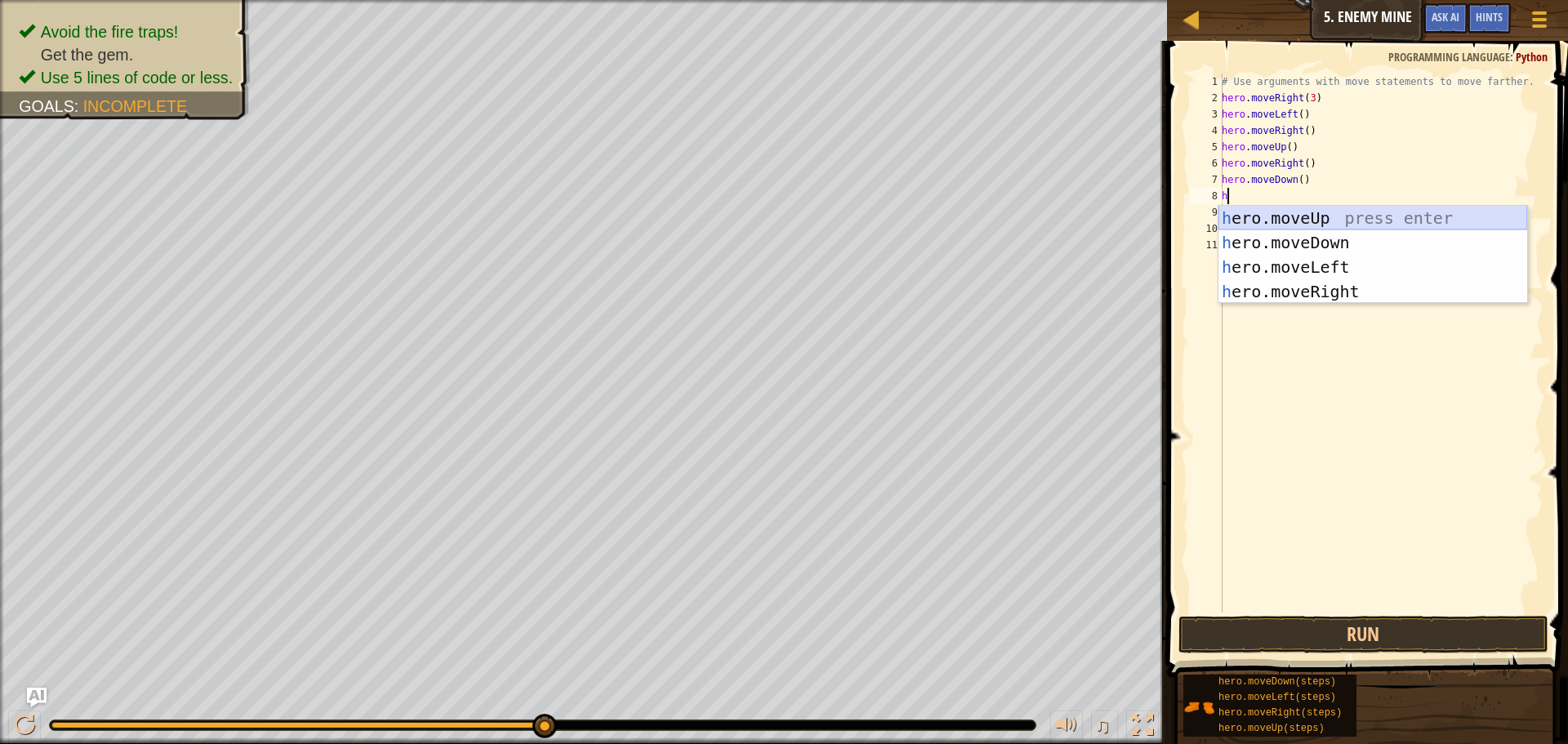
click at [1305, 237] on div "h ero.moveUp press enter h ero.moveDown press enter h ero.moveLeft press enter …" at bounding box center [1373, 279] width 309 height 147
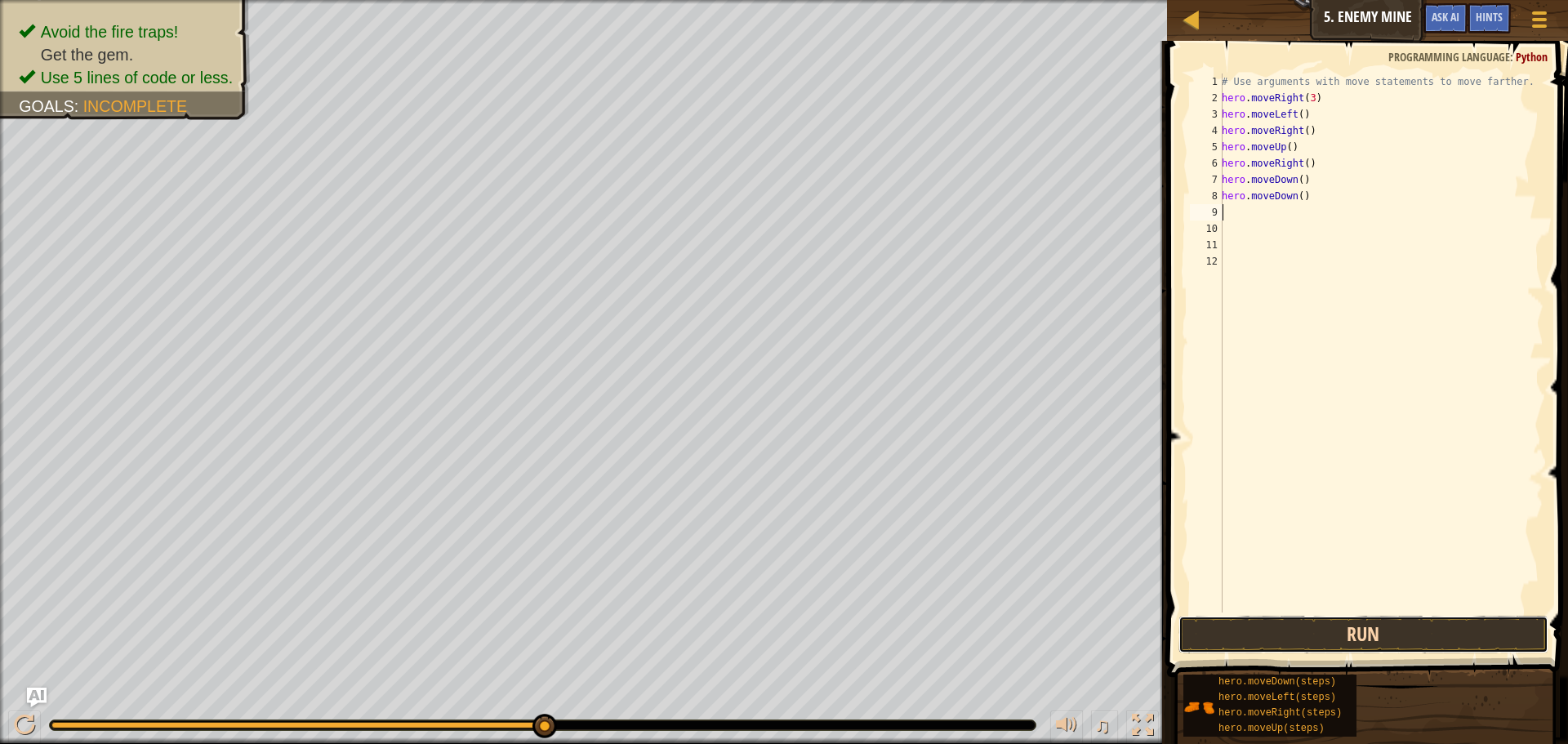
click at [1358, 639] on button "Run" at bounding box center [1363, 635] width 370 height 37
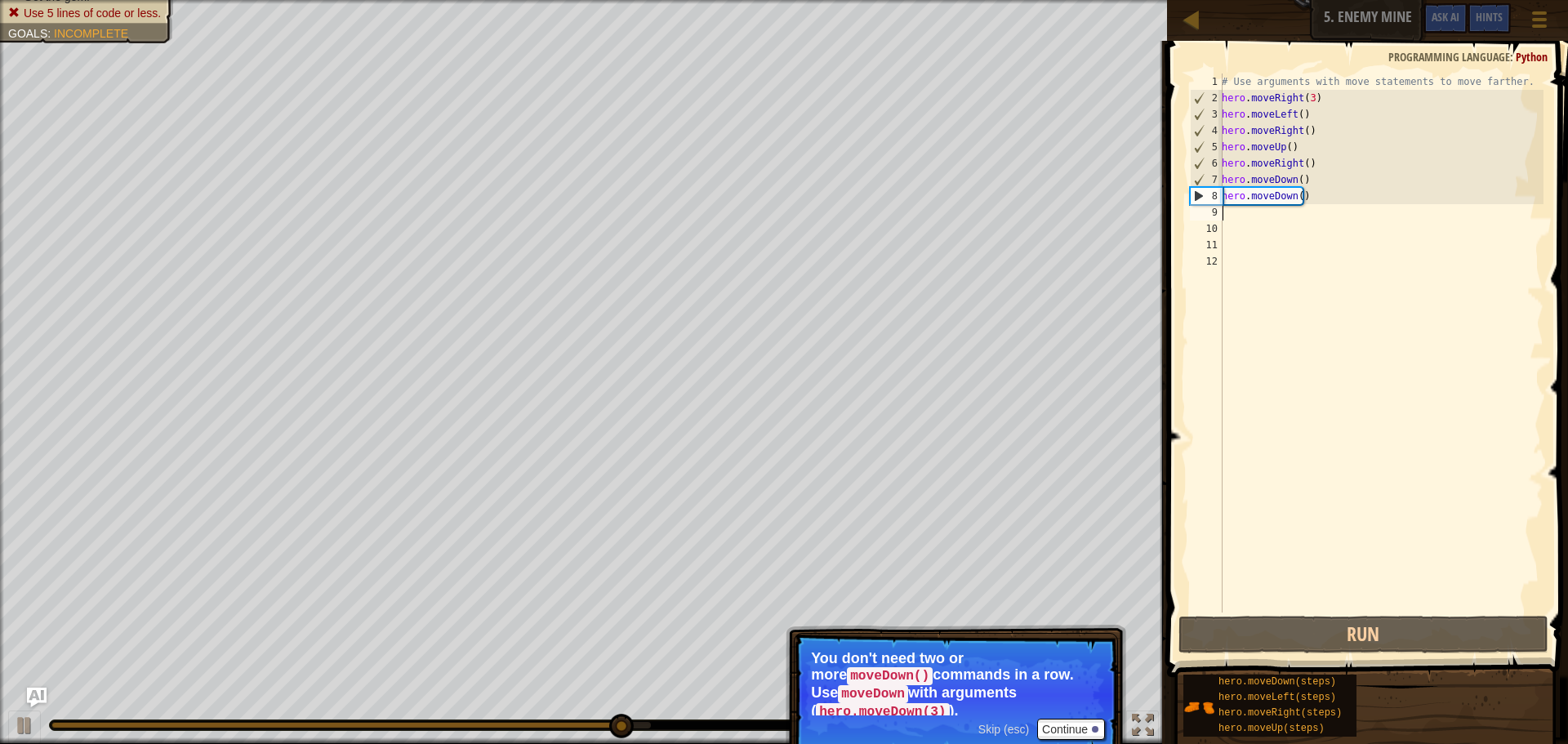
type textarea "h"
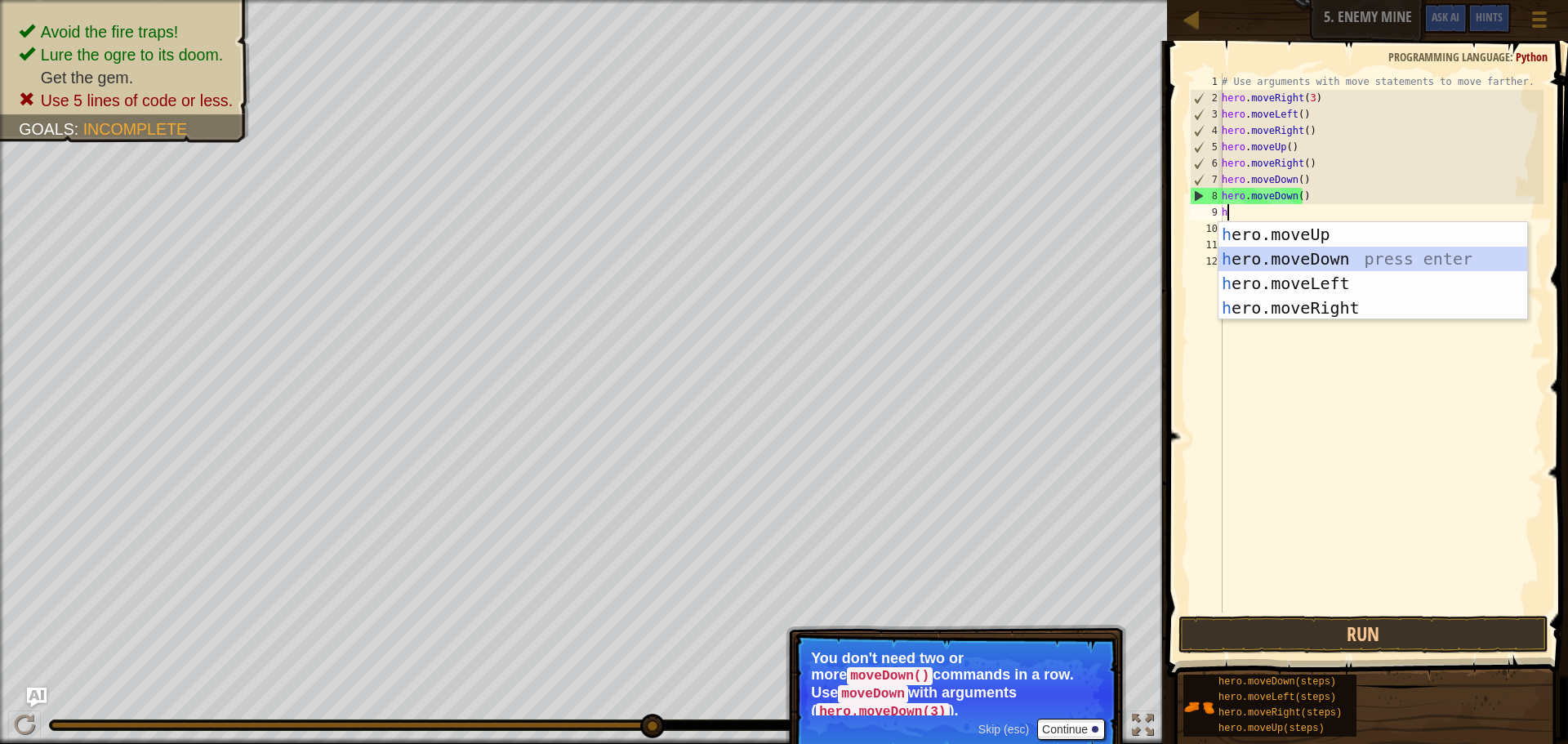
click at [1278, 257] on div "h ero.moveUp press enter h ero.moveDown press enter h ero.moveLeft press enter …" at bounding box center [1373, 296] width 309 height 147
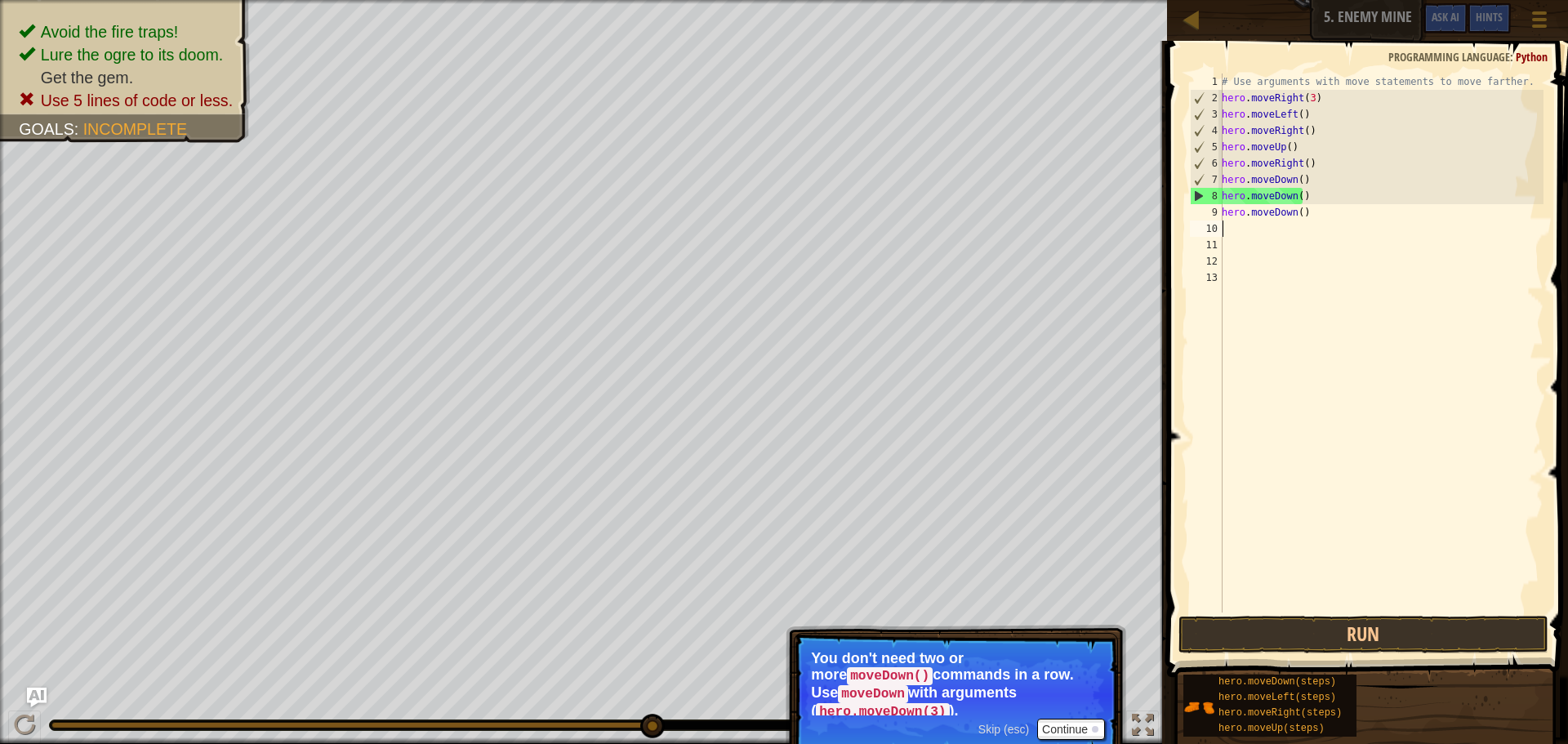
type textarea "h"
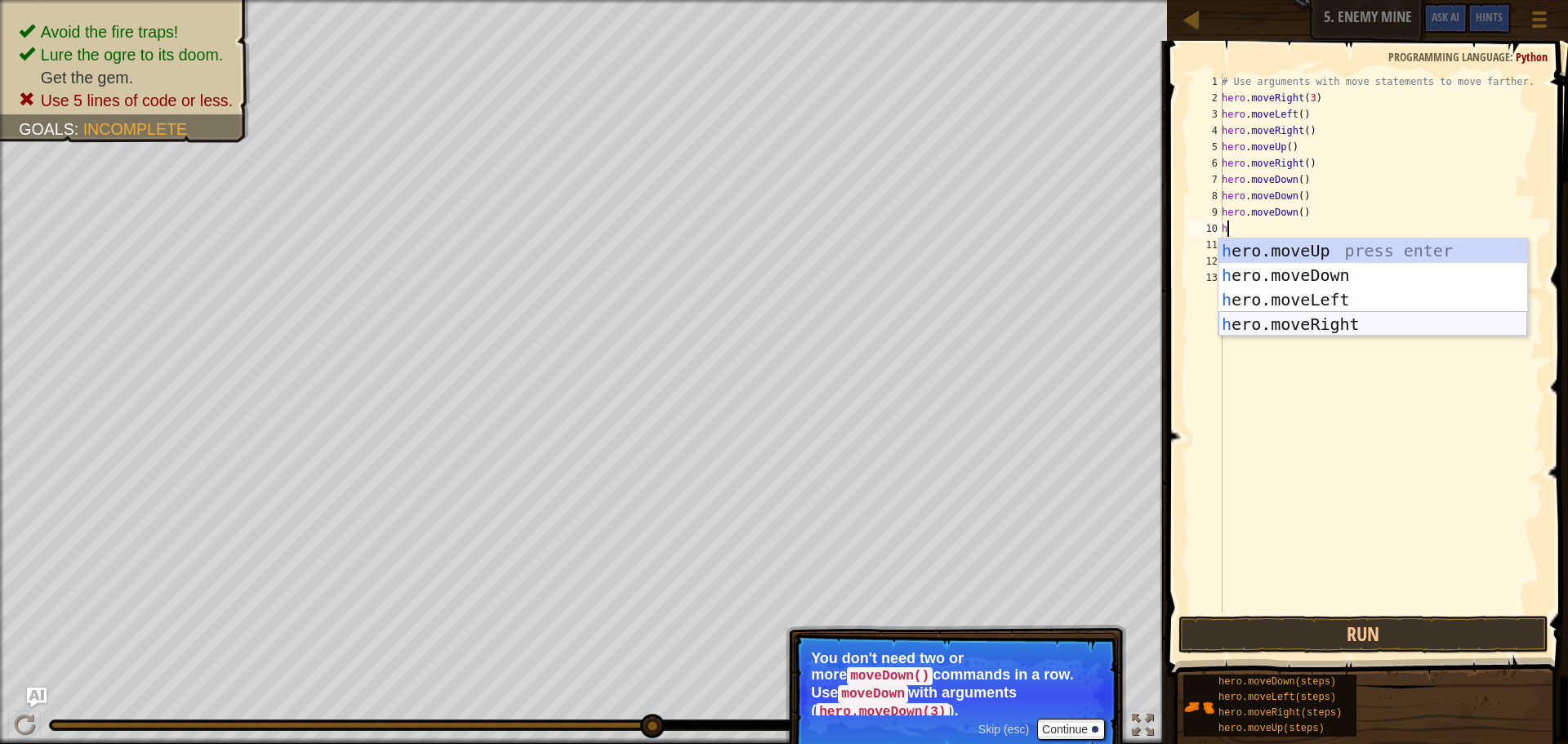
click at [1316, 324] on div "h ero.moveUp press enter h ero.moveDown press enter h ero.moveLeft press enter …" at bounding box center [1373, 312] width 309 height 147
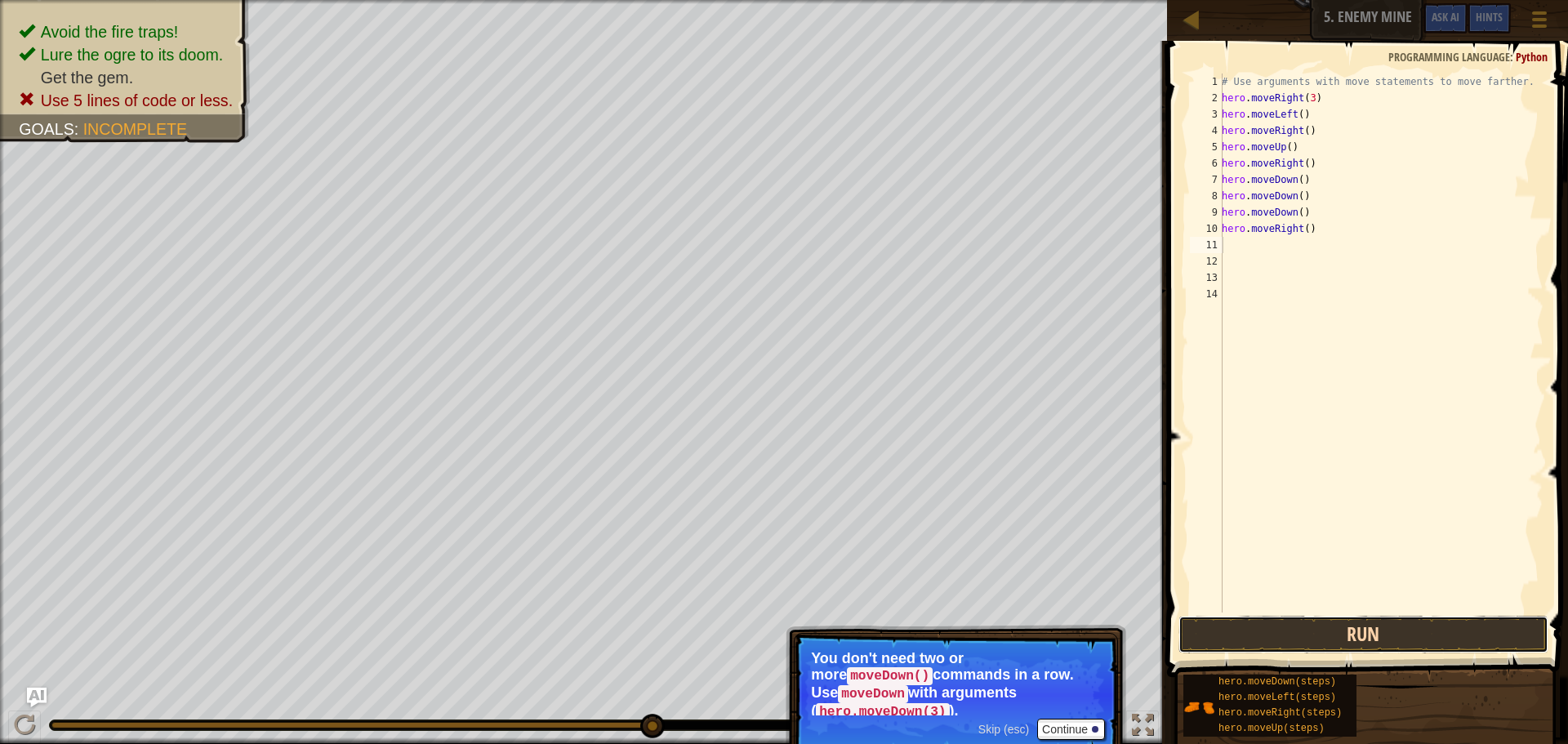
click at [1273, 642] on button "Run" at bounding box center [1363, 635] width 370 height 37
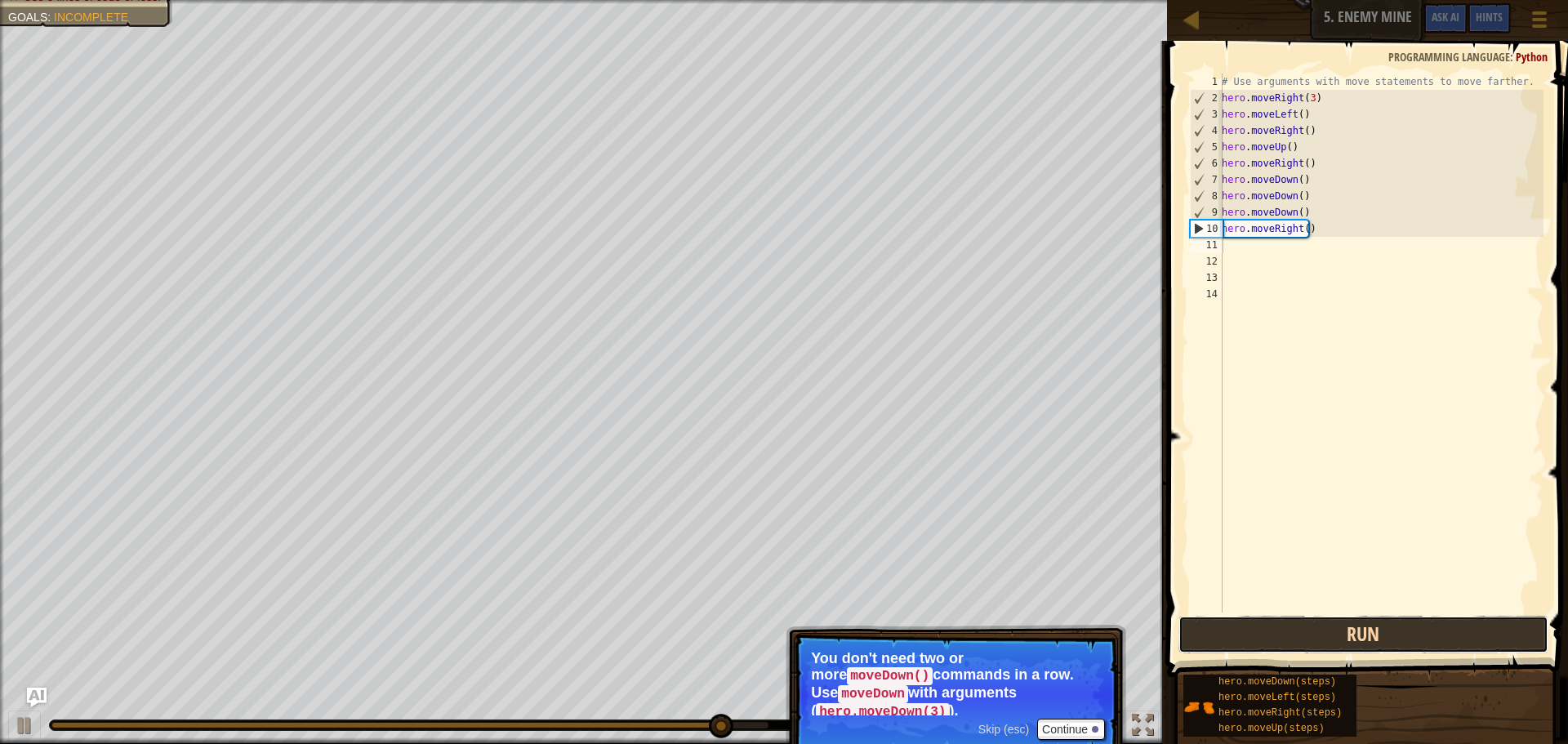
click at [1254, 628] on button "Run" at bounding box center [1363, 635] width 370 height 37
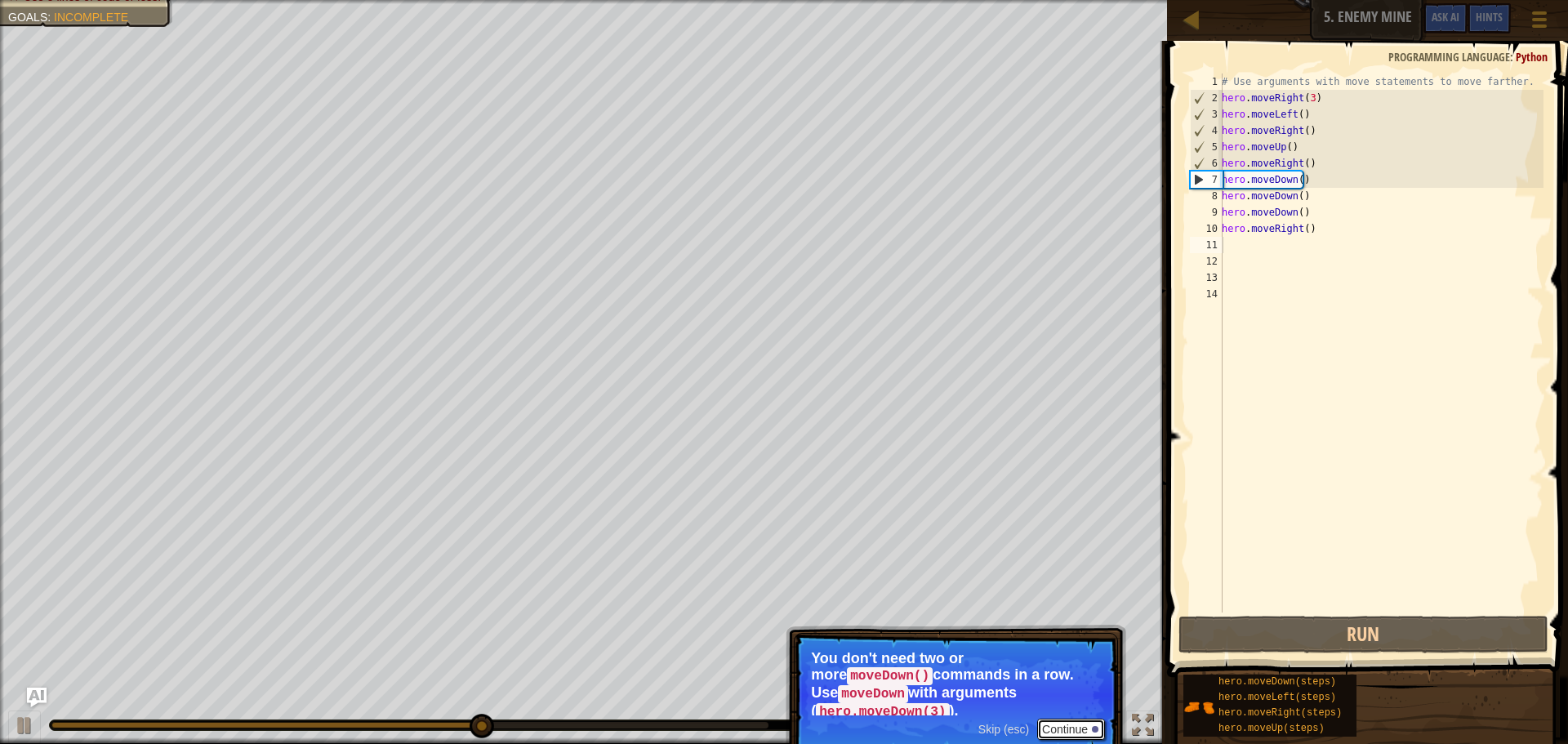
click at [1093, 719] on button "Continue" at bounding box center [1071, 729] width 68 height 21
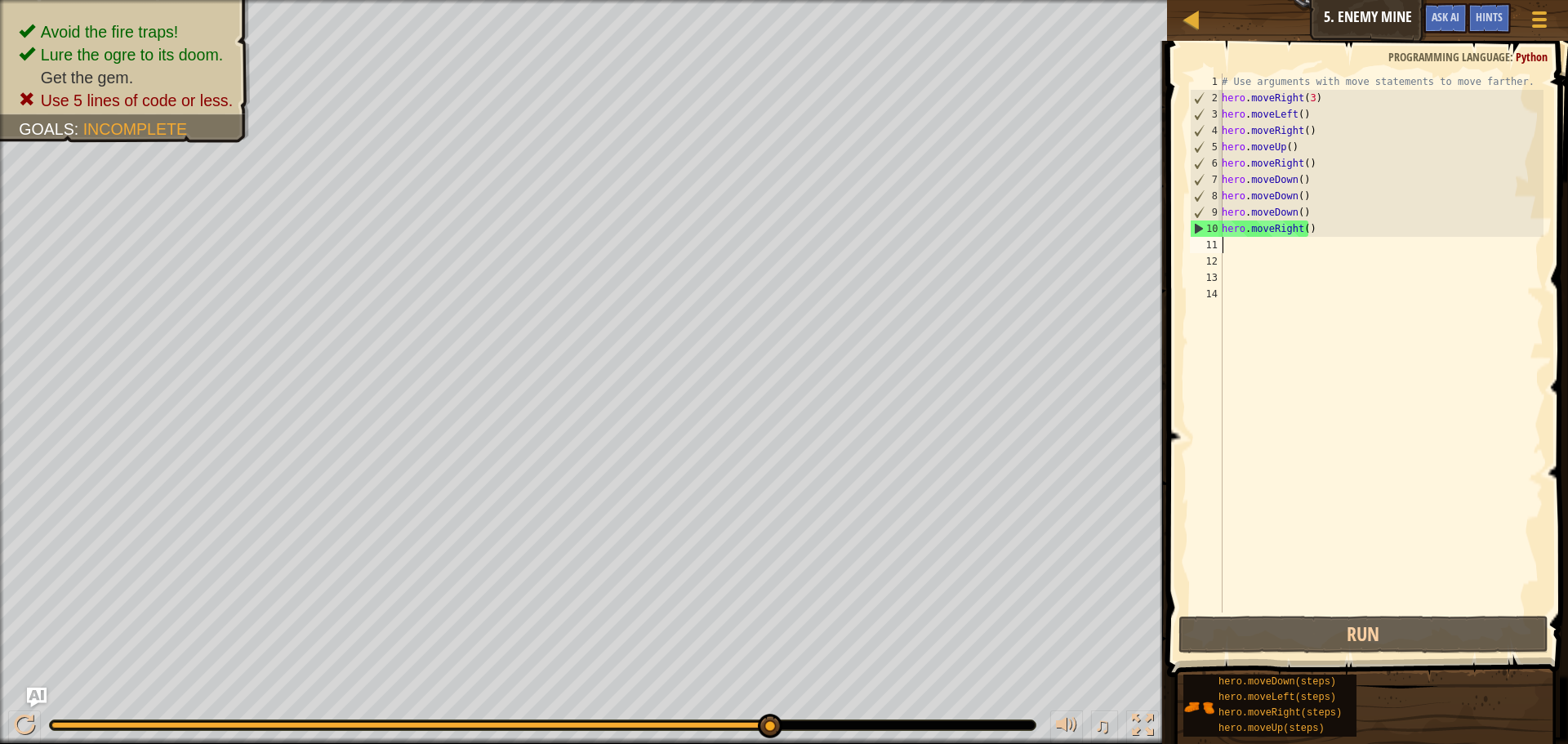
type textarea "h"
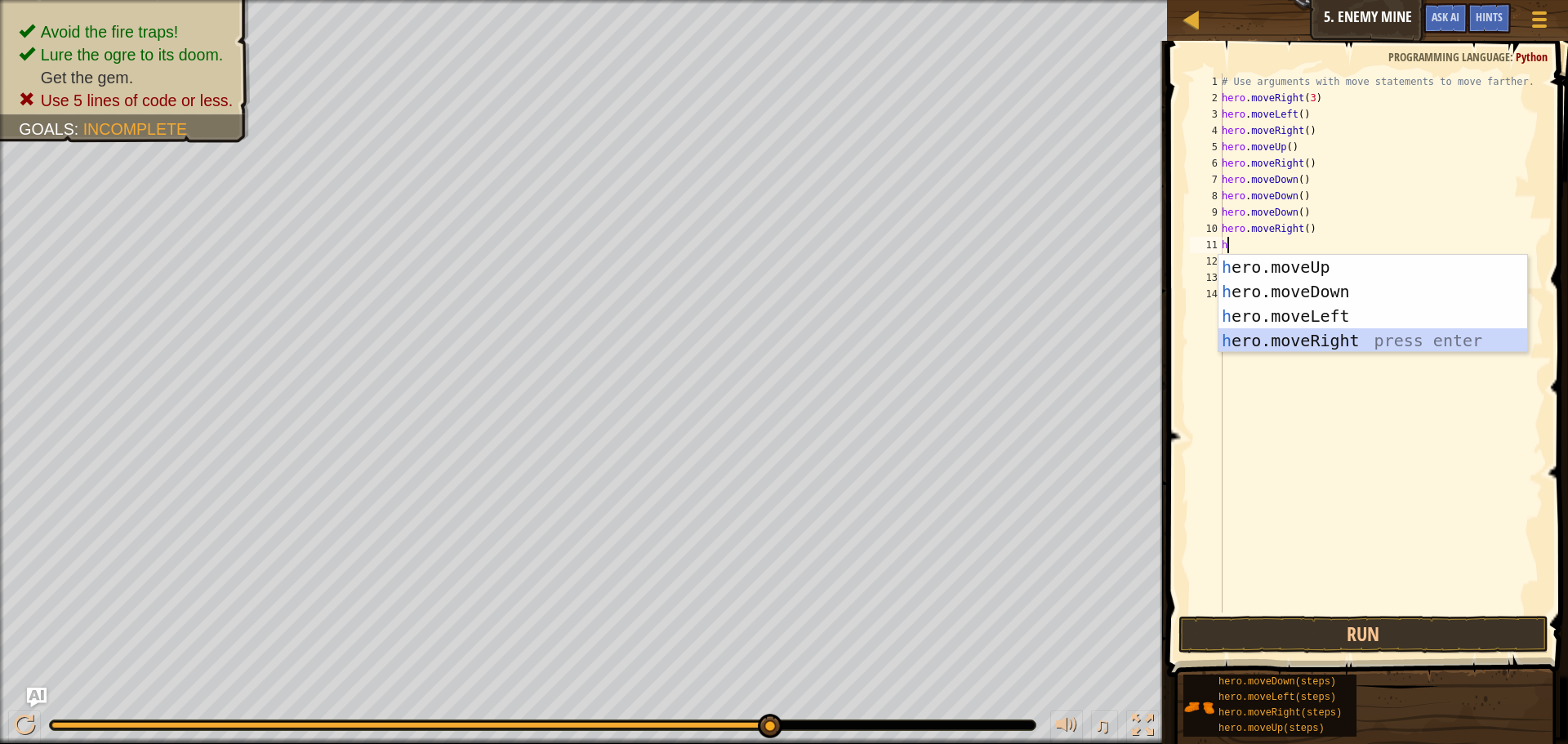
click at [1265, 348] on div "h ero.moveUp press enter h ero.moveDown press enter h ero.moveLeft press enter …" at bounding box center [1373, 329] width 309 height 147
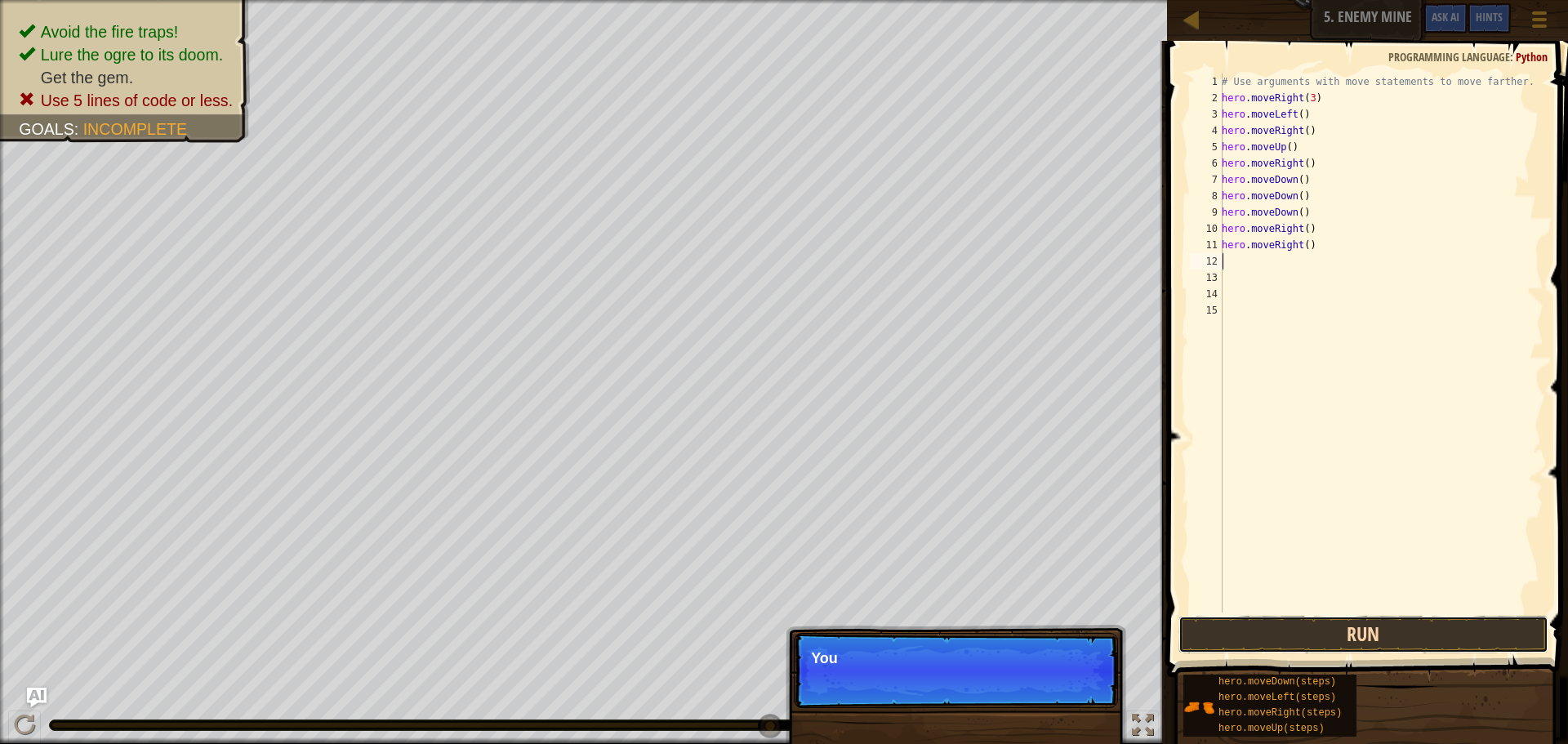
click at [1386, 624] on button "Run" at bounding box center [1363, 635] width 370 height 37
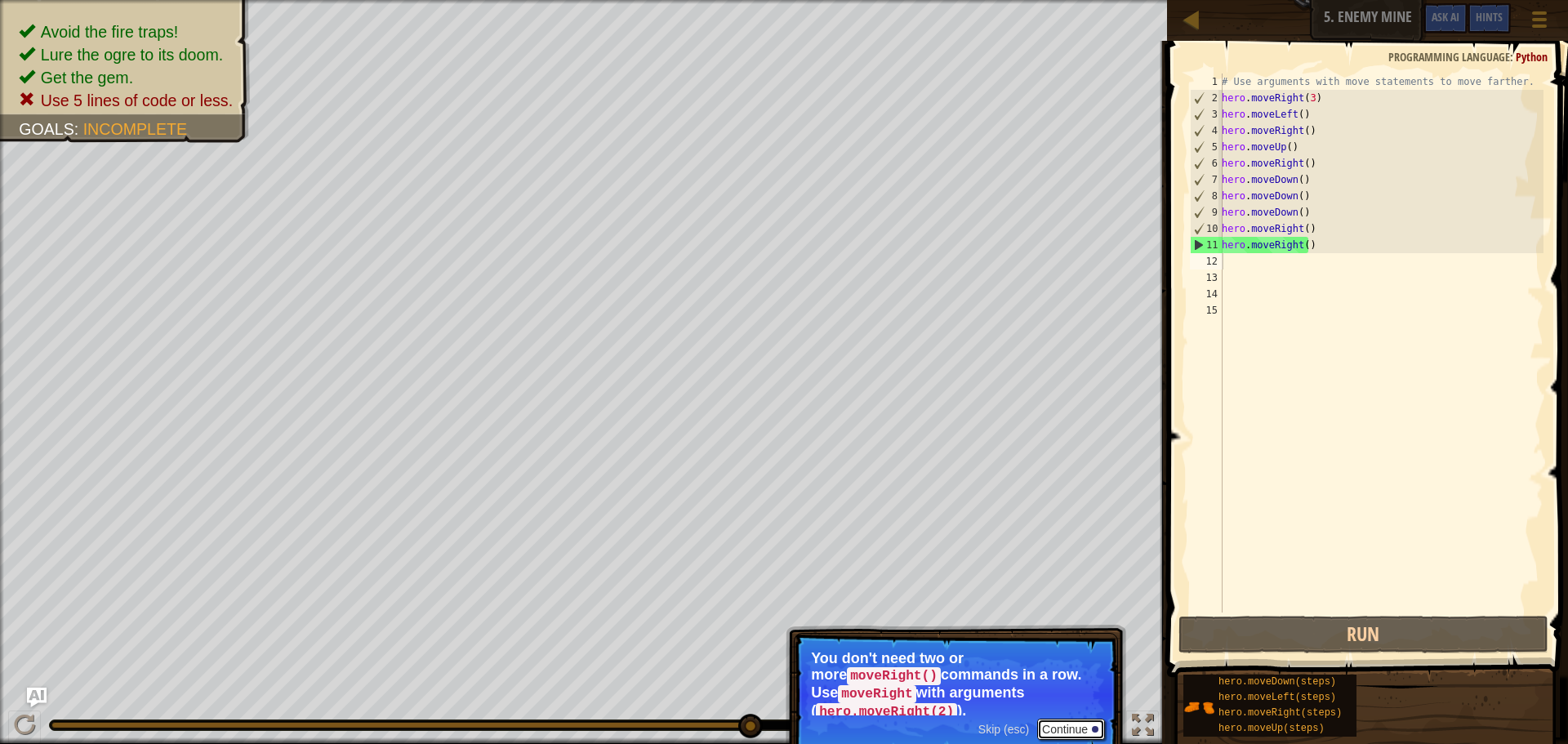
click at [1068, 719] on button "Continue" at bounding box center [1071, 729] width 68 height 21
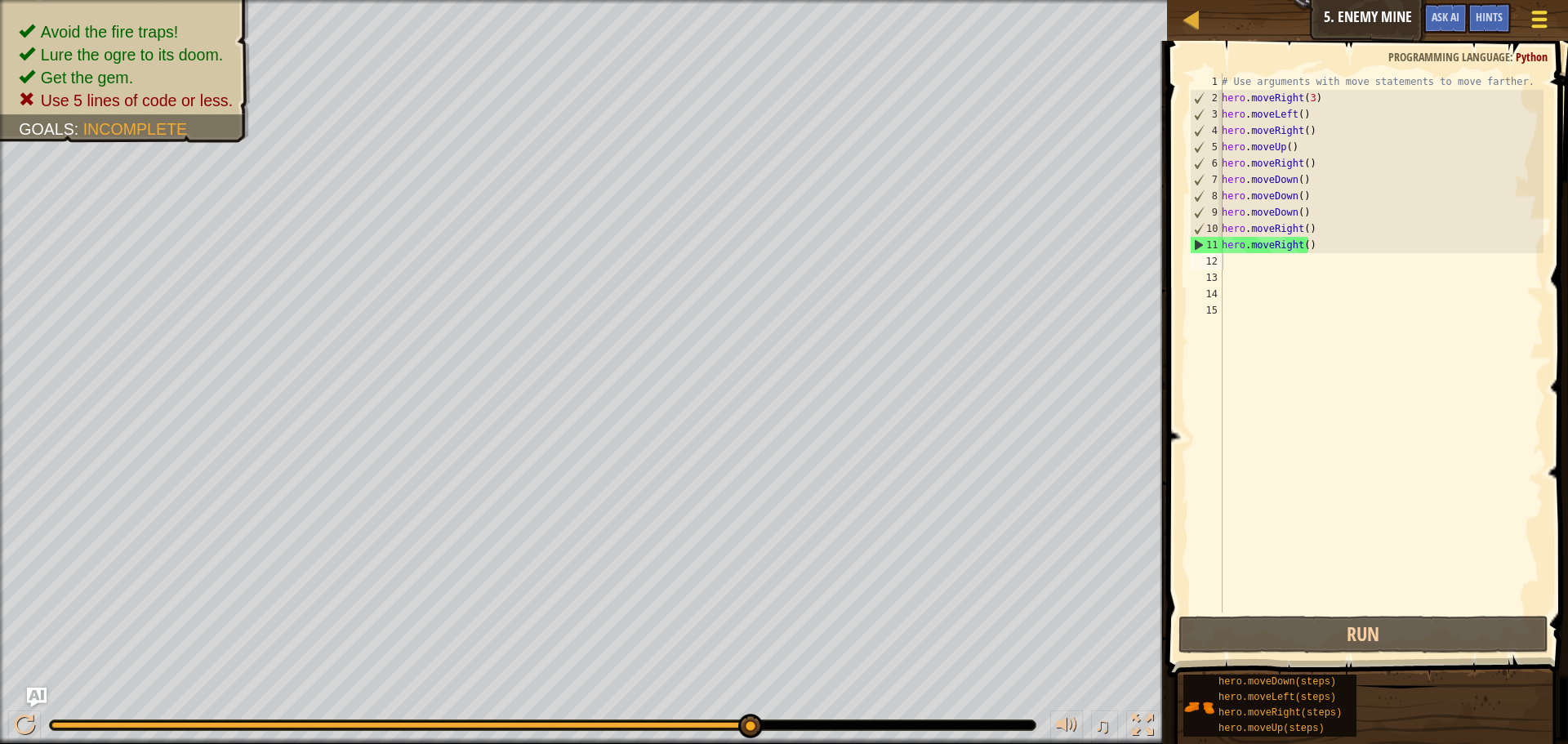
click at [1526, 9] on button "Game Menu" at bounding box center [1539, 22] width 44 height 40
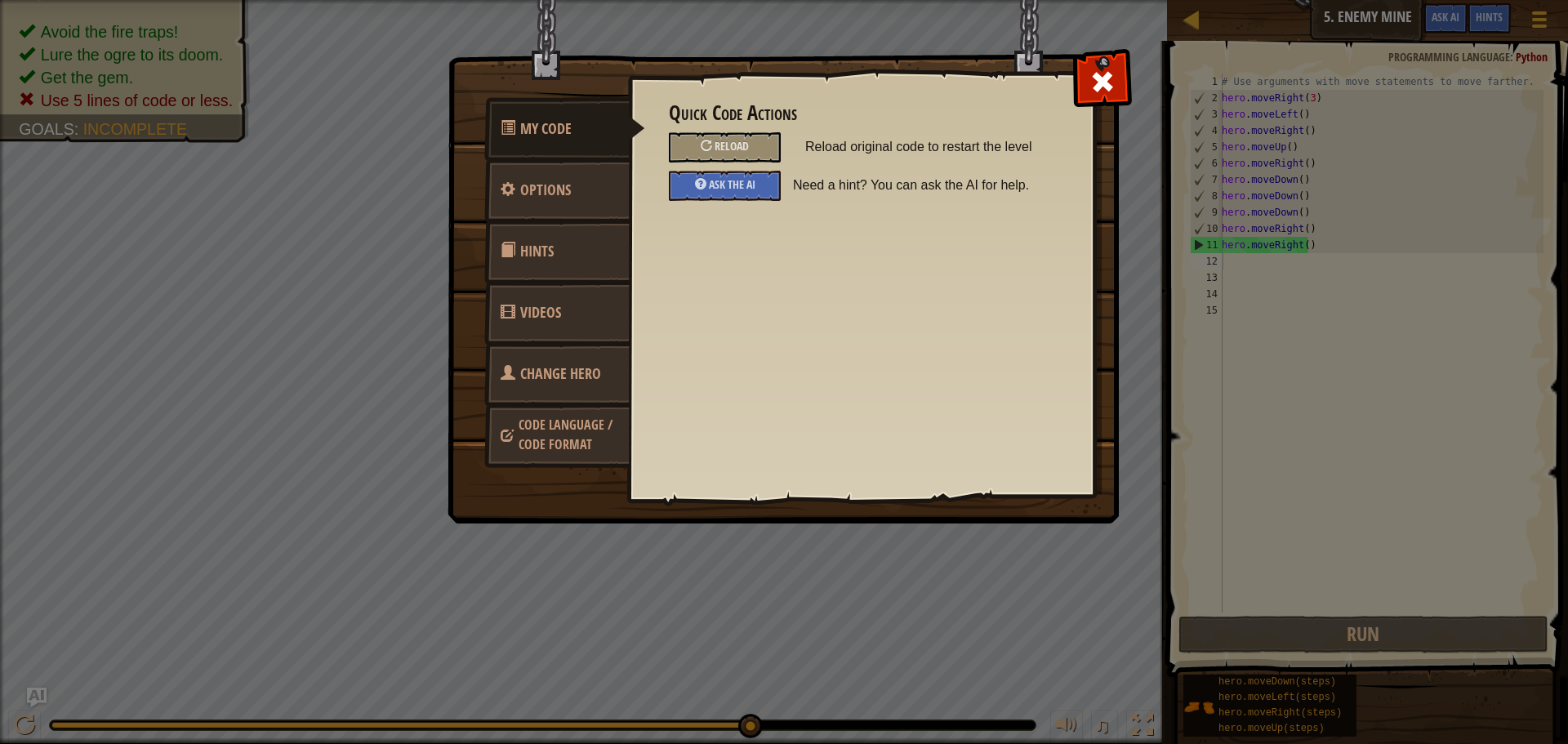
click at [1505, 39] on div "My Code Options Hints Videos Change Hero Code Language / Code Format Quick Code…" at bounding box center [784, 372] width 1568 height 744
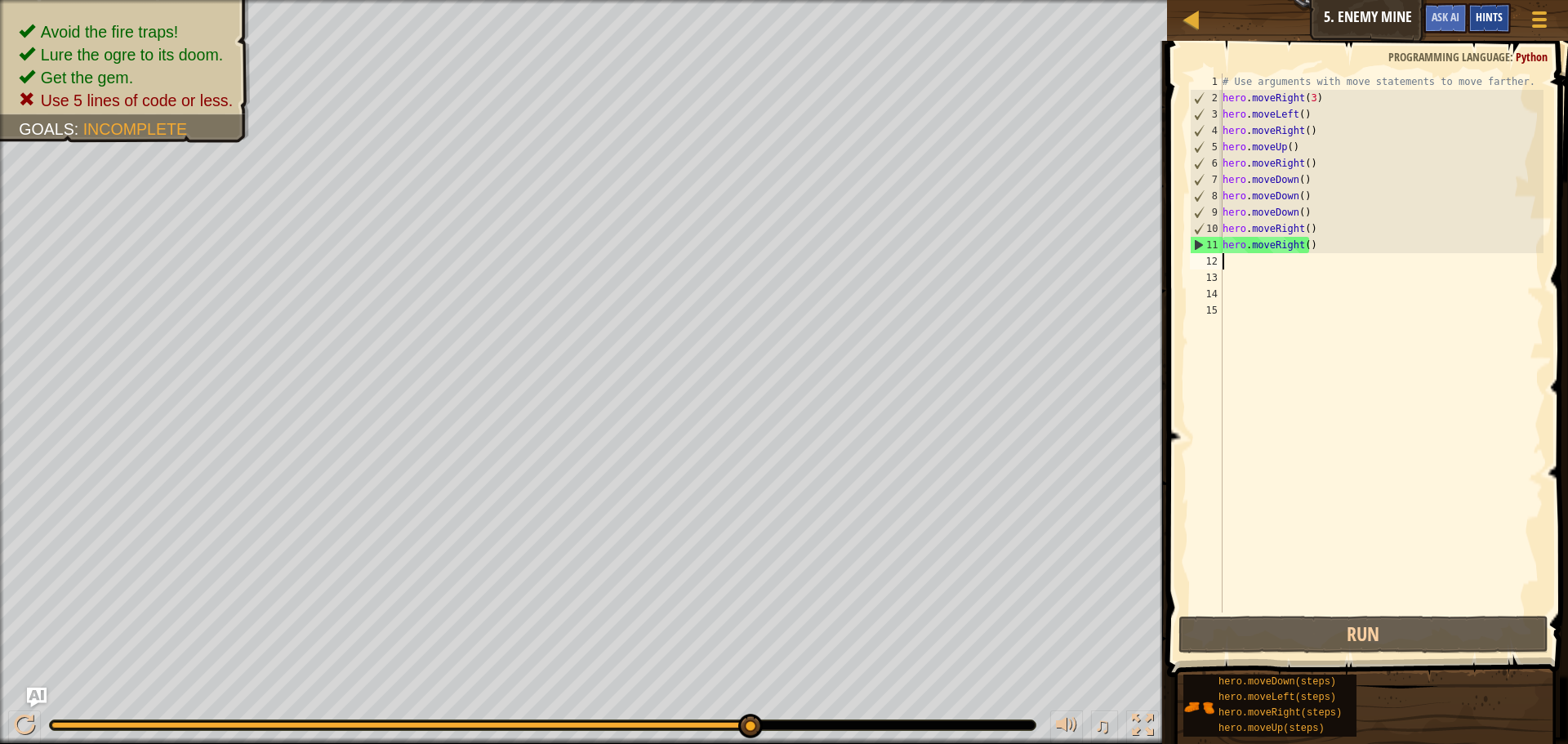
click at [1492, 19] on span "Hints" at bounding box center [1489, 17] width 27 height 16
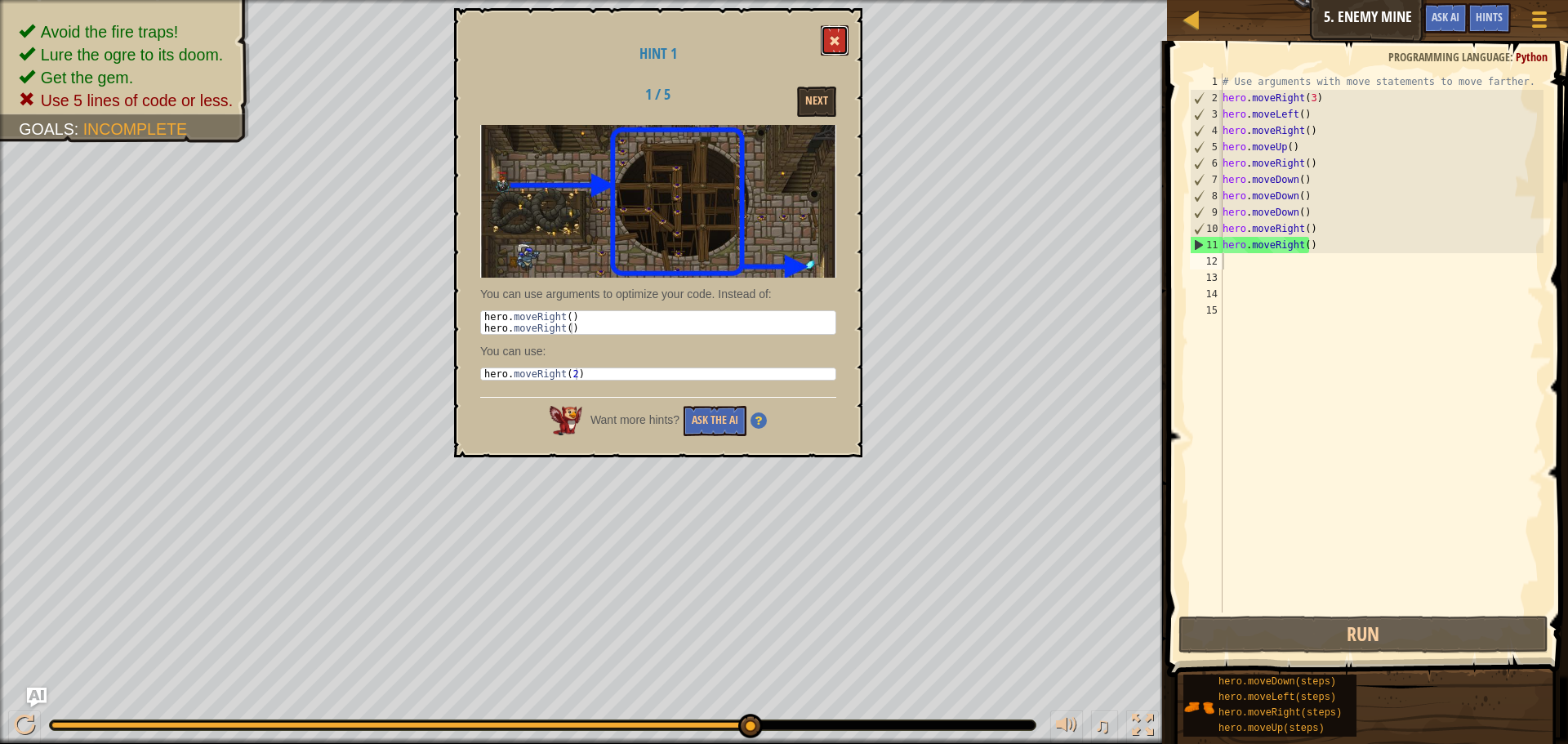
click at [835, 38] on span at bounding box center [835, 41] width 11 height 11
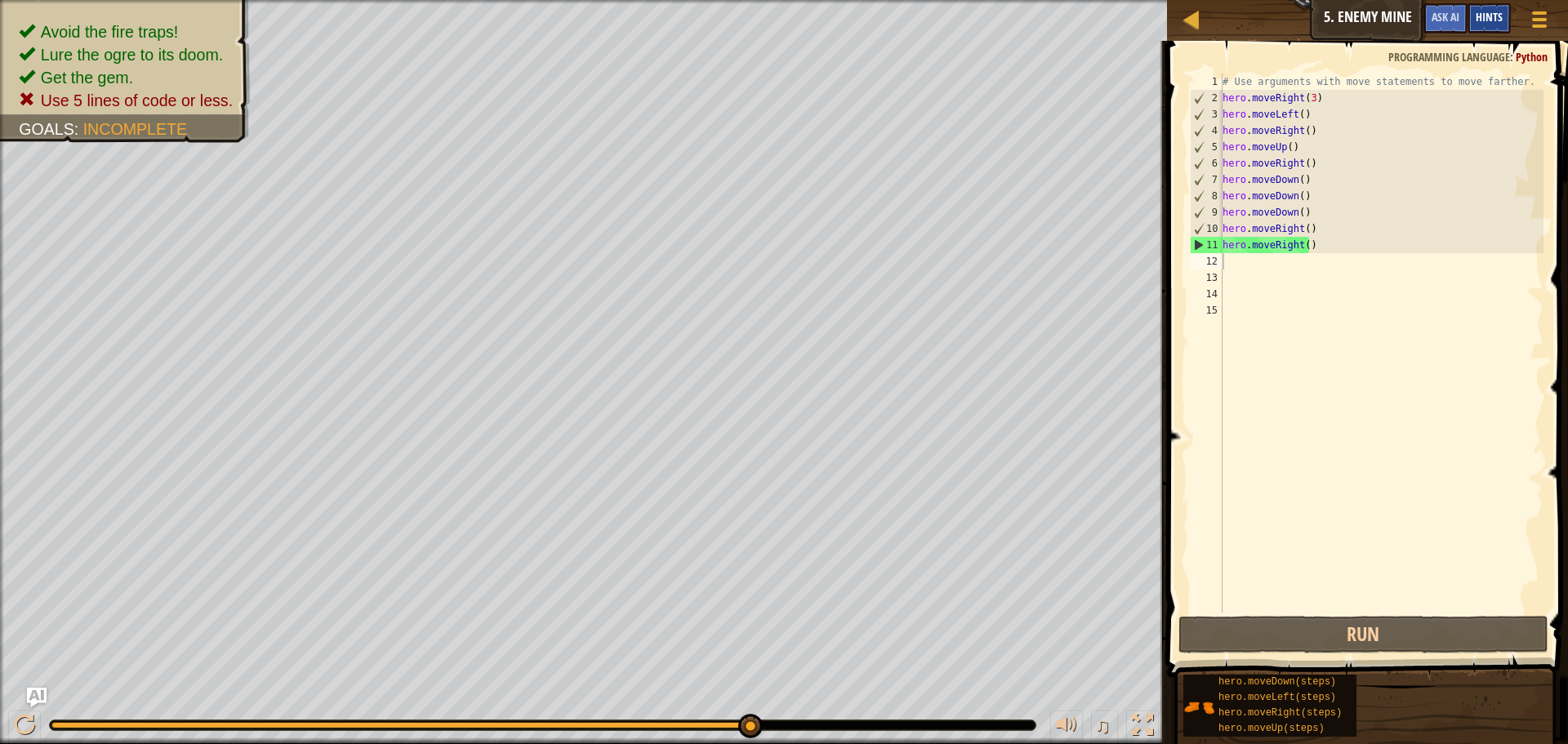
click at [1474, 7] on div "Hints" at bounding box center [1489, 19] width 44 height 30
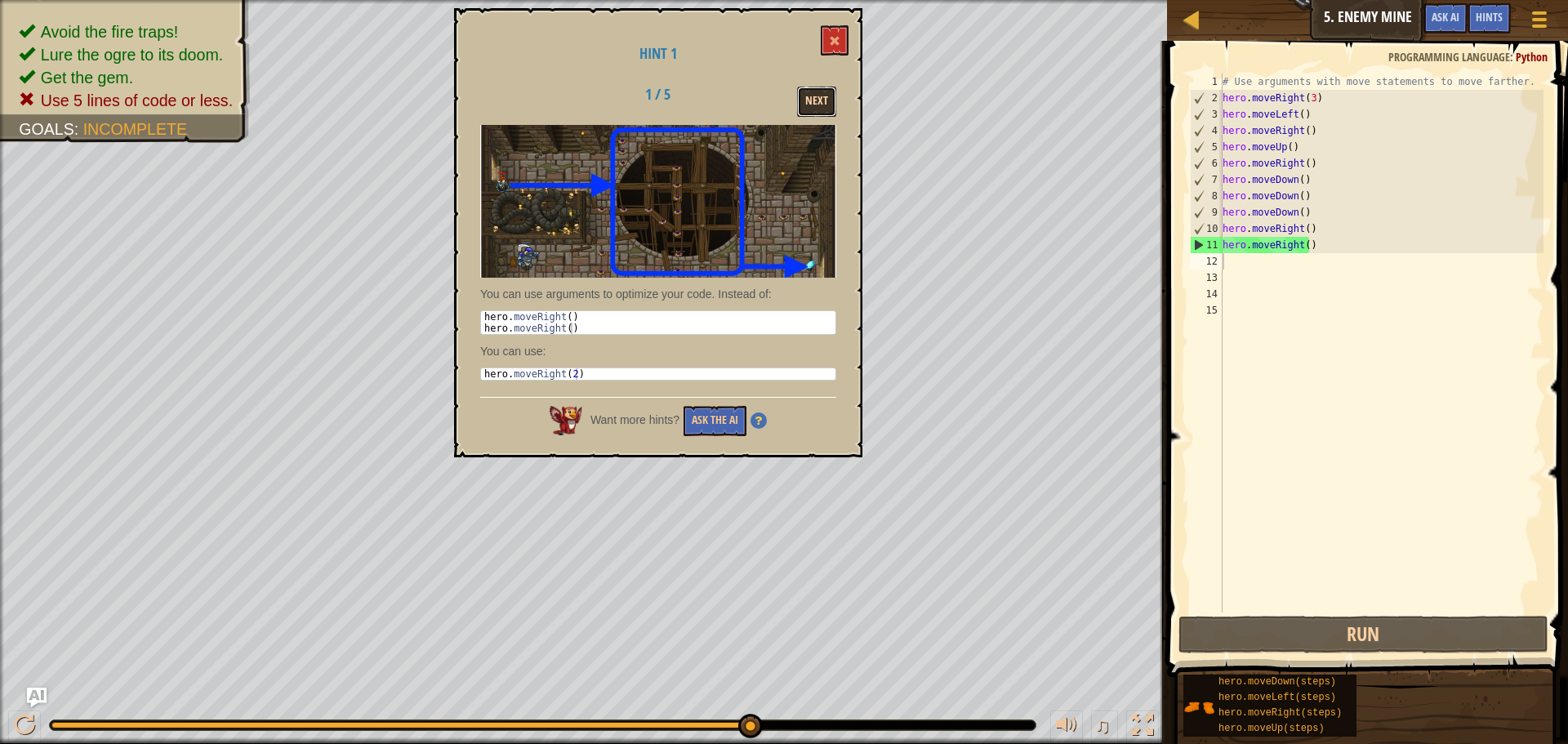
click at [822, 103] on button "Next" at bounding box center [817, 101] width 39 height 30
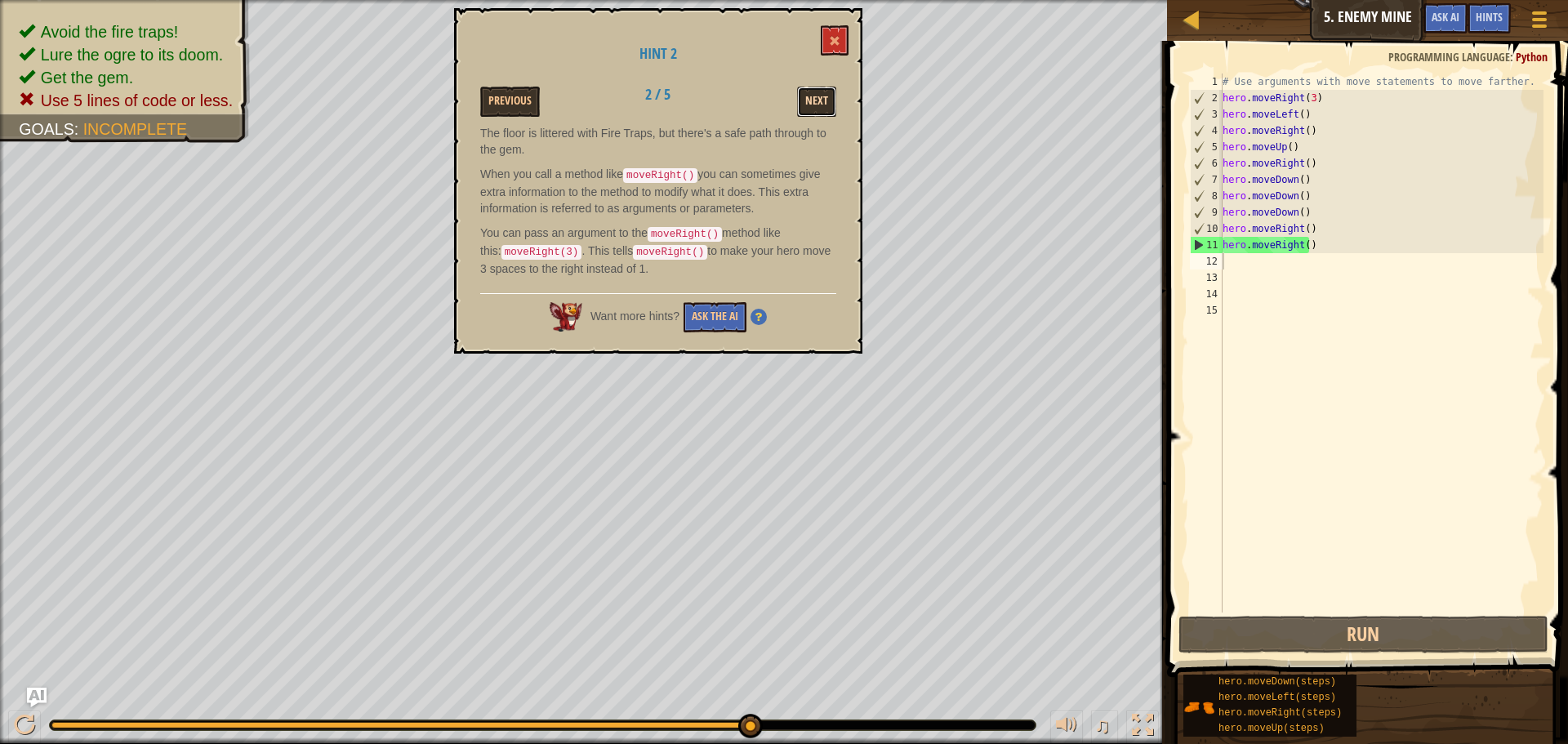
click at [819, 102] on button "Next" at bounding box center [817, 101] width 39 height 30
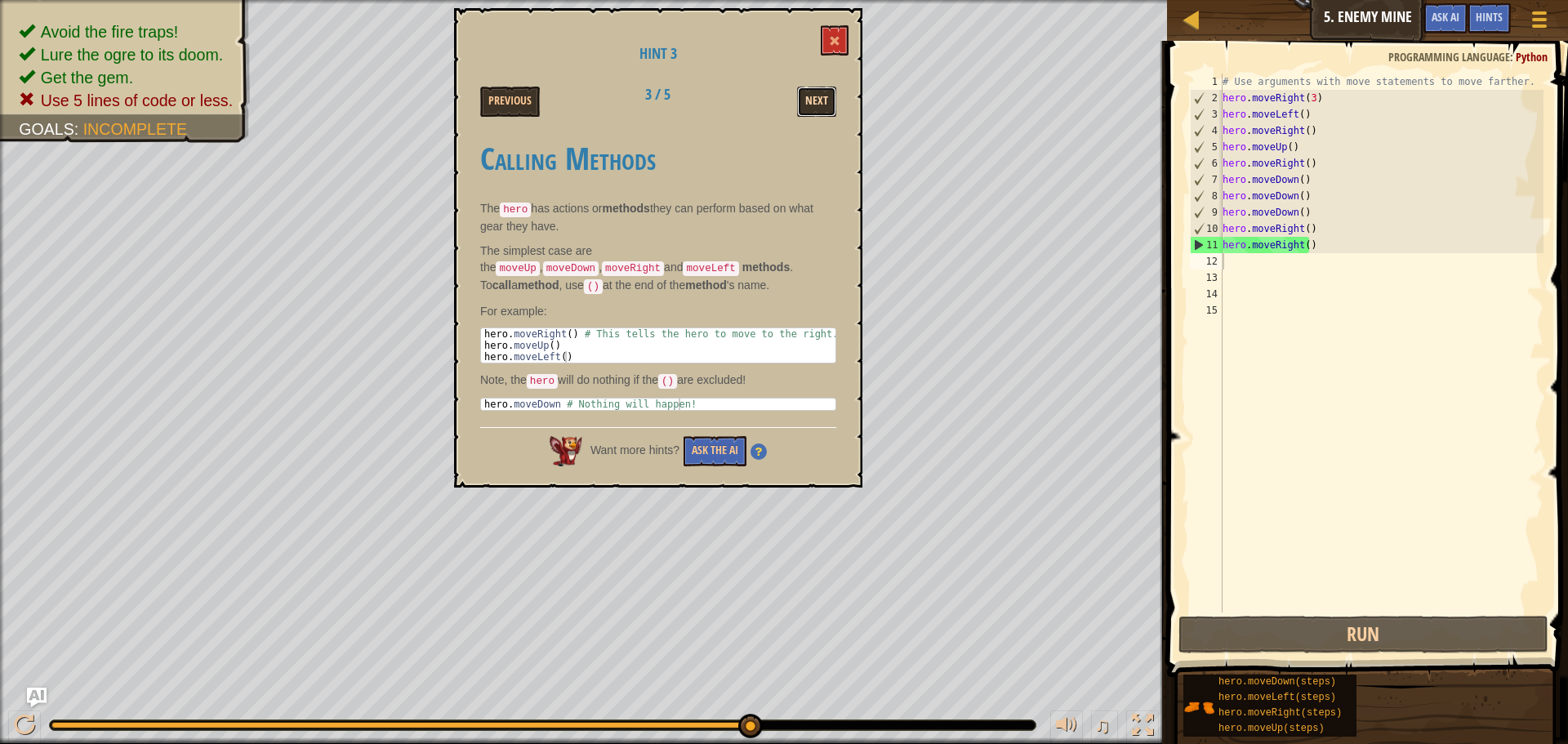
click at [817, 103] on button "Next" at bounding box center [817, 101] width 39 height 30
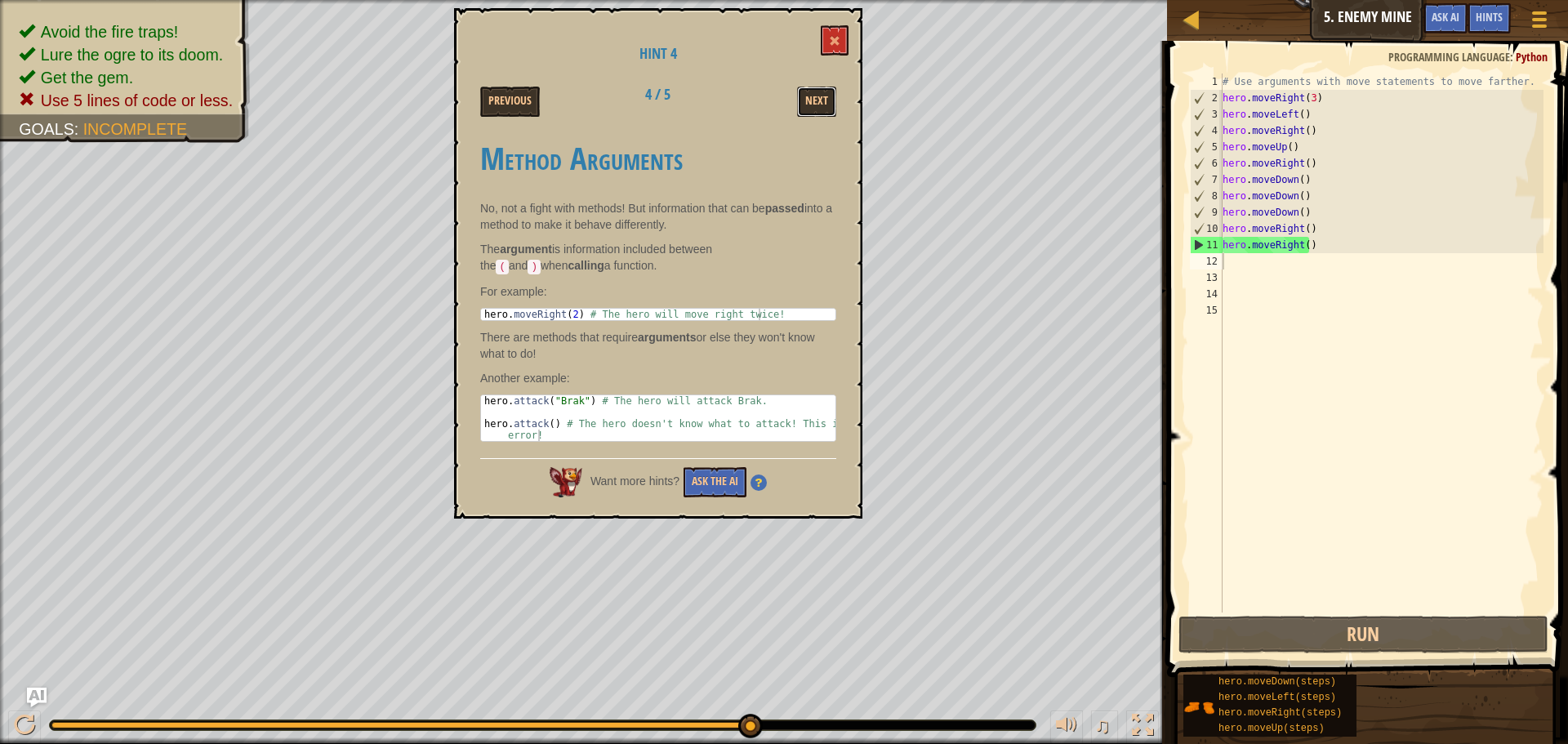
click at [817, 103] on button "Next" at bounding box center [817, 101] width 39 height 30
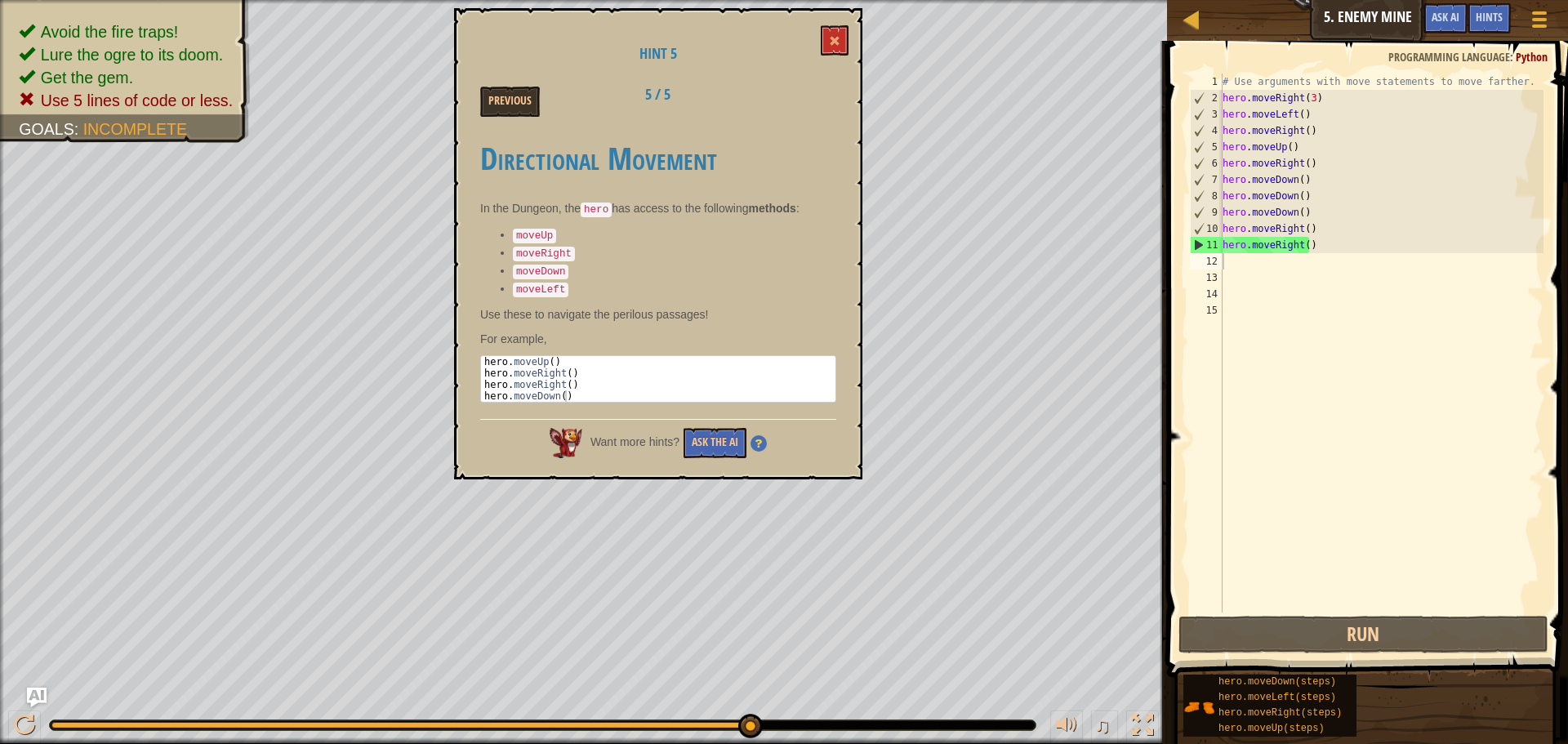
click at [817, 103] on div "Previous 5 / 5" at bounding box center [658, 101] width 381 height 30
click at [1326, 242] on div "# Use arguments with move statements to move farther. hero . moveRight ( 3 ) he…" at bounding box center [1381, 359] width 324 height 572
click at [1324, 239] on div "# Use arguments with move statements to move farther. hero . moveRight ( 3 ) he…" at bounding box center [1381, 359] width 324 height 572
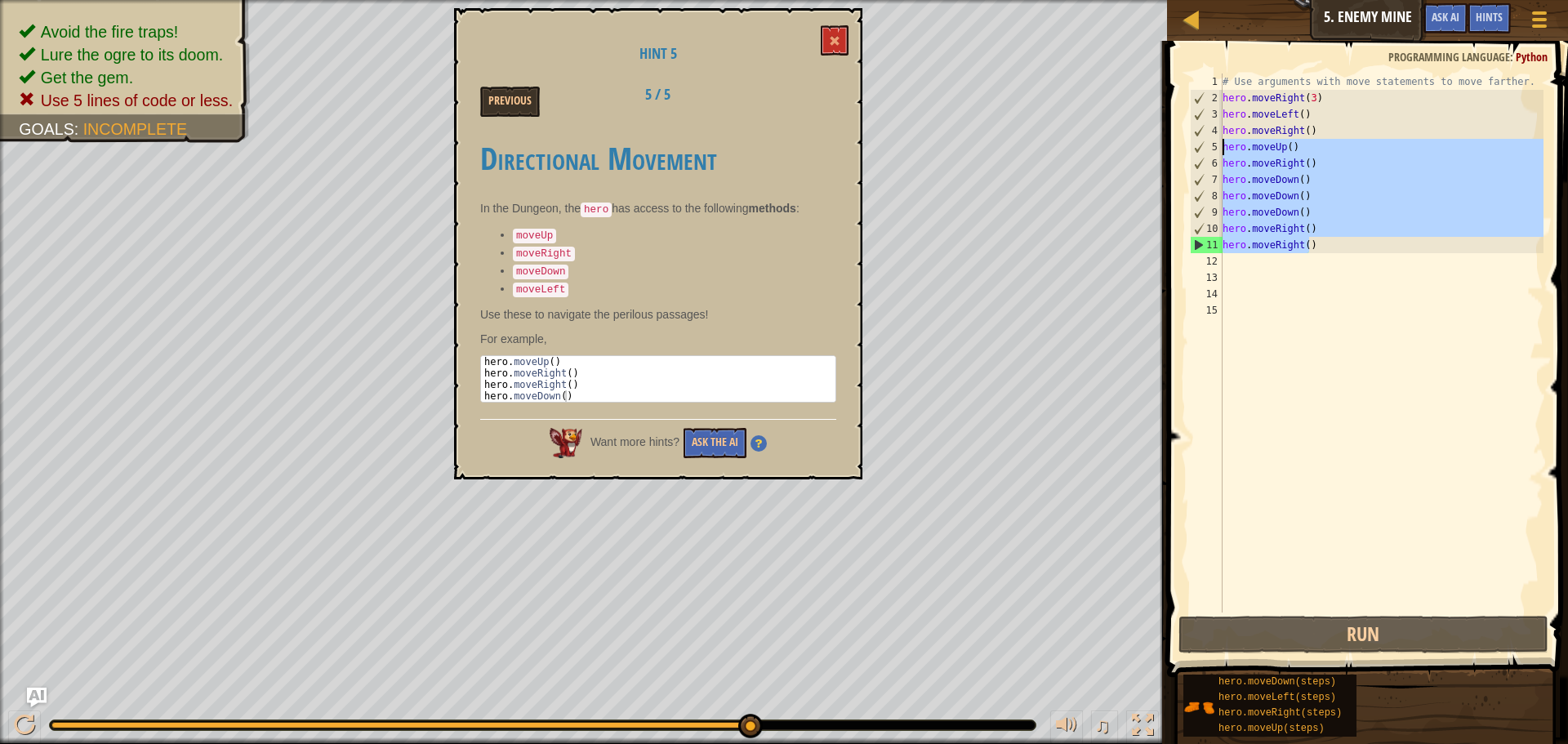
drag, startPoint x: 1321, startPoint y: 239, endPoint x: 1196, endPoint y: 144, distance: 157.0
click at [1196, 144] on div "hero.moveRight() 1 2 3 4 5 6 7 8 9 10 11 12 13 14 15 # Use arguments with move …" at bounding box center [1365, 343] width 357 height 539
type textarea "hero.moveUp() hero.moveRight()"
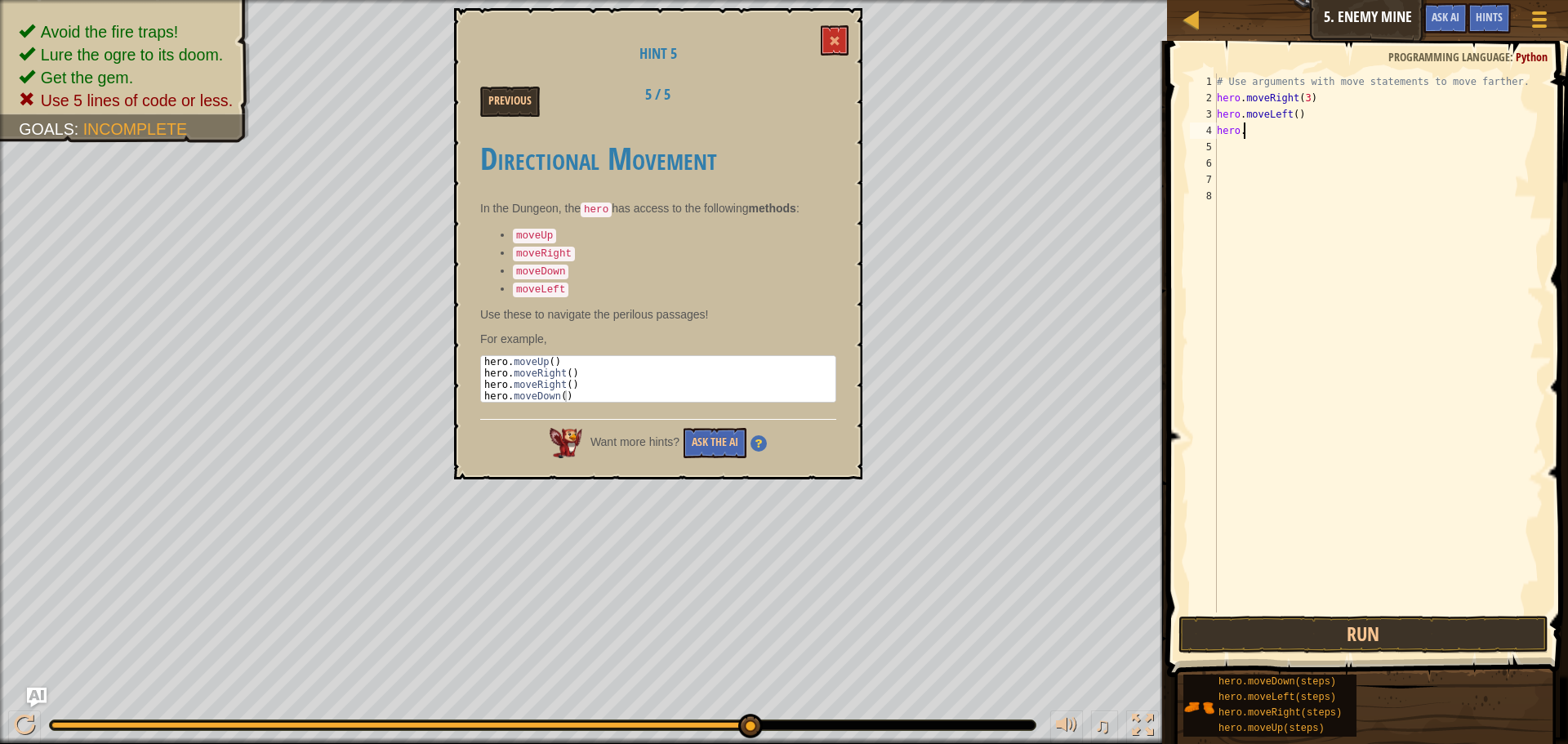
type textarea "h"
type textarea "j"
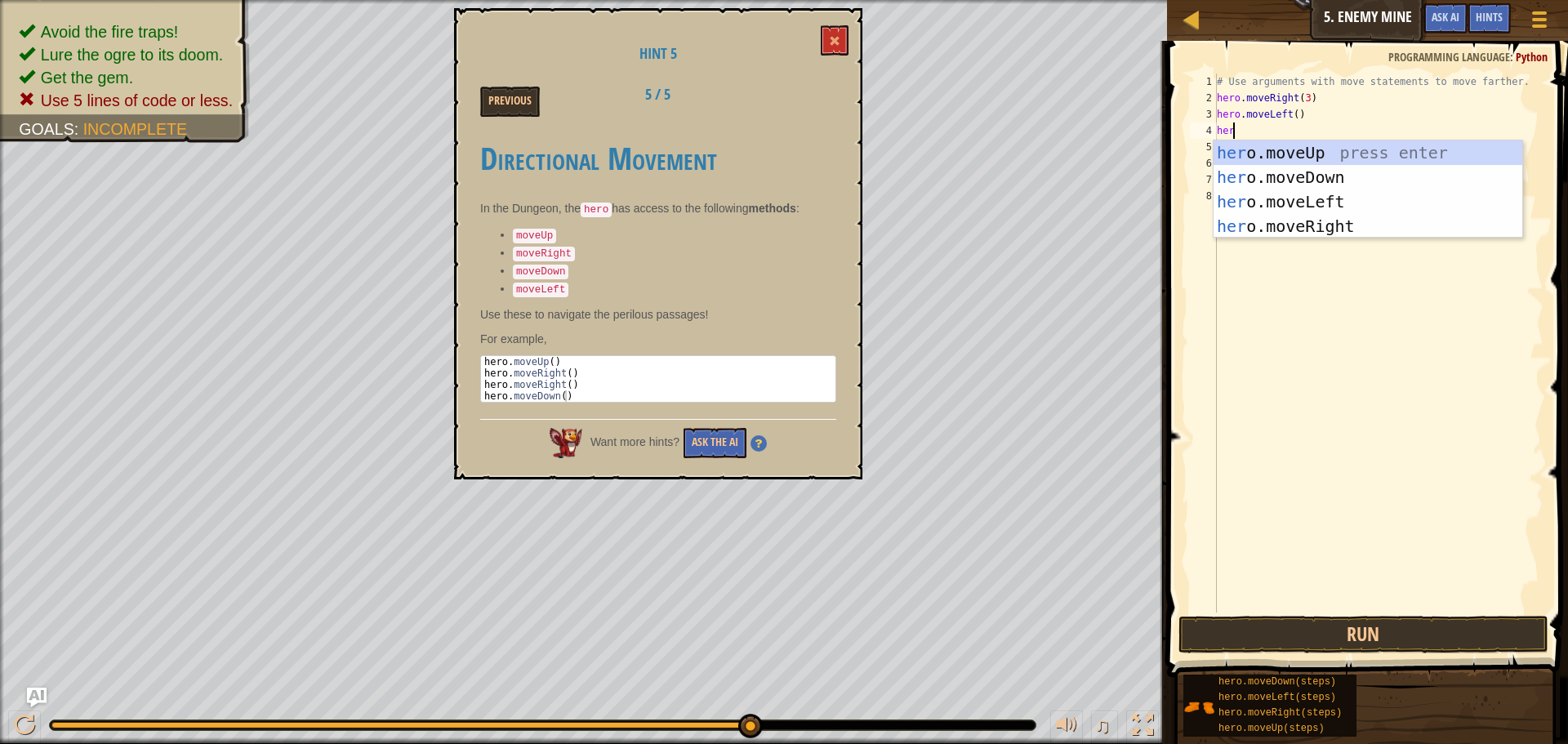
scroll to position [7, 1]
type textarea "herp"
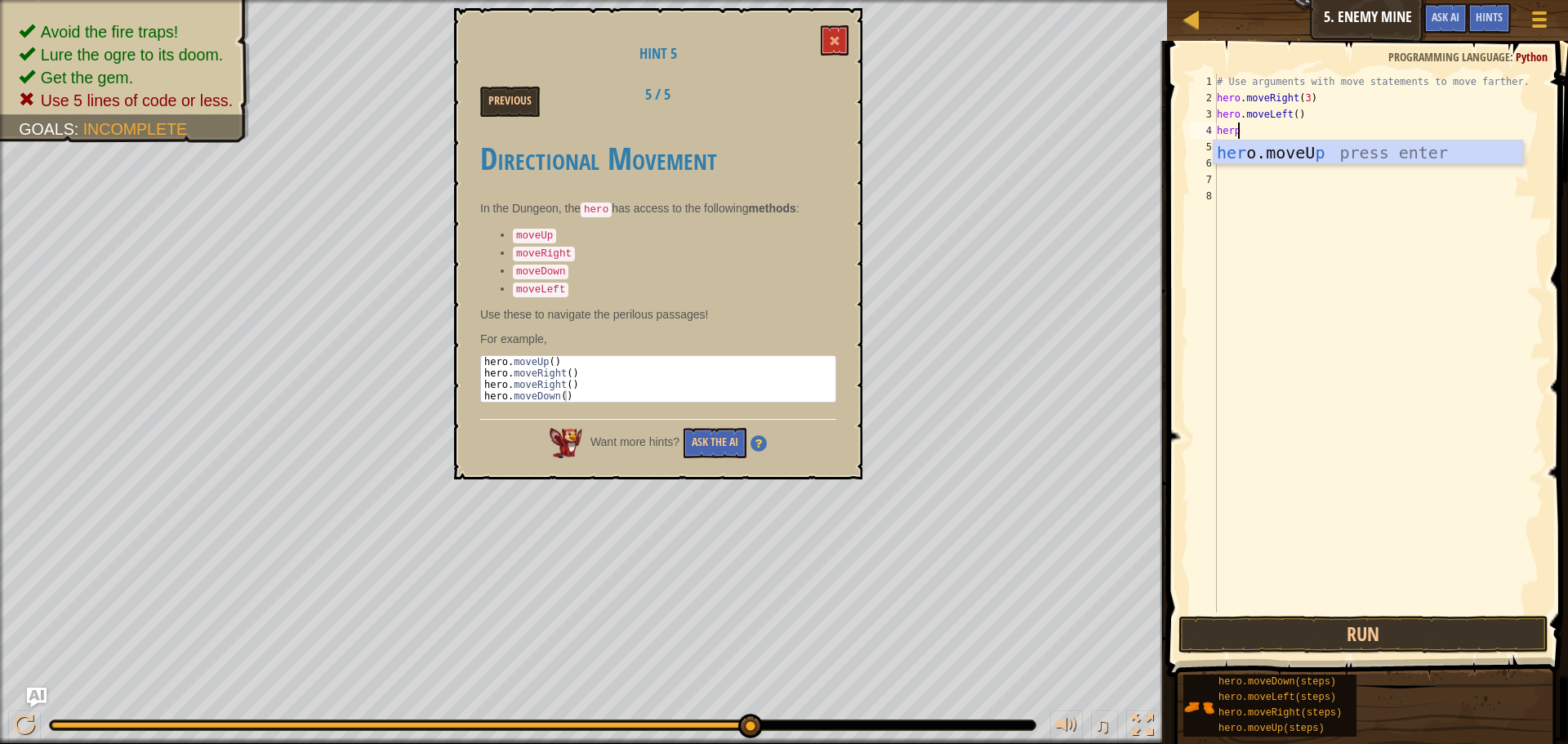
scroll to position [7, 0]
type textarea "hero.moveUp()"
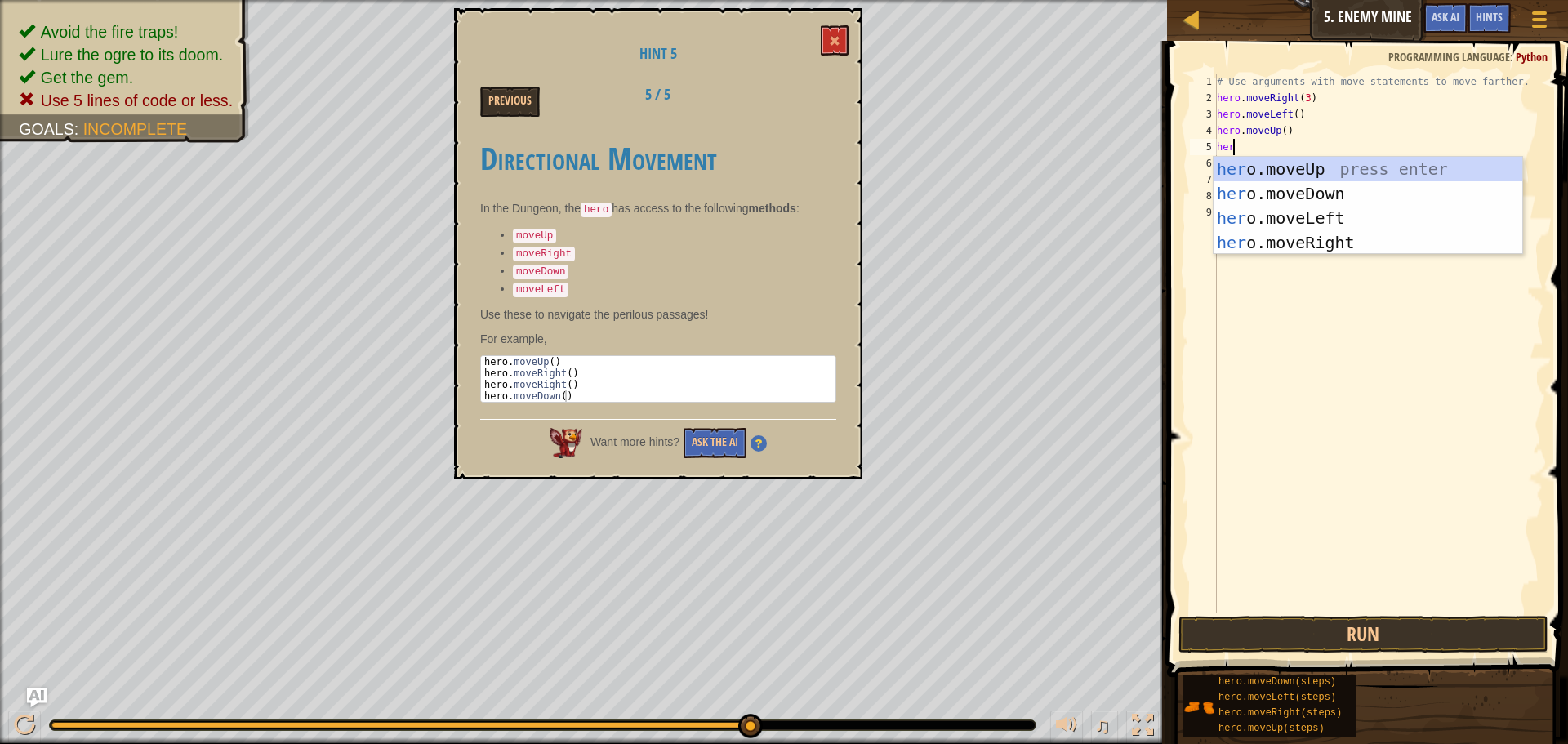
scroll to position [7, 1]
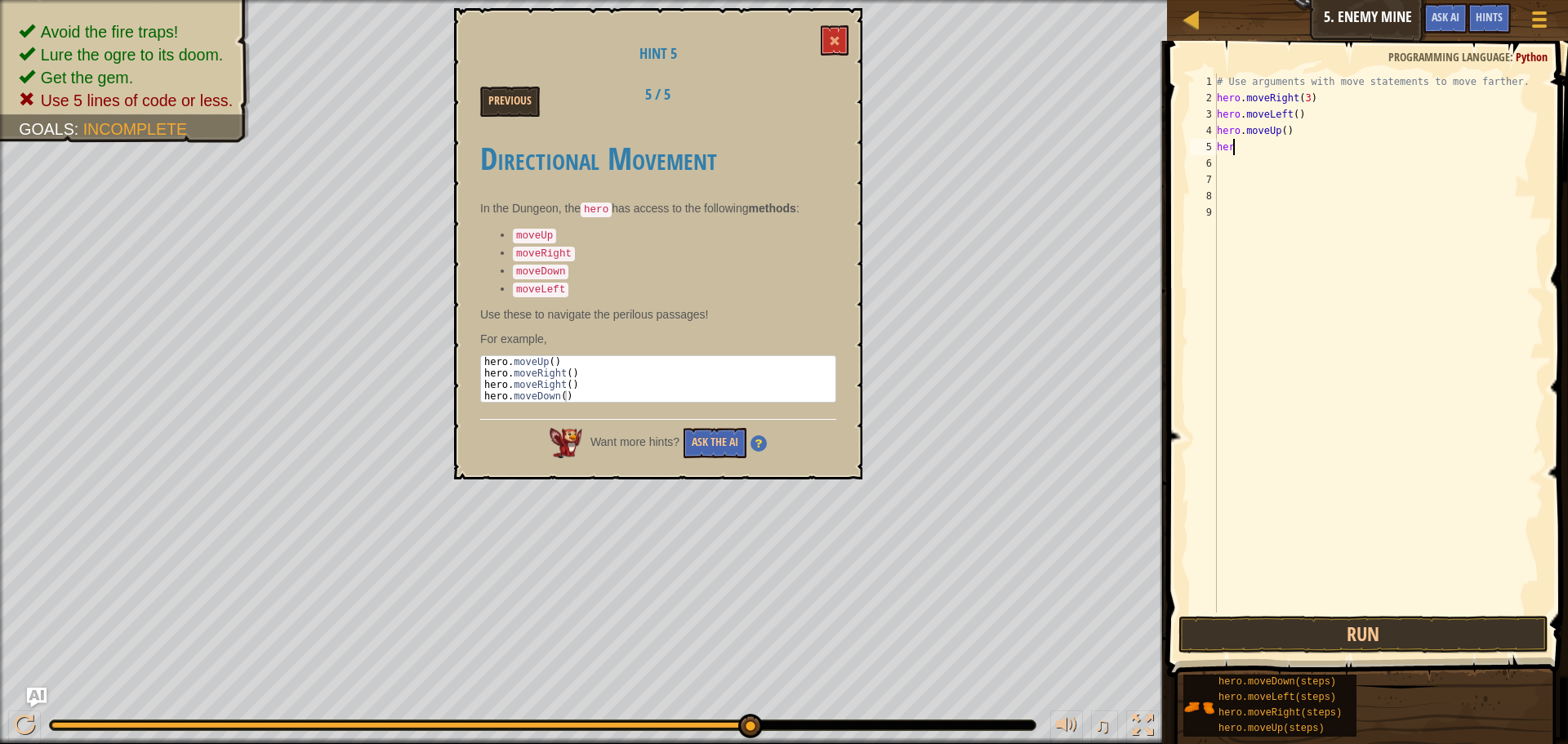
type textarea "herr"
click at [1251, 169] on div "her o.move R ight press enter" at bounding box center [1368, 193] width 309 height 74
click at [1236, 634] on button "Run" at bounding box center [1363, 635] width 370 height 37
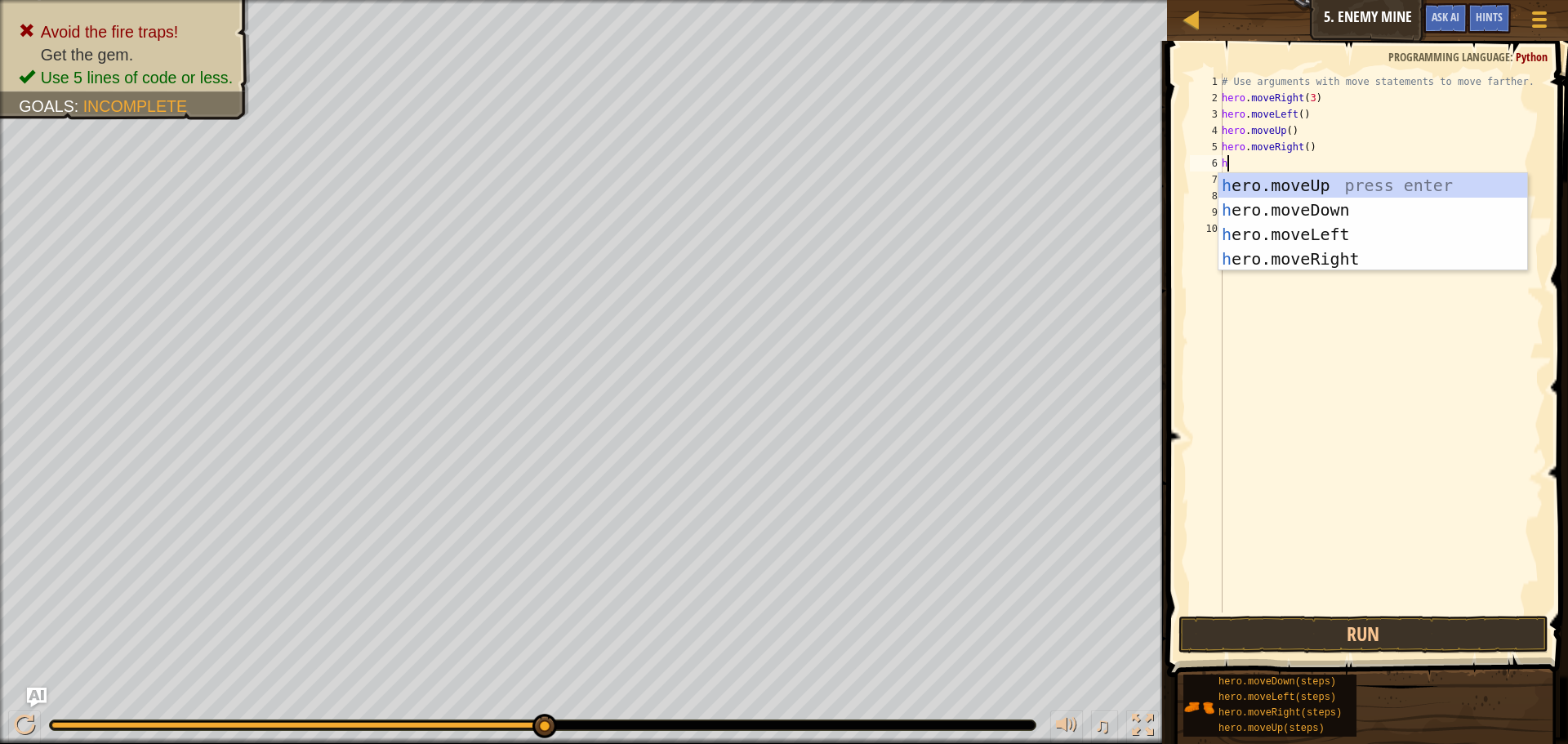
type textarea "he"
click at [1366, 219] on div "he ro.moveUp press enter he ro.moveDown press enter he ro.moveLeft press enter …" at bounding box center [1373, 247] width 309 height 147
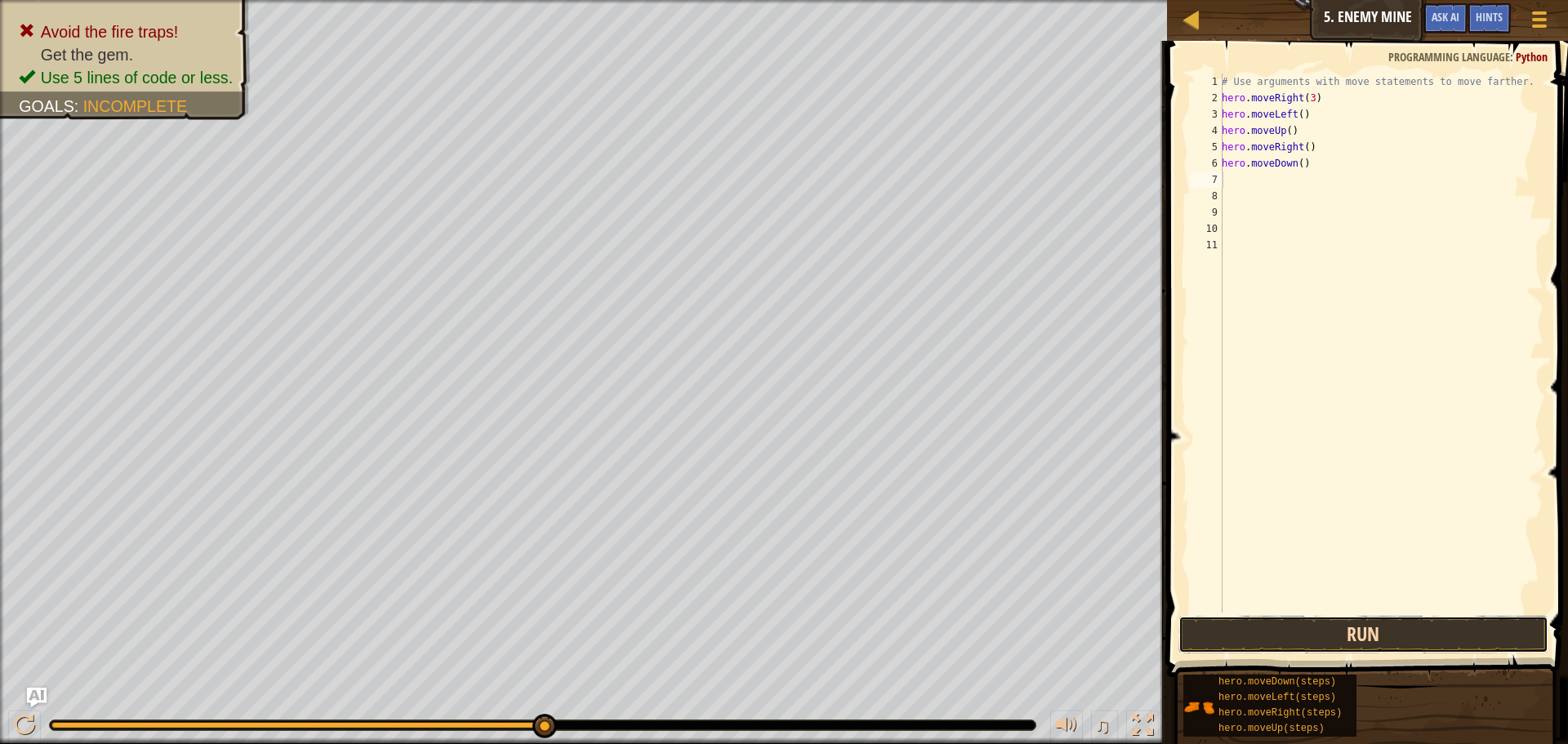
drag, startPoint x: 1219, startPoint y: 623, endPoint x: 1209, endPoint y: 625, distance: 10.2
click at [1213, 624] on button "Run" at bounding box center [1363, 635] width 370 height 37
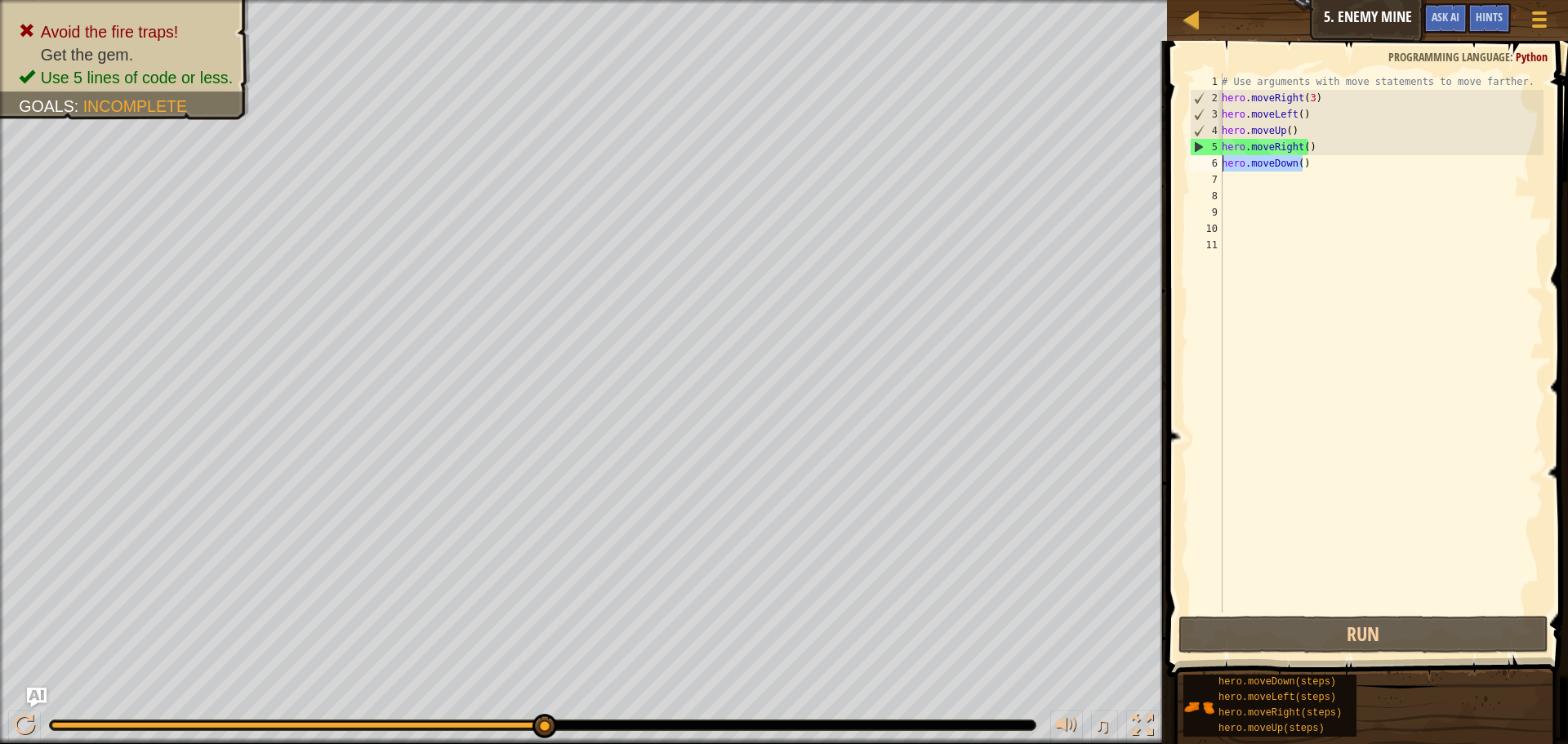
drag, startPoint x: 1323, startPoint y: 165, endPoint x: 1202, endPoint y: 162, distance: 121.0
click at [1202, 162] on div "1 2 3 4 5 6 7 8 9 10 11 # Use arguments with move statements to move farther. h…" at bounding box center [1365, 343] width 357 height 539
type textarea "hero.moveDown()"
